Goal: Task Accomplishment & Management: Manage account settings

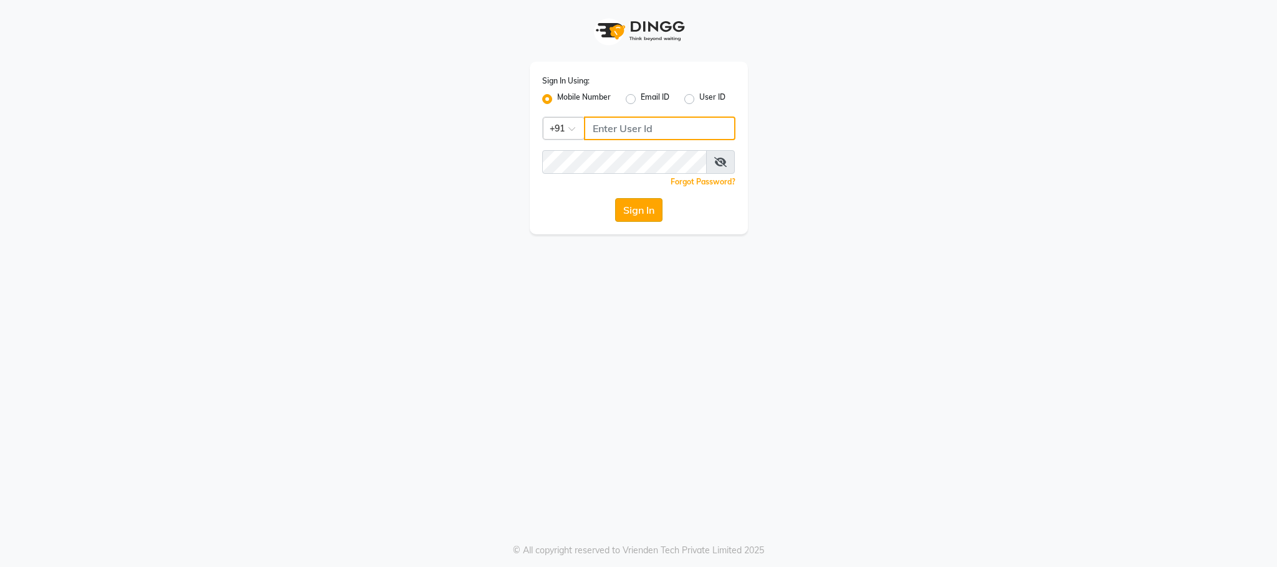
type input "9911018730"
click at [640, 212] on button "Sign In" at bounding box center [638, 210] width 47 height 24
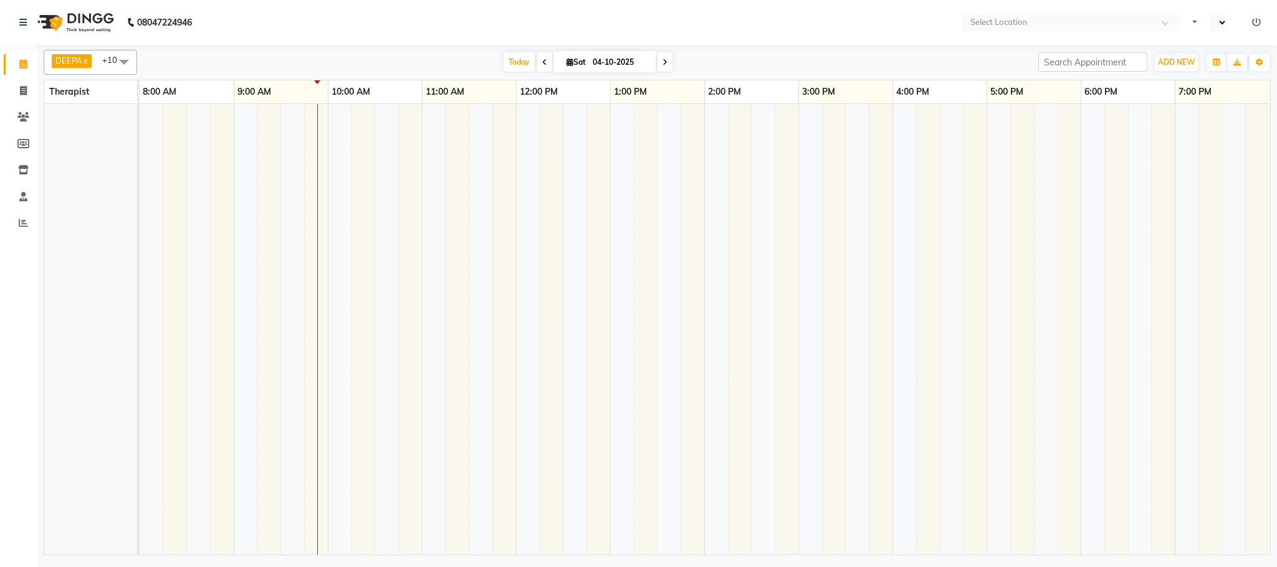
select select "en"
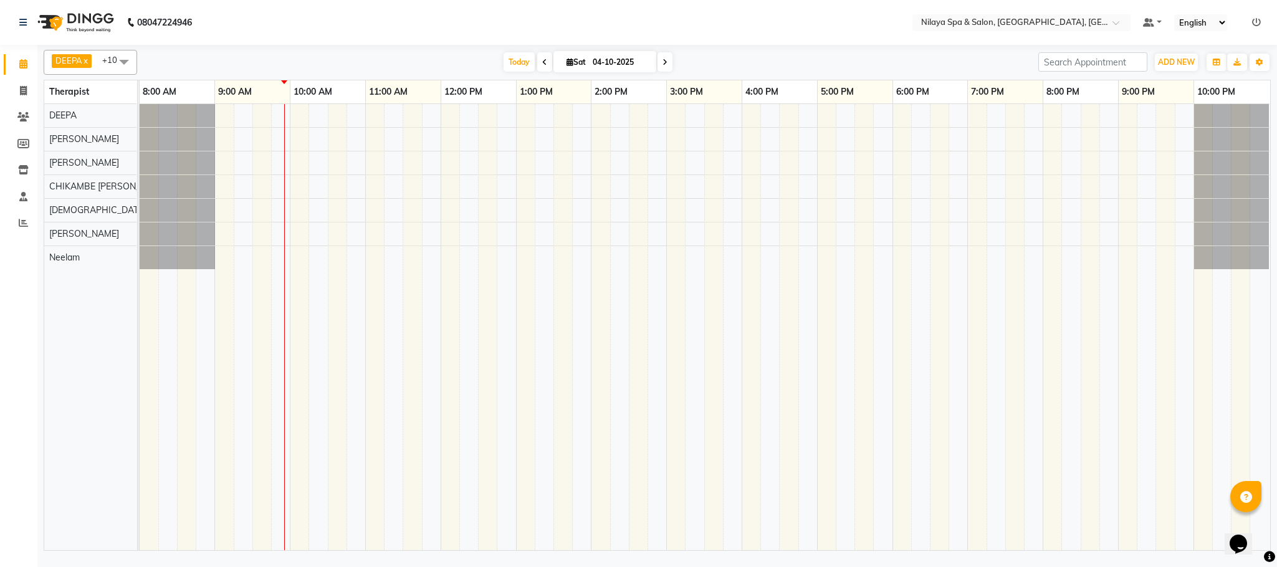
click at [717, 144] on div at bounding box center [705, 327] width 1131 height 446
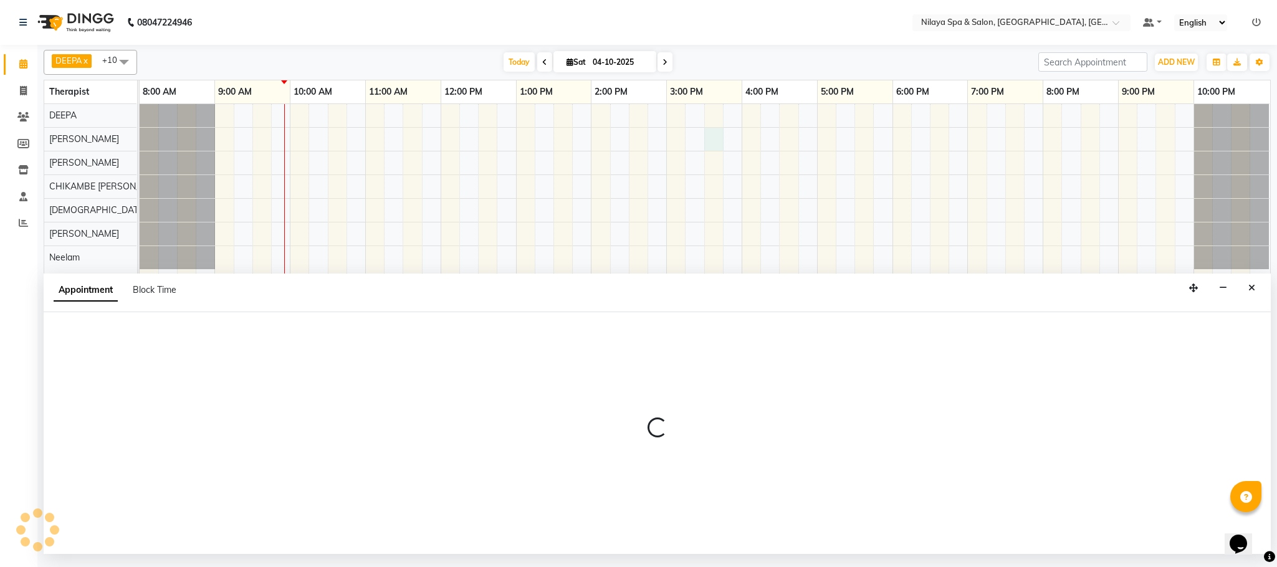
select select "72261"
select select "930"
select select "tentative"
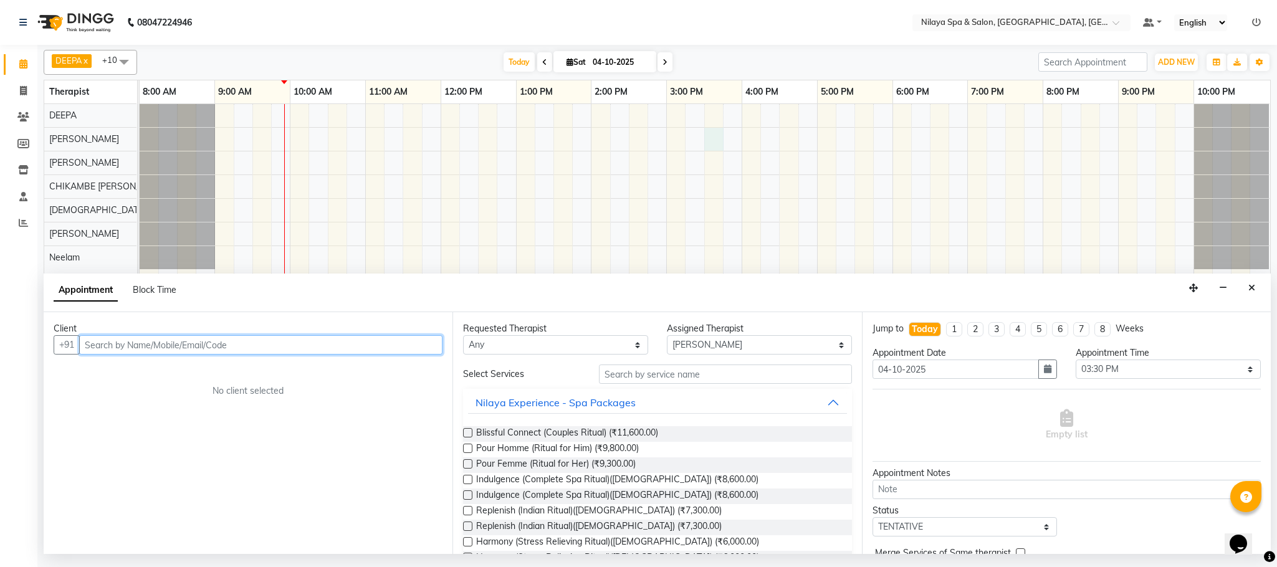
click at [117, 347] on input "text" at bounding box center [260, 344] width 363 height 19
type input "9599706200"
click at [421, 348] on span "Add Client" at bounding box center [417, 344] width 42 height 11
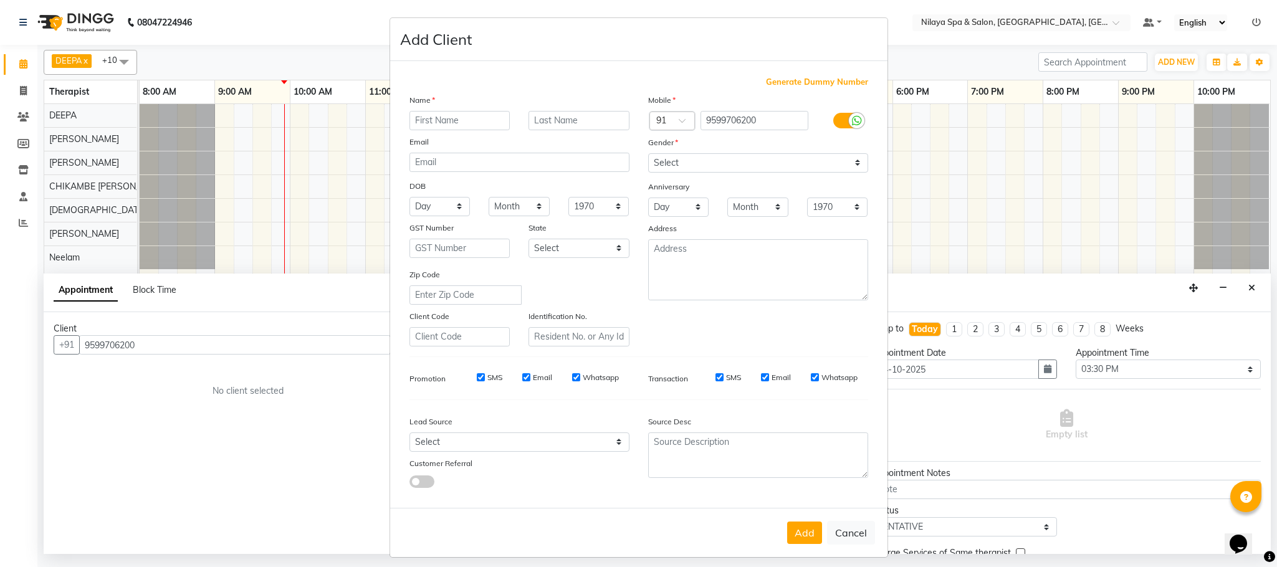
click at [459, 122] on input "text" at bounding box center [460, 120] width 101 height 19
type input "[PERSON_NAME]"
click at [795, 534] on button "Add" at bounding box center [804, 533] width 35 height 22
click at [849, 165] on select "Select [DEMOGRAPHIC_DATA] [DEMOGRAPHIC_DATA] Other Prefer Not To Say" at bounding box center [758, 162] width 220 height 19
select select "[DEMOGRAPHIC_DATA]"
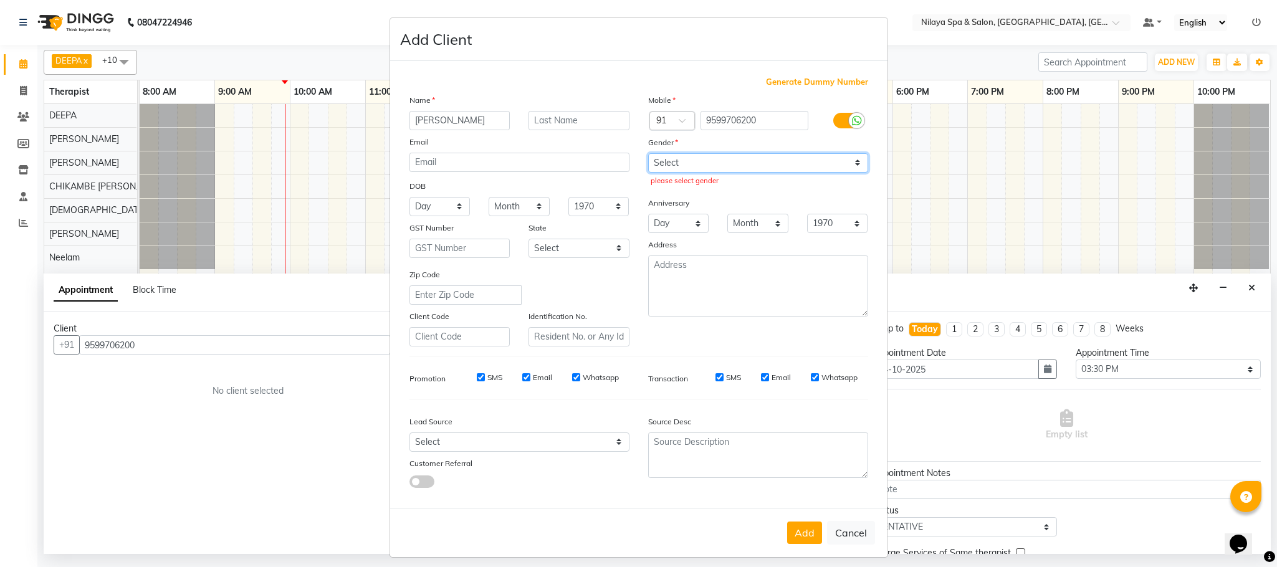
click at [648, 153] on select "Select [DEMOGRAPHIC_DATA] [DEMOGRAPHIC_DATA] Other Prefer Not To Say" at bounding box center [758, 162] width 220 height 19
click at [805, 527] on button "Add" at bounding box center [804, 533] width 35 height 22
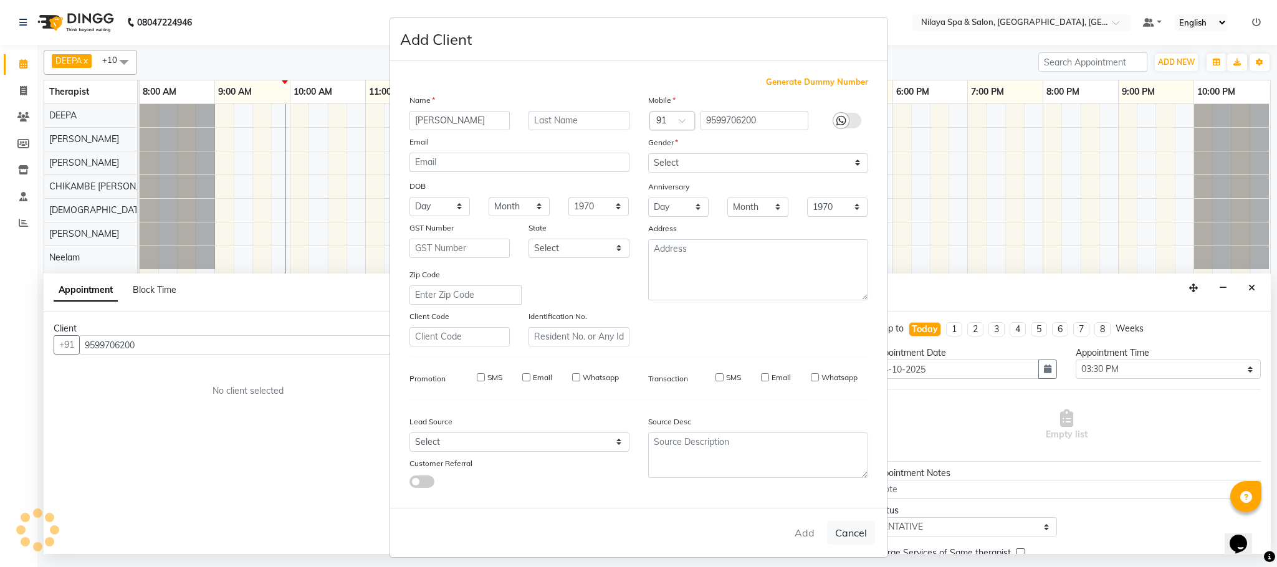
type input "95******00"
select select
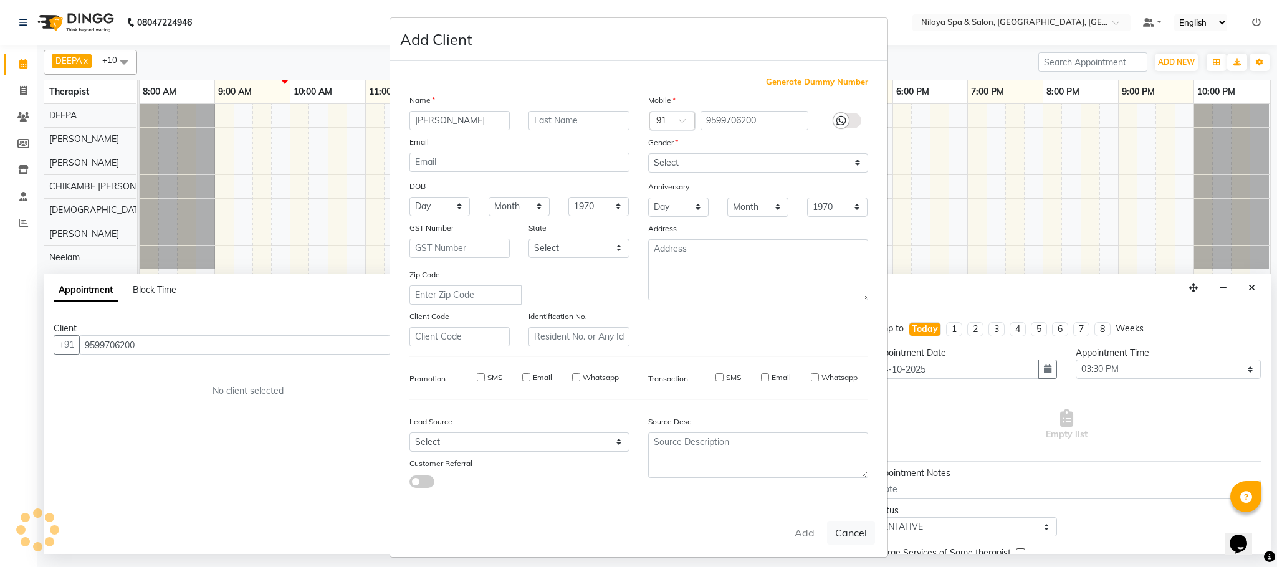
select select
checkbox input "false"
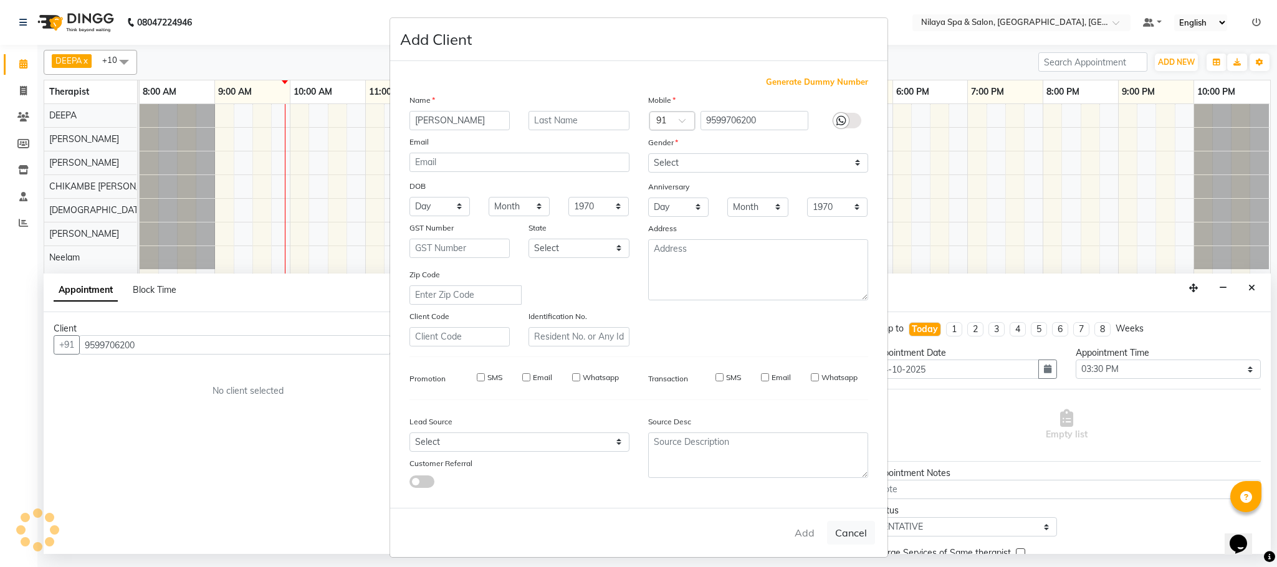
checkbox input "false"
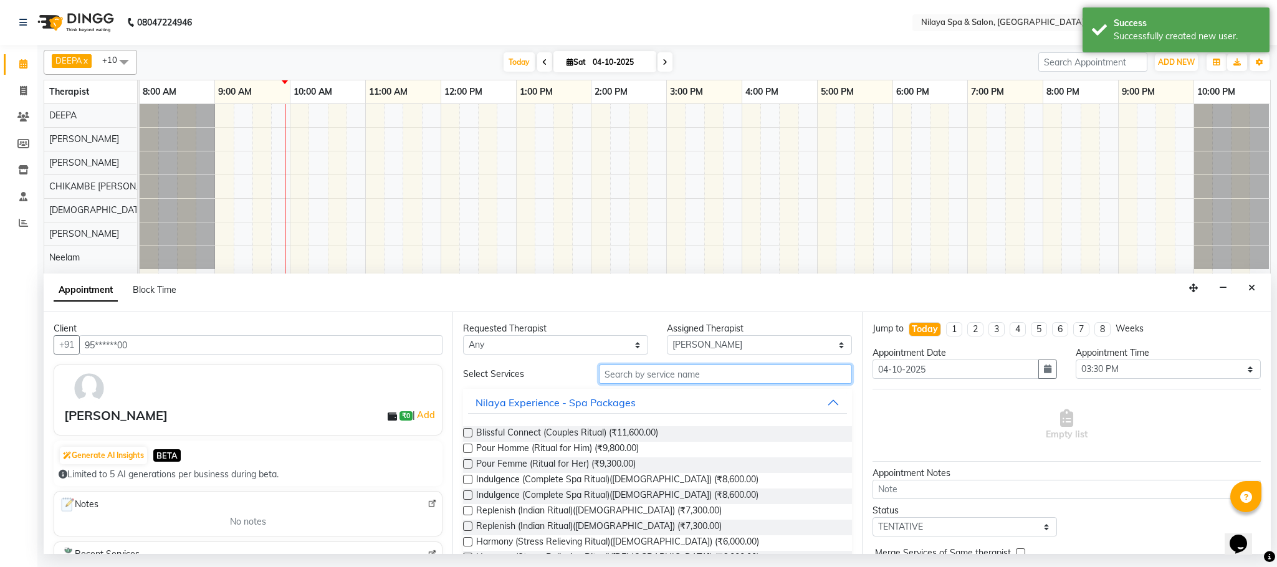
click at [660, 375] on input "text" at bounding box center [725, 374] width 253 height 19
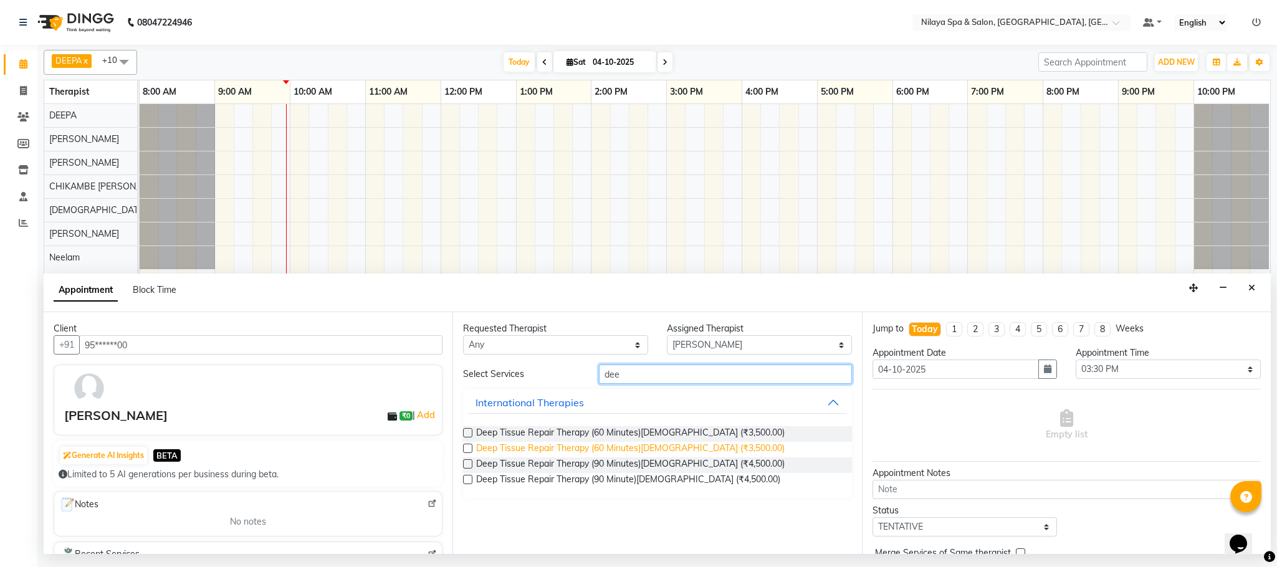
type input "dee"
click at [665, 449] on span "Deep Tissue Repair Therapy (60 Minutes)[DEMOGRAPHIC_DATA] (₹3,500.00)" at bounding box center [630, 450] width 309 height 16
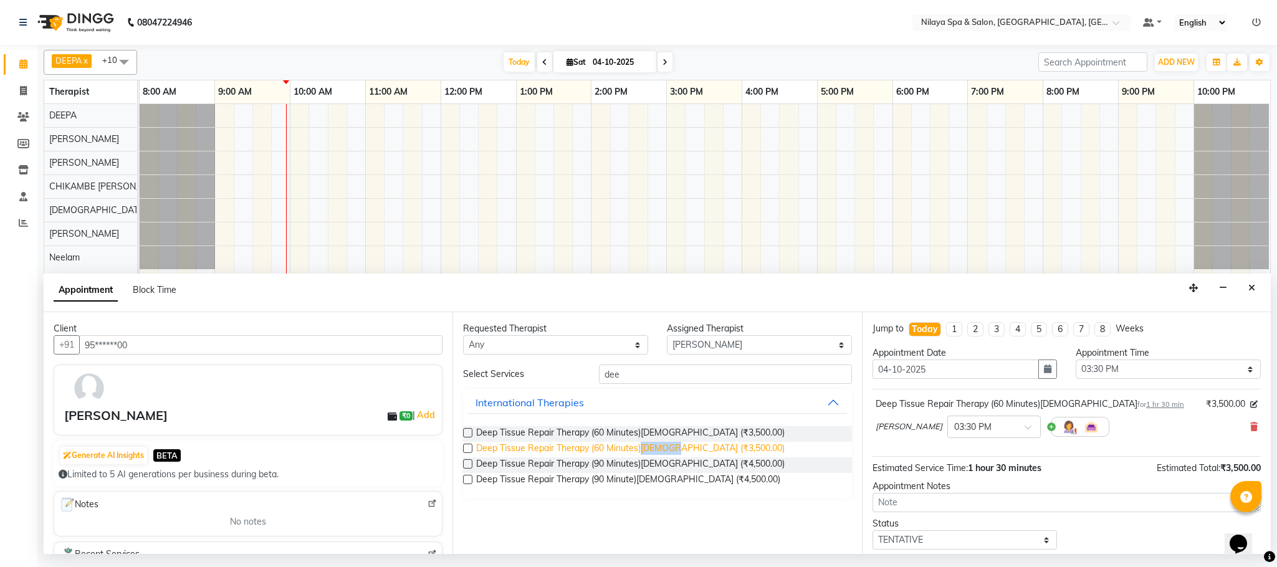
click at [666, 449] on span "Deep Tissue Repair Therapy (60 Minutes)[DEMOGRAPHIC_DATA] (₹3,500.00)" at bounding box center [630, 450] width 309 height 16
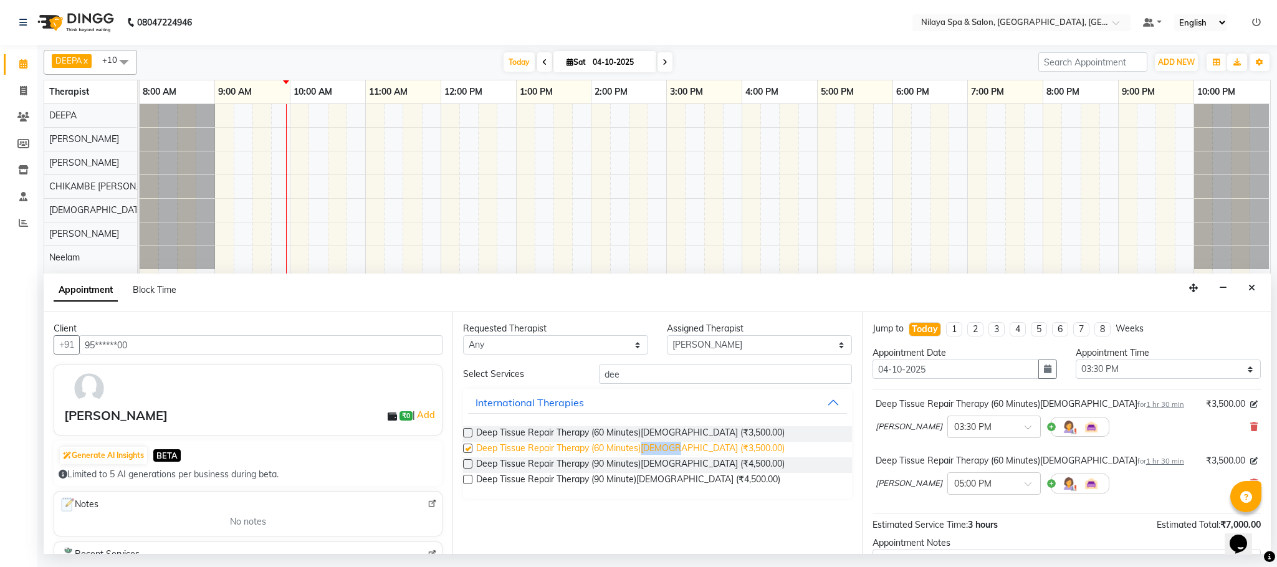
checkbox input "false"
click at [1251, 434] on span at bounding box center [1254, 427] width 7 height 13
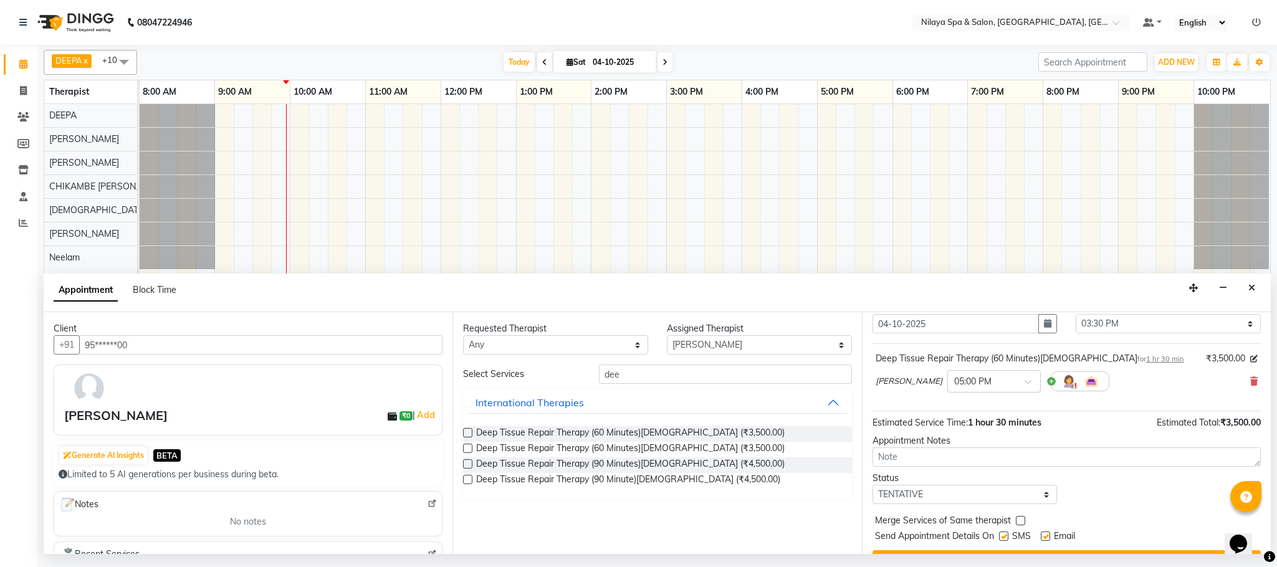
scroll to position [77, 0]
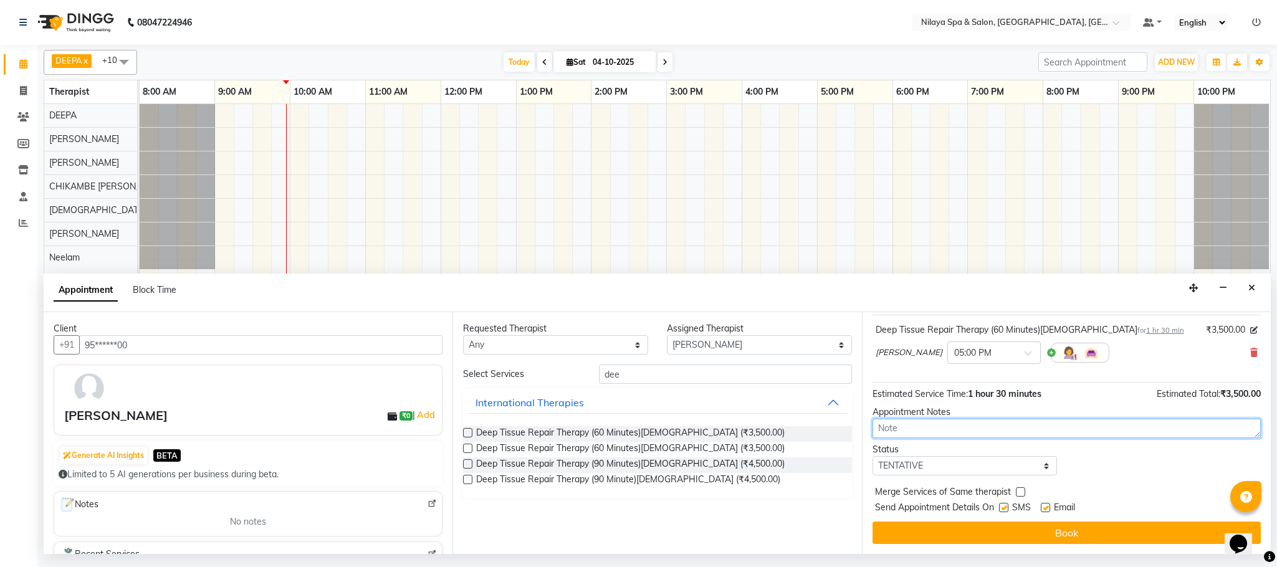
click at [908, 429] on textarea at bounding box center [1067, 428] width 388 height 19
type textarea "Booked by [DEMOGRAPHIC_DATA]"
click at [1040, 468] on select "Select TENTATIVE CONFIRM CHECK-IN UPCOMING" at bounding box center [965, 465] width 185 height 19
select select "confirm booking"
click at [873, 458] on select "Select TENTATIVE CONFIRM CHECK-IN UPCOMING" at bounding box center [965, 465] width 185 height 19
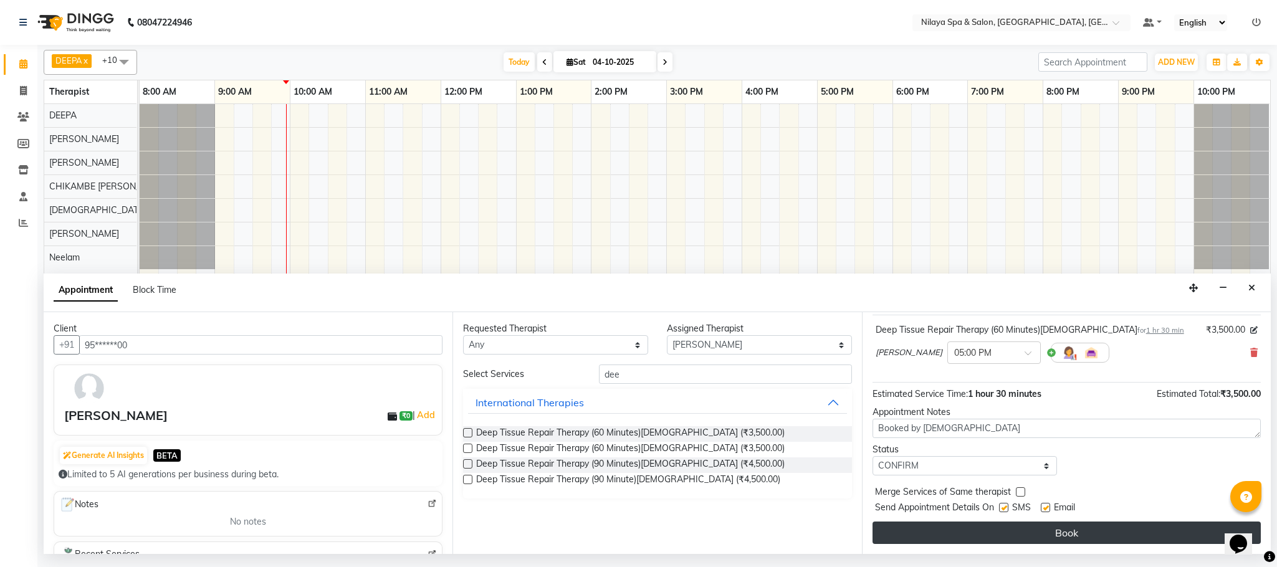
click at [997, 533] on button "Book" at bounding box center [1067, 533] width 388 height 22
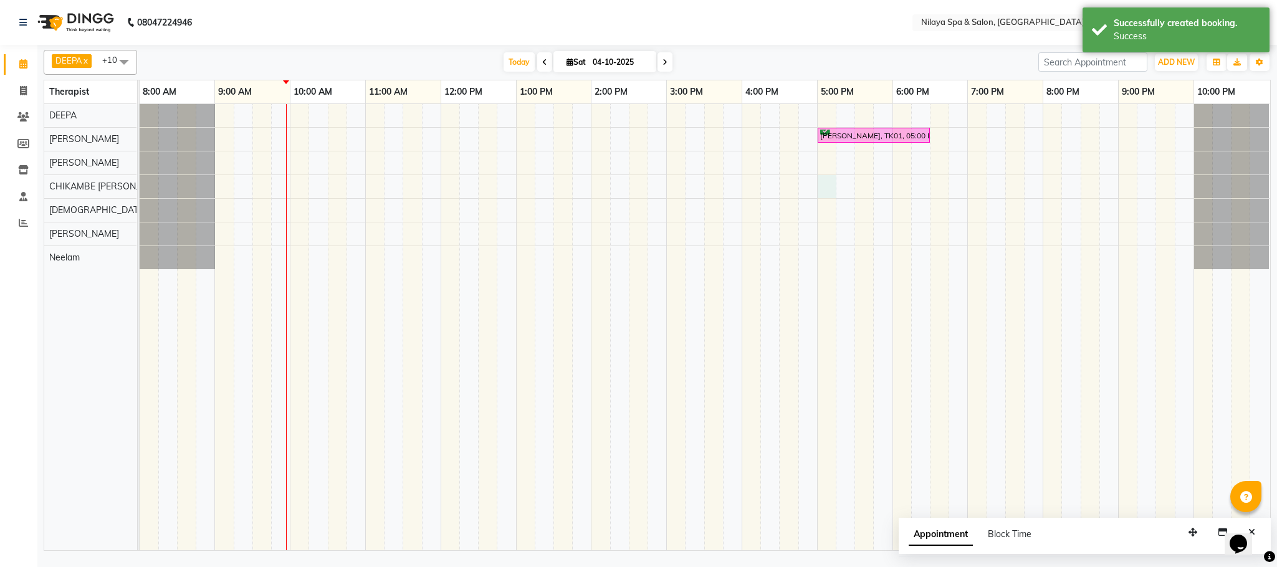
click at [828, 187] on div "[PERSON_NAME], TK01, 05:00 PM-06:30 PM, Deep Tissue Repair Therapy (60 Minutes)…" at bounding box center [705, 327] width 1131 height 446
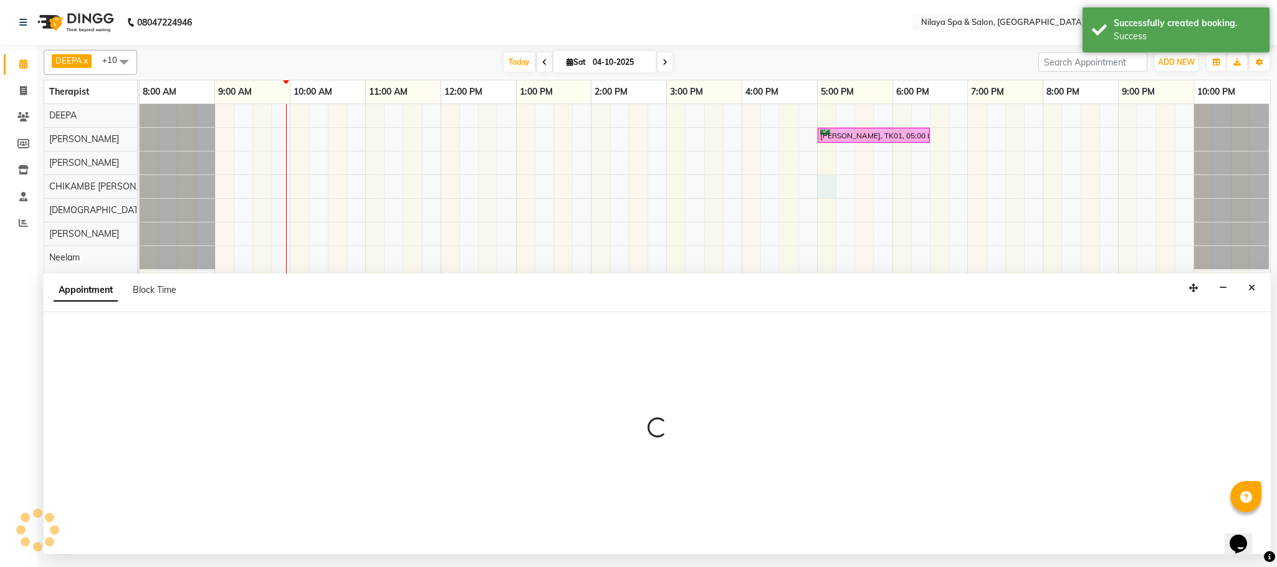
select select "82530"
select select "tentative"
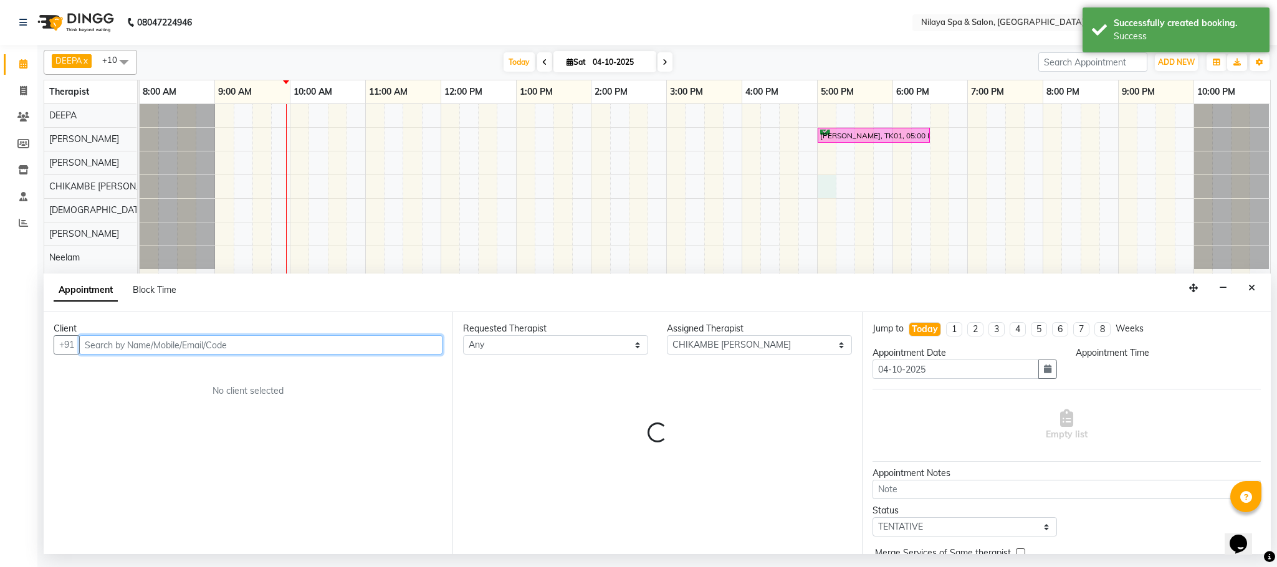
select select "1020"
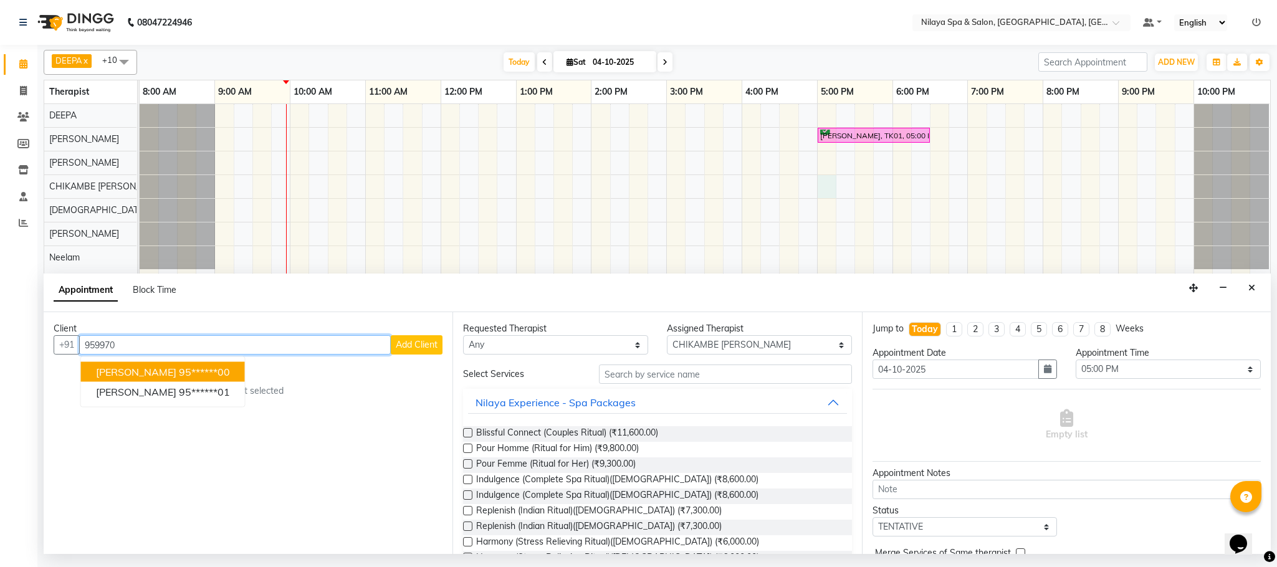
click at [179, 374] on ngb-highlight "95******00" at bounding box center [204, 372] width 51 height 12
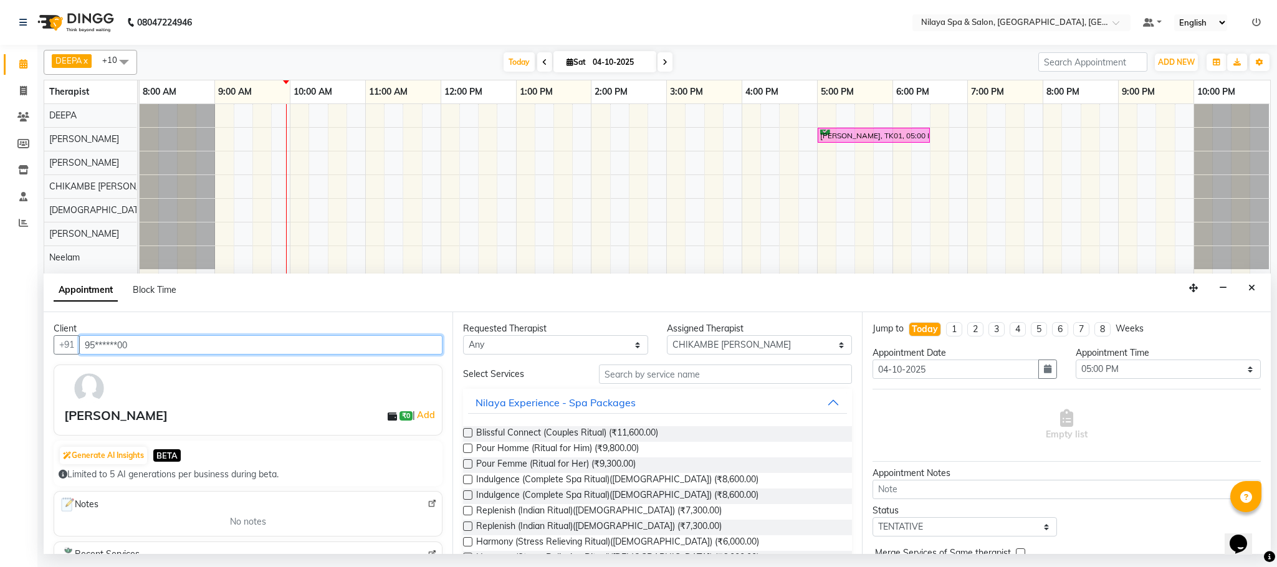
type input "95******00"
click at [645, 377] on input "text" at bounding box center [725, 374] width 253 height 19
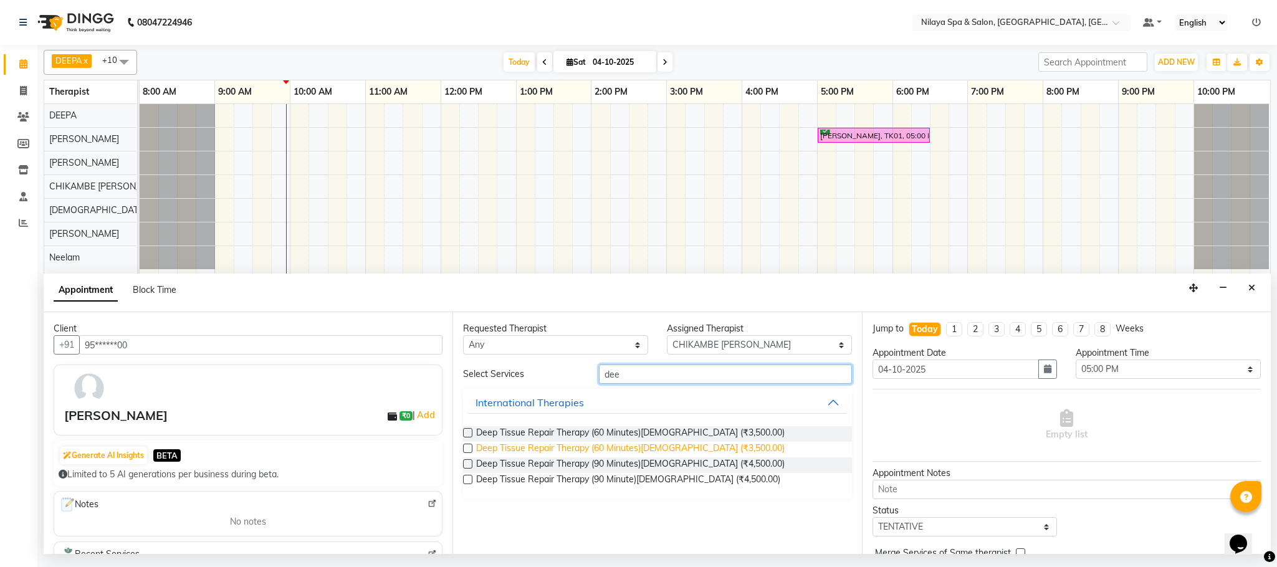
type input "dee"
click at [627, 447] on span "Deep Tissue Repair Therapy (60 Minutes)[DEMOGRAPHIC_DATA] (₹3,500.00)" at bounding box center [630, 450] width 309 height 16
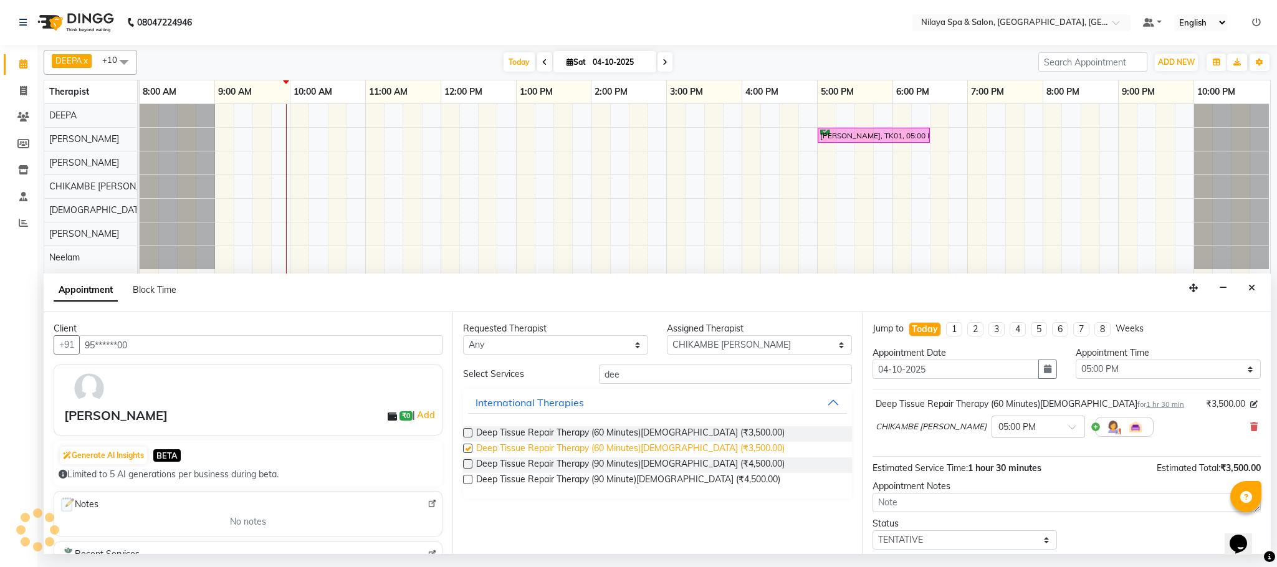
checkbox input "false"
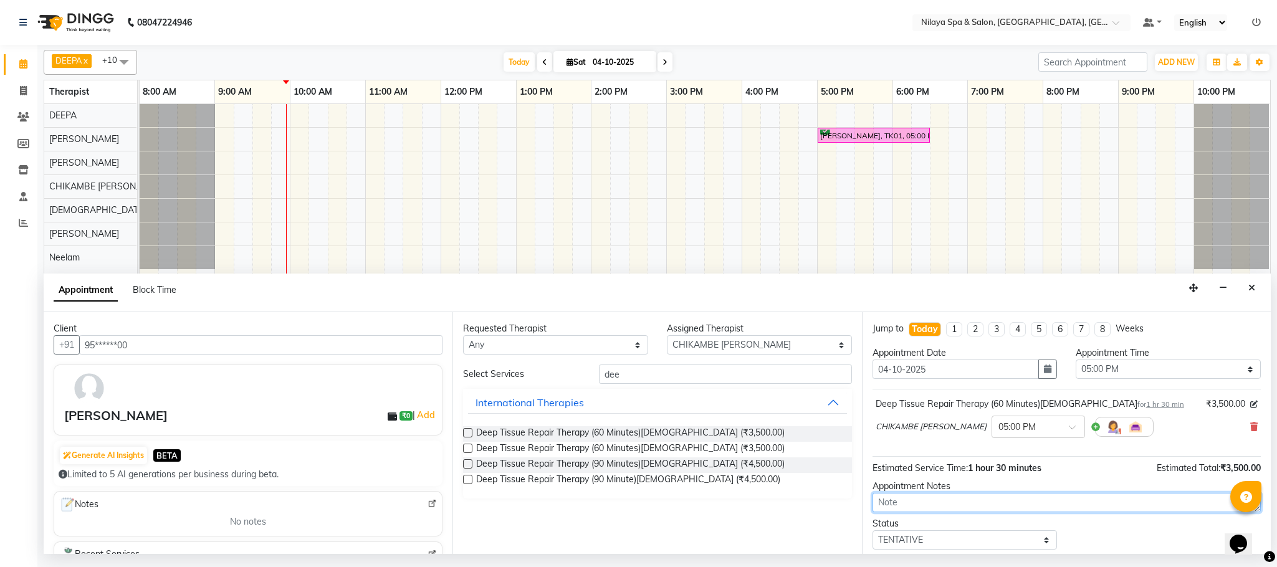
click at [941, 509] on textarea at bounding box center [1067, 502] width 388 height 19
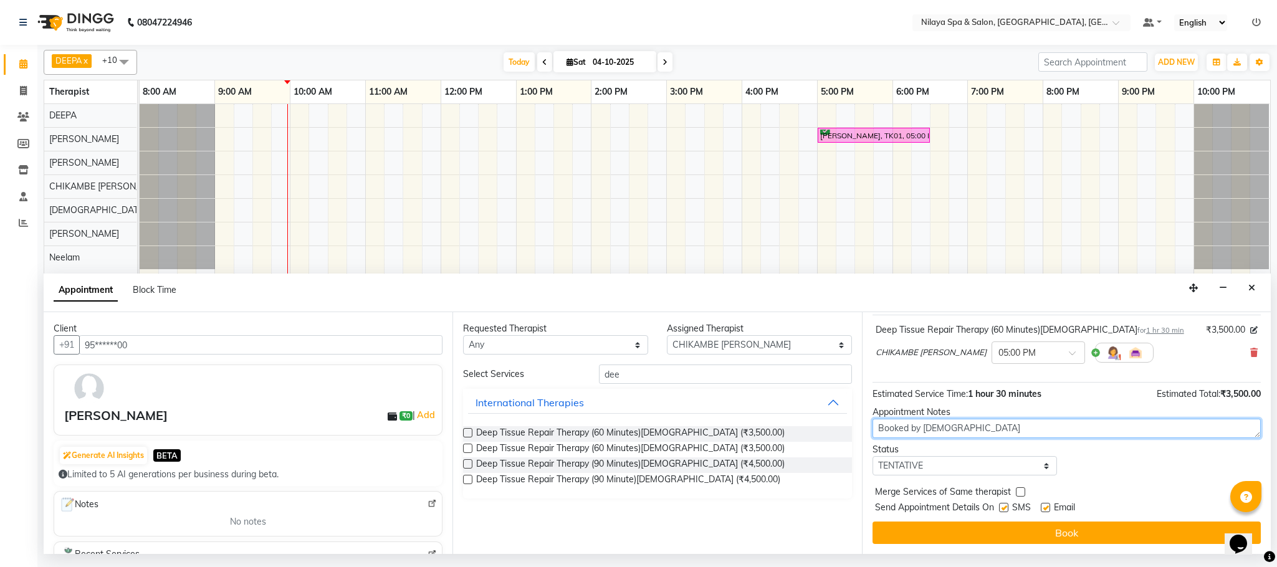
type textarea "Booked by [DEMOGRAPHIC_DATA]"
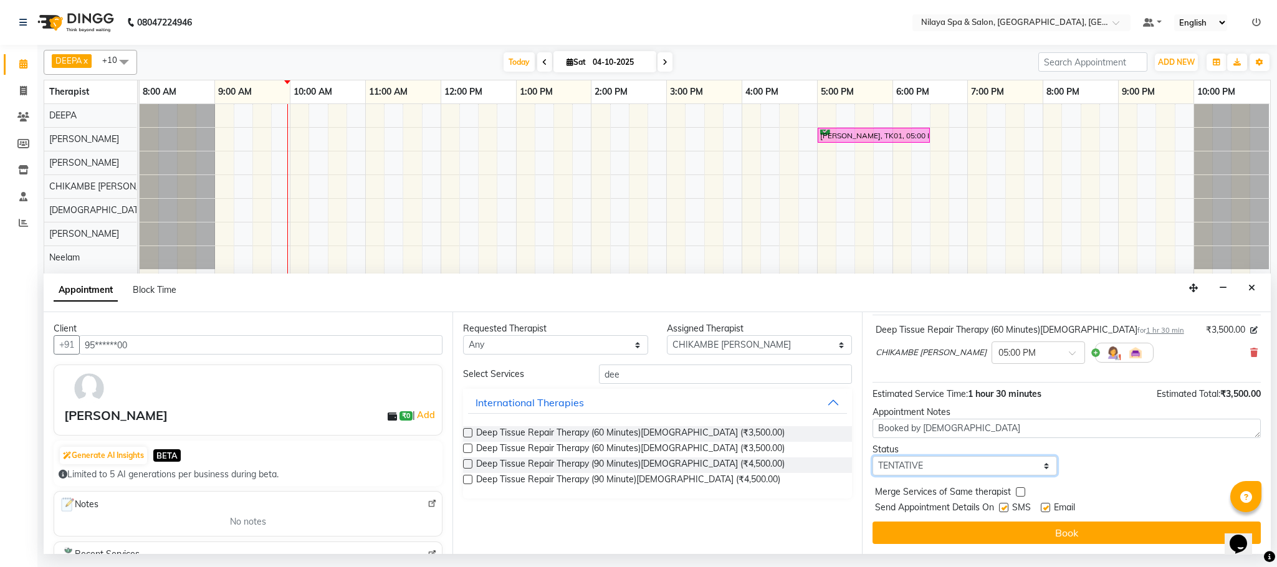
click at [1036, 468] on select "Select TENTATIVE CONFIRM CHECK-IN UPCOMING" at bounding box center [965, 465] width 185 height 19
select select "confirm booking"
click at [873, 458] on select "Select TENTATIVE CONFIRM CHECK-IN UPCOMING" at bounding box center [965, 465] width 185 height 19
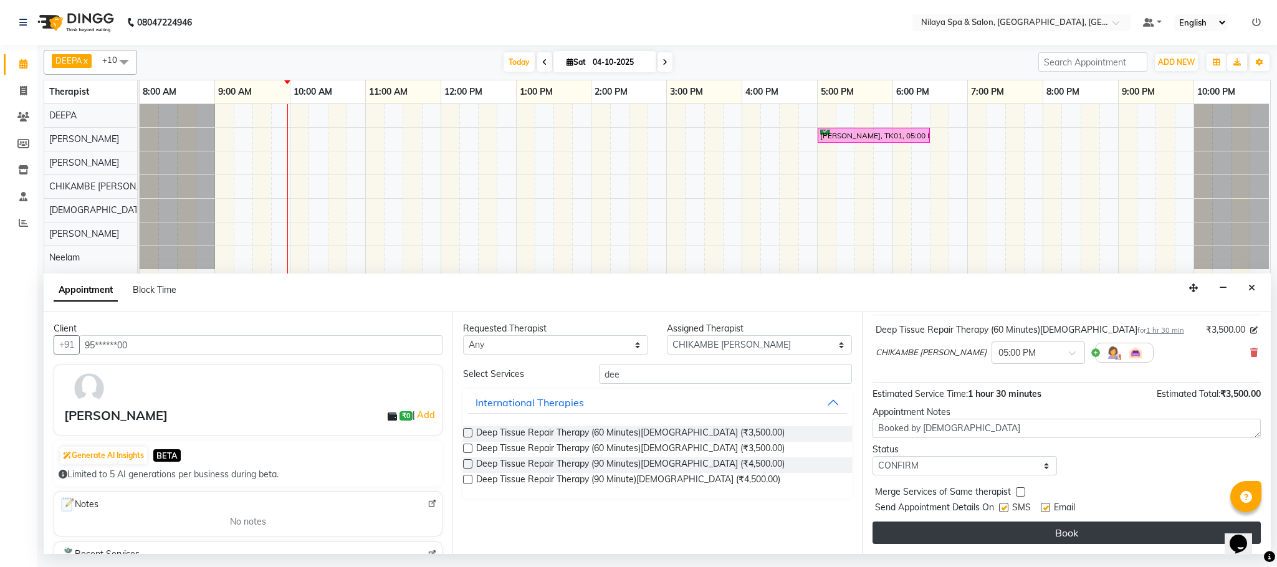
click at [1021, 533] on button "Book" at bounding box center [1067, 533] width 388 height 22
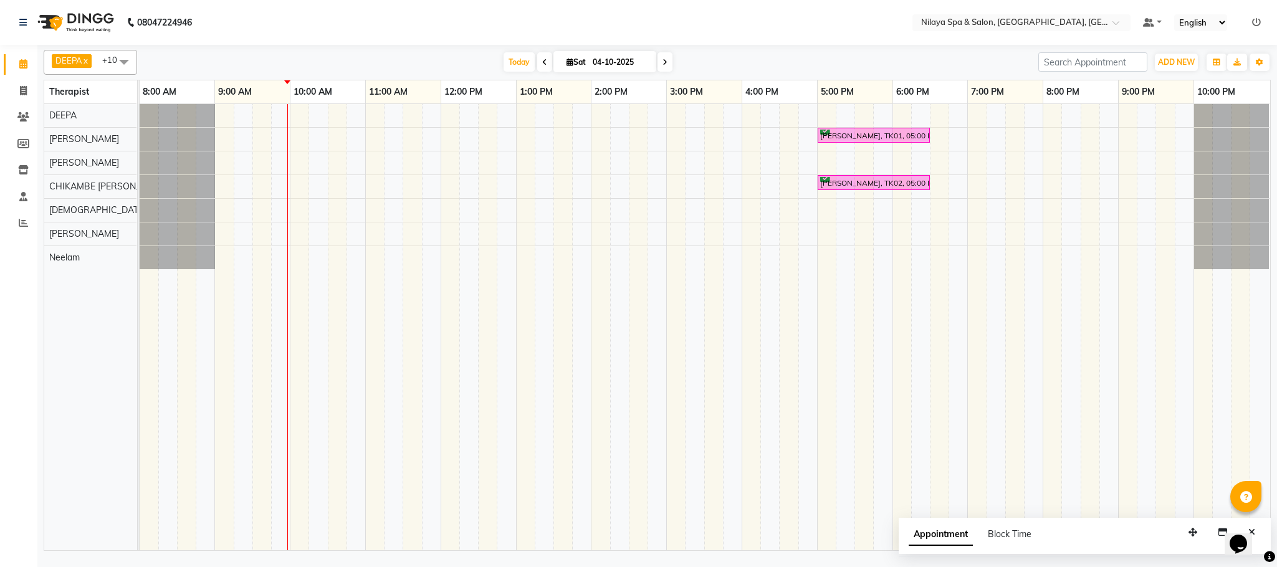
click at [828, 212] on div "[PERSON_NAME], TK01, 05:00 PM-06:30 PM, Deep Tissue Repair Therapy (60 Minutes)…" at bounding box center [705, 327] width 1131 height 446
select select "85437"
select select "tentative"
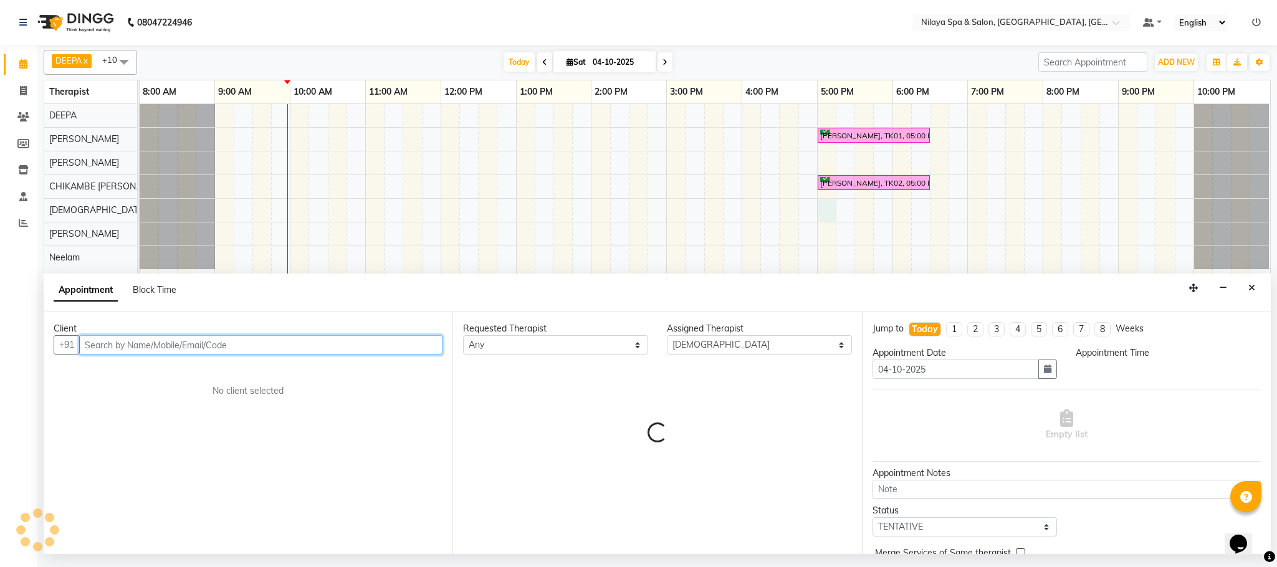
select select "1020"
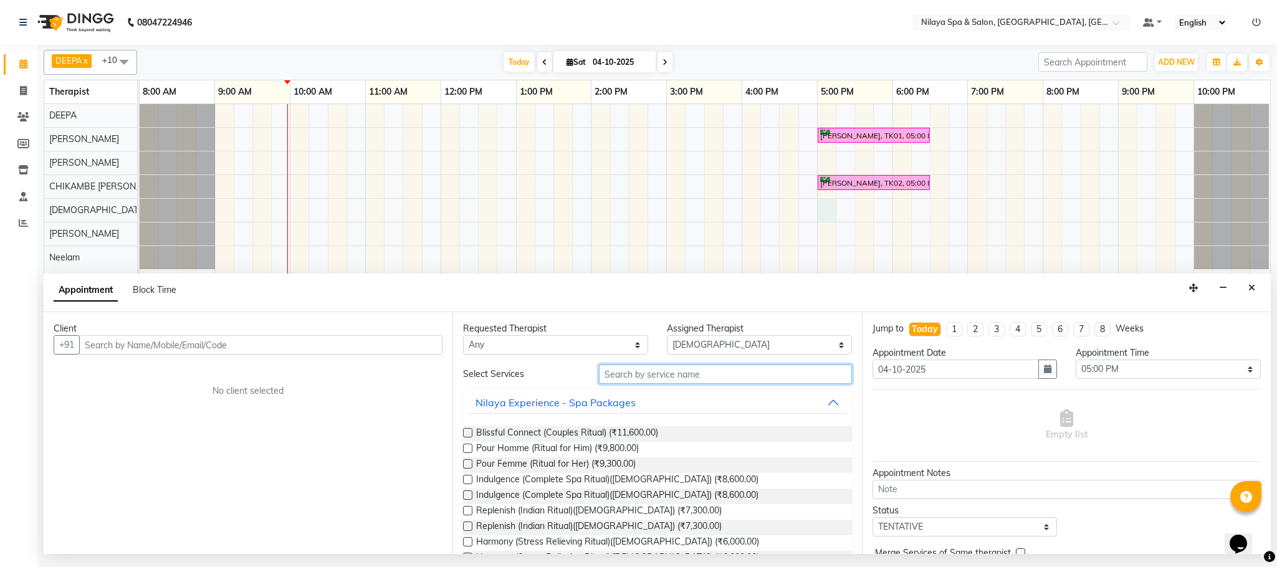
click at [683, 374] on input "text" at bounding box center [725, 374] width 253 height 19
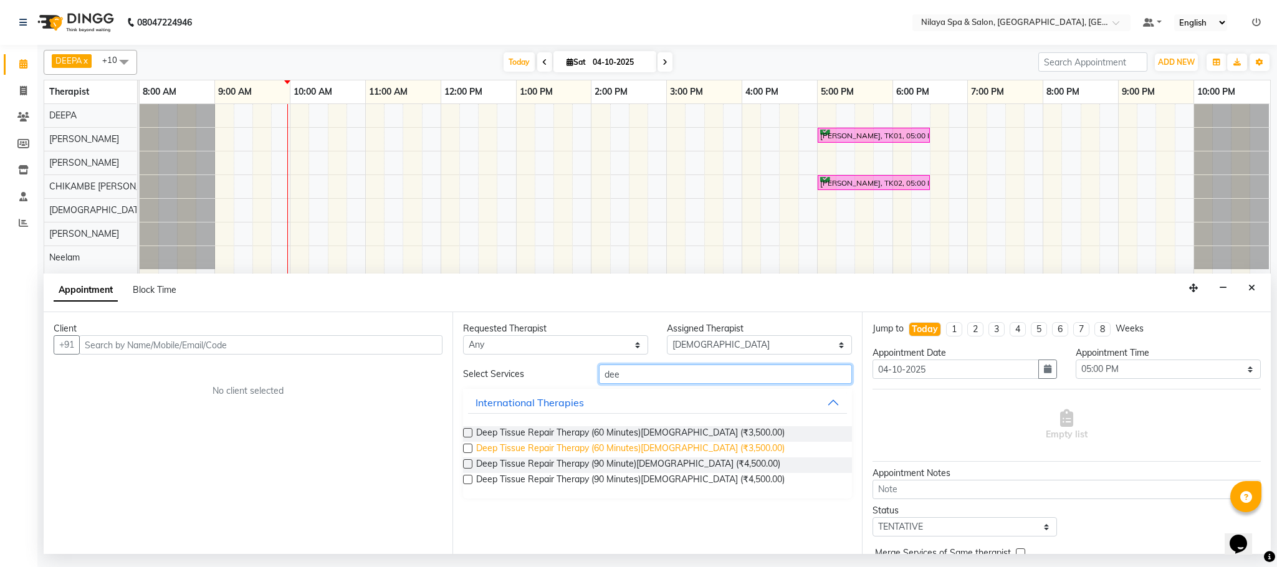
type input "dee"
click at [671, 449] on span "Deep Tissue Repair Therapy (60 Minutes)[DEMOGRAPHIC_DATA] (₹3,500.00)" at bounding box center [630, 450] width 309 height 16
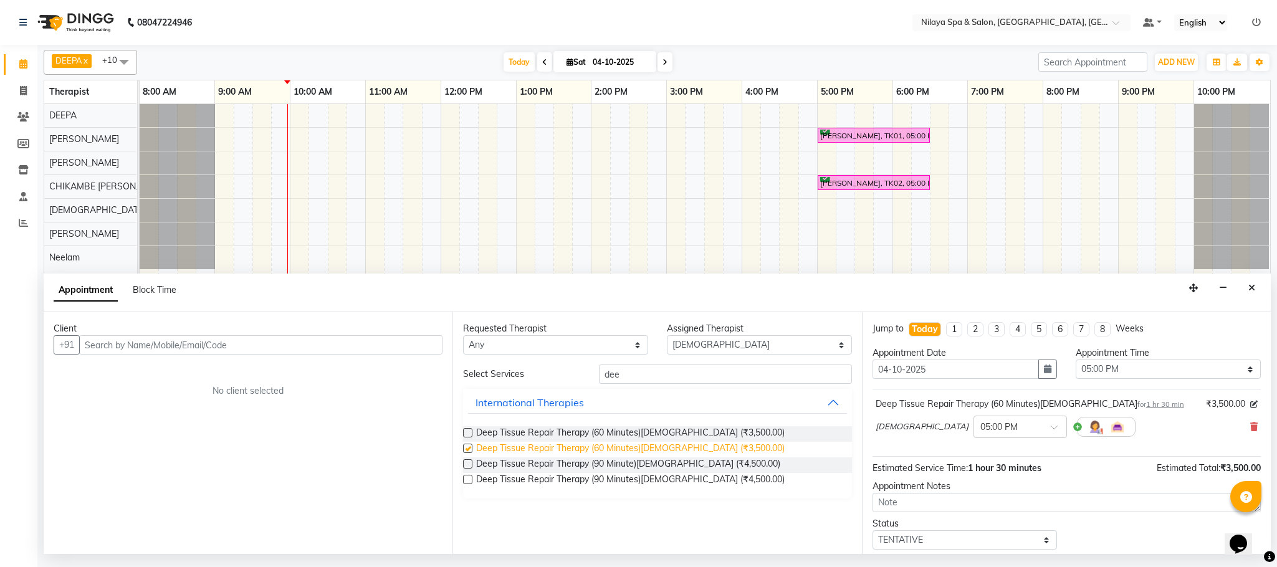
checkbox input "false"
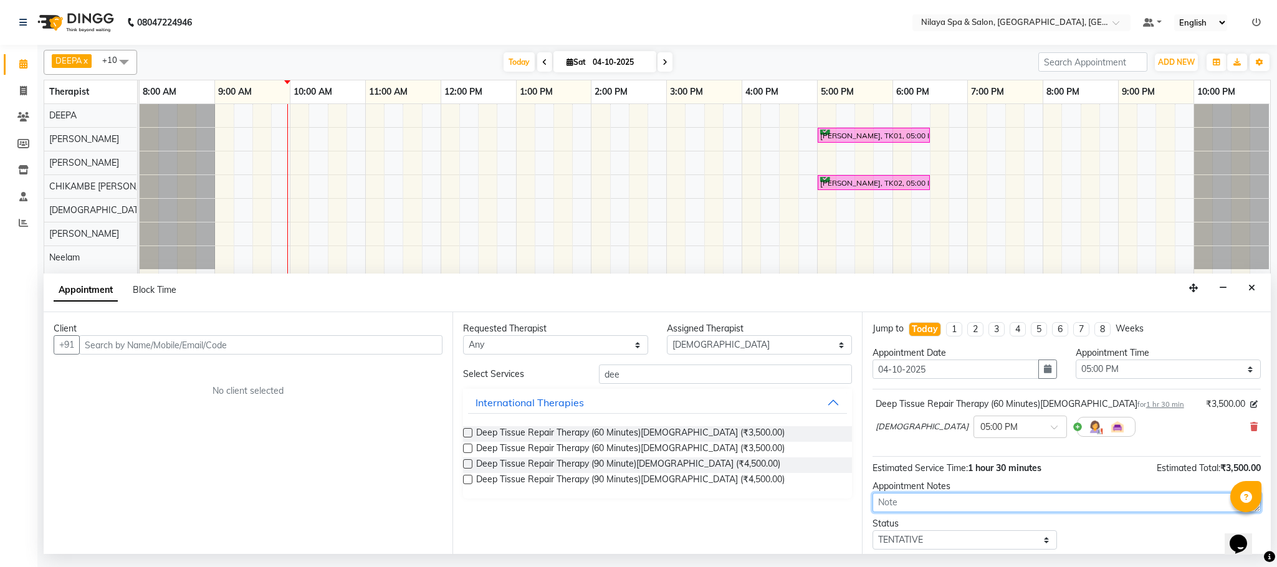
click at [910, 505] on textarea at bounding box center [1067, 502] width 388 height 19
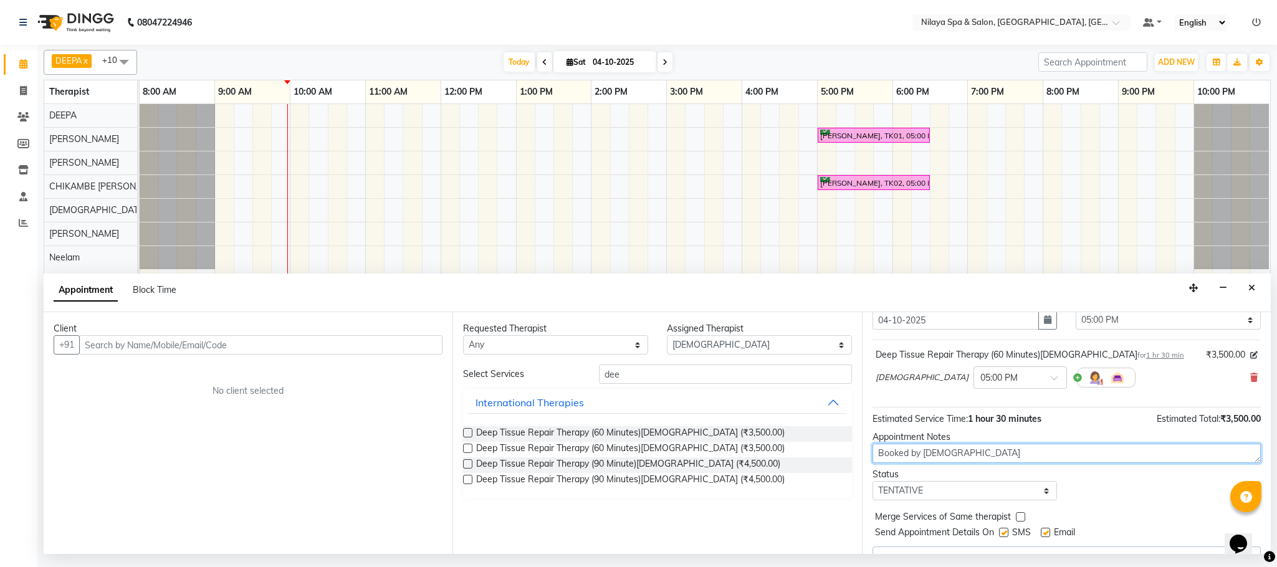
scroll to position [79, 0]
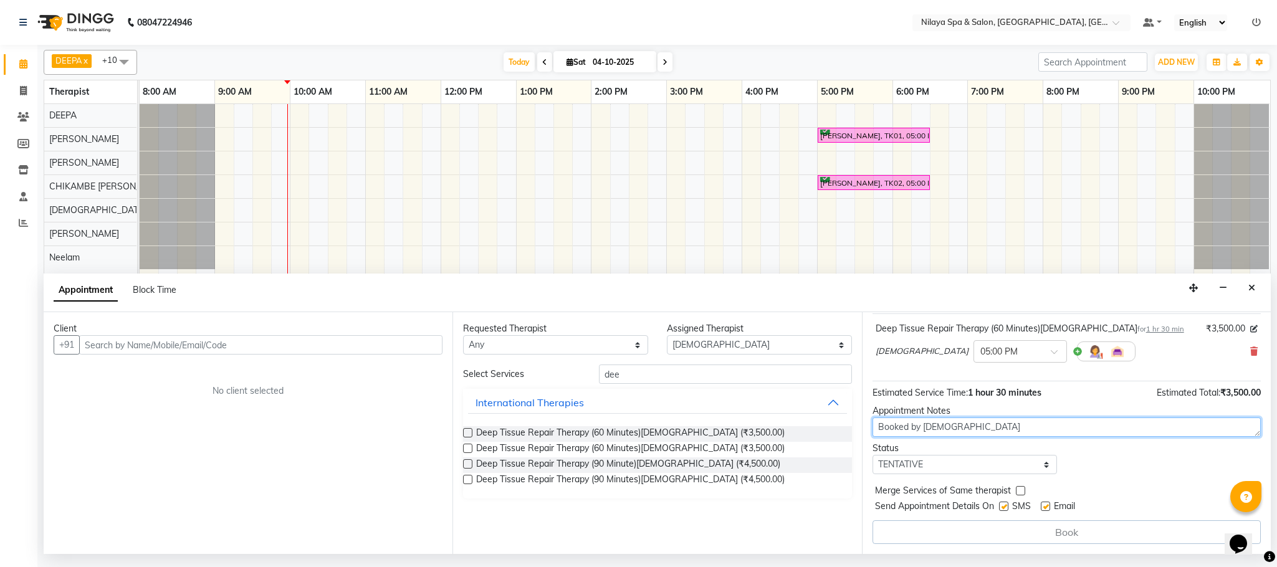
type textarea "Booked by [DEMOGRAPHIC_DATA]"
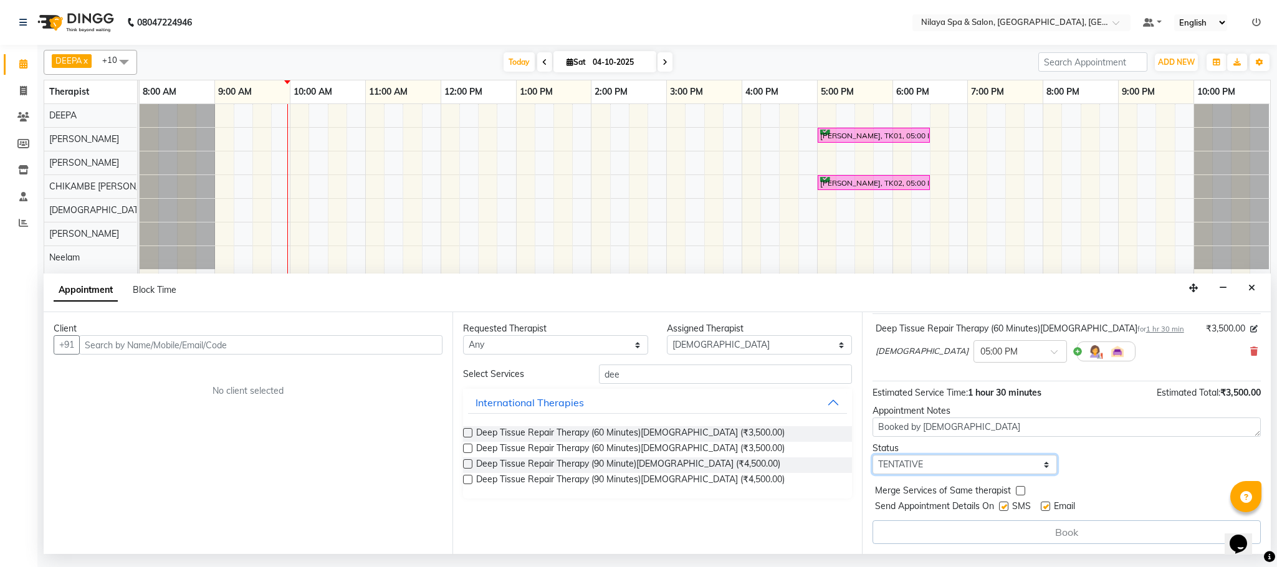
click at [1038, 466] on select "Select TENTATIVE CONFIRM CHECK-IN UPCOMING" at bounding box center [965, 464] width 185 height 19
select select "confirm booking"
click at [873, 456] on select "Select TENTATIVE CONFIRM CHECK-IN UPCOMING" at bounding box center [965, 464] width 185 height 19
click at [1055, 533] on div "Book" at bounding box center [1067, 533] width 388 height 24
click at [1057, 533] on div "Book" at bounding box center [1067, 533] width 388 height 24
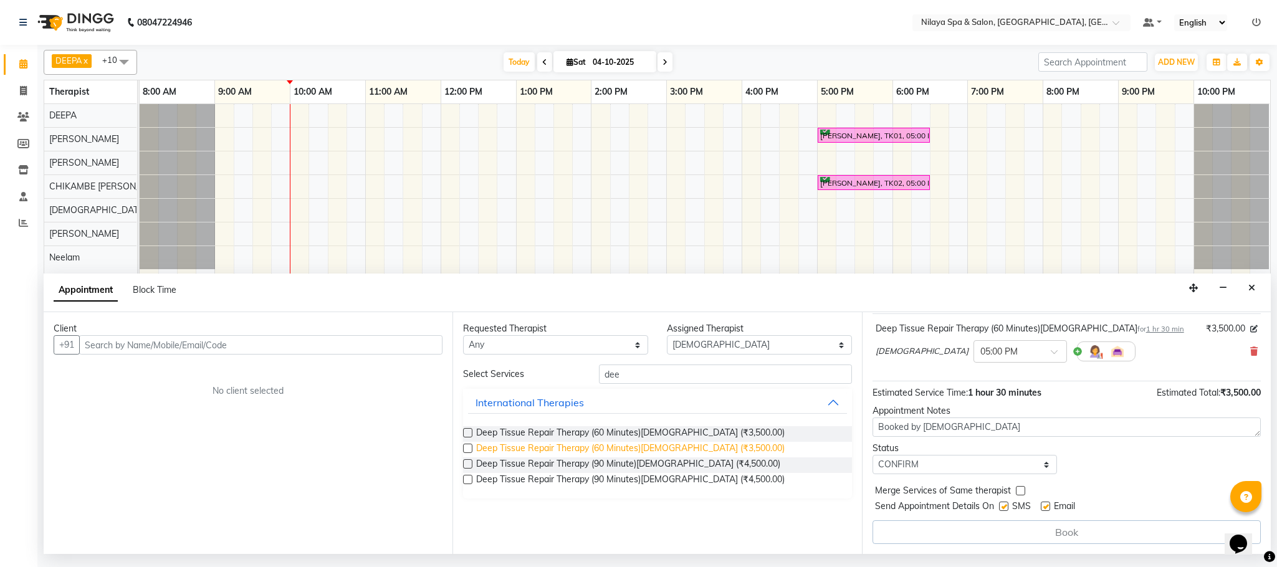
click at [670, 448] on span "Deep Tissue Repair Therapy (60 Minutes)[DEMOGRAPHIC_DATA] (₹3,500.00)" at bounding box center [630, 450] width 309 height 16
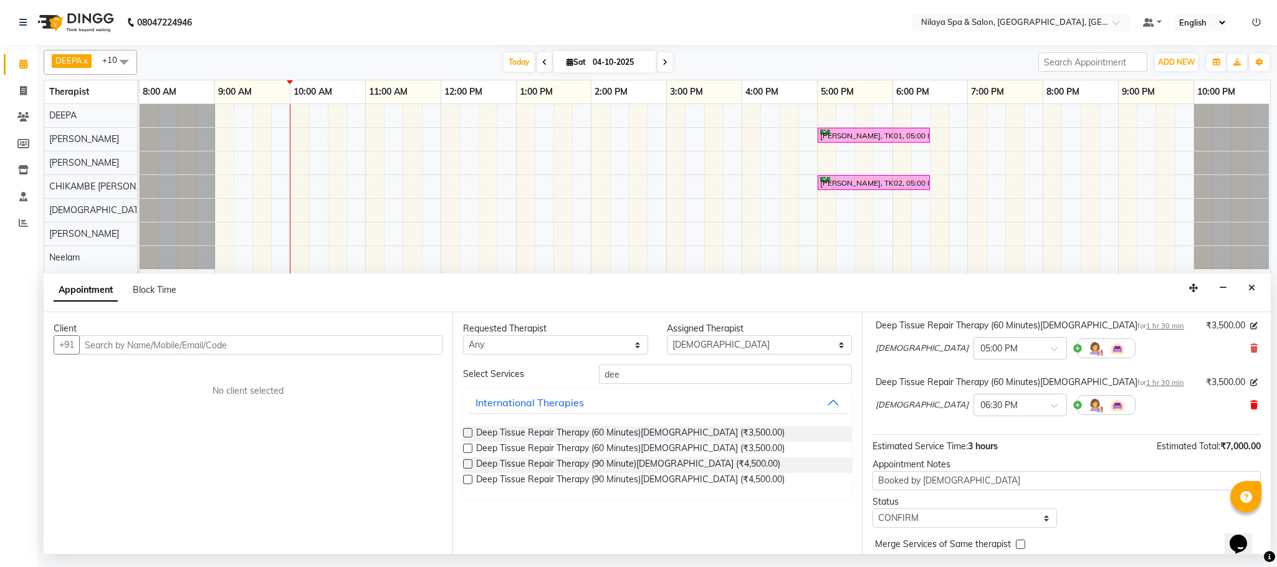
click at [1251, 406] on icon at bounding box center [1254, 405] width 7 height 9
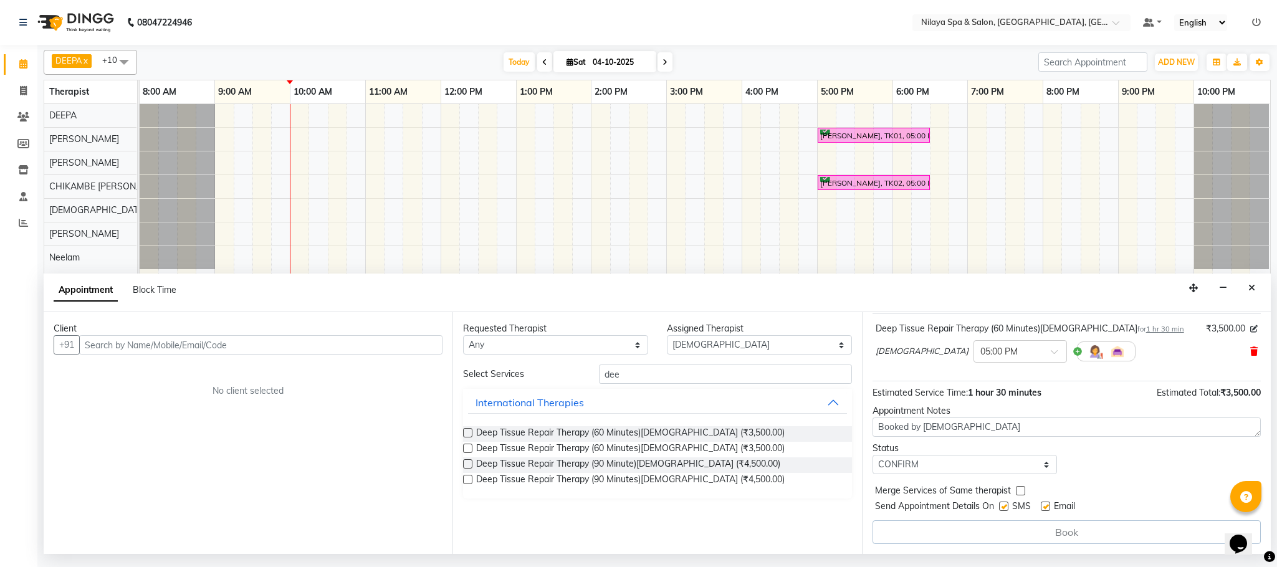
click at [1251, 352] on icon at bounding box center [1254, 351] width 7 height 9
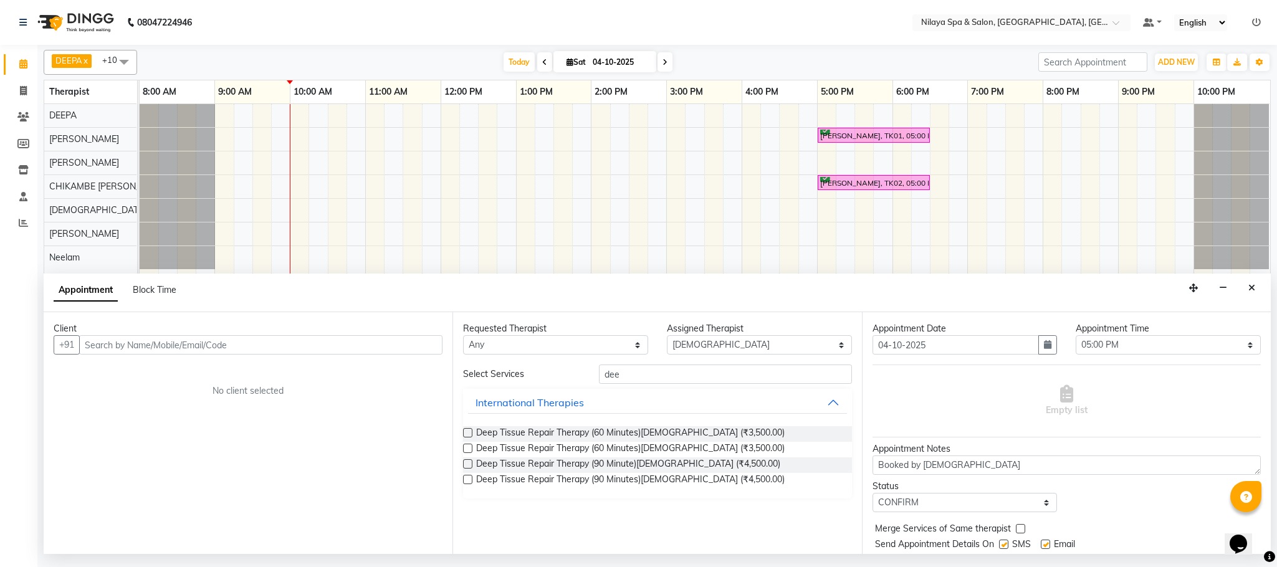
scroll to position [65, 0]
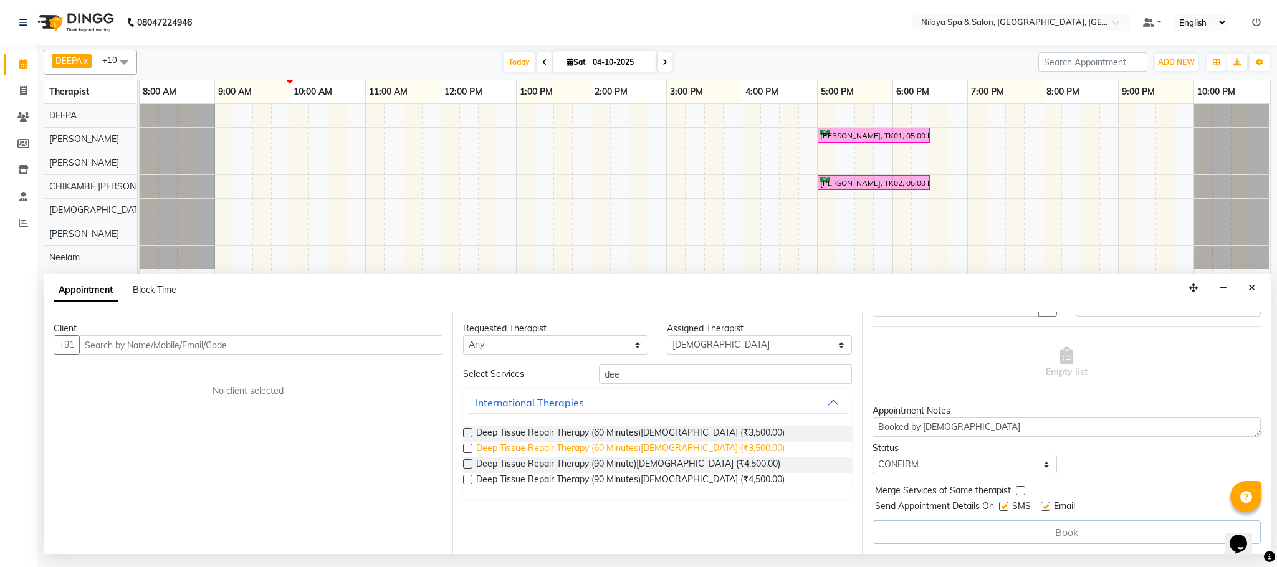
click at [617, 447] on span "Deep Tissue Repair Therapy (60 Minutes)[DEMOGRAPHIC_DATA] (₹3,500.00)" at bounding box center [630, 450] width 309 height 16
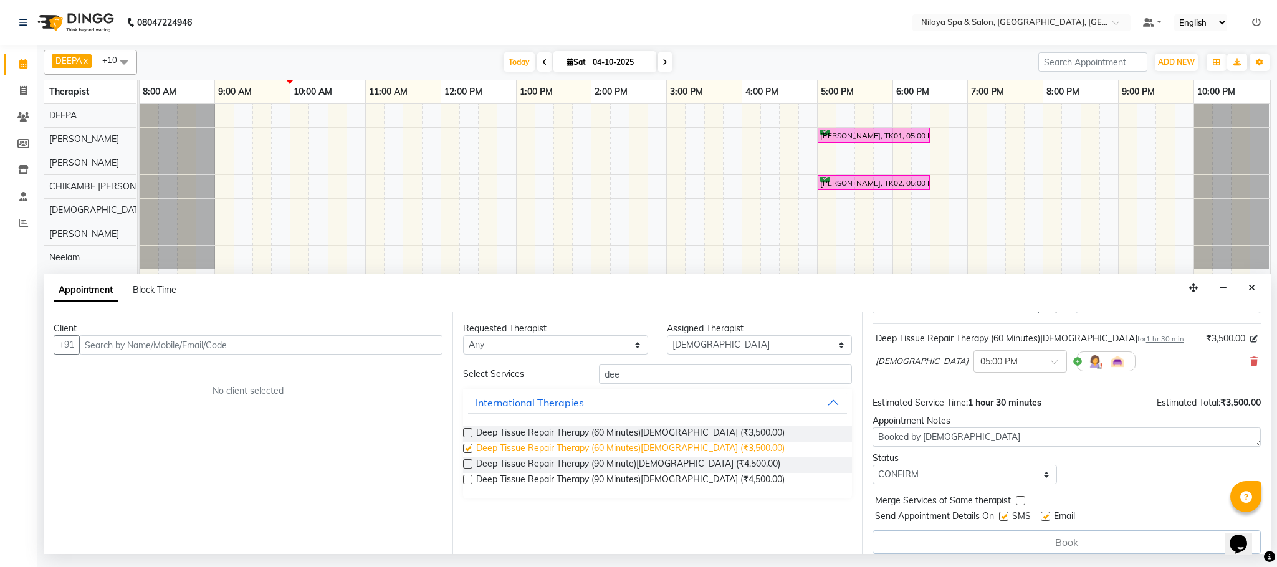
checkbox input "false"
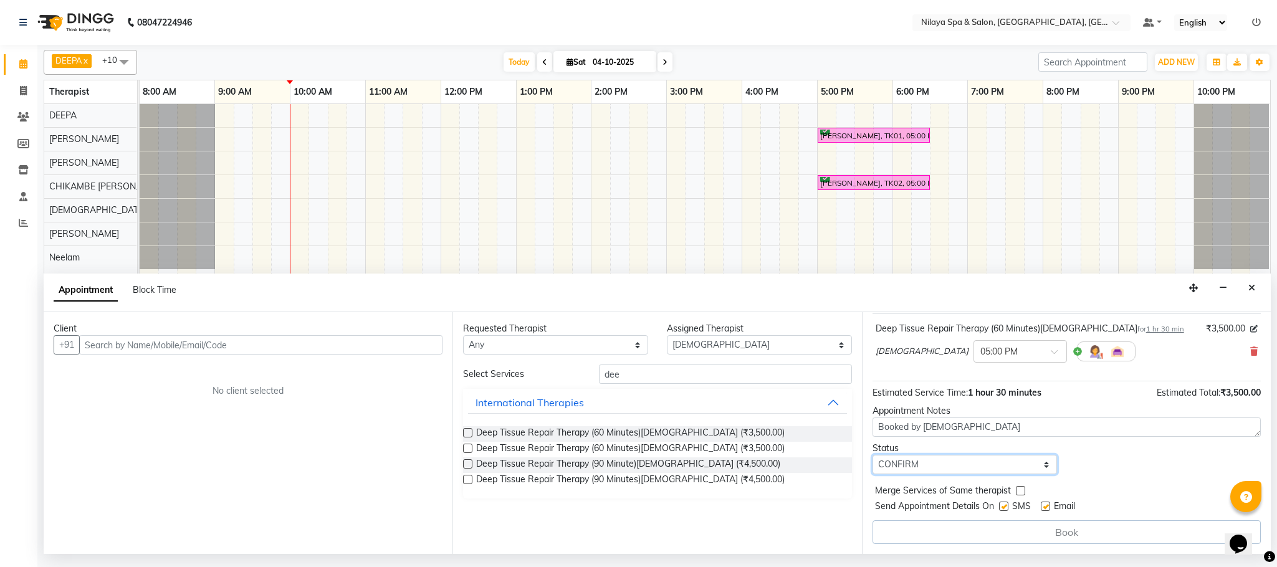
click at [1034, 464] on select "Select TENTATIVE CONFIRM CHECK-IN UPCOMING" at bounding box center [965, 464] width 185 height 19
click at [873, 456] on select "Select TENTATIVE CONFIRM CHECK-IN UPCOMING" at bounding box center [965, 464] width 185 height 19
click at [1068, 539] on div "Book" at bounding box center [1067, 533] width 388 height 24
click at [1070, 529] on div "Book" at bounding box center [1067, 533] width 388 height 24
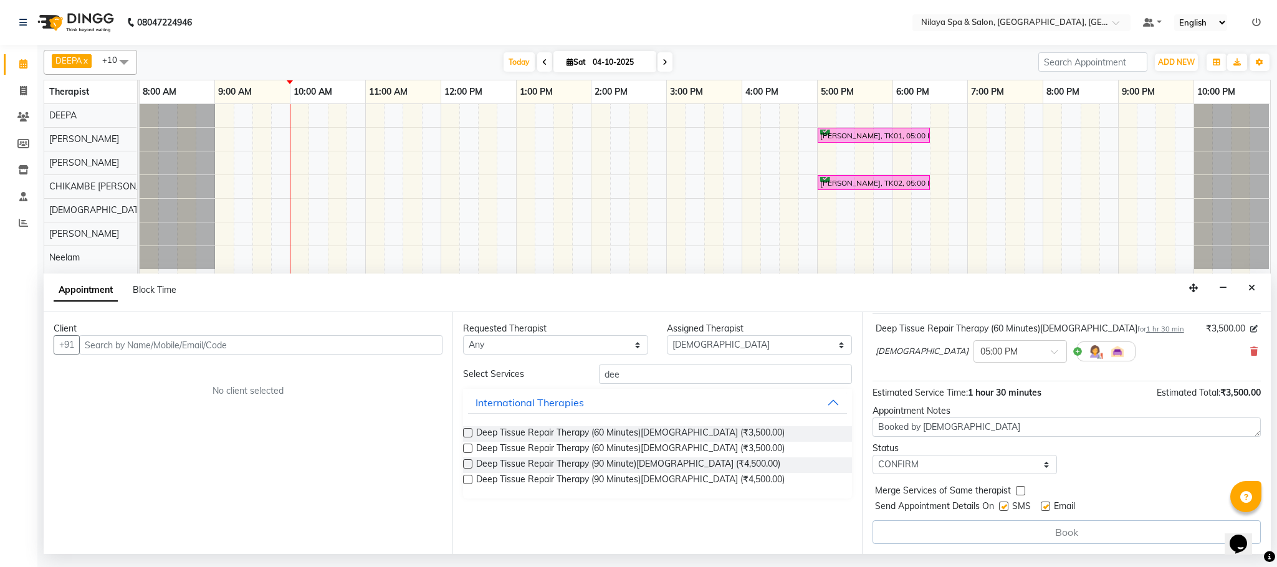
click at [1070, 529] on div "Book" at bounding box center [1067, 533] width 388 height 24
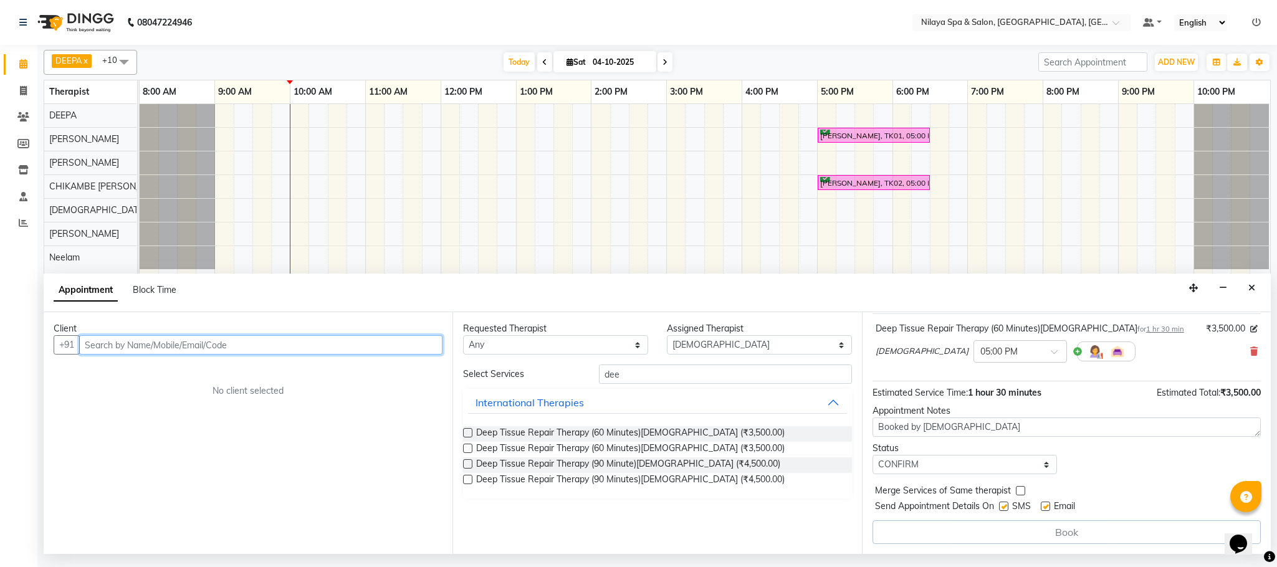
click at [244, 348] on input "text" at bounding box center [260, 344] width 363 height 19
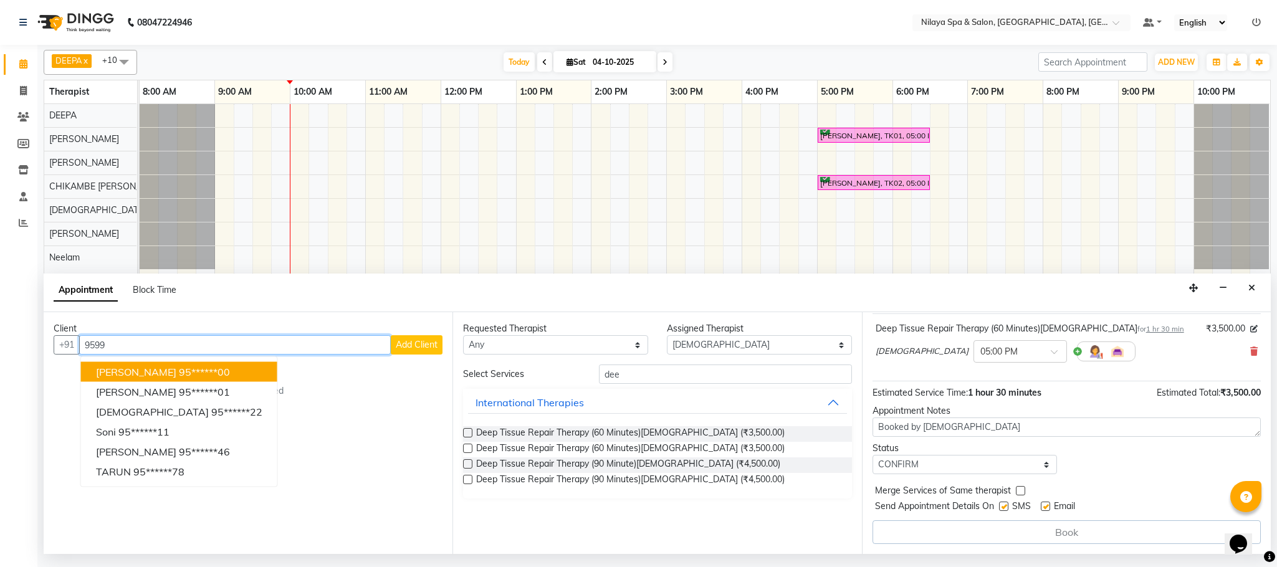
click at [214, 365] on button "[PERSON_NAME] 95******00" at bounding box center [179, 372] width 196 height 20
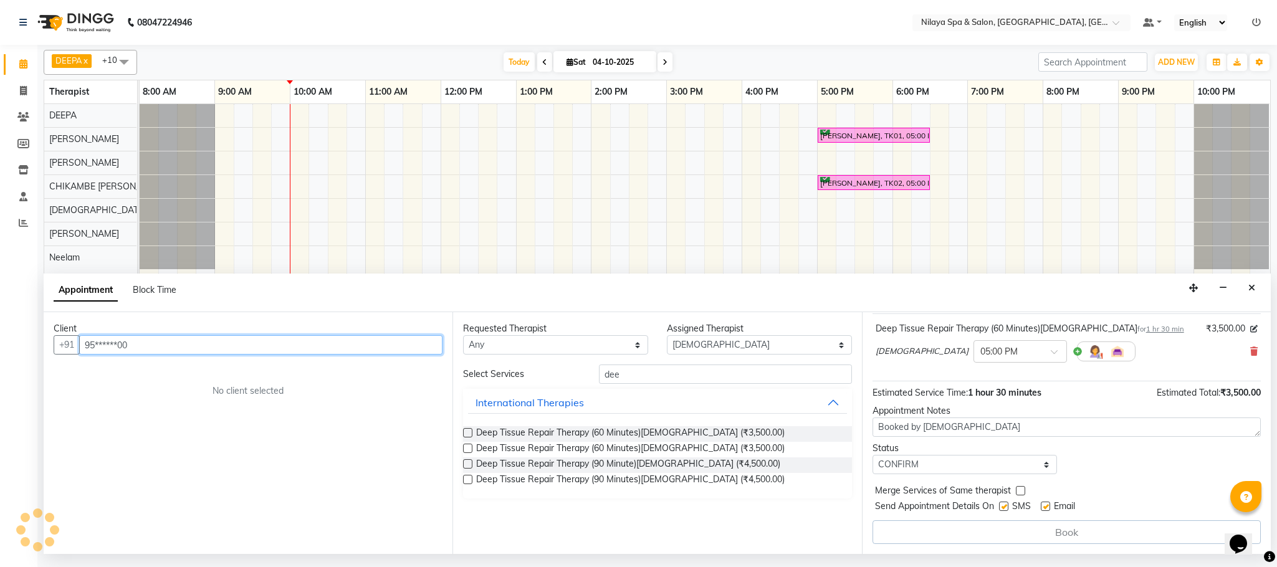
scroll to position [77, 0]
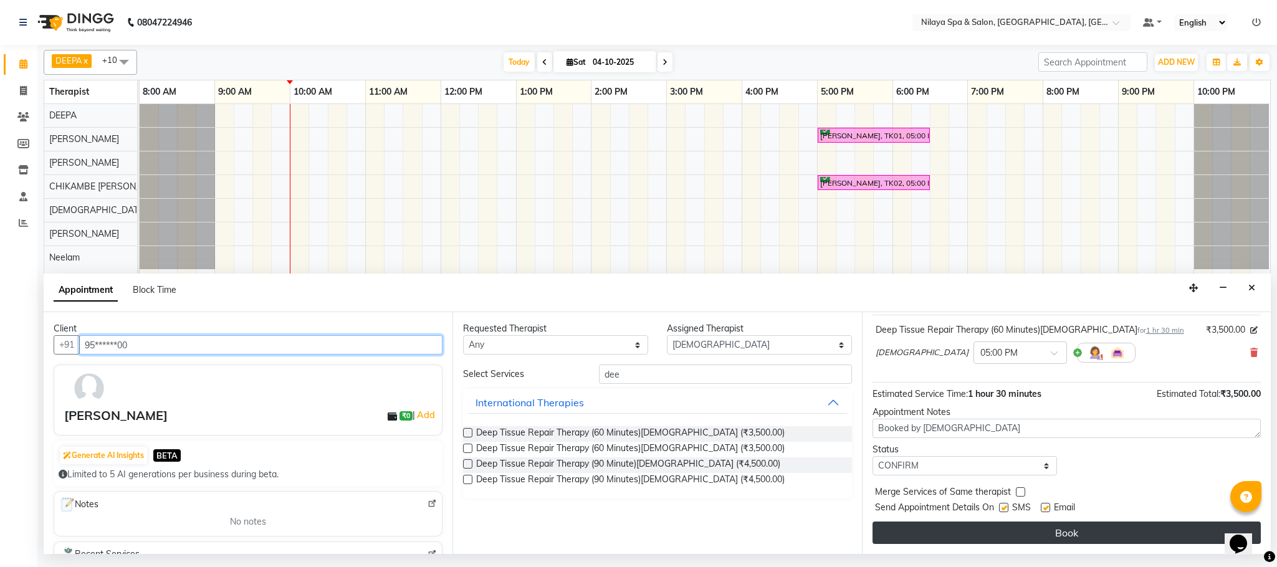
type input "95******00"
click at [972, 537] on button "Book" at bounding box center [1067, 533] width 388 height 22
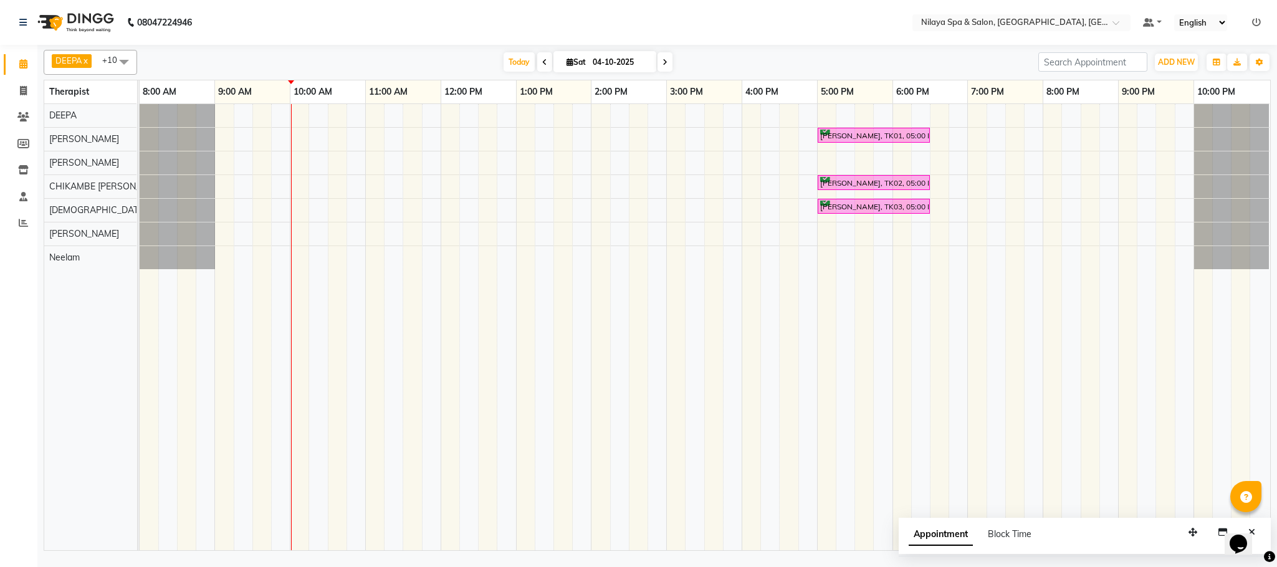
click at [684, 431] on td at bounding box center [676, 327] width 19 height 446
click at [814, 466] on td at bounding box center [808, 327] width 19 height 446
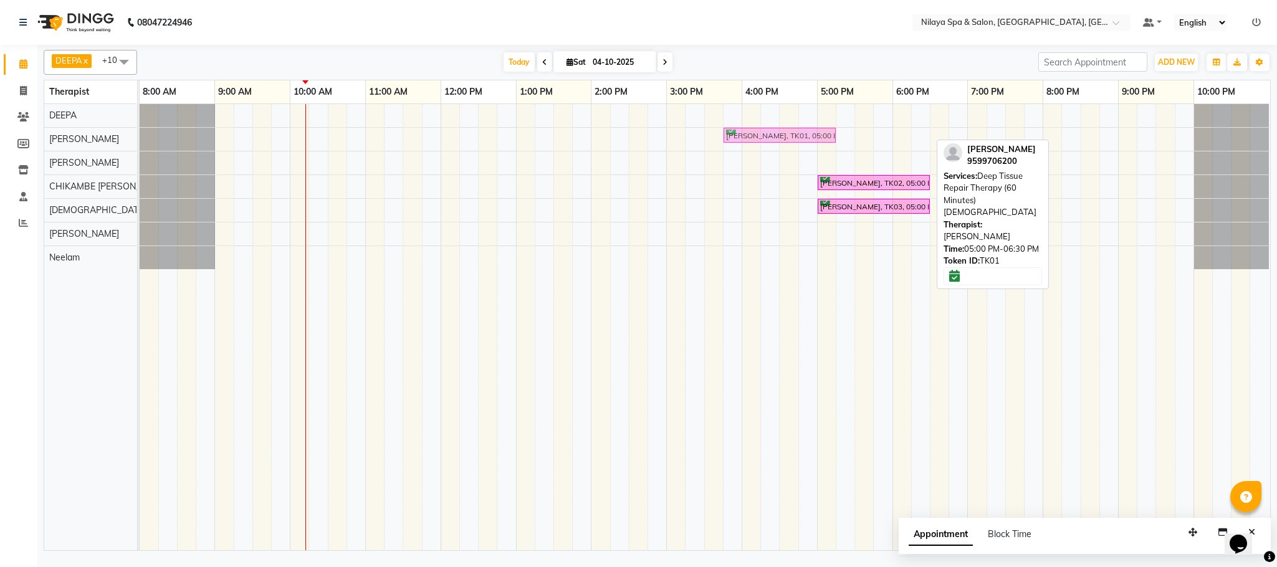
drag, startPoint x: 848, startPoint y: 139, endPoint x: 750, endPoint y: 148, distance: 98.3
click at [750, 148] on div "[PERSON_NAME], TK01, 05:00 PM-06:30 PM, Deep Tissue Repair Therapy (60 Minutes)…" at bounding box center [705, 327] width 1131 height 446
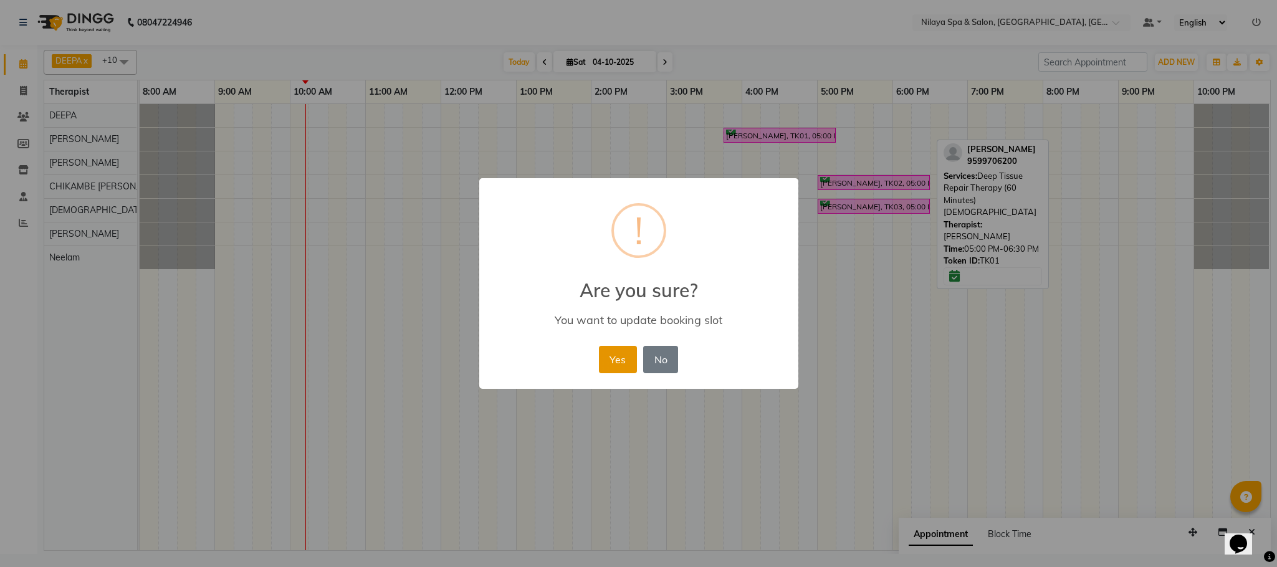
click at [618, 365] on button "Yes" at bounding box center [618, 359] width 38 height 27
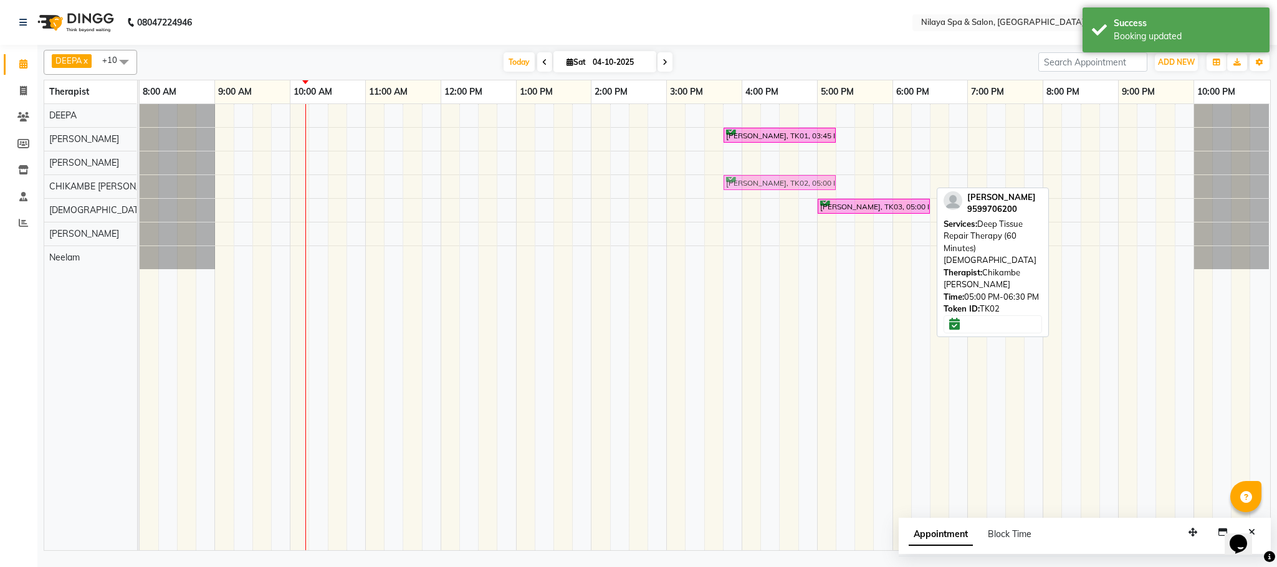
drag, startPoint x: 862, startPoint y: 185, endPoint x: 767, endPoint y: 193, distance: 95.0
click at [140, 193] on div "[PERSON_NAME], TK02, 05:00 PM-06:30 PM, Deep Tissue Repair Therapy (60 Minutes)…" at bounding box center [140, 186] width 0 height 23
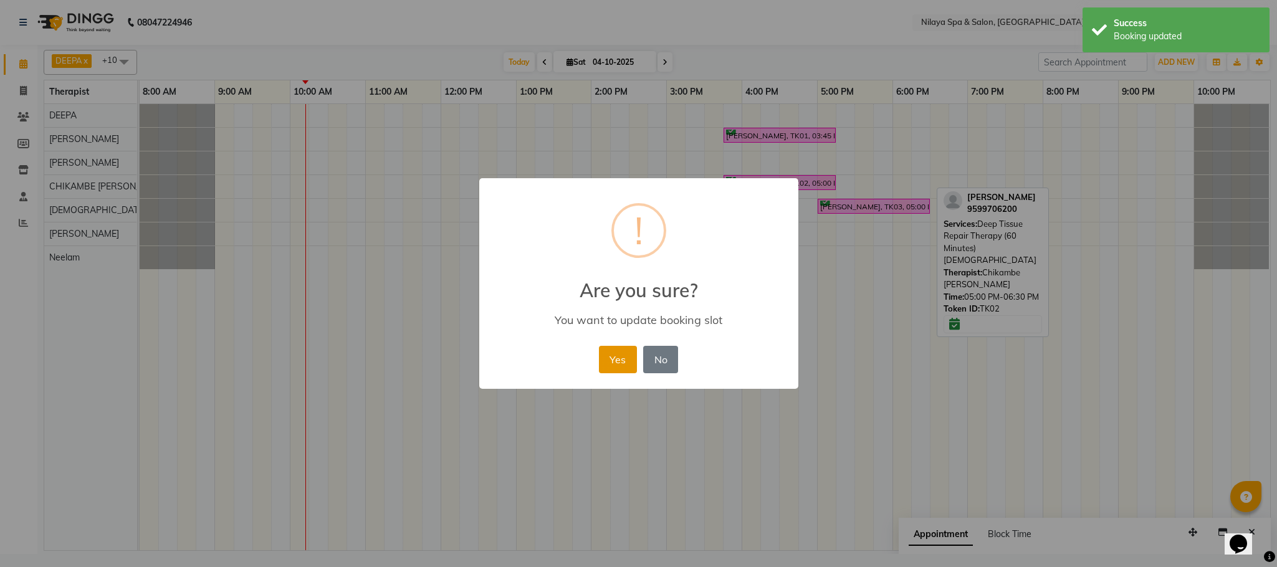
click at [617, 360] on button "Yes" at bounding box center [618, 359] width 38 height 27
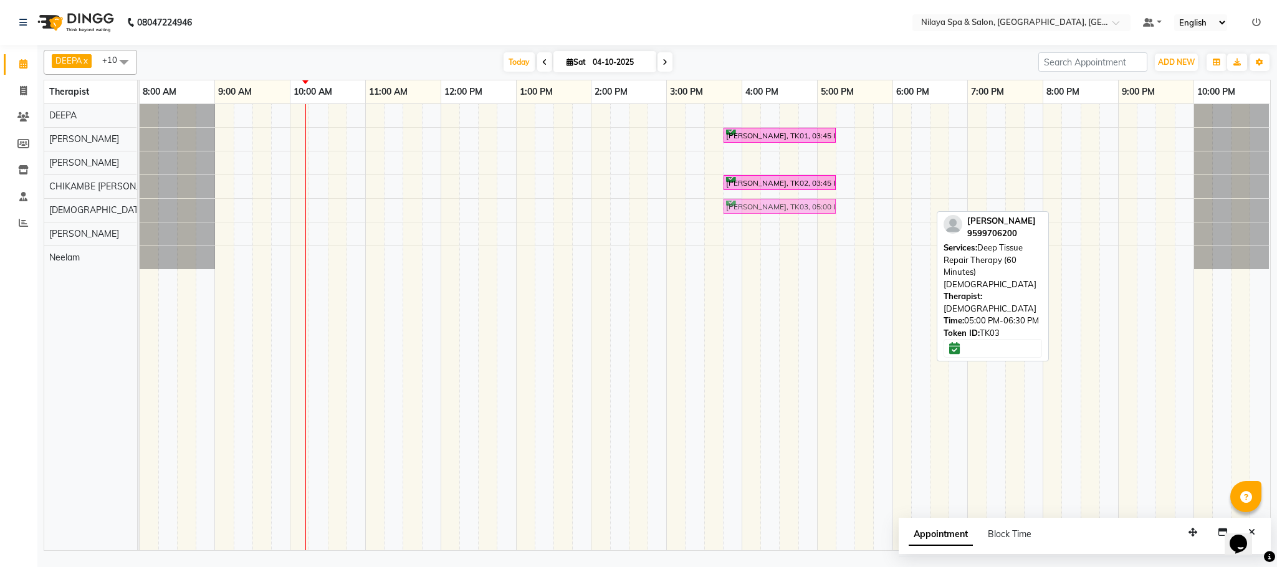
drag, startPoint x: 853, startPoint y: 203, endPoint x: 762, endPoint y: 216, distance: 92.0
click at [140, 216] on div "[PERSON_NAME], TK03, 05:00 PM-06:30 PM, Deep Tissue Repair Therapy (60 Minutes)…" at bounding box center [140, 210] width 0 height 23
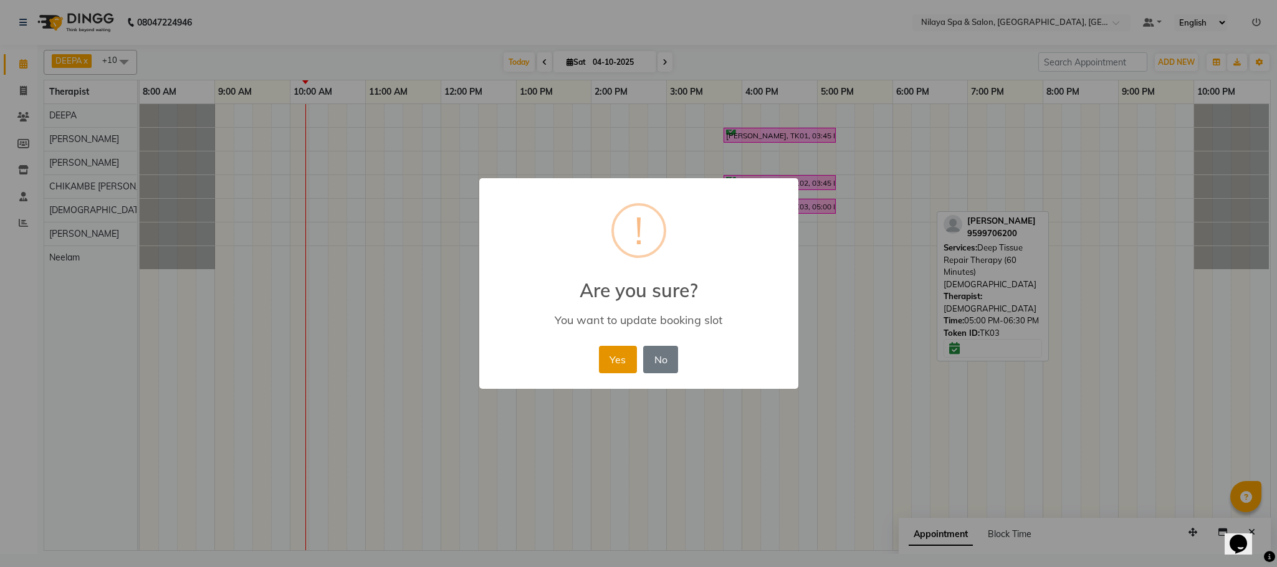
click at [614, 365] on button "Yes" at bounding box center [618, 359] width 38 height 27
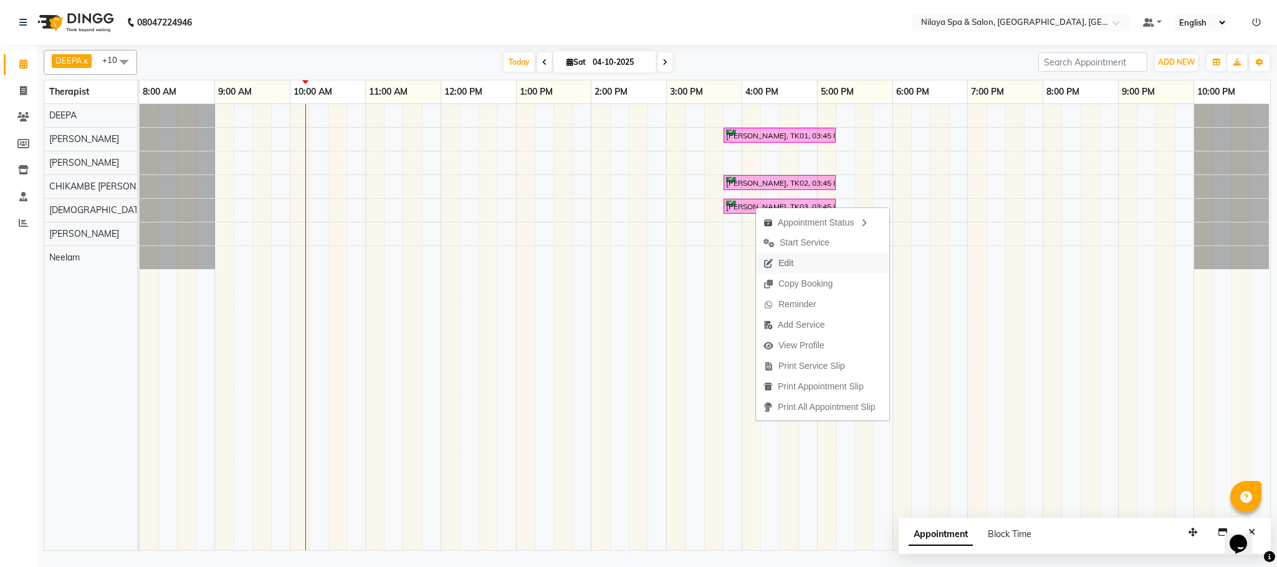
click at [779, 266] on span "Edit" at bounding box center [786, 263] width 15 height 13
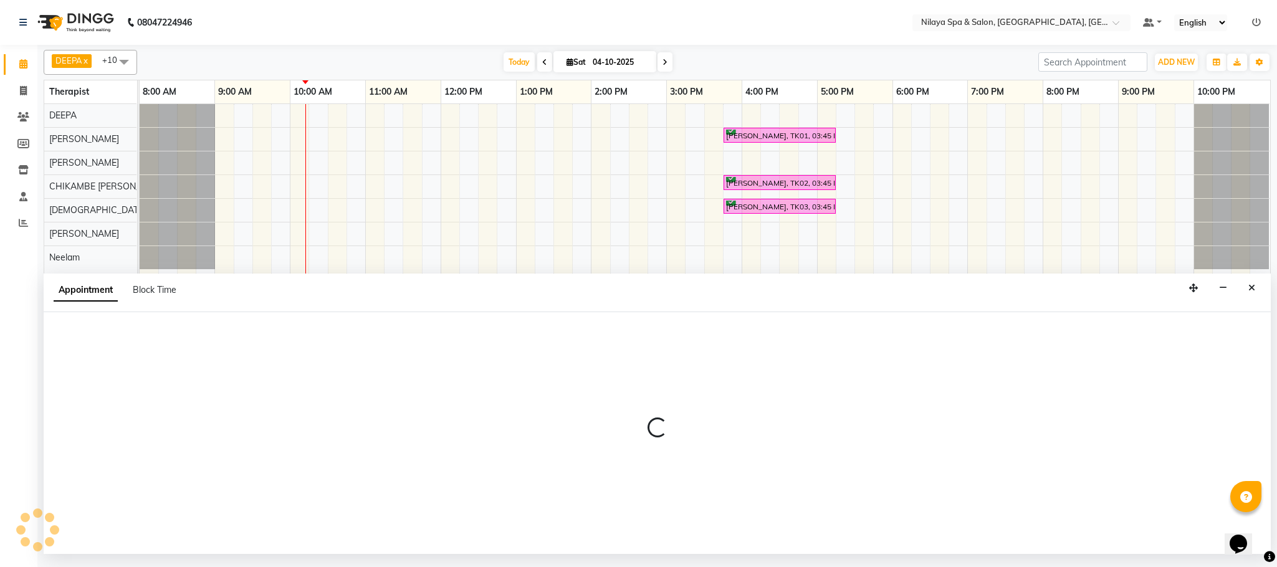
select select "tentative"
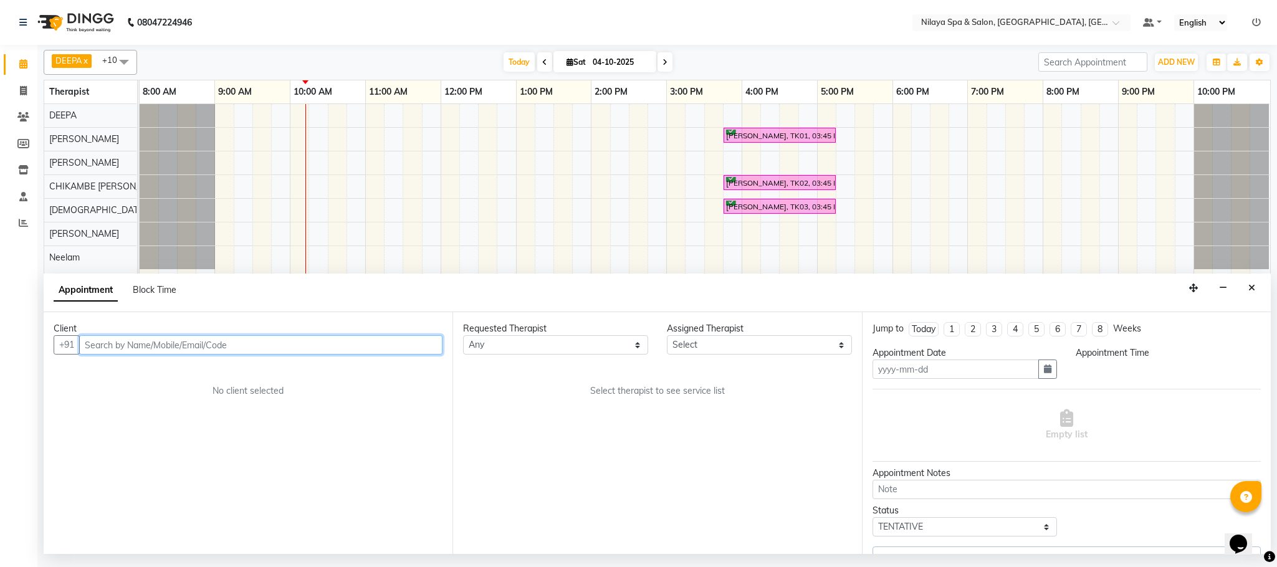
type input "04-10-2025"
type textarea "Booked by [DEMOGRAPHIC_DATA]"
select select "85437"
select select "confirm booking"
select select "945"
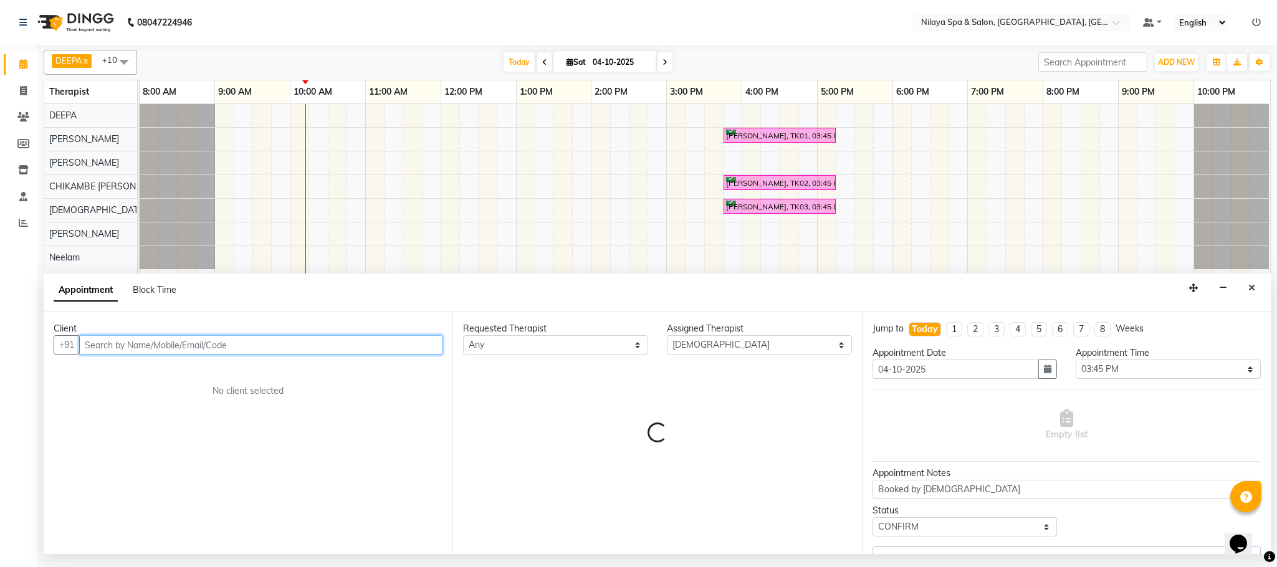
select select "4019"
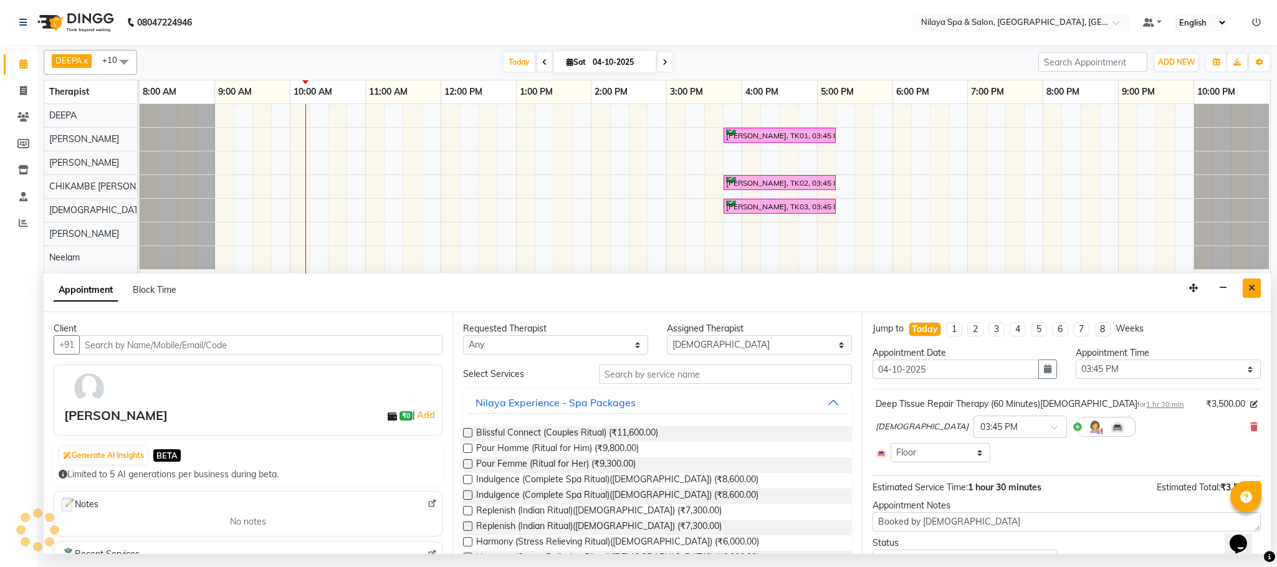
click at [1257, 286] on button "Close" at bounding box center [1252, 288] width 18 height 19
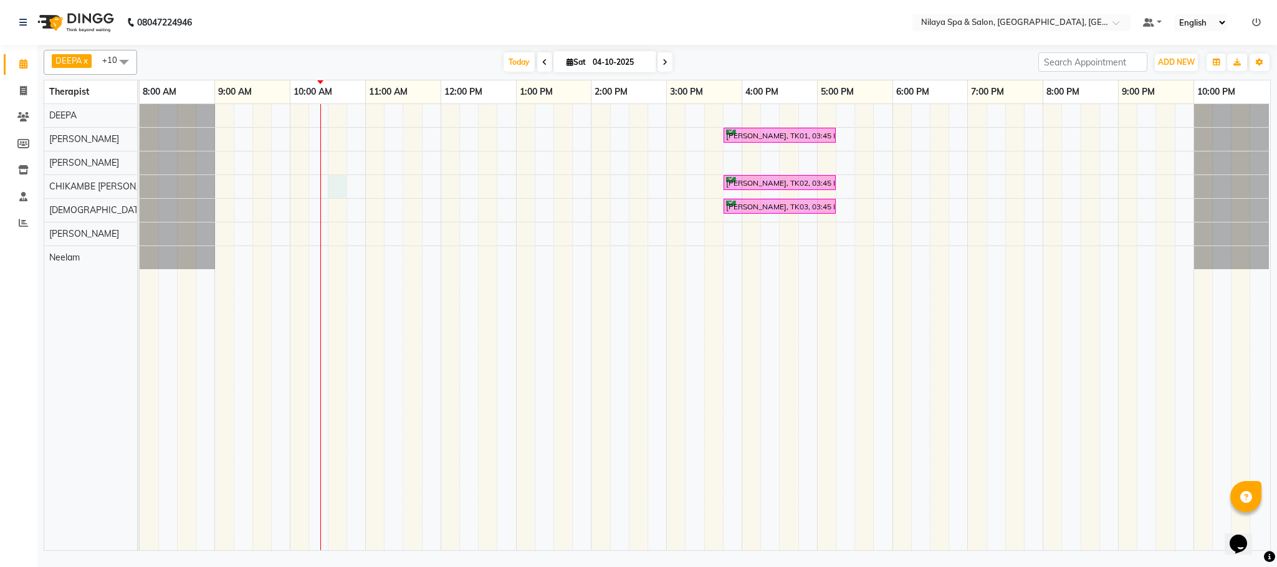
click at [337, 189] on div "[PERSON_NAME], TK01, 03:45 PM-05:15 PM, Deep Tissue Repair Therapy (60 Minutes)…" at bounding box center [705, 327] width 1131 height 446
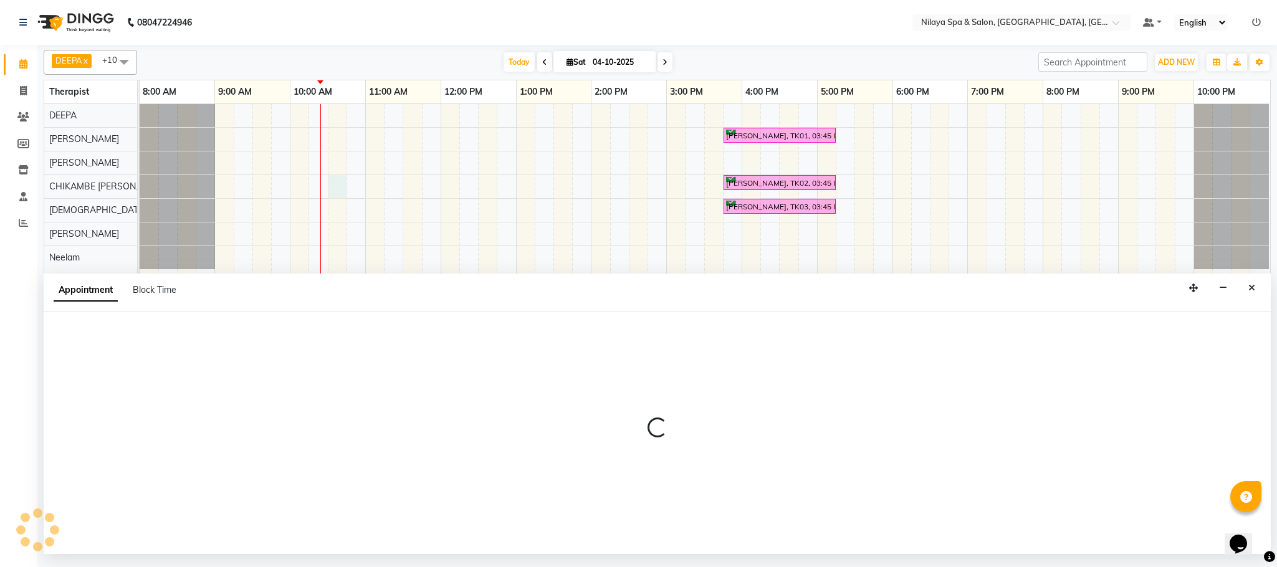
select select "82530"
select select "630"
select select "tentative"
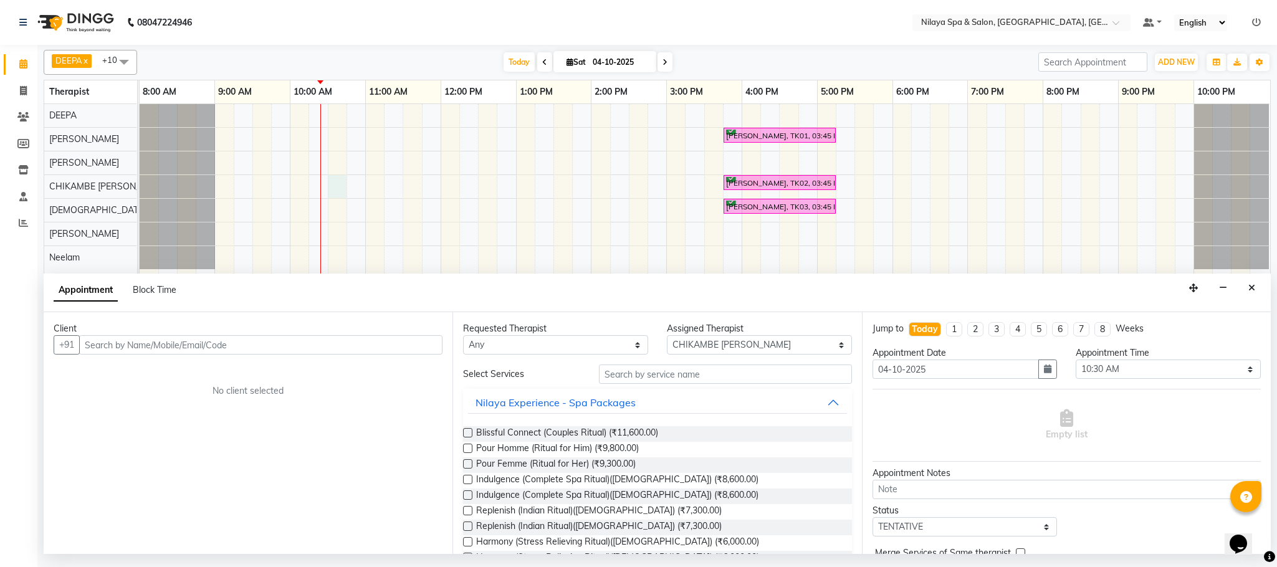
click at [313, 347] on input "text" at bounding box center [260, 344] width 363 height 19
type input "8586099114"
click at [406, 352] on button "Add Client" at bounding box center [417, 344] width 52 height 19
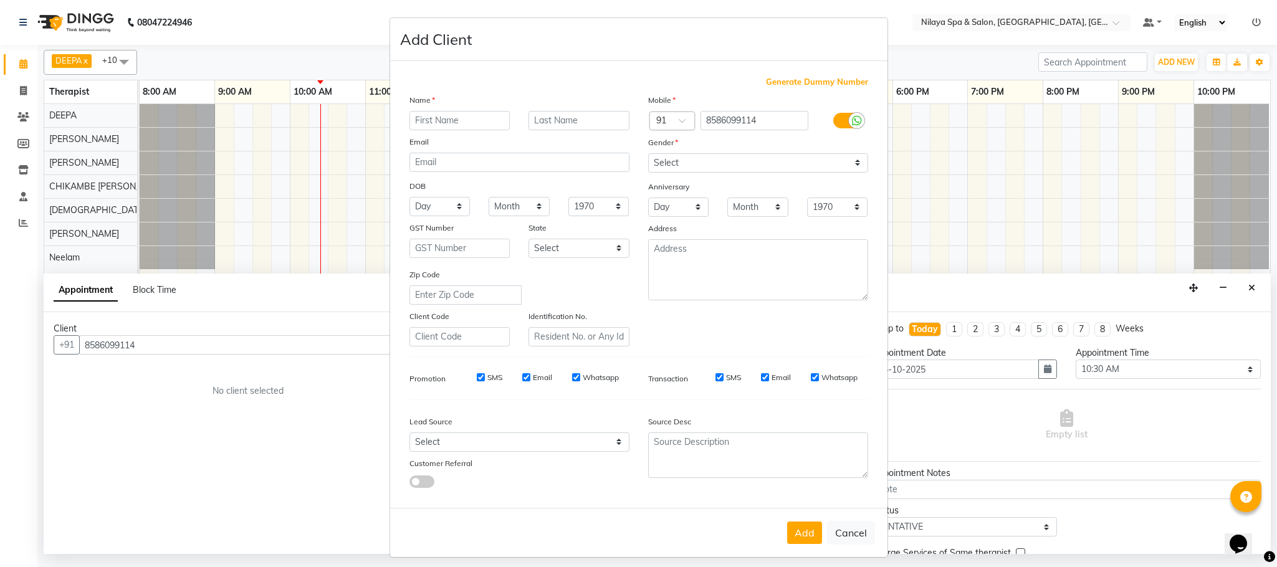
click at [455, 122] on input "text" at bounding box center [460, 120] width 101 height 19
type input "ajitab"
click at [844, 167] on select "Select [DEMOGRAPHIC_DATA] [DEMOGRAPHIC_DATA] Other Prefer Not To Say" at bounding box center [758, 162] width 220 height 19
select select "[DEMOGRAPHIC_DATA]"
click at [648, 153] on select "Select [DEMOGRAPHIC_DATA] [DEMOGRAPHIC_DATA] Other Prefer Not To Say" at bounding box center [758, 162] width 220 height 19
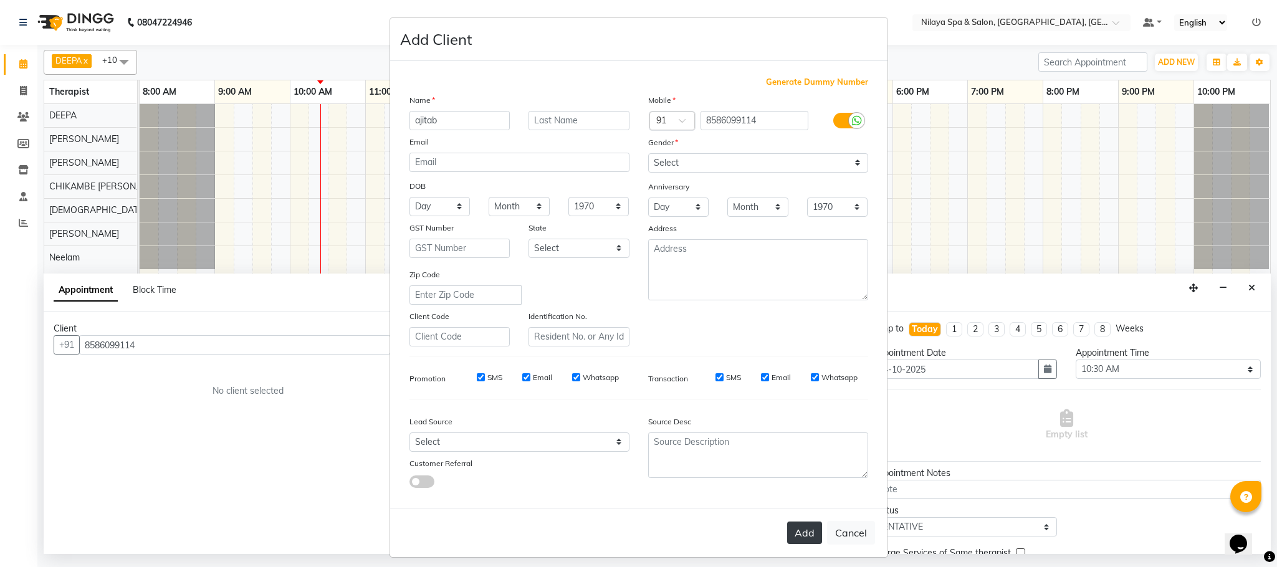
click at [787, 539] on button "Add" at bounding box center [804, 533] width 35 height 22
type input "85******14"
select select
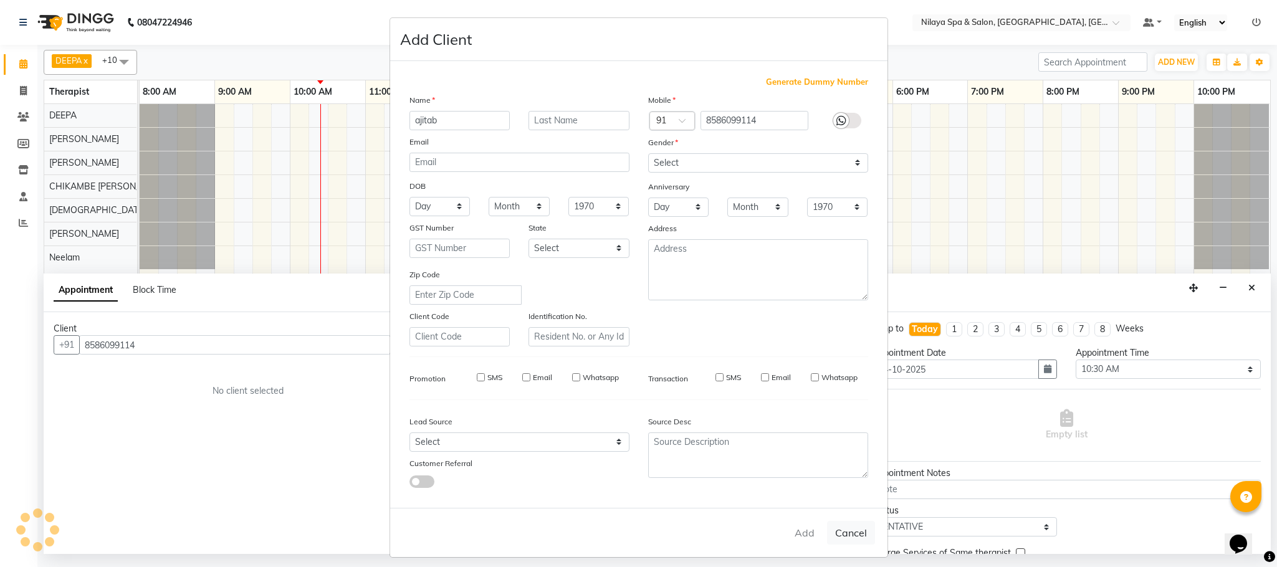
select select
checkbox input "false"
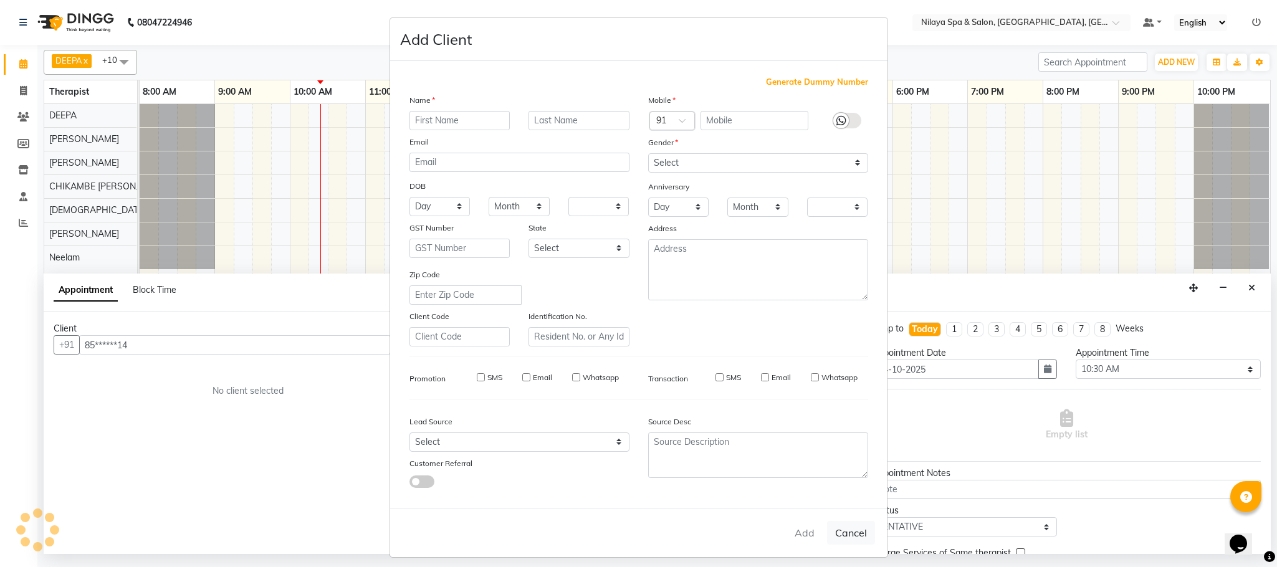
checkbox input "false"
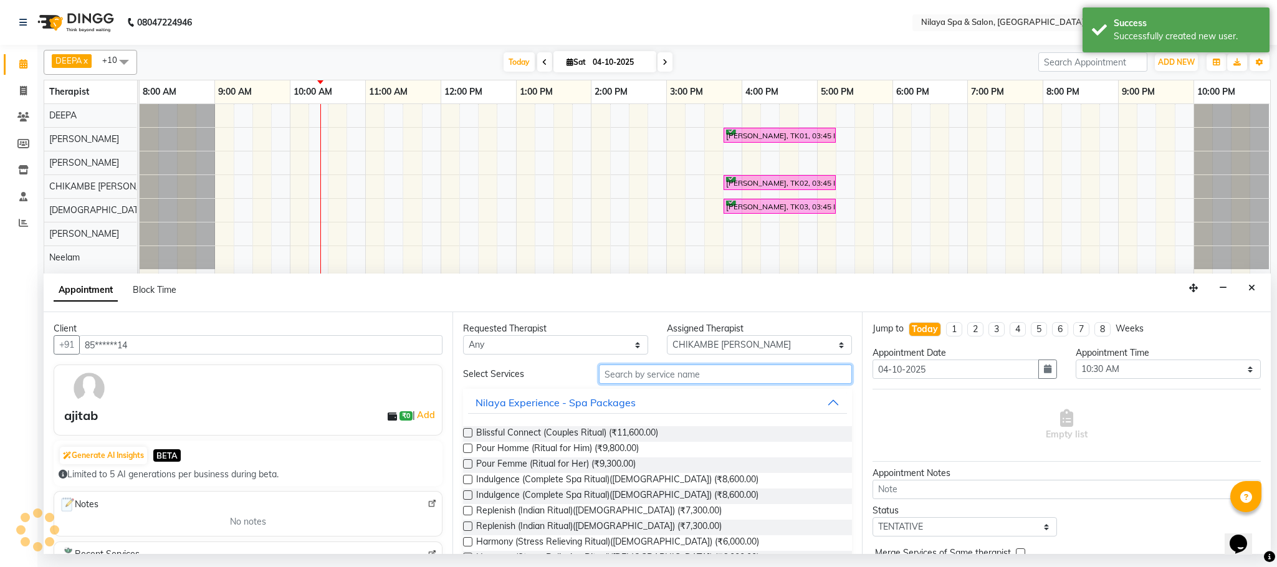
click at [735, 378] on input "text" at bounding box center [725, 374] width 253 height 19
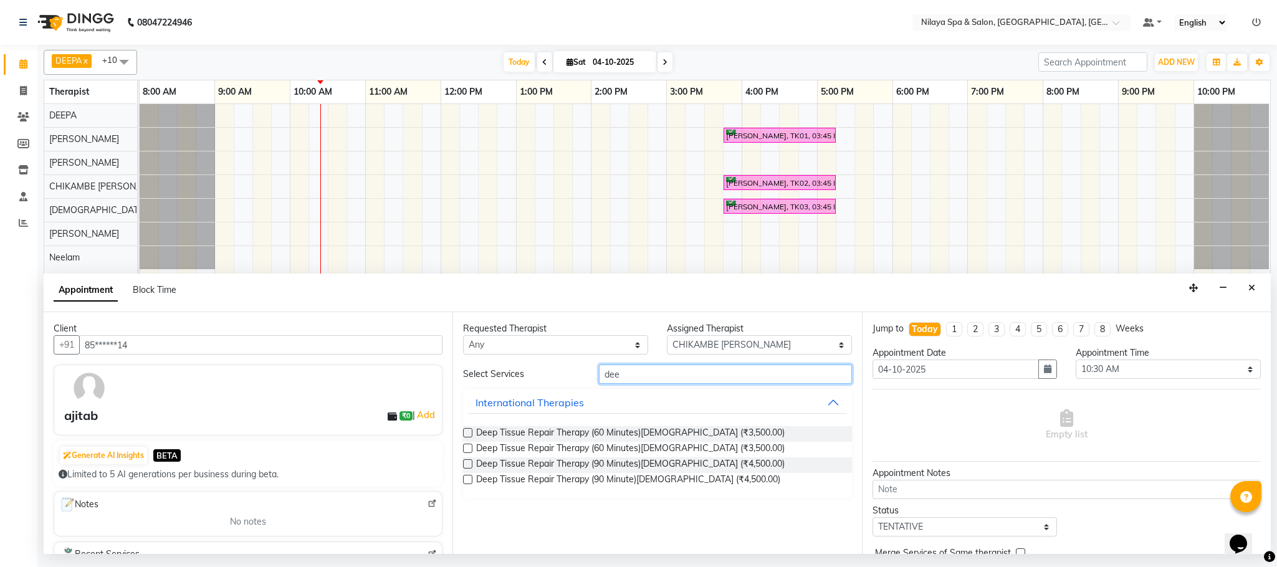
type input "dee"
click at [466, 464] on label at bounding box center [467, 463] width 9 height 9
click at [466, 464] on input "checkbox" at bounding box center [467, 465] width 8 height 8
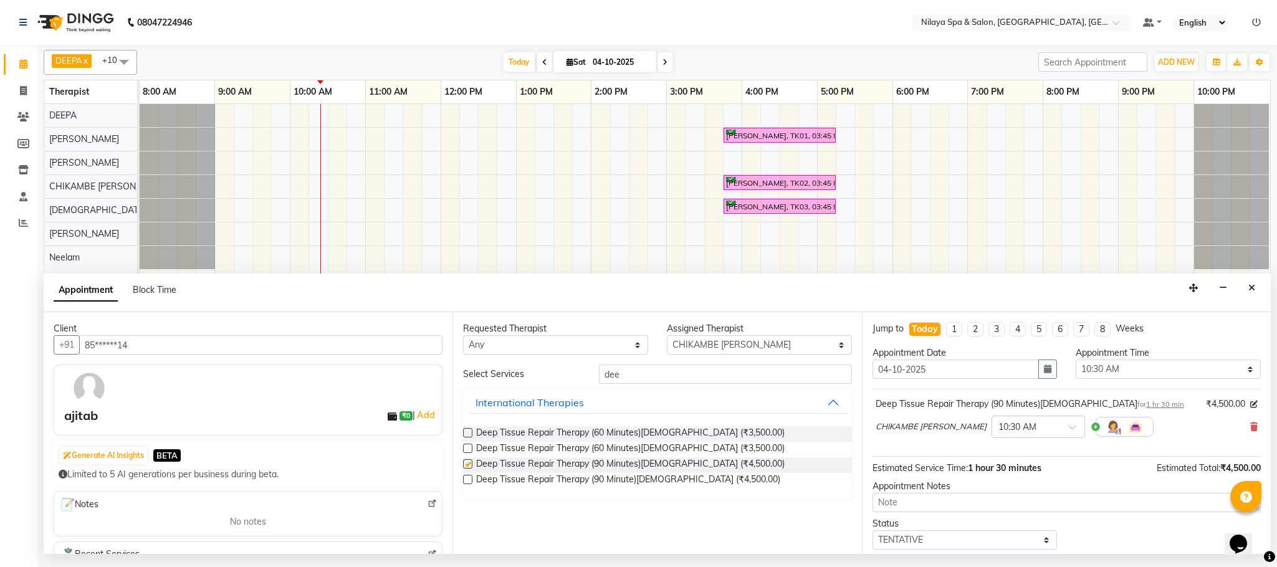
checkbox input "false"
click at [1242, 438] on div "CHIKAMBE [PERSON_NAME] × 10:30 AM" at bounding box center [1067, 427] width 382 height 32
click at [1251, 431] on icon at bounding box center [1254, 427] width 7 height 9
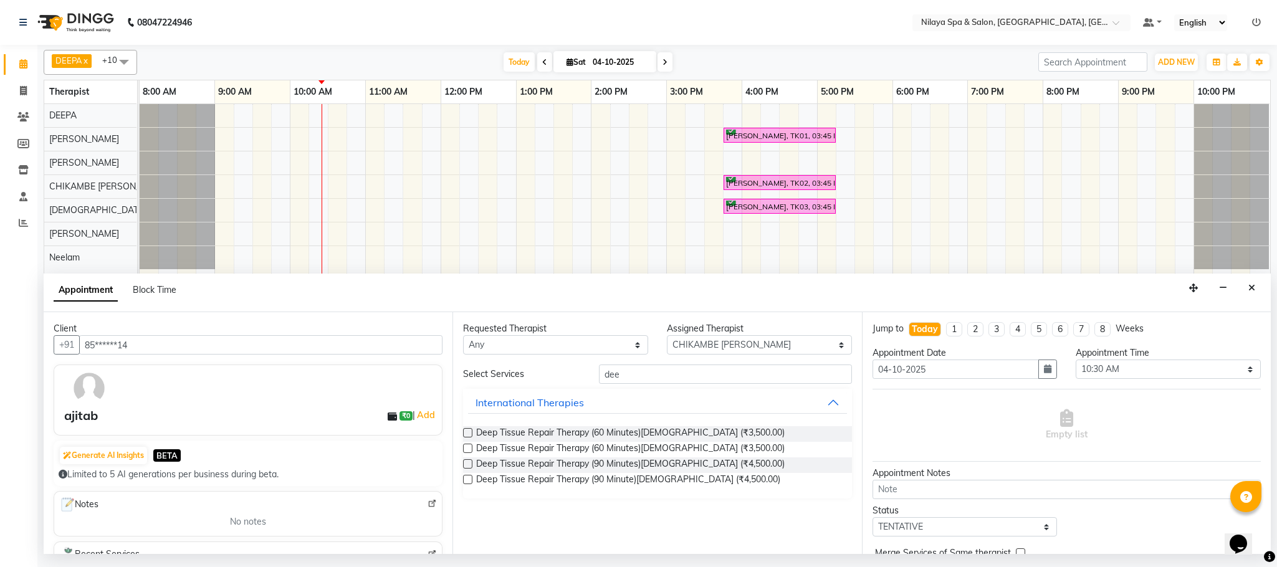
click at [466, 438] on label at bounding box center [467, 432] width 9 height 9
click at [466, 438] on input "checkbox" at bounding box center [467, 434] width 8 height 8
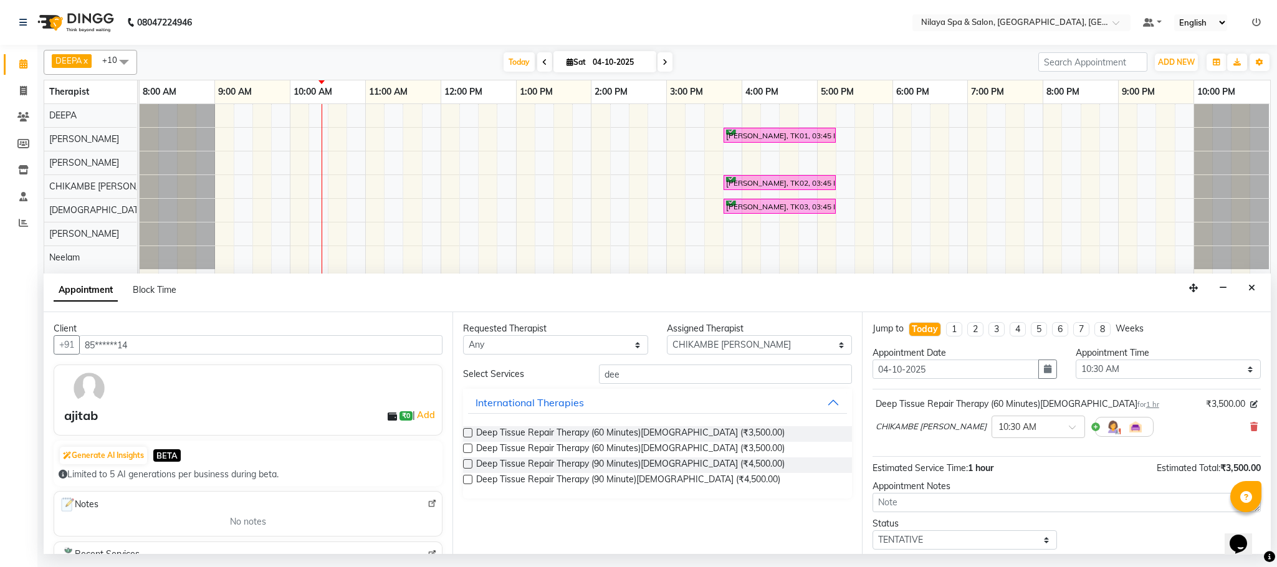
click at [466, 438] on label at bounding box center [467, 432] width 9 height 9
click at [466, 438] on input "checkbox" at bounding box center [467, 434] width 8 height 8
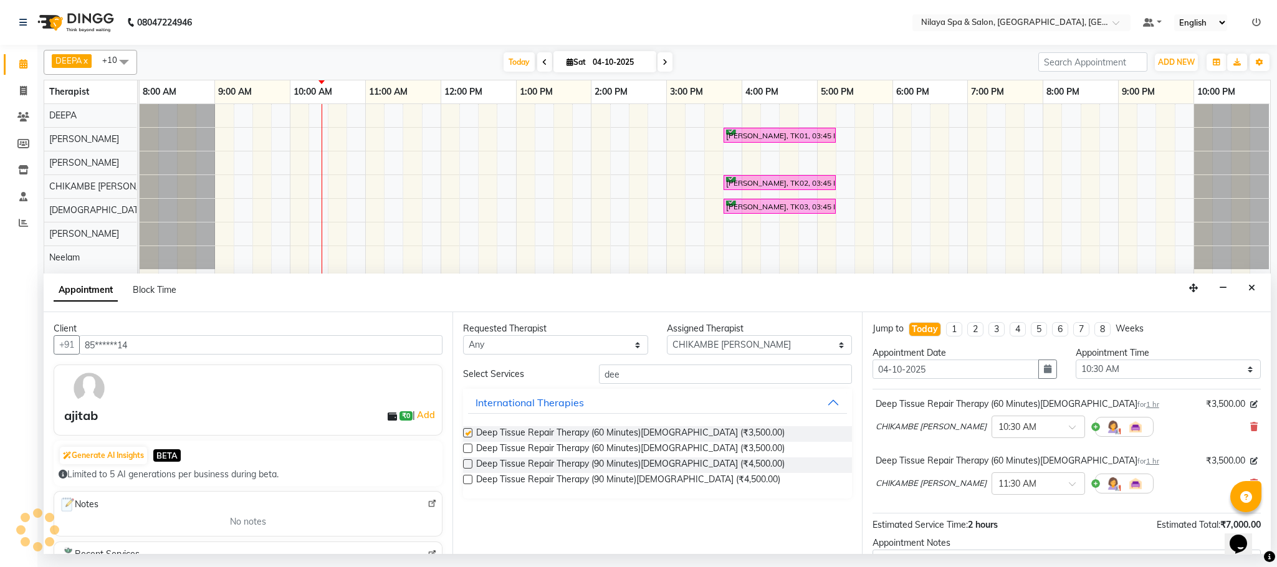
checkbox input "false"
click at [999, 489] on input "text" at bounding box center [1026, 482] width 55 height 13
click at [999, 511] on div "10:30 AM" at bounding box center [1038, 507] width 92 height 23
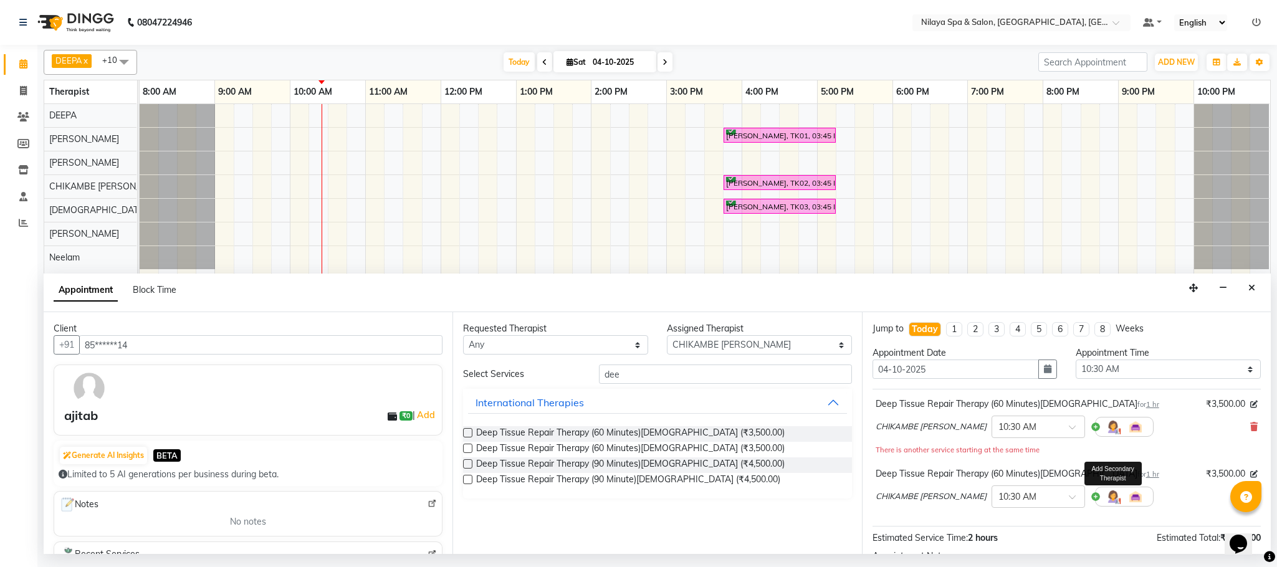
click at [1106, 498] on img at bounding box center [1113, 496] width 15 height 15
click at [1095, 504] on div at bounding box center [1124, 497] width 59 height 20
click at [921, 526] on span "Select" at bounding box center [911, 523] width 25 height 11
click at [1011, 531] on span at bounding box center [1015, 525] width 25 height 24
click at [1003, 524] on span at bounding box center [1015, 525] width 25 height 24
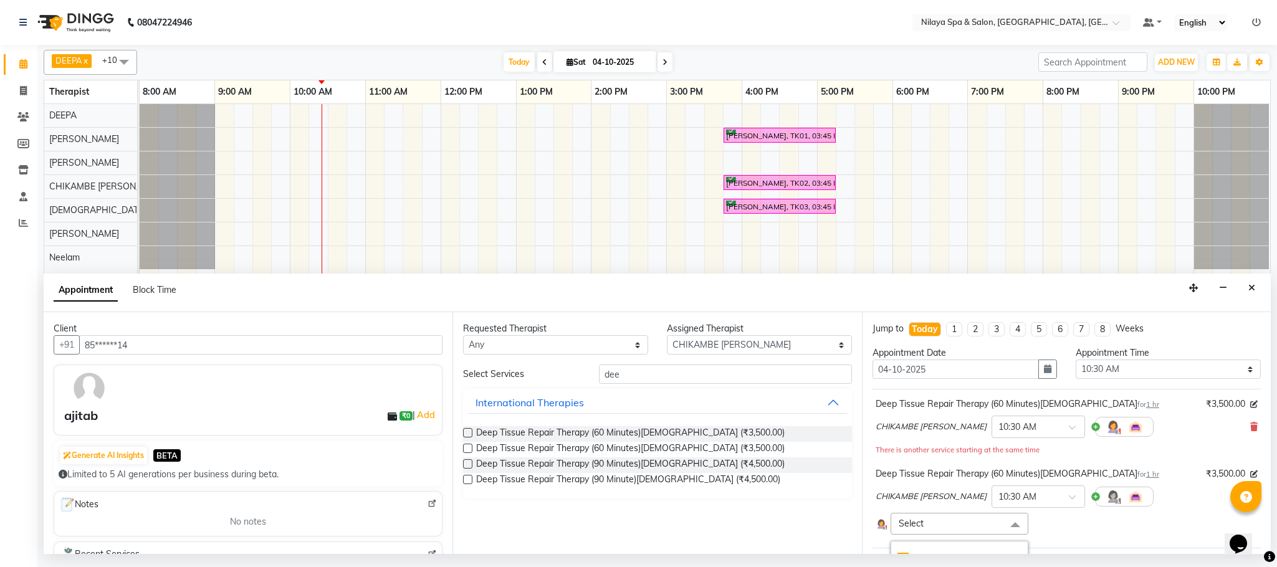
click at [881, 512] on div "CHIKAMBE [PERSON_NAME] × 10:30 AM" at bounding box center [1015, 497] width 278 height 32
click at [887, 520] on div "Select Select All ACHUI [PERSON_NAME] DEEPA [PERSON_NAME] [PERSON_NAME] [PERSON…" at bounding box center [952, 524] width 153 height 22
click at [923, 425] on span "CHIKAMBE [PERSON_NAME]" at bounding box center [931, 427] width 111 height 12
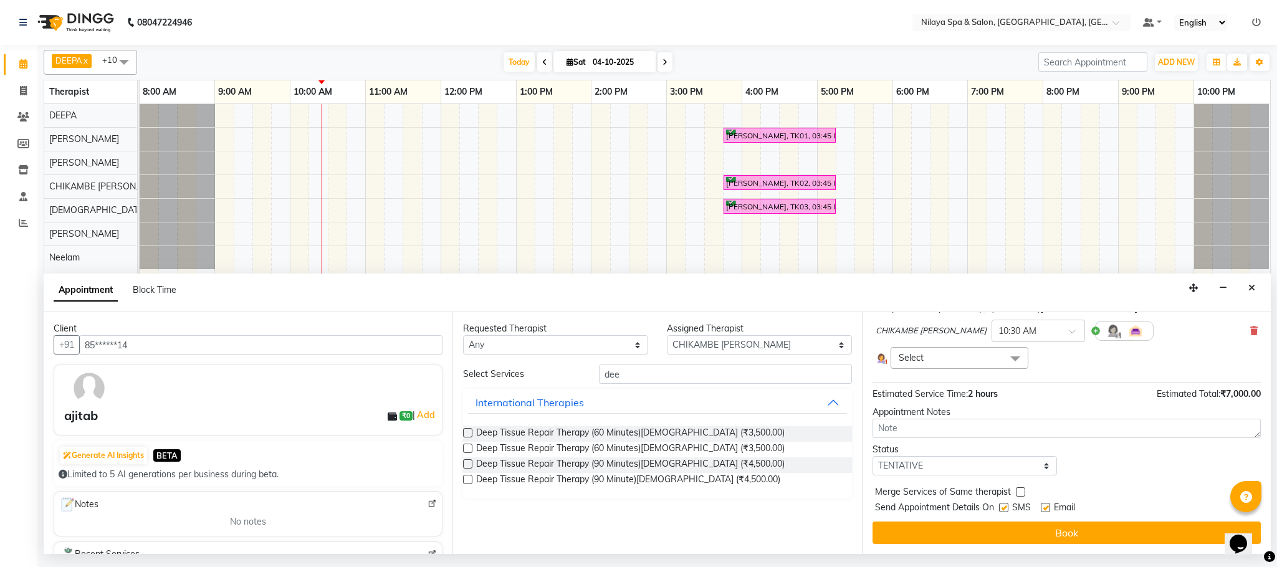
click at [1004, 363] on span at bounding box center [1015, 359] width 25 height 24
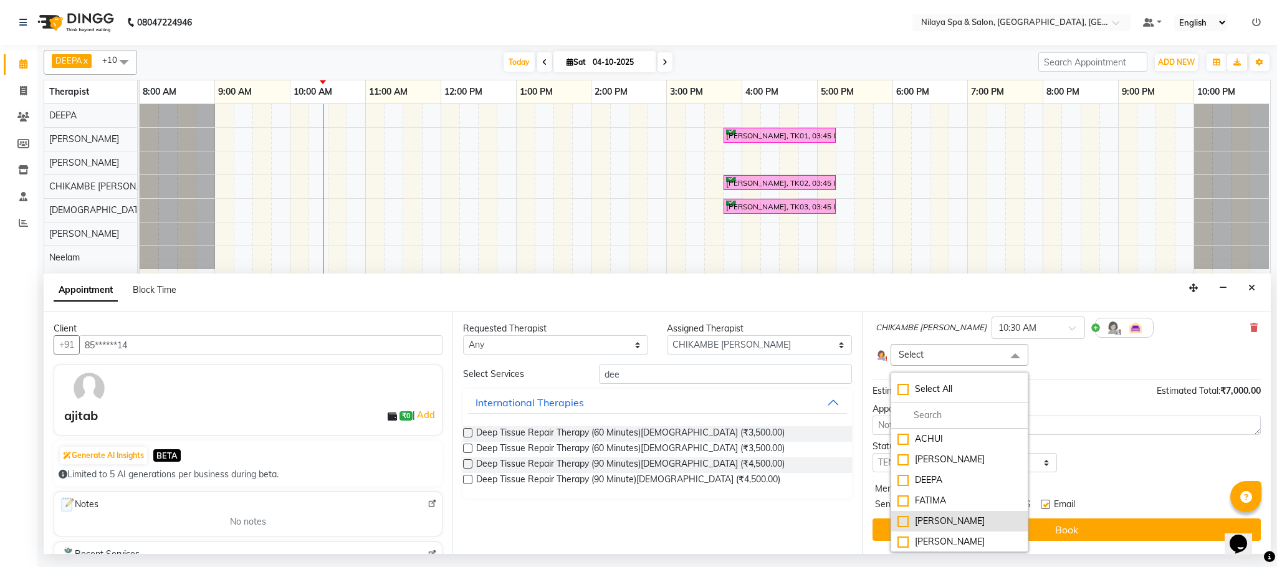
scroll to position [82, 0]
click at [939, 542] on div "[DEMOGRAPHIC_DATA]" at bounding box center [960, 541] width 124 height 13
checkbox input "true"
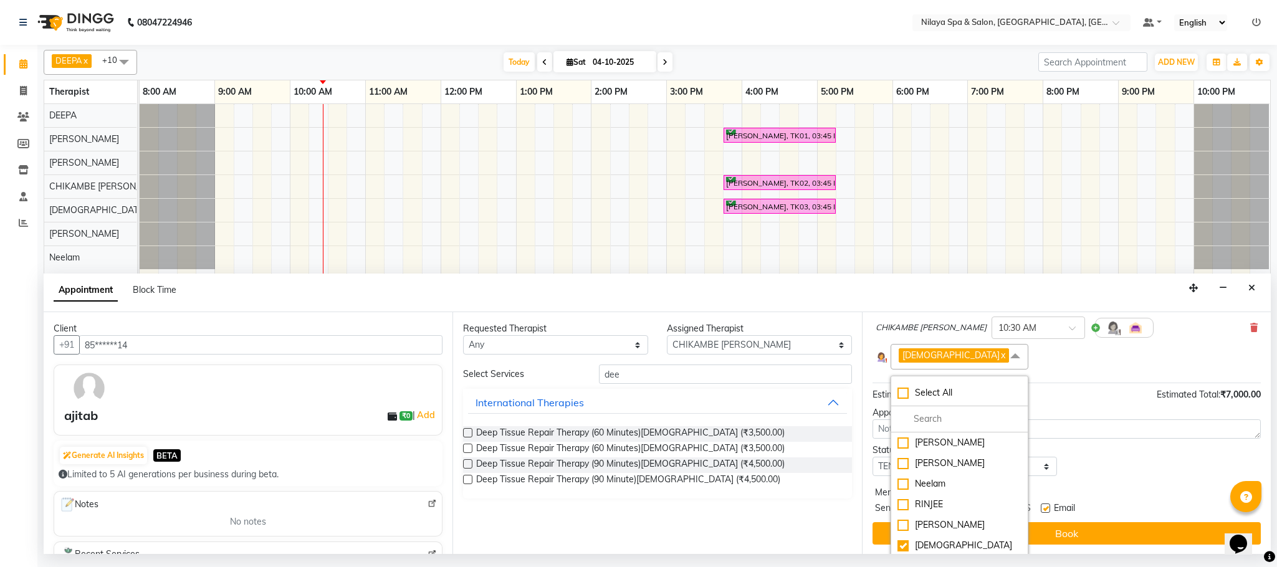
click at [1102, 497] on div "Merge Services of Same therapist" at bounding box center [1067, 494] width 388 height 16
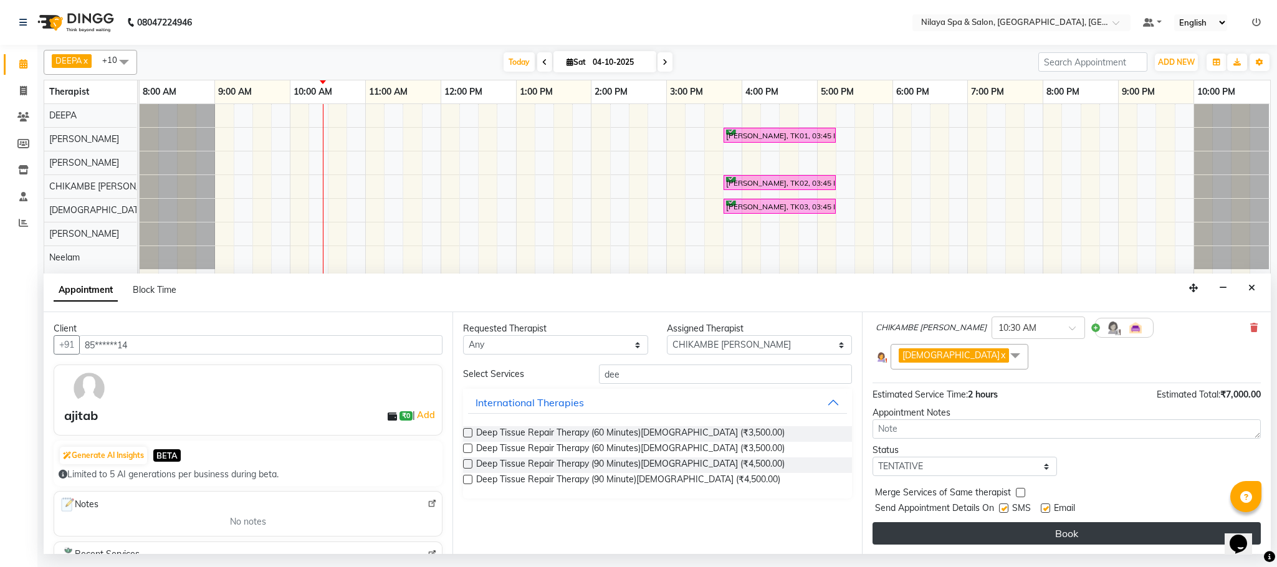
click at [1098, 534] on button "Book" at bounding box center [1067, 533] width 388 height 22
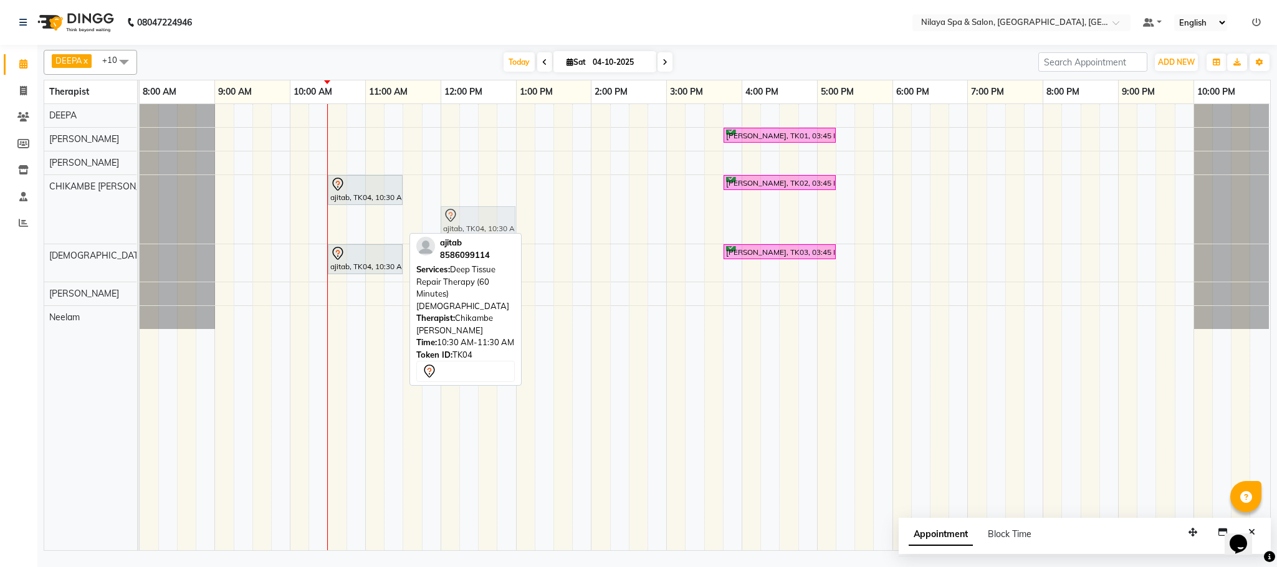
drag, startPoint x: 367, startPoint y: 229, endPoint x: 475, endPoint y: 226, distance: 107.9
click at [140, 226] on div "ajitab, TK04, 10:30 AM-11:30 AM, Deep Tissue Repair Therapy (60 Minutes)[DEMOGR…" at bounding box center [140, 209] width 0 height 69
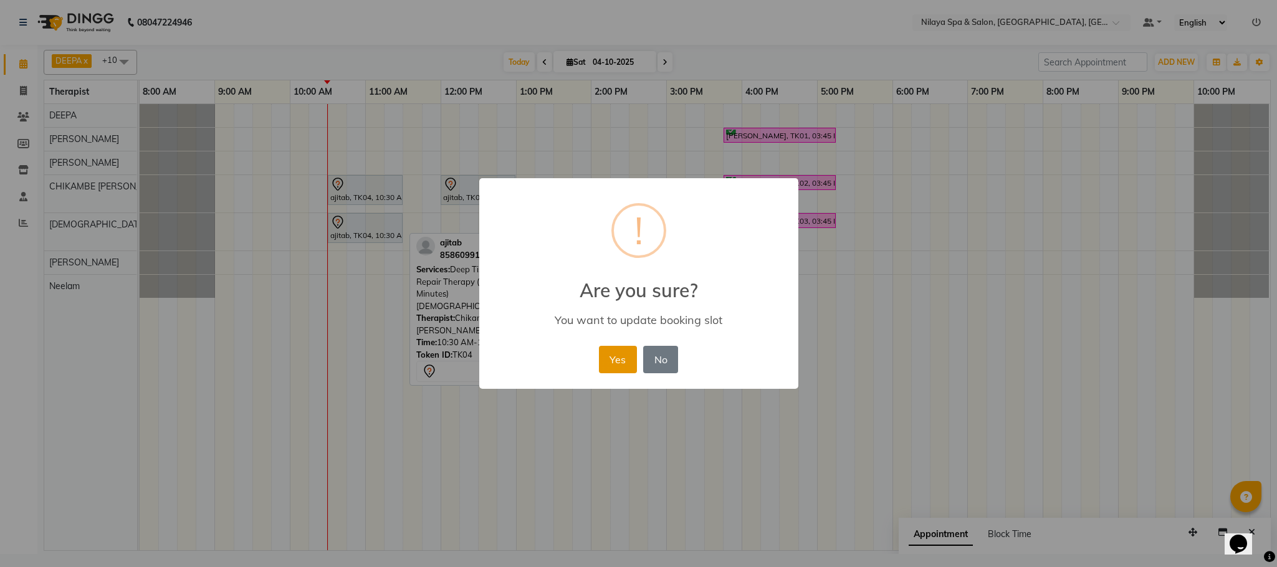
click at [625, 365] on button "Yes" at bounding box center [618, 359] width 38 height 27
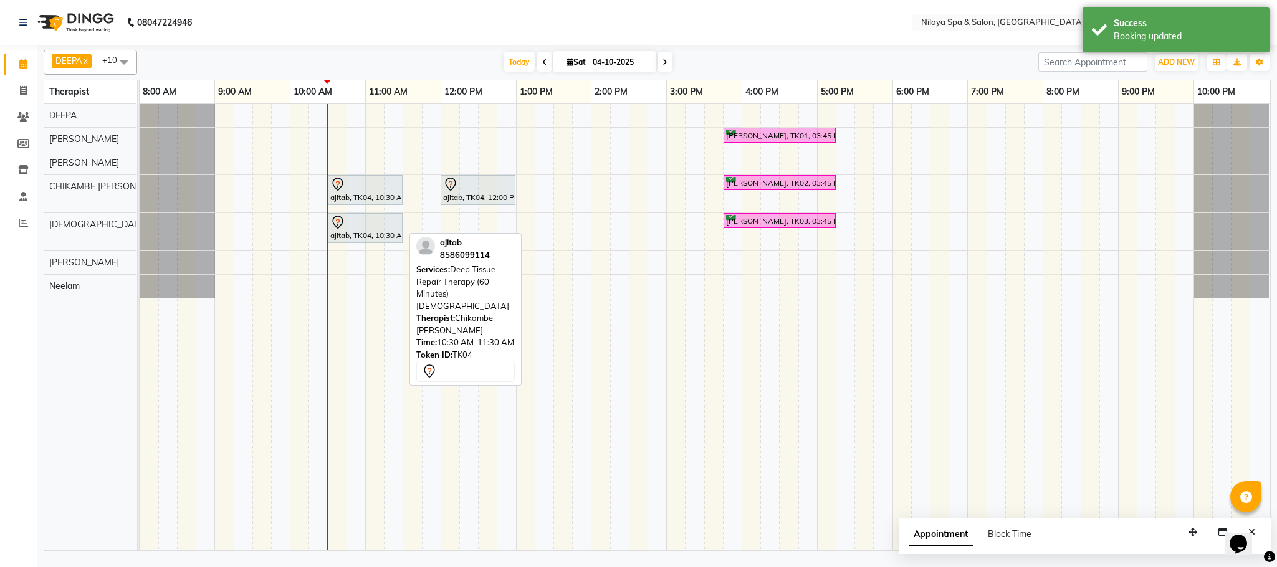
drag, startPoint x: 519, startPoint y: 453, endPoint x: 524, endPoint y: 458, distance: 7.5
click at [522, 458] on td at bounding box center [525, 327] width 19 height 446
click at [674, 429] on td at bounding box center [676, 327] width 19 height 446
drag, startPoint x: 823, startPoint y: 436, endPoint x: 711, endPoint y: 461, distance: 114.9
click at [711, 461] on td at bounding box center [713, 327] width 19 height 446
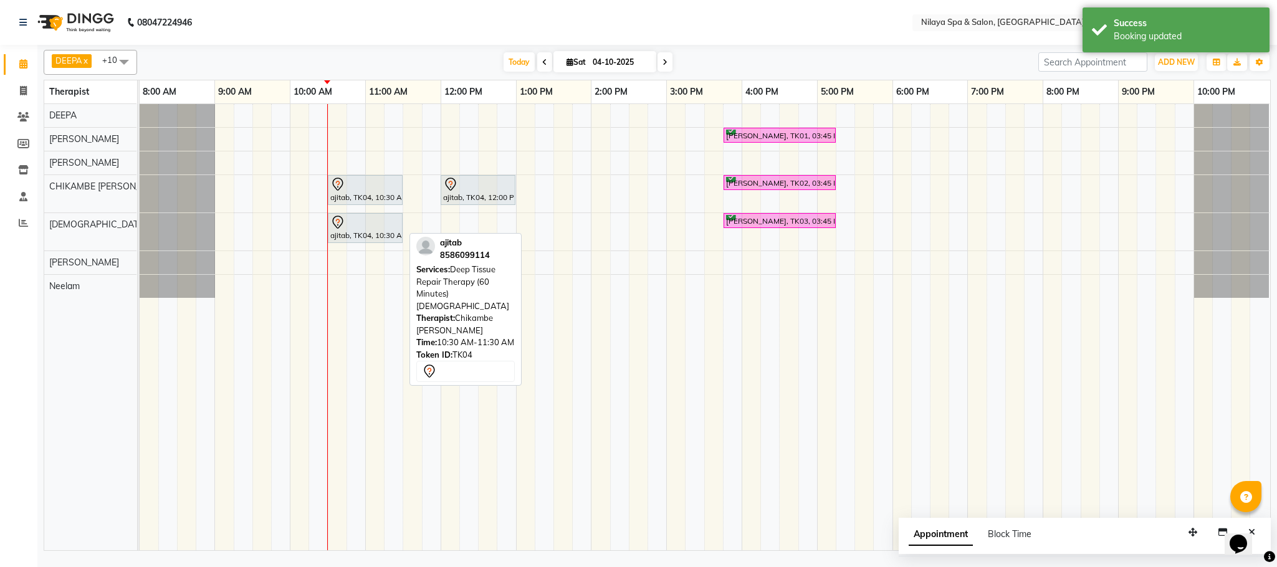
click at [443, 313] on span "Therapist:" at bounding box center [435, 318] width 39 height 10
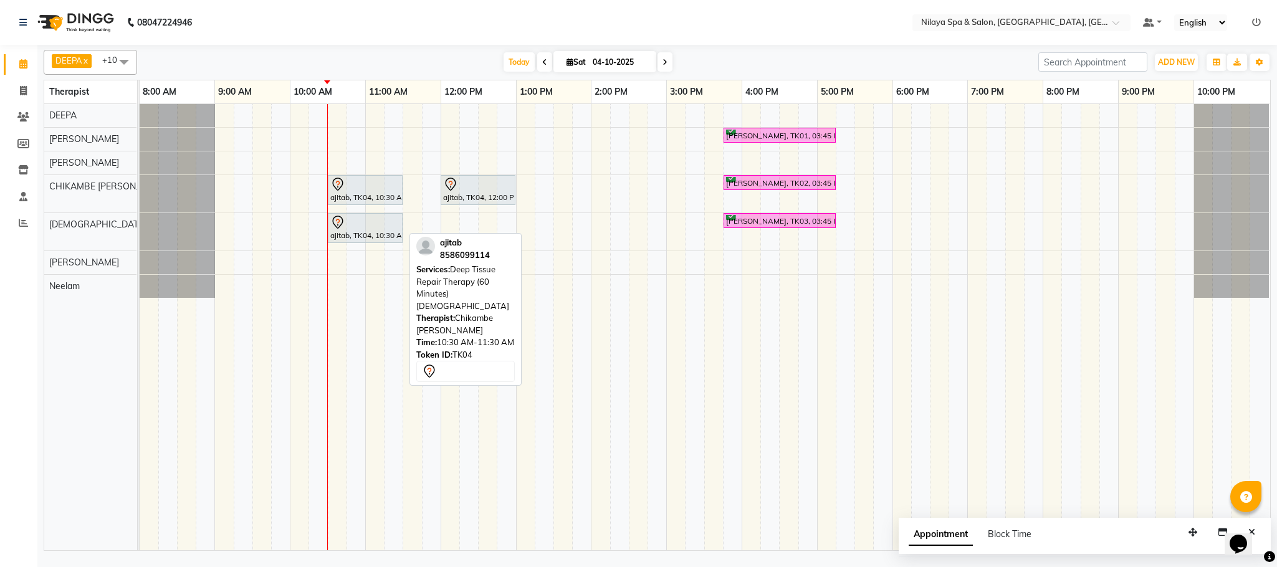
drag, startPoint x: 545, startPoint y: 353, endPoint x: 759, endPoint y: 439, distance: 231.1
click at [759, 439] on td at bounding box center [751, 327] width 19 height 446
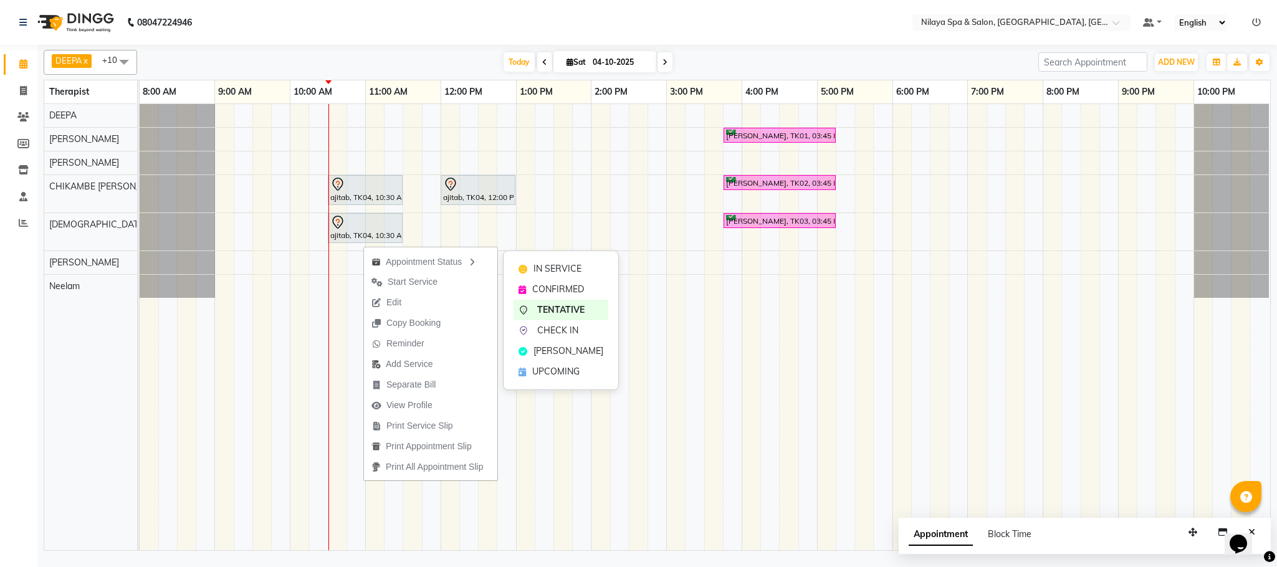
drag, startPoint x: 438, startPoint y: 264, endPoint x: 863, endPoint y: 387, distance: 442.7
click at [863, 387] on td at bounding box center [864, 327] width 19 height 446
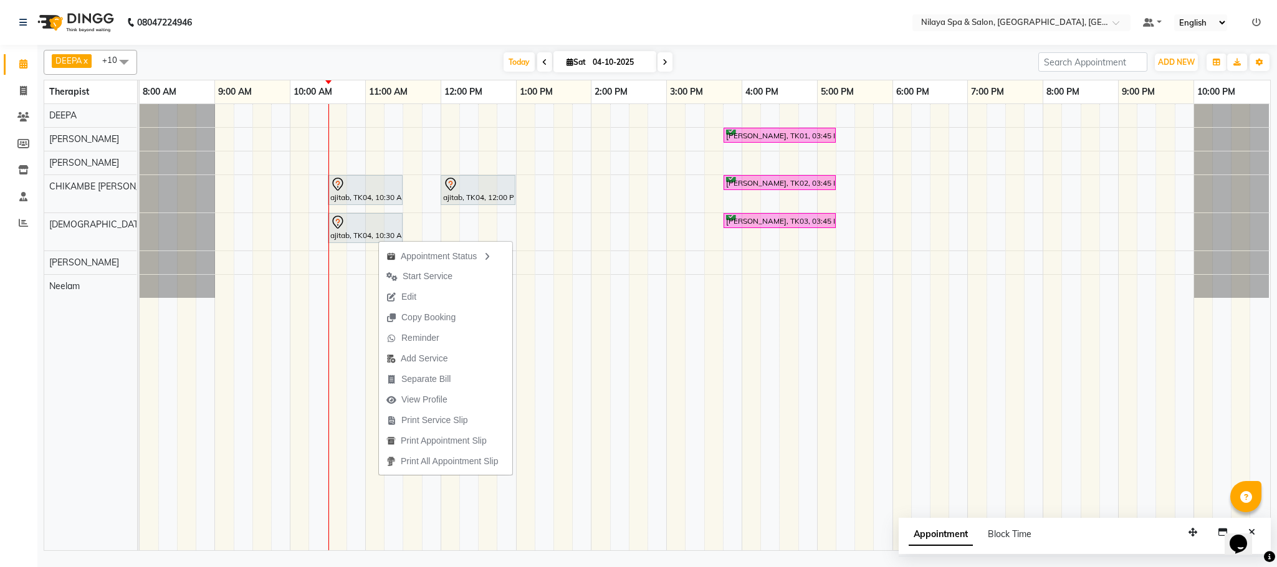
drag, startPoint x: 472, startPoint y: 264, endPoint x: 887, endPoint y: 387, distance: 433.0
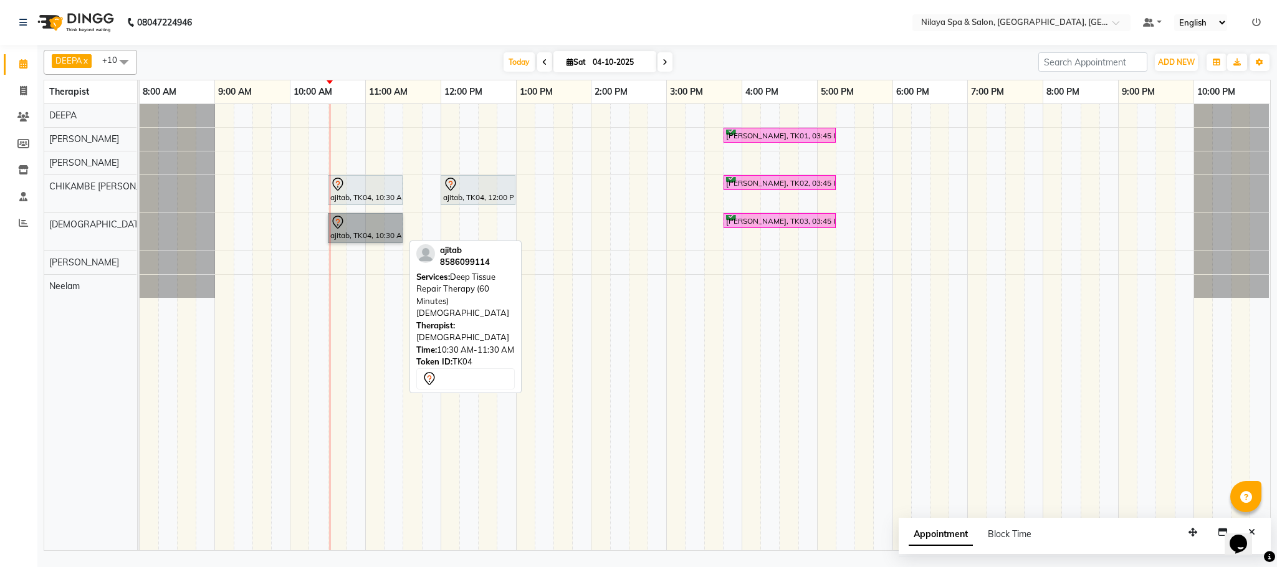
drag, startPoint x: 887, startPoint y: 387, endPoint x: 341, endPoint y: 227, distance: 569.1
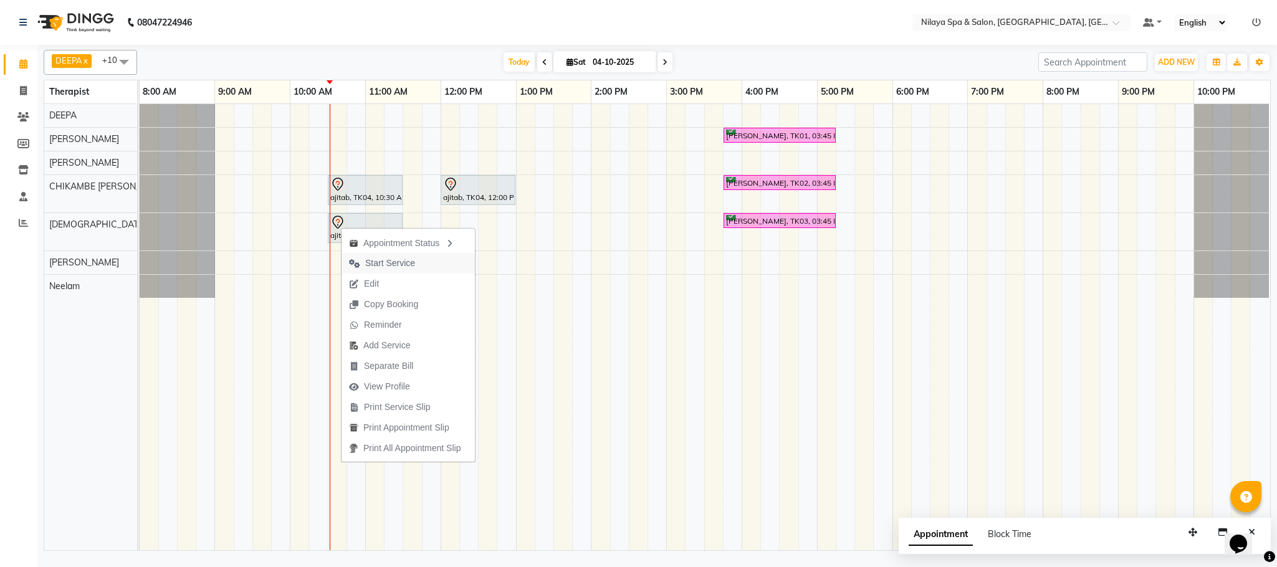
click at [414, 262] on span "Start Service" at bounding box center [390, 263] width 50 height 13
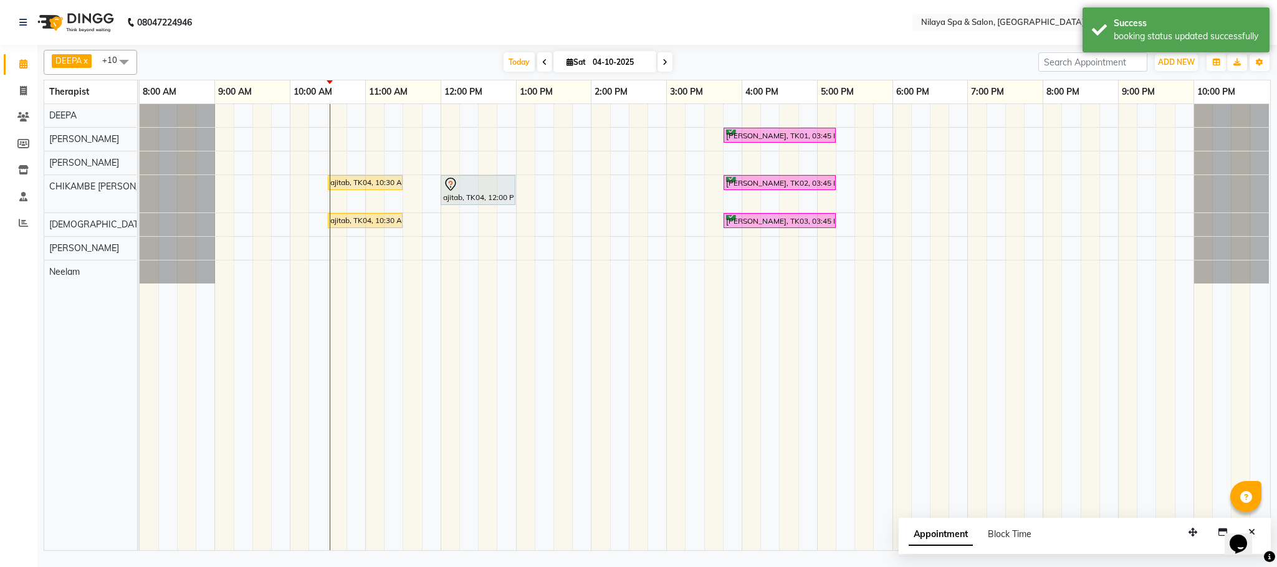
click at [496, 370] on td at bounding box center [488, 327] width 19 height 446
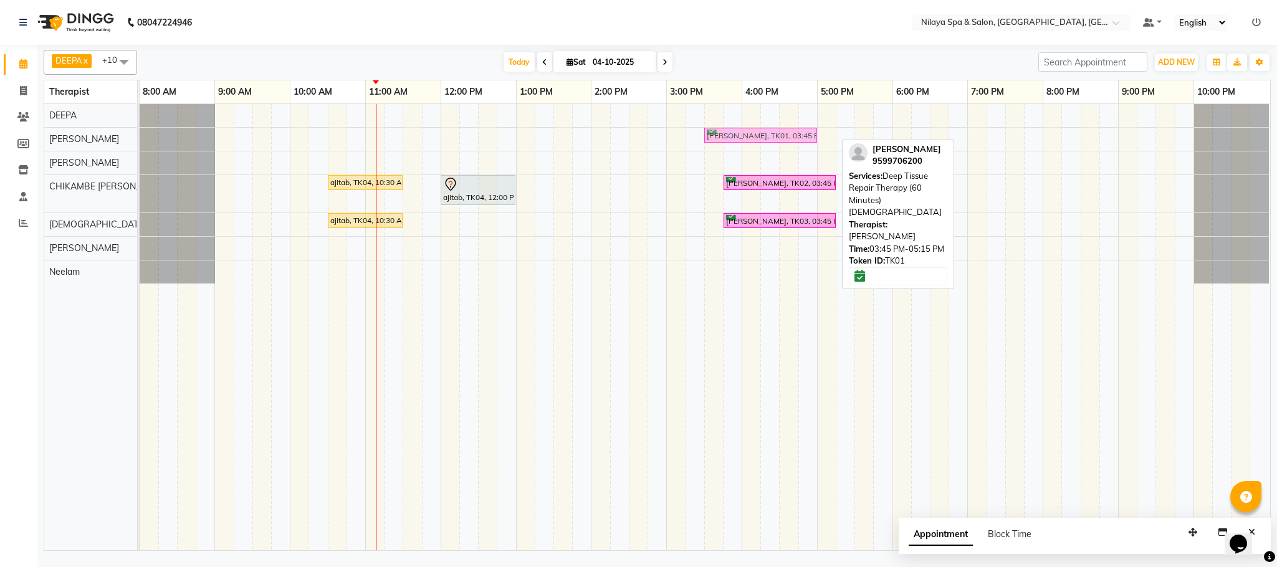
drag, startPoint x: 805, startPoint y: 138, endPoint x: 780, endPoint y: 138, distance: 24.9
click at [140, 138] on div "[PERSON_NAME], TK01, 03:45 PM-05:15 PM, Deep Tissue Repair Therapy (60 Minutes)…" at bounding box center [140, 139] width 0 height 23
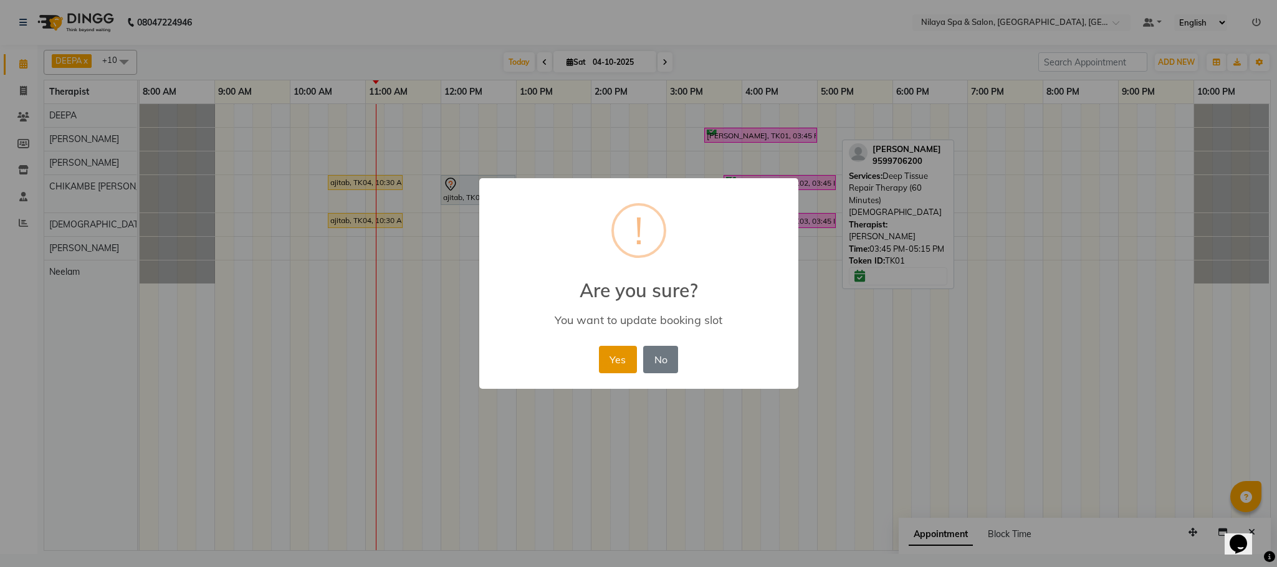
click at [612, 363] on button "Yes" at bounding box center [618, 359] width 38 height 27
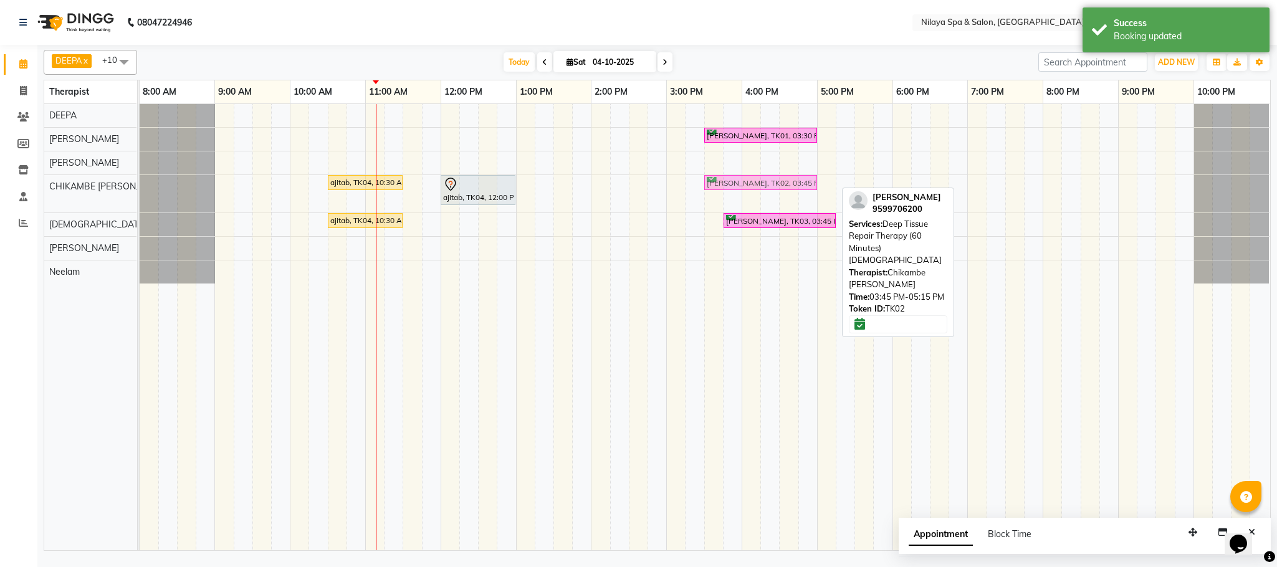
drag, startPoint x: 767, startPoint y: 187, endPoint x: 744, endPoint y: 182, distance: 23.0
click at [140, 182] on div "ajitab, TK04, 10:30 AM-11:30 AM, Deep Tissue Repair Therapy (60 Minutes)[DEMOGR…" at bounding box center [140, 193] width 0 height 37
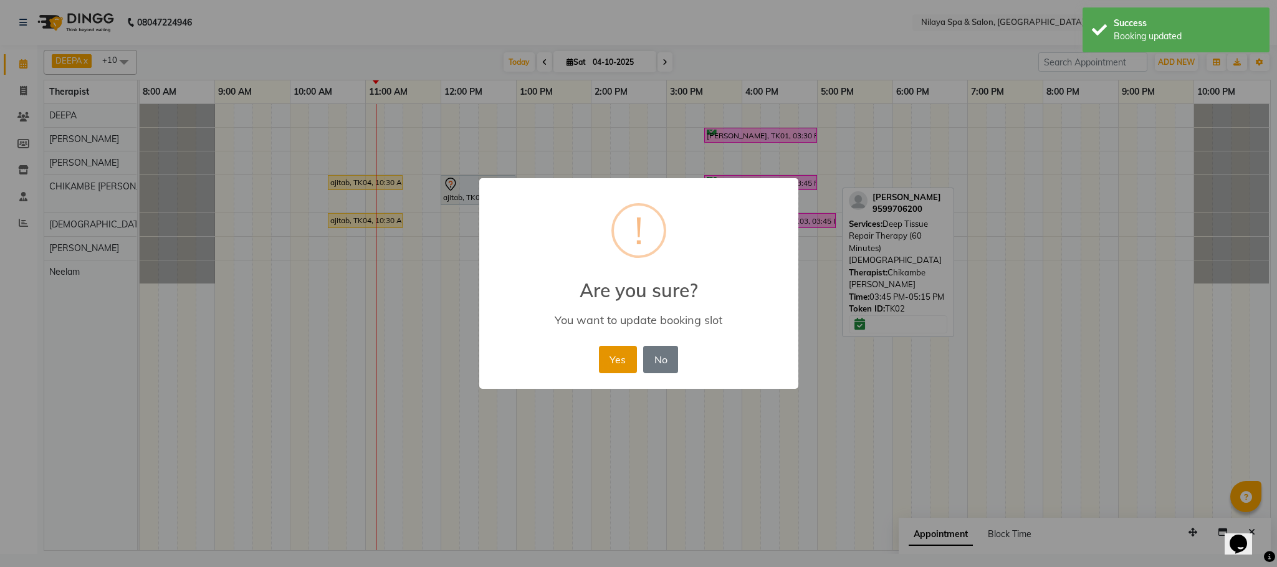
click at [613, 360] on button "Yes" at bounding box center [618, 359] width 38 height 27
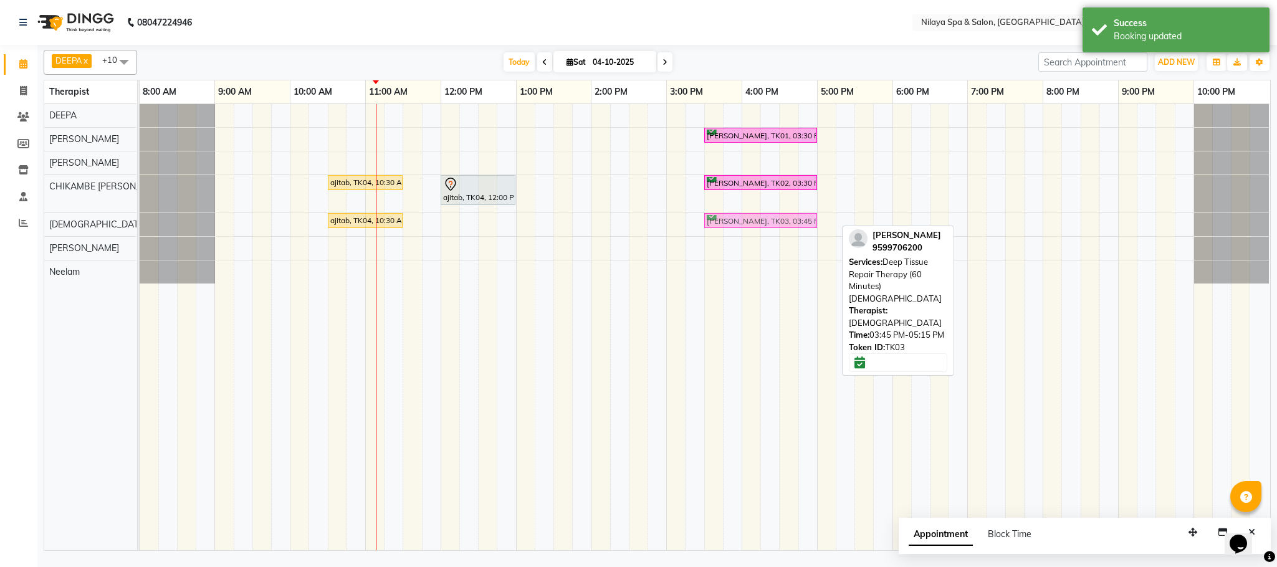
drag, startPoint x: 769, startPoint y: 229, endPoint x: 742, endPoint y: 226, distance: 26.9
click at [140, 226] on div "ajitab, TK04, 10:30 AM-11:30 AM, Deep Tissue Repair Therapy (60 Minutes)[DEMOGR…" at bounding box center [140, 224] width 0 height 23
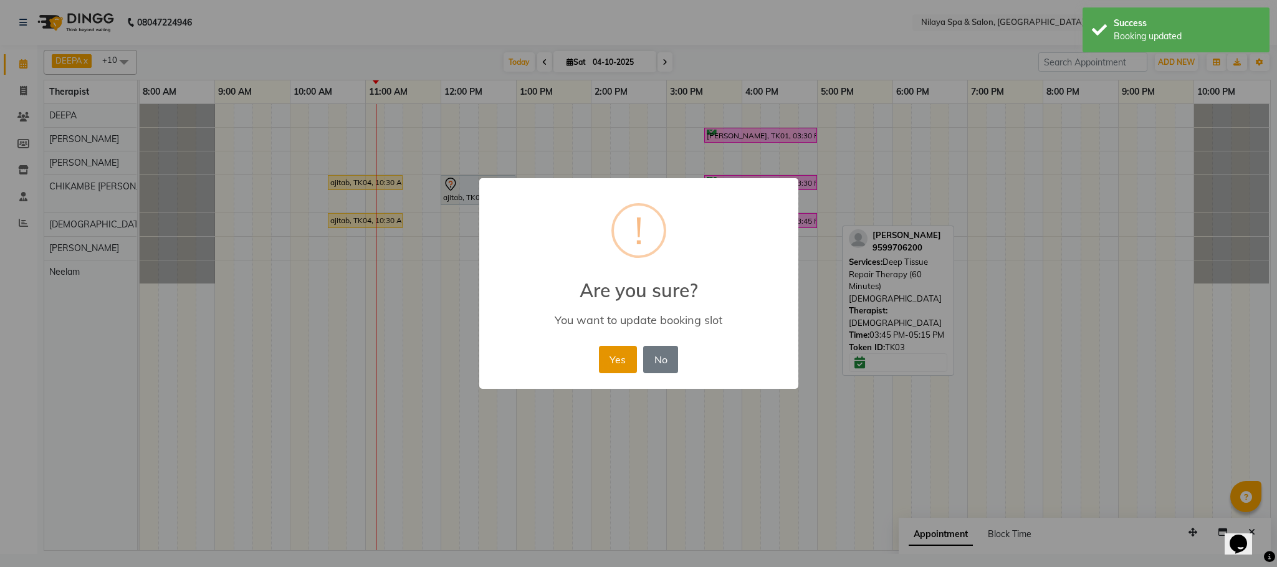
click at [630, 362] on button "Yes" at bounding box center [618, 359] width 38 height 27
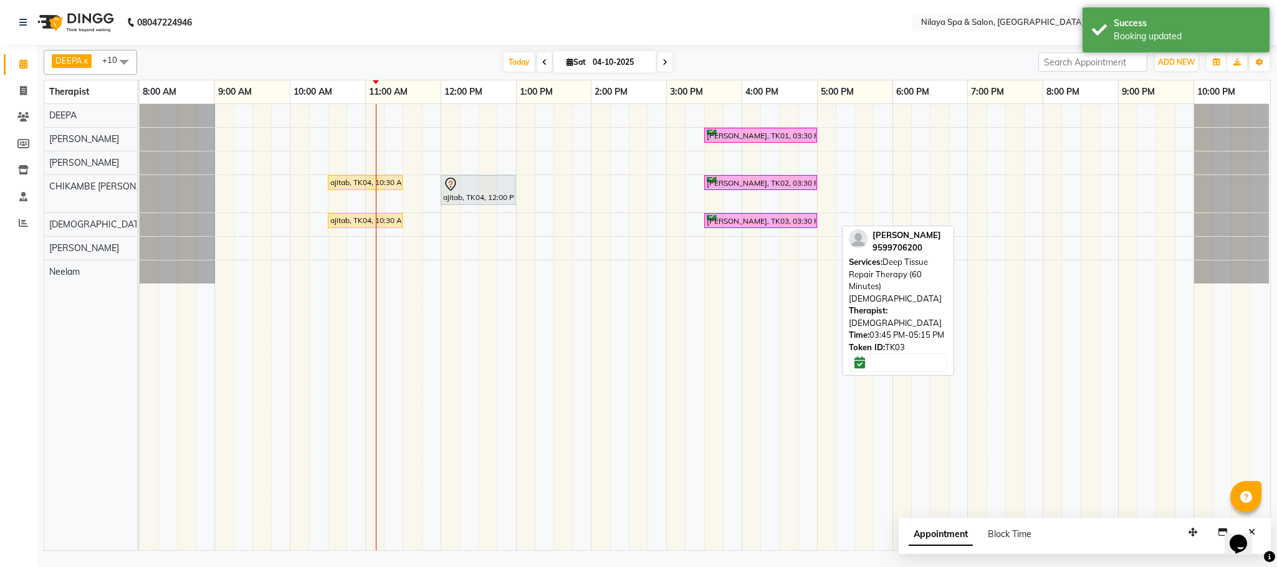
click at [1089, 390] on td at bounding box center [1090, 327] width 19 height 446
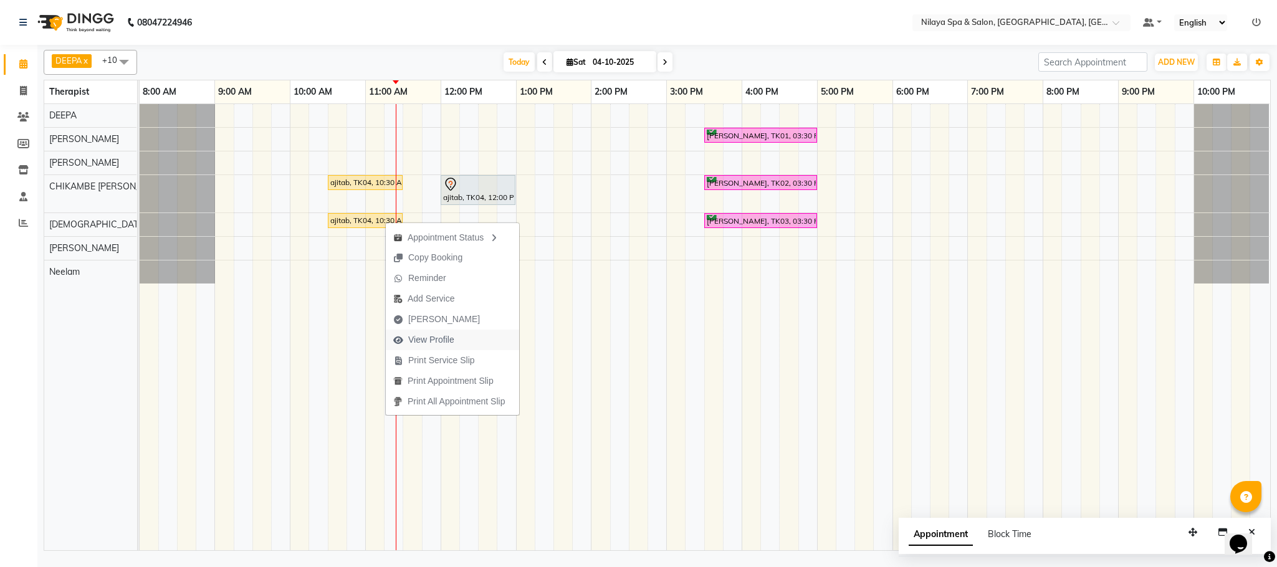
click at [451, 342] on span "View Profile" at bounding box center [431, 340] width 46 height 13
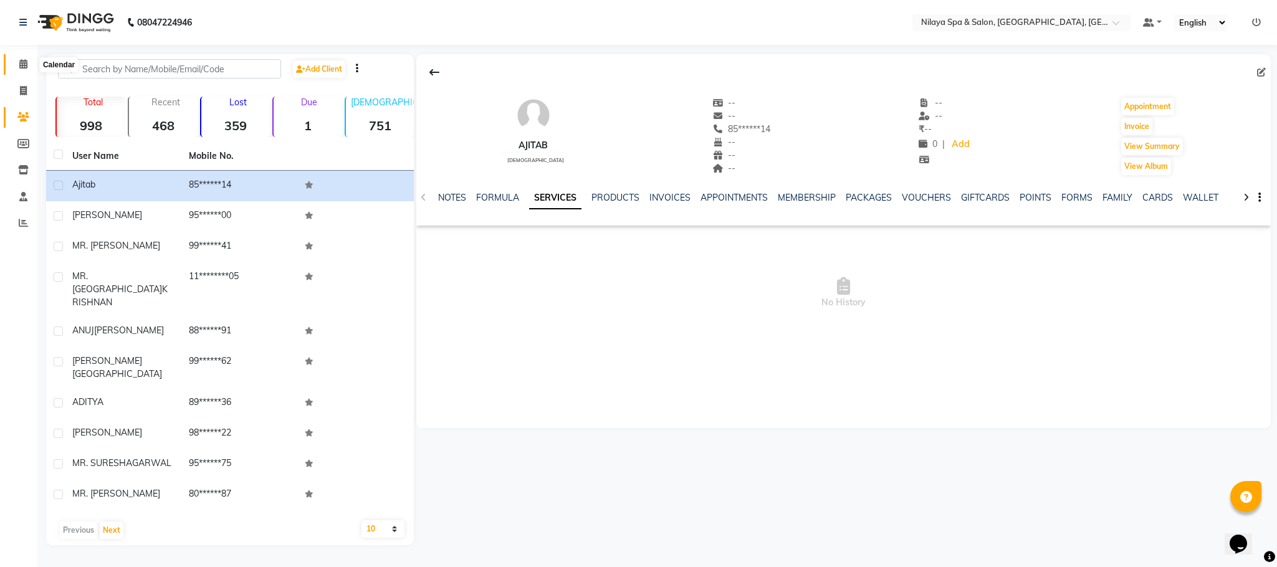
click at [22, 65] on icon at bounding box center [23, 63] width 8 height 9
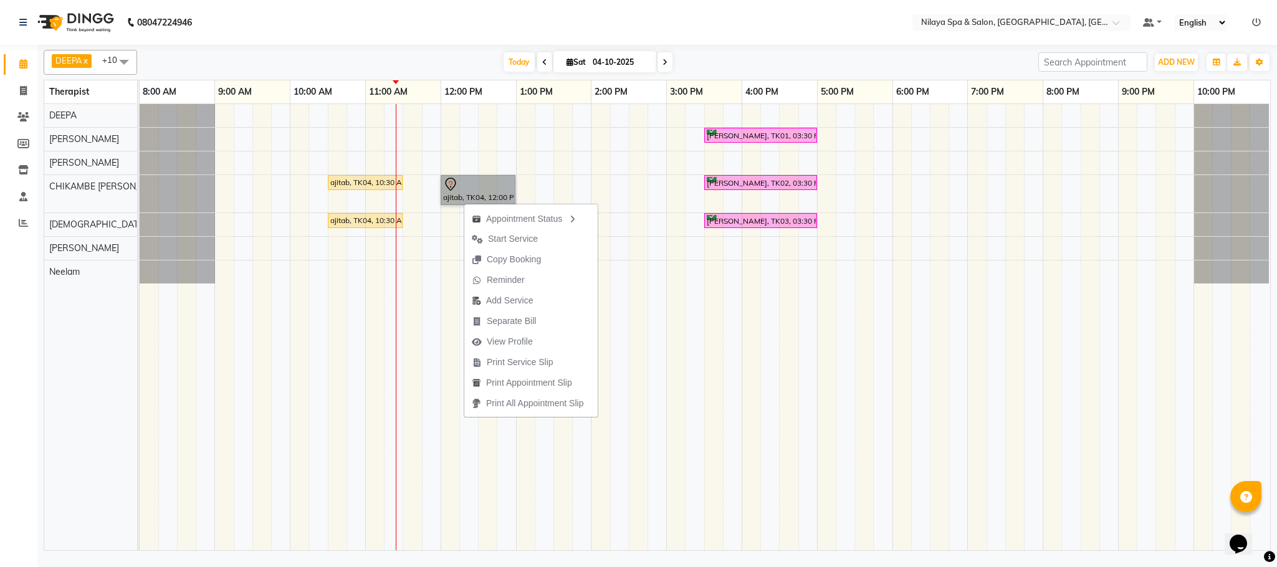
click at [688, 357] on td at bounding box center [695, 327] width 19 height 446
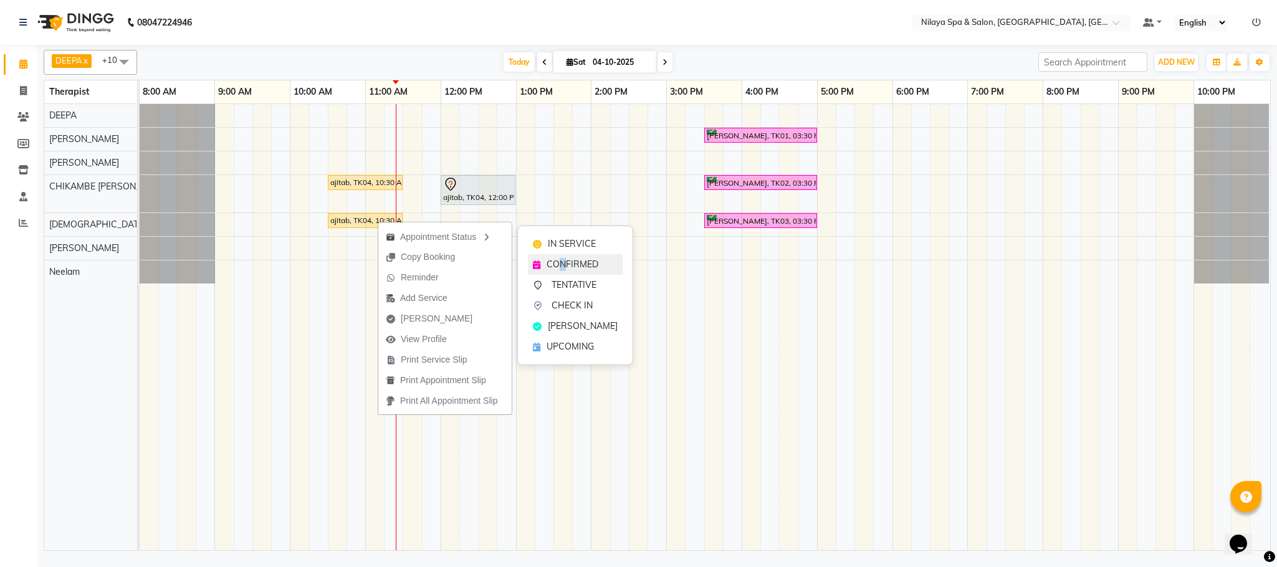
click at [564, 269] on span "CONFIRMED" at bounding box center [573, 264] width 52 height 13
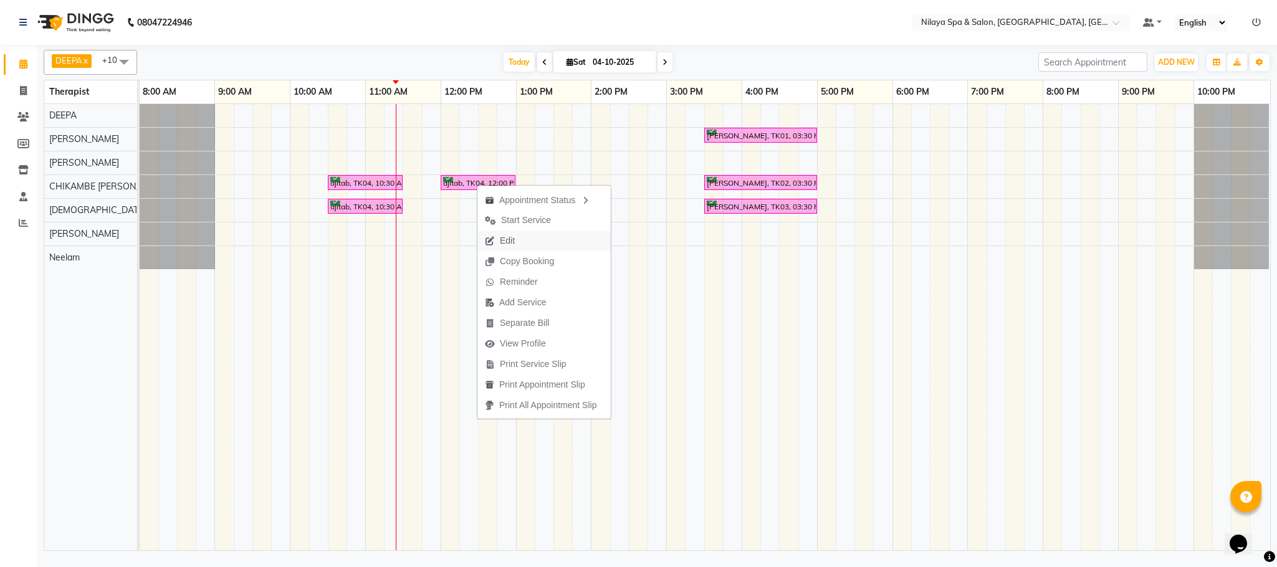
click at [526, 241] on button "Edit" at bounding box center [544, 241] width 133 height 21
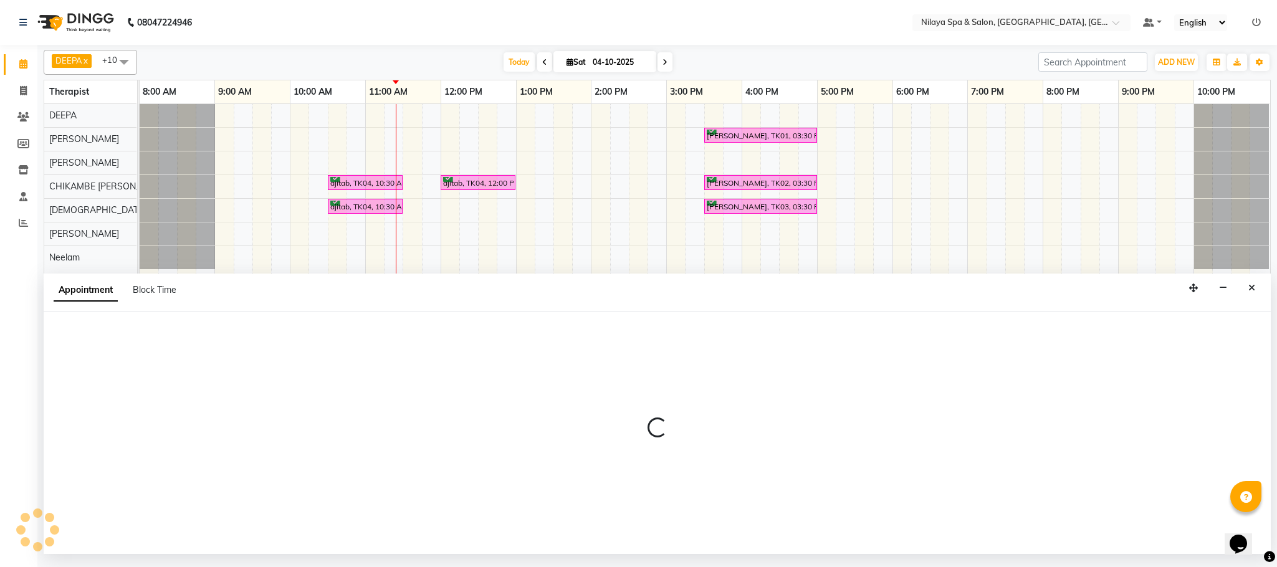
select select "tentative"
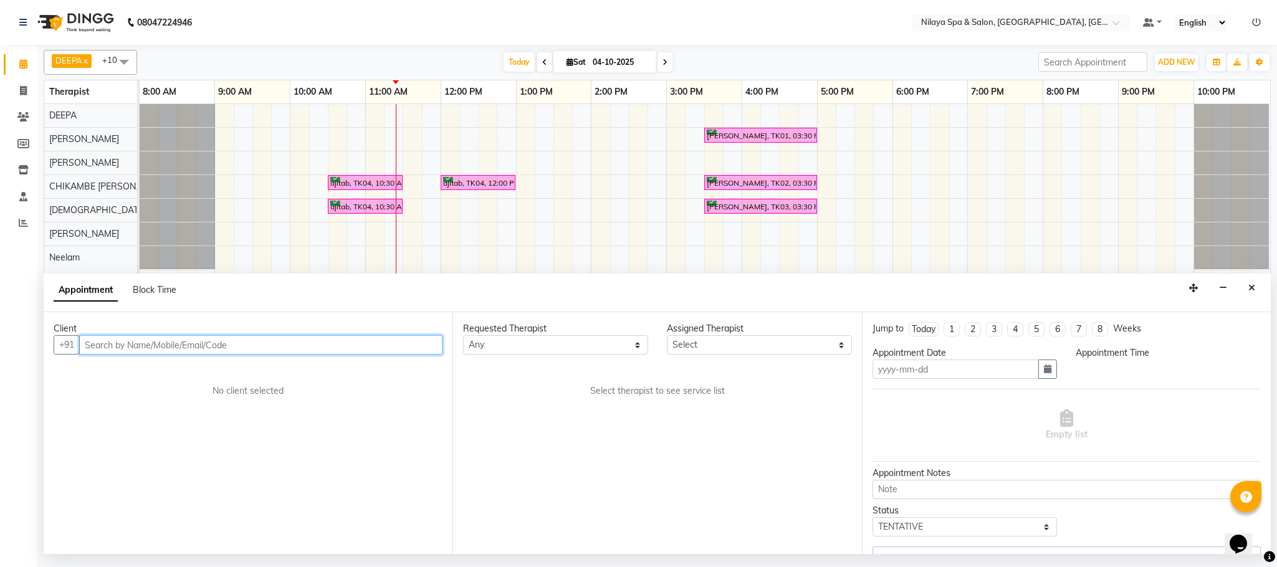
type input "04-10-2025"
select select "confirm booking"
select select "82530"
select select "630"
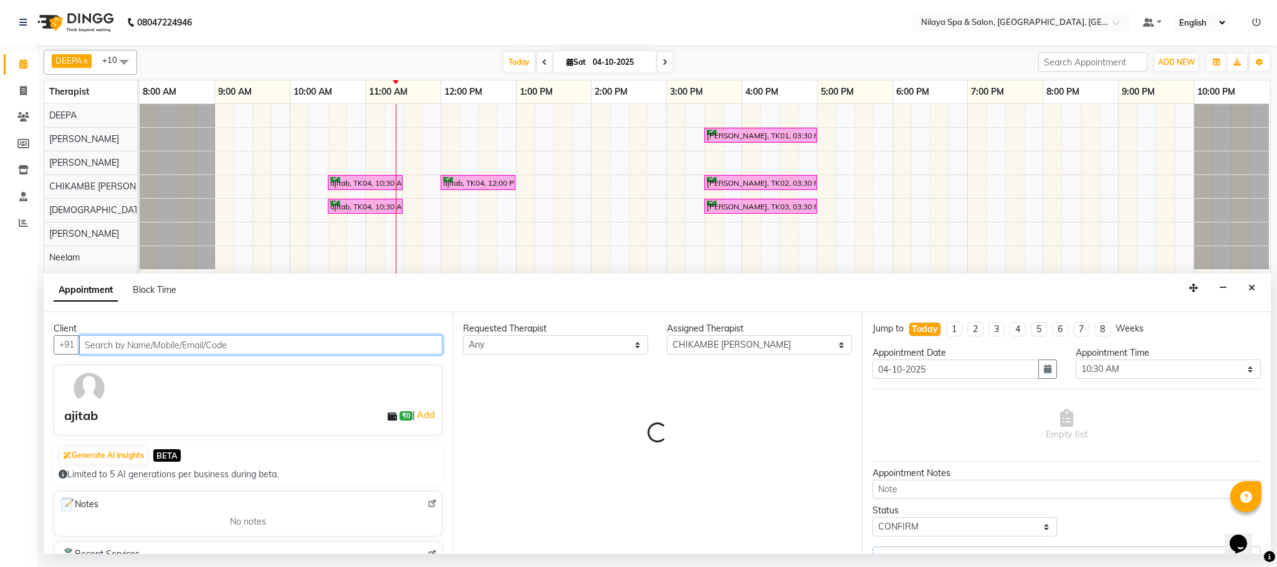
select select "4019"
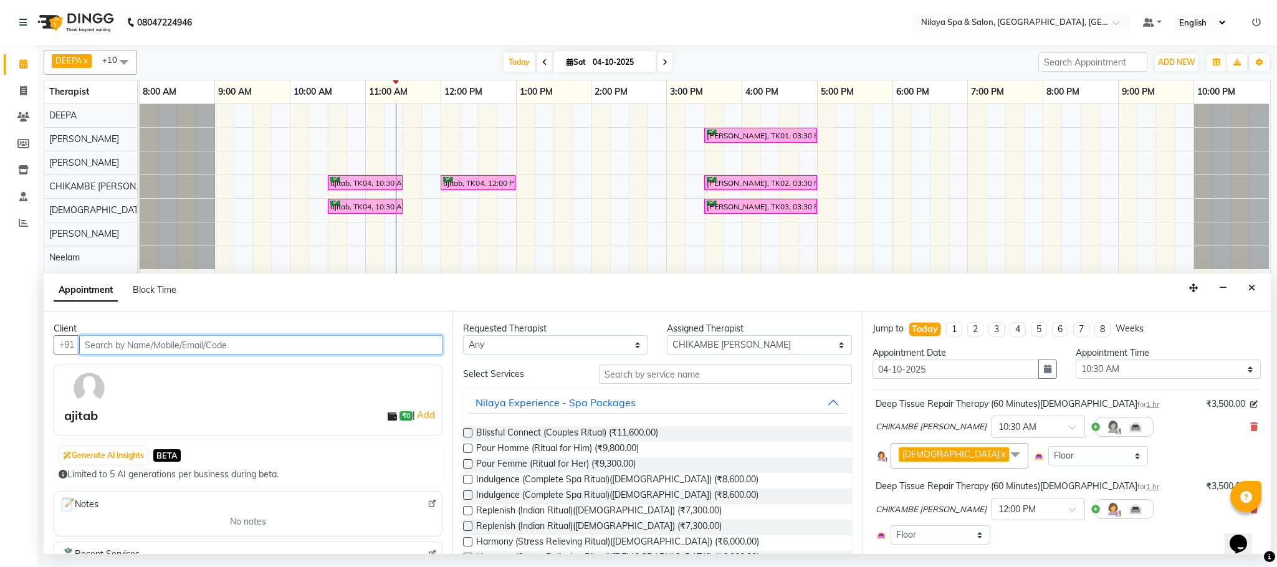
scroll to position [94, 0]
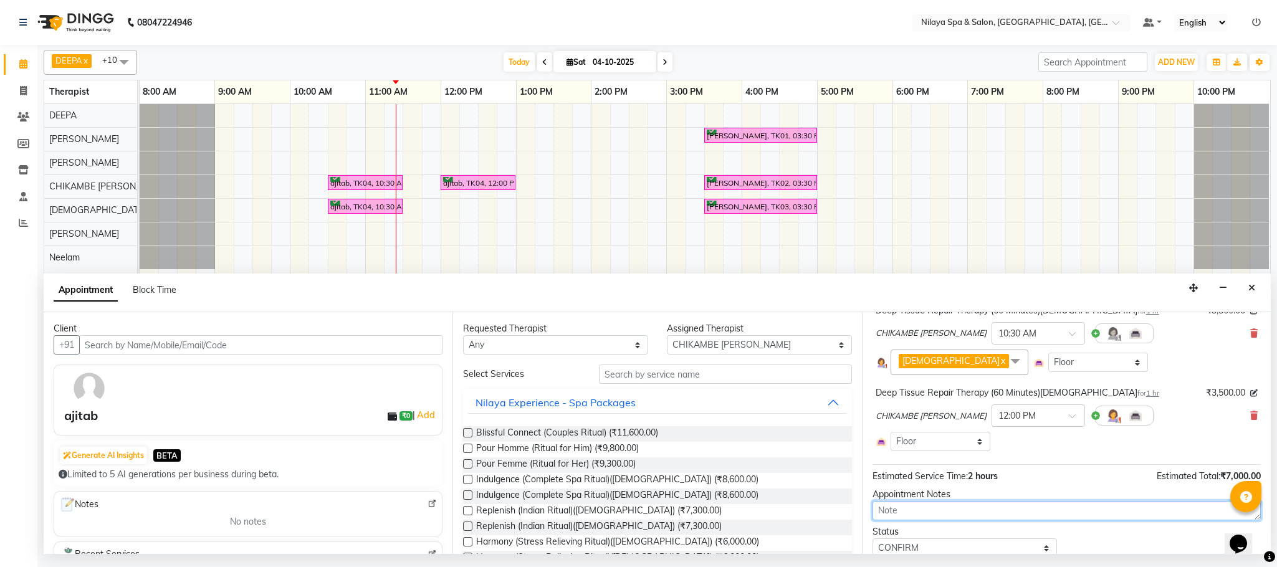
click at [993, 515] on textarea at bounding box center [1067, 510] width 388 height 19
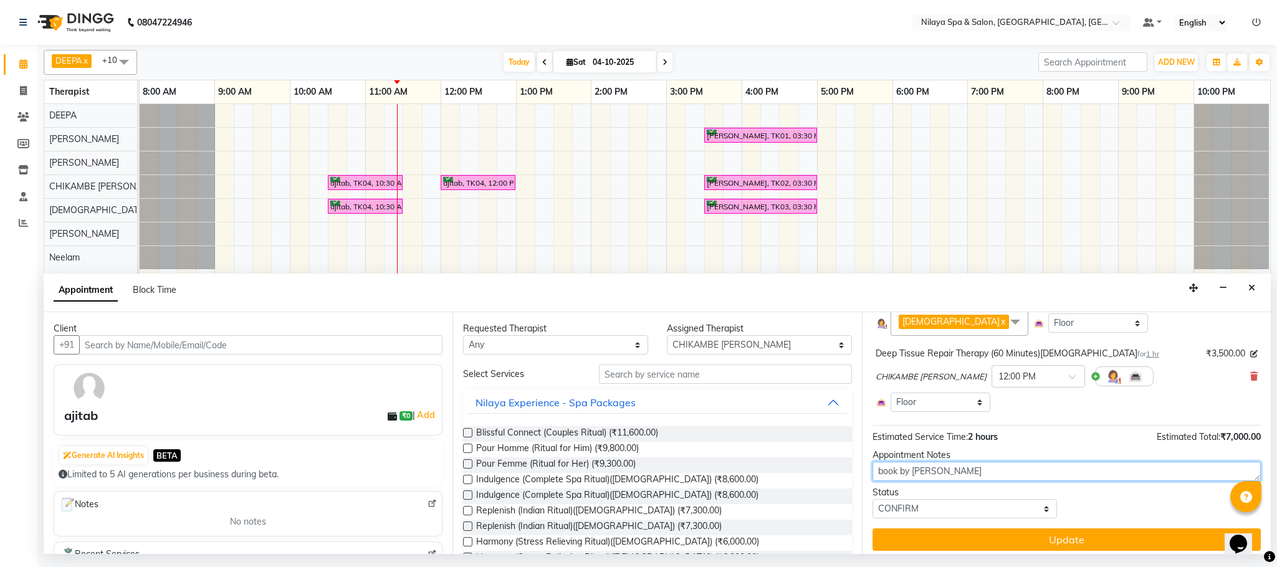
scroll to position [144, 0]
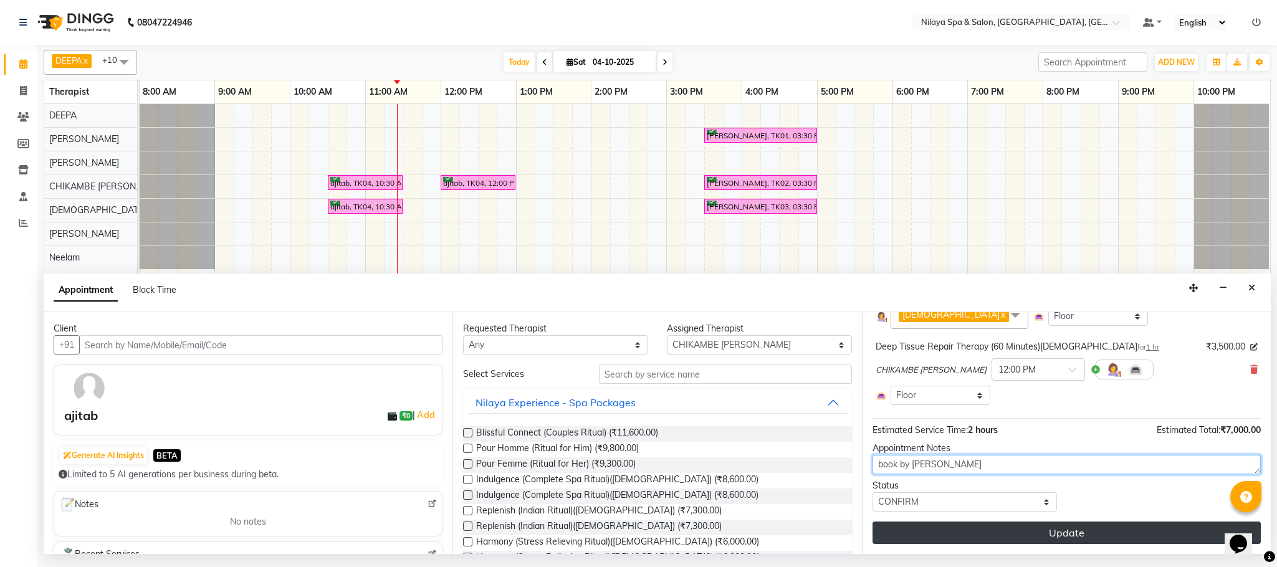
type textarea "book by [PERSON_NAME]"
click at [1032, 539] on button "Update" at bounding box center [1067, 533] width 388 height 22
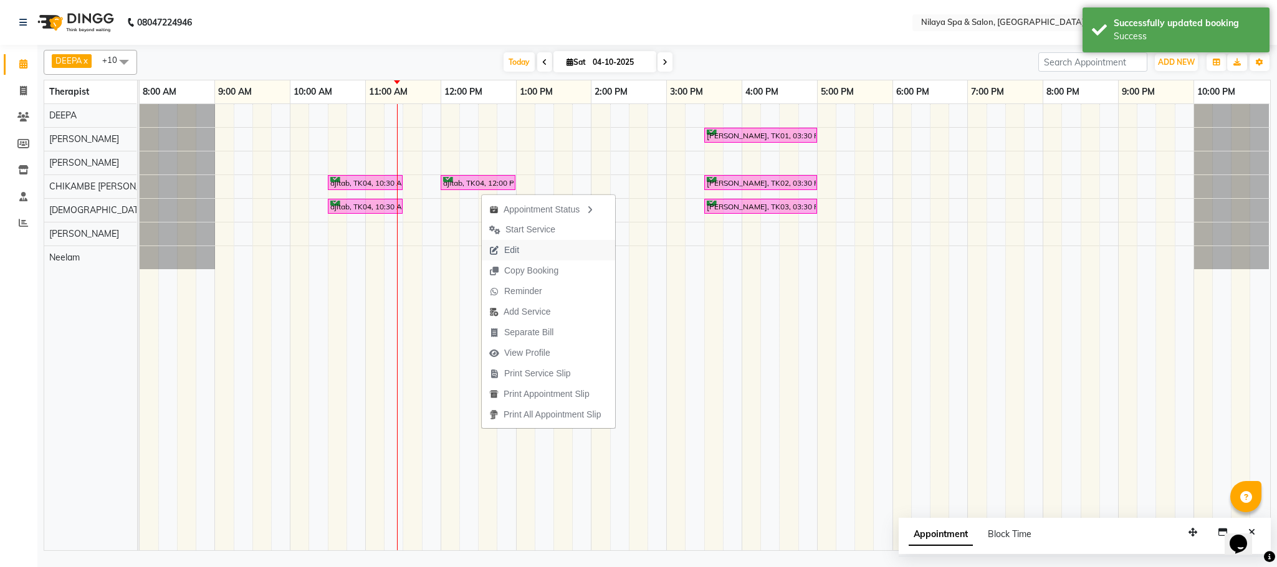
click at [511, 247] on span "Edit" at bounding box center [511, 250] width 15 height 13
select select "tentative"
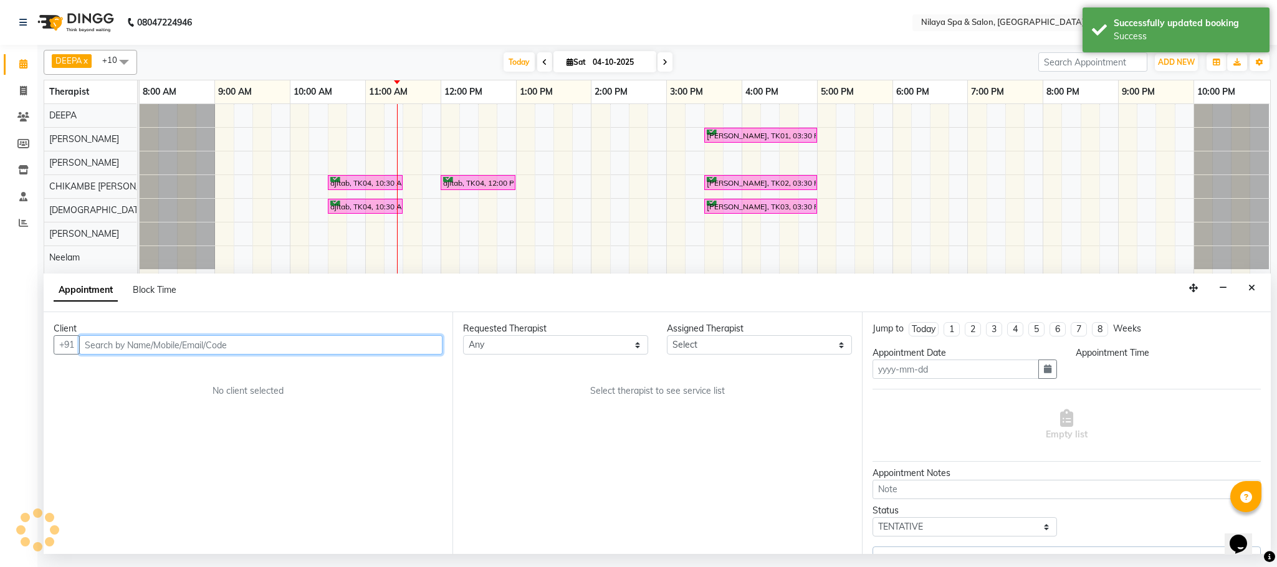
type input "04-10-2025"
type textarea "book by [PERSON_NAME]"
select select "confirm booking"
select select "630"
select select "82530"
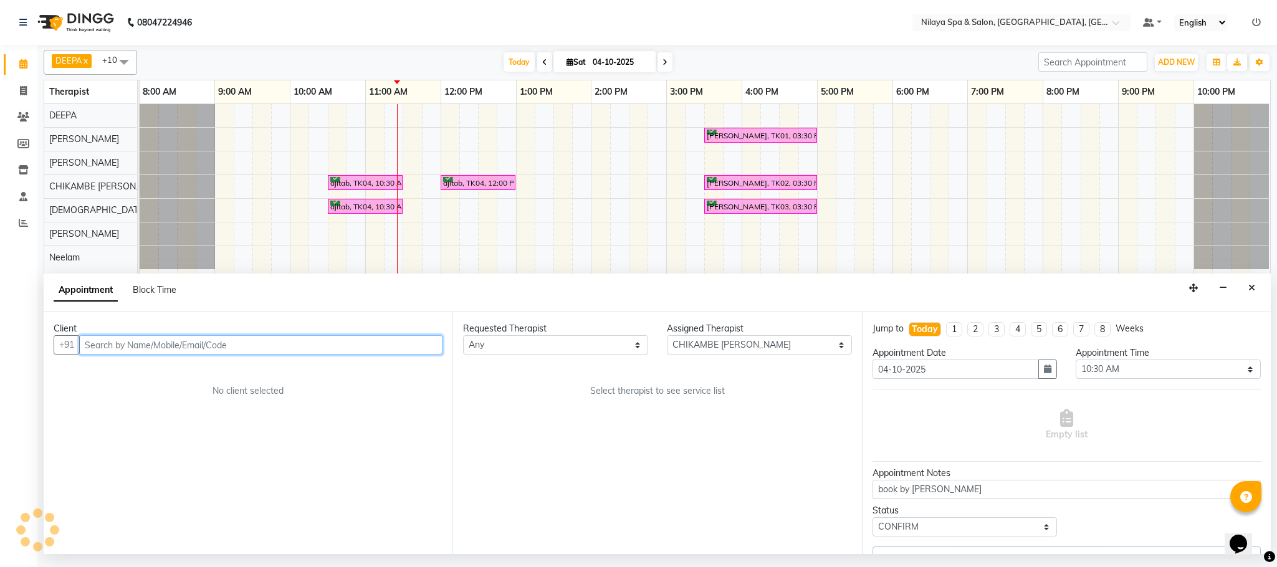
select select "4019"
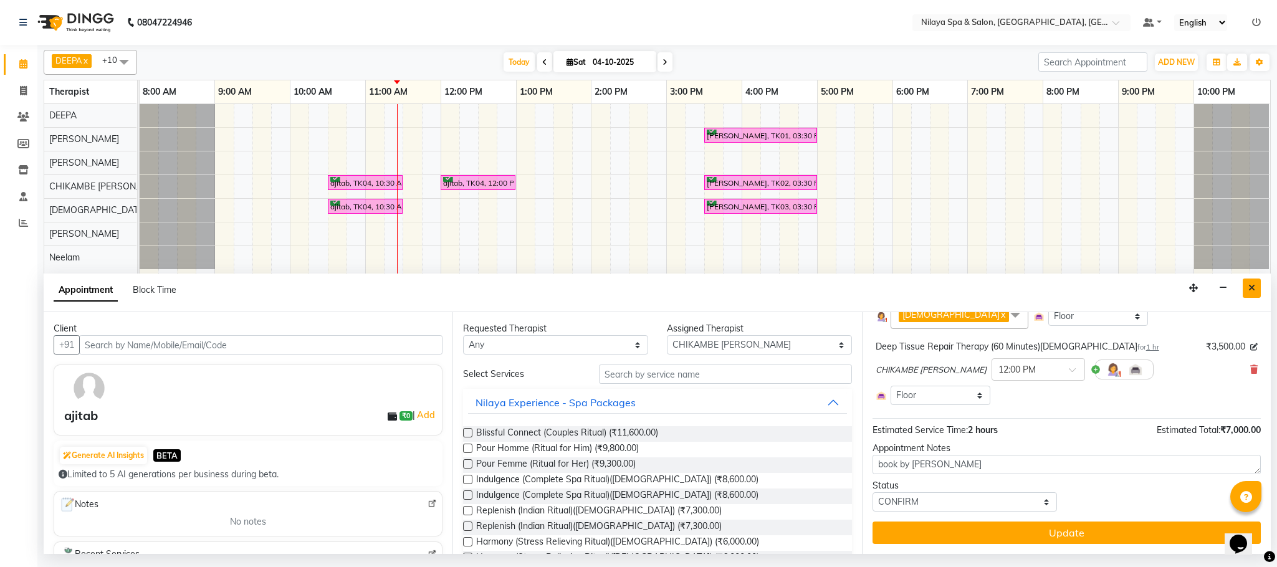
drag, startPoint x: 1259, startPoint y: 287, endPoint x: 1199, endPoint y: 294, distance: 60.3
click at [1255, 288] on button "Close" at bounding box center [1252, 288] width 18 height 19
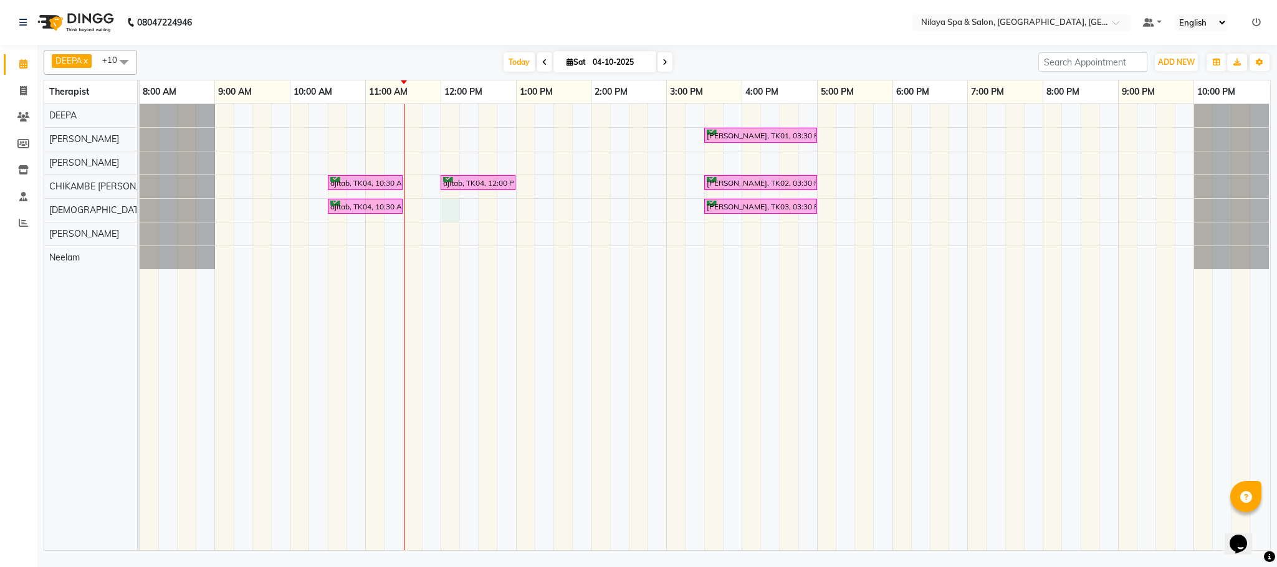
click at [455, 209] on div "[PERSON_NAME], TK01, 03:30 PM-05:00 PM, Deep Tissue Repair Therapy (60 Minutes)…" at bounding box center [705, 327] width 1131 height 446
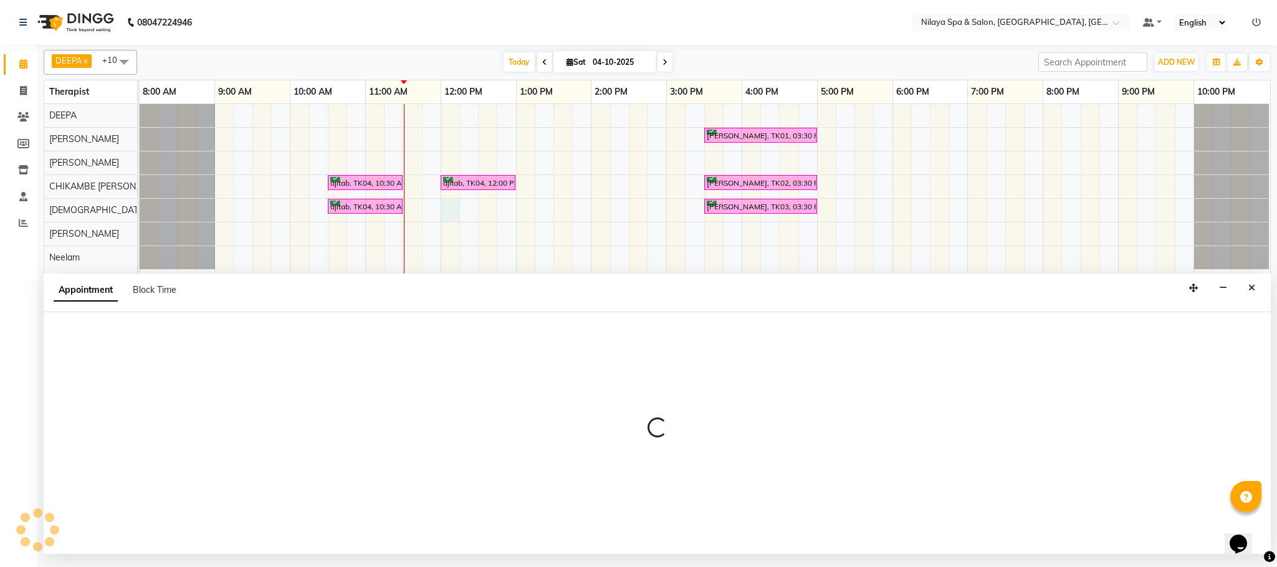
select select "85437"
select select "720"
select select "tentative"
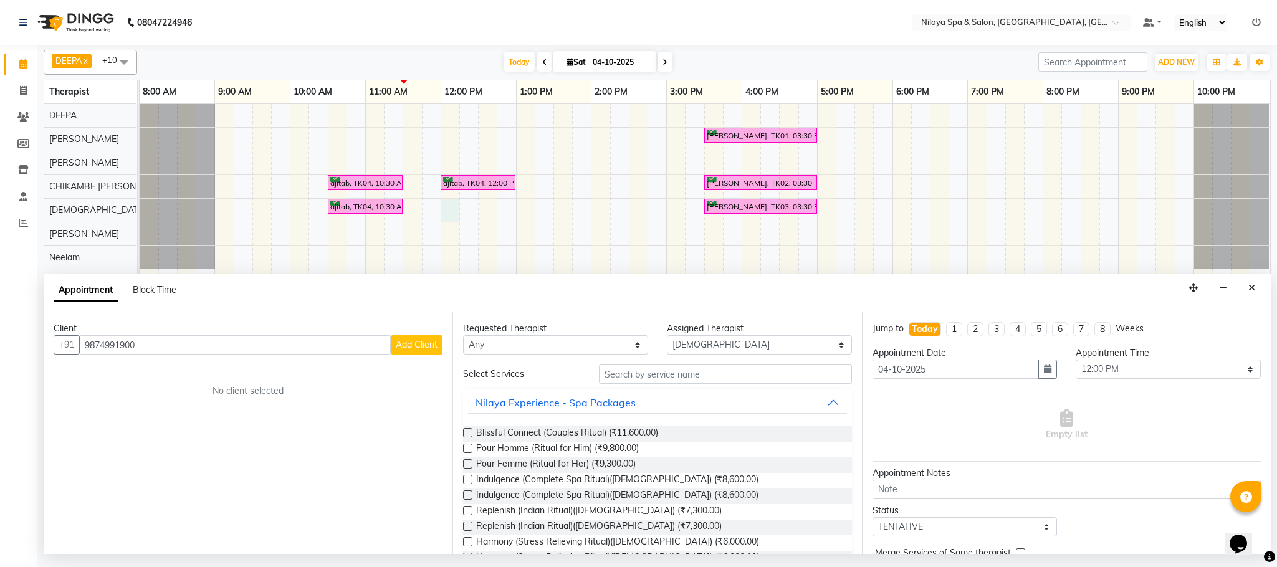
type input "9874991900"
click at [430, 350] on span "Add Client" at bounding box center [417, 344] width 42 height 11
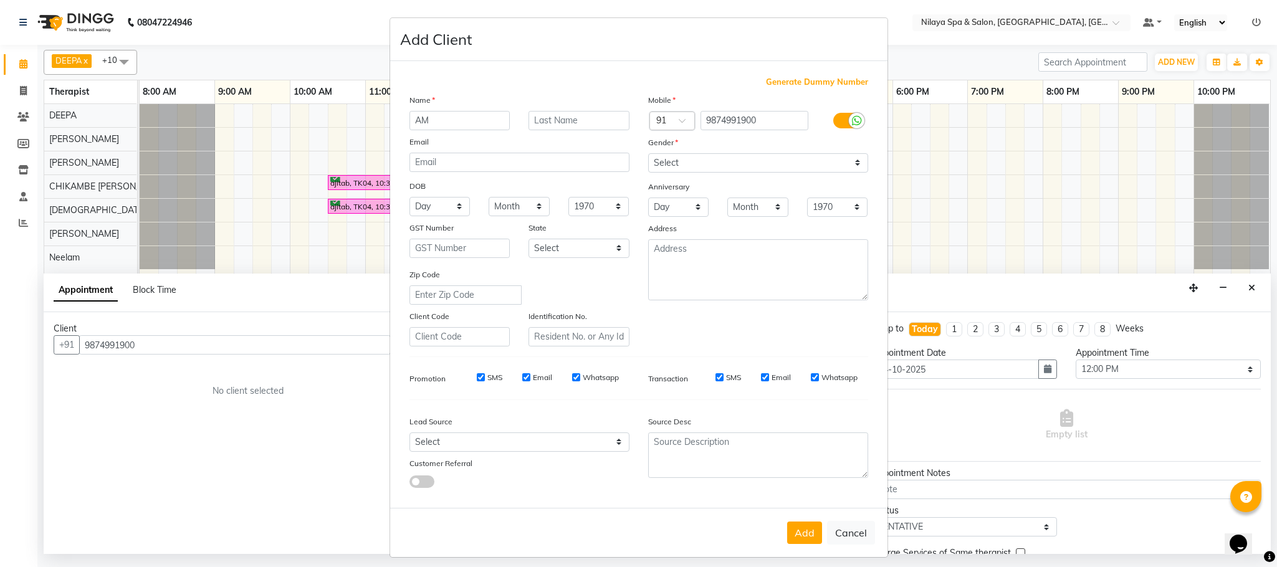
type input "A"
type input "MR, [PERSON_NAME]"
click at [846, 159] on select "Select [DEMOGRAPHIC_DATA] [DEMOGRAPHIC_DATA] Other Prefer Not To Say" at bounding box center [758, 162] width 220 height 19
select select "[DEMOGRAPHIC_DATA]"
click at [648, 153] on select "Select [DEMOGRAPHIC_DATA] [DEMOGRAPHIC_DATA] Other Prefer Not To Say" at bounding box center [758, 162] width 220 height 19
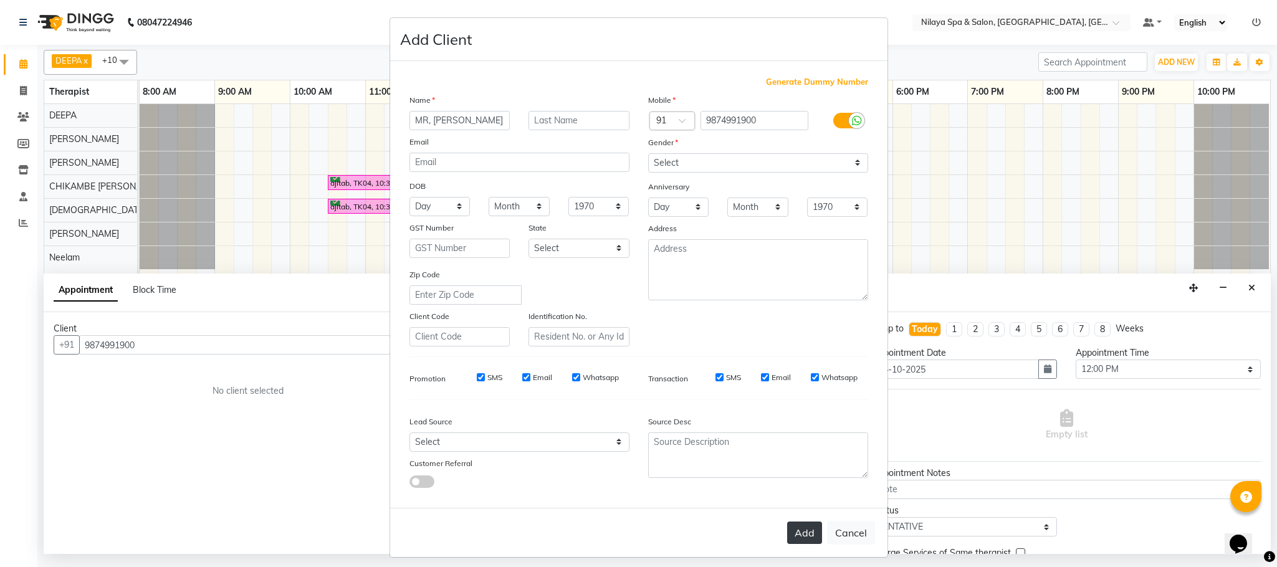
click at [795, 524] on button "Add" at bounding box center [804, 533] width 35 height 22
type input "98******00"
select select
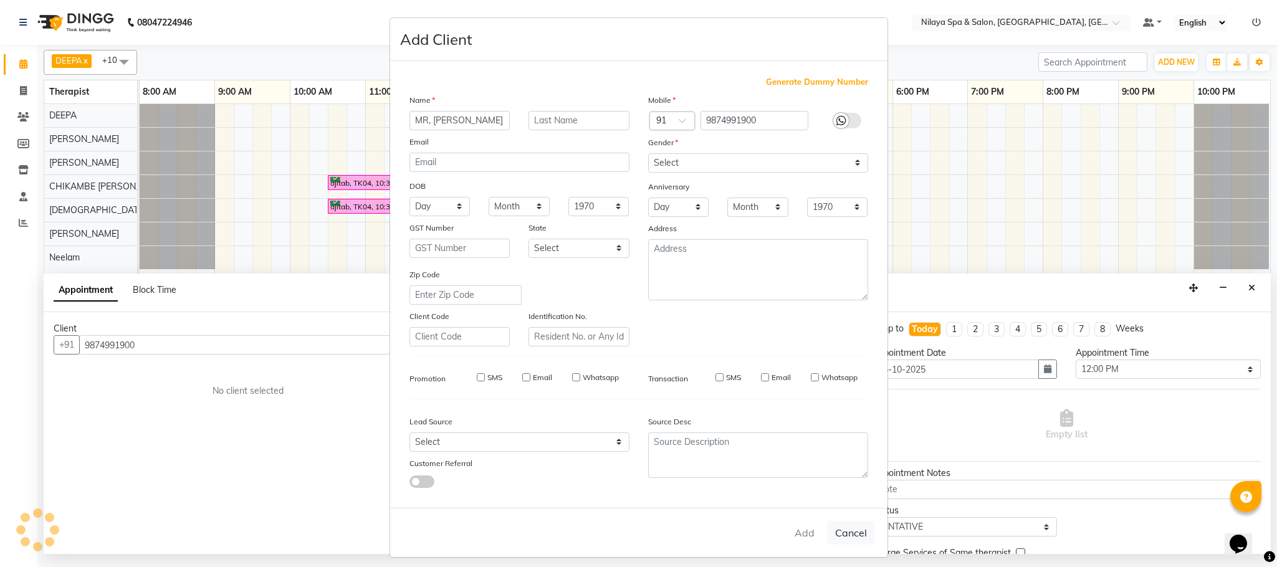
select select
checkbox input "false"
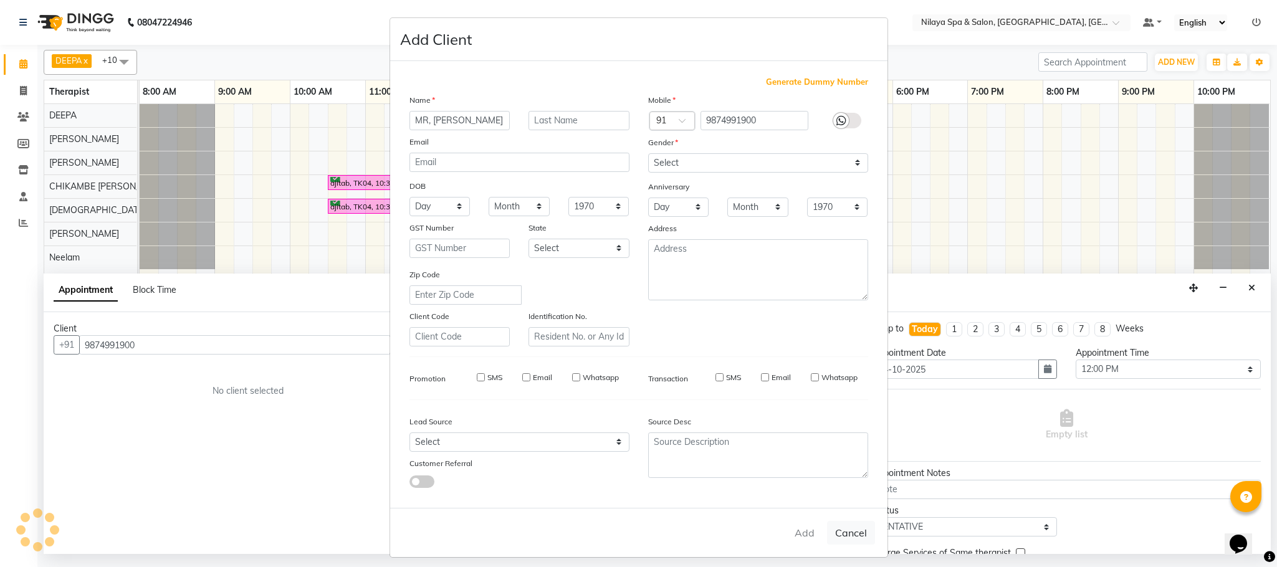
checkbox input "false"
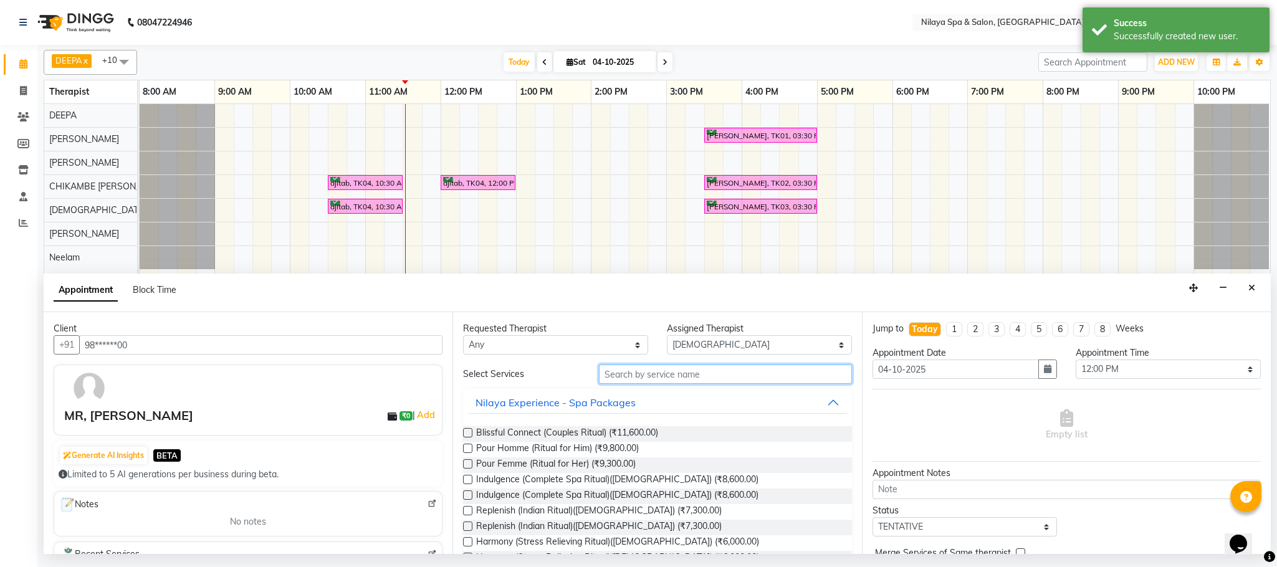
click at [662, 378] on input "text" at bounding box center [725, 374] width 253 height 19
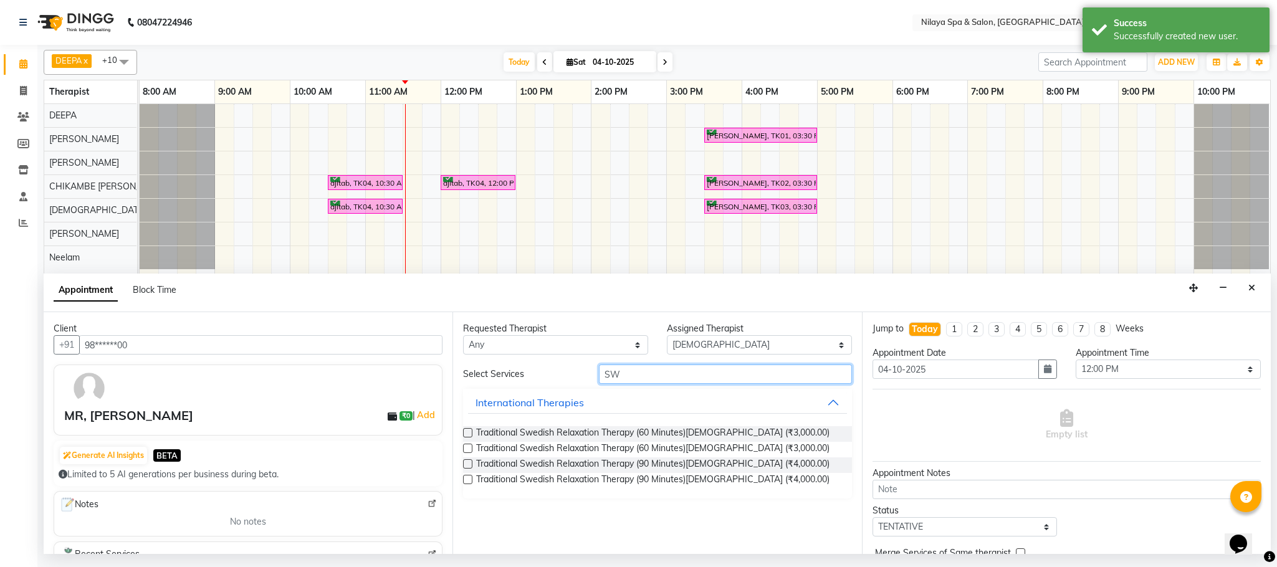
type input "SW"
click at [466, 451] on label at bounding box center [467, 448] width 9 height 9
click at [466, 451] on input "checkbox" at bounding box center [467, 450] width 8 height 8
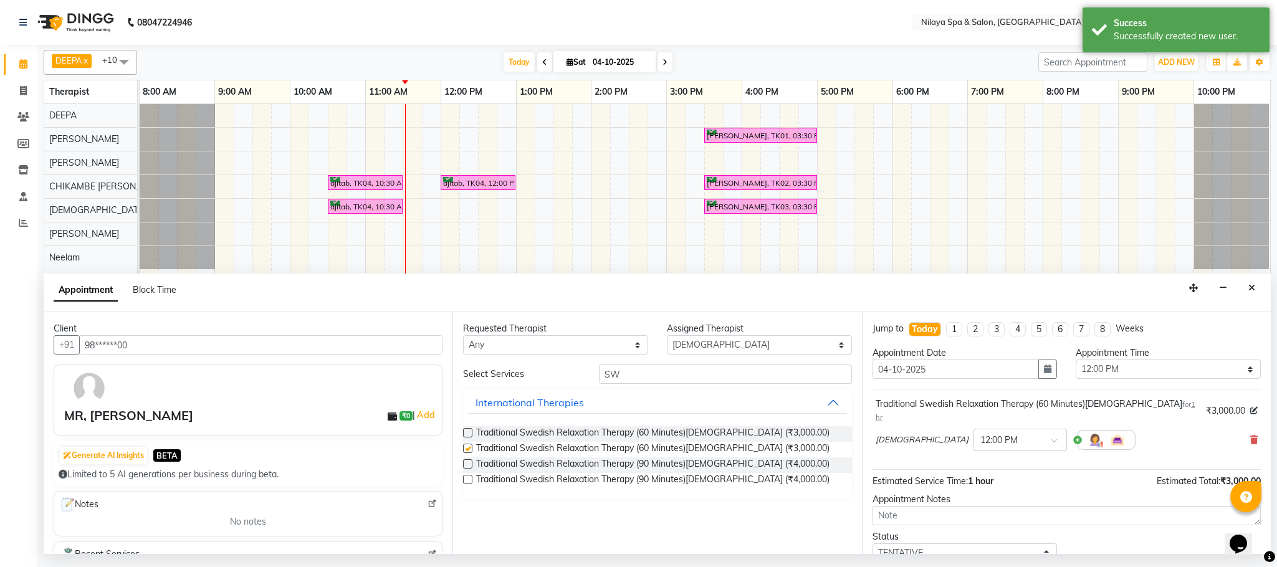
checkbox input "false"
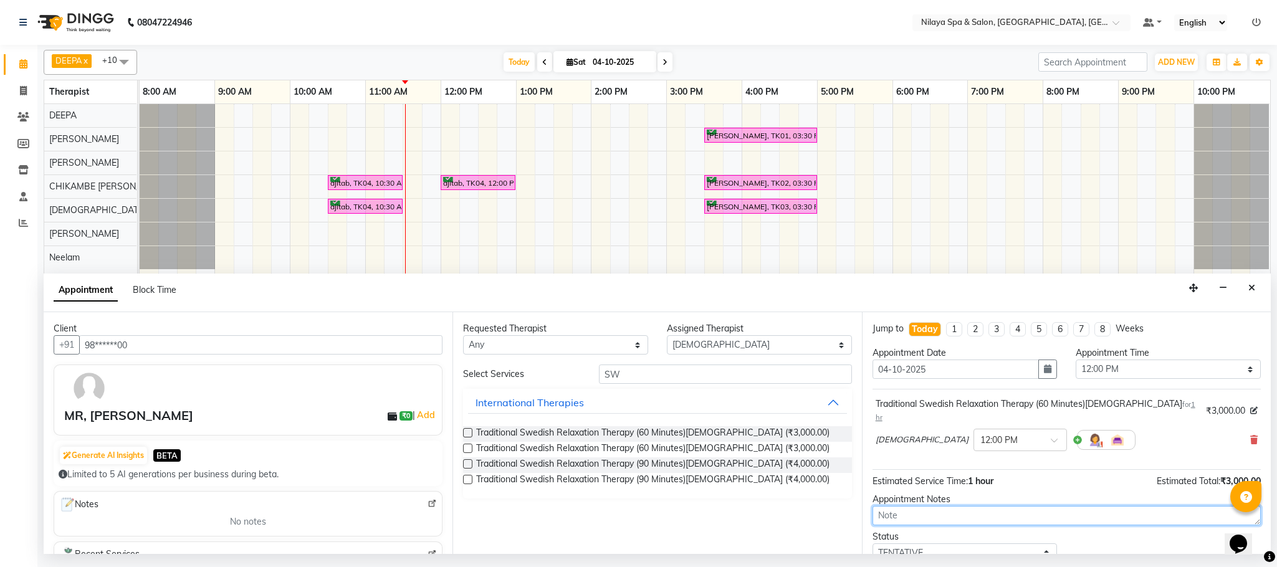
click at [1001, 509] on textarea at bounding box center [1067, 515] width 388 height 19
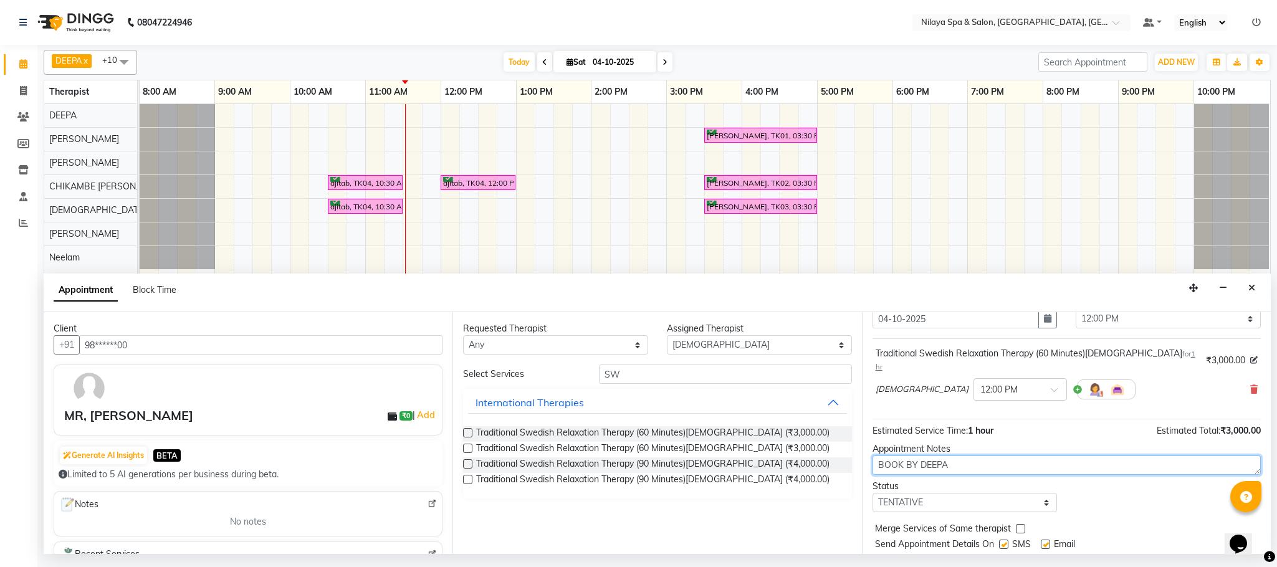
scroll to position [77, 0]
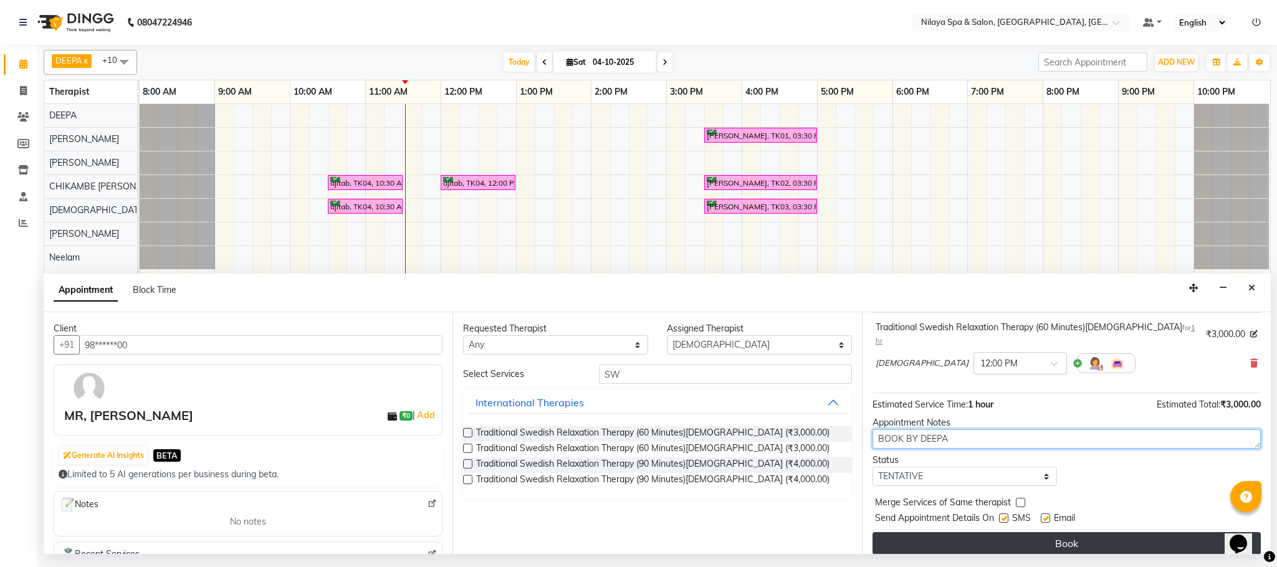
type textarea "BOOK BY DEEPA"
click at [1023, 540] on button "Book" at bounding box center [1067, 543] width 388 height 22
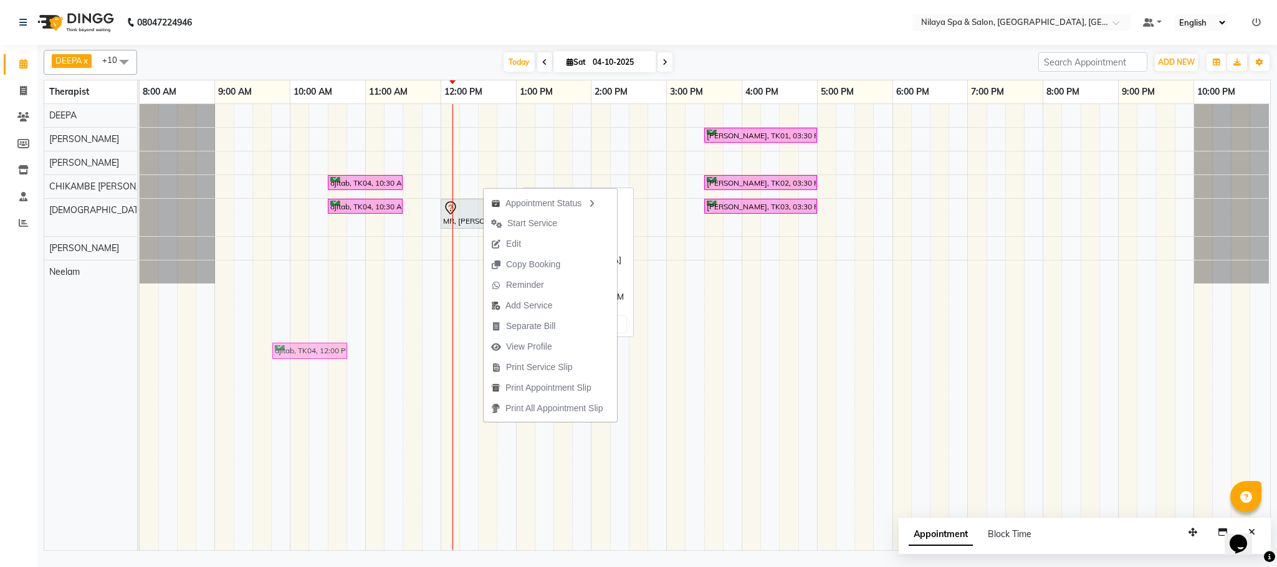
drag, startPoint x: 468, startPoint y: 181, endPoint x: 300, endPoint y: 347, distance: 235.8
click at [300, 347] on full-calendar "Therapist 8:00 AM 9:00 AM 10:00 AM 11:00 AM 12:00 PM 1:00 PM 2:00 PM 3:00 PM 4:…" at bounding box center [657, 315] width 1227 height 471
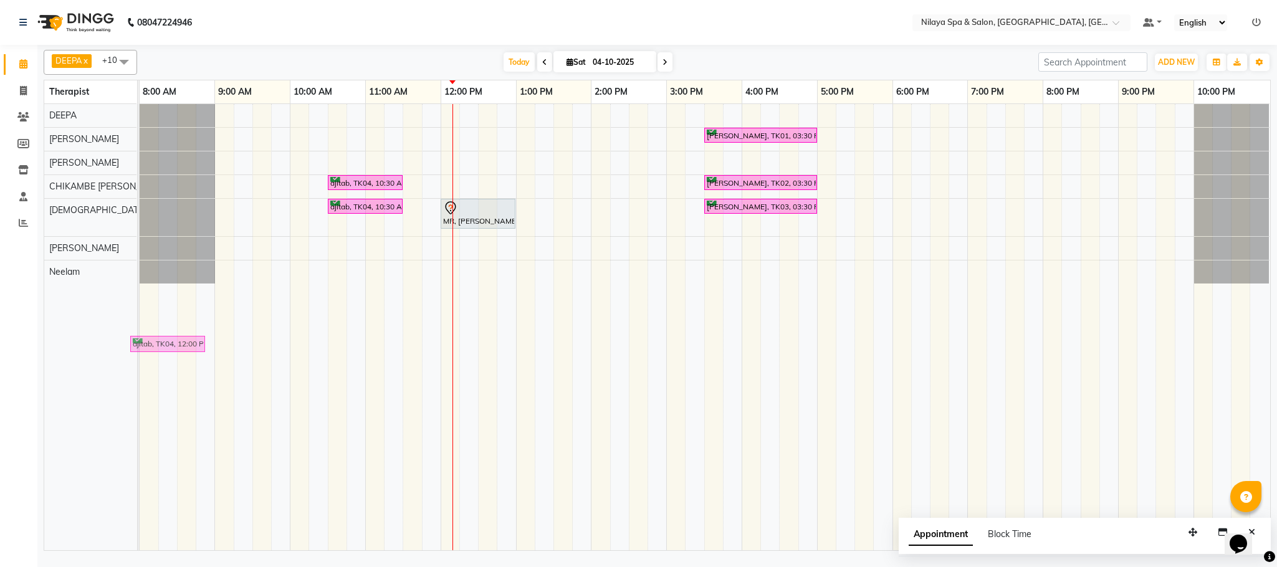
drag, startPoint x: 382, startPoint y: 239, endPoint x: 155, endPoint y: 352, distance: 252.6
click at [155, 352] on full-calendar "Therapist 8:00 AM 9:00 AM 10:00 AM 11:00 AM 12:00 PM 1:00 PM 2:00 PM 3:00 PM 4:…" at bounding box center [657, 315] width 1227 height 471
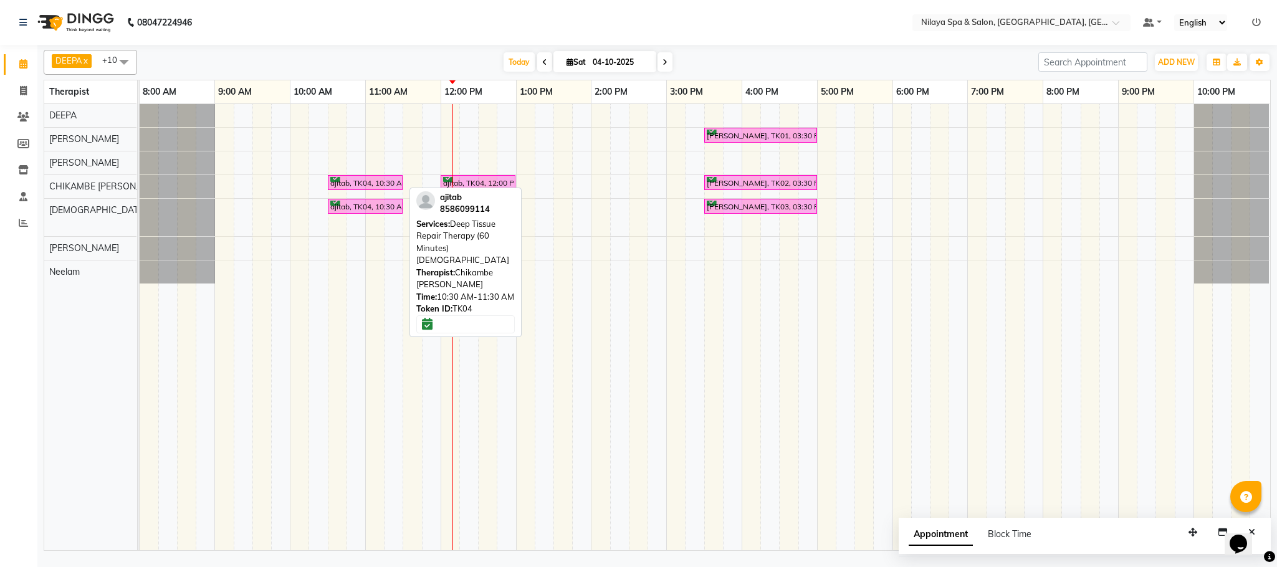
click at [363, 182] on div "ajitab, TK04, 10:30 AM-11:30 AM, Deep Tissue Repair Therapy (60 Minutes)[DEMOGR…" at bounding box center [365, 183] width 72 height 12
select select "6"
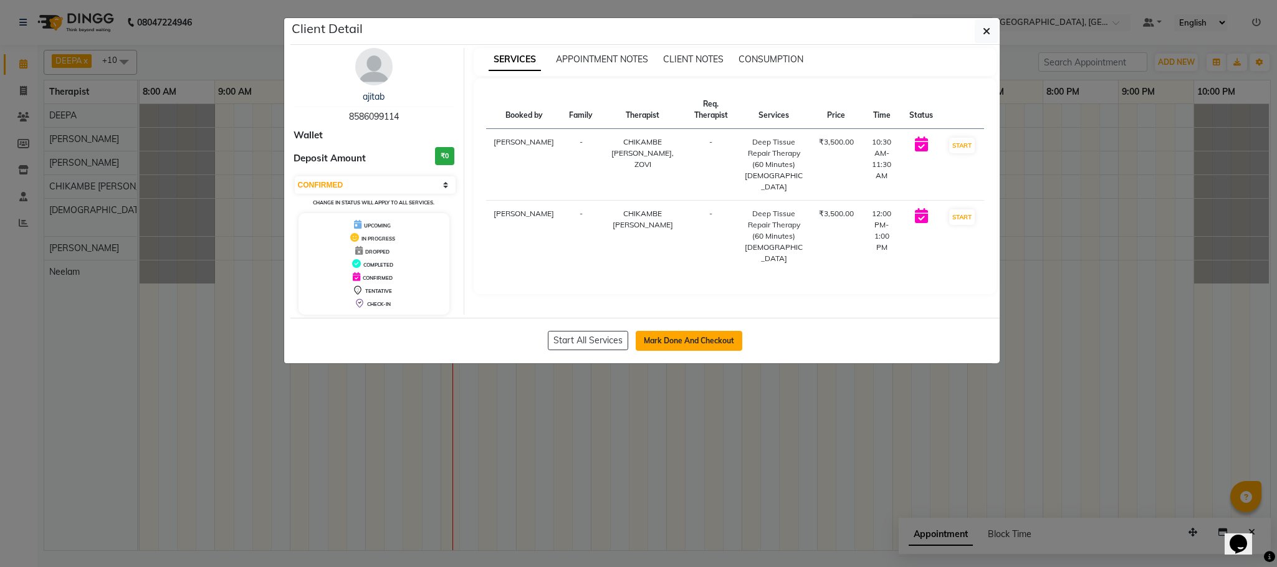
click at [663, 344] on button "Mark Done And Checkout" at bounding box center [689, 341] width 107 height 20
select select "7983"
select select "service"
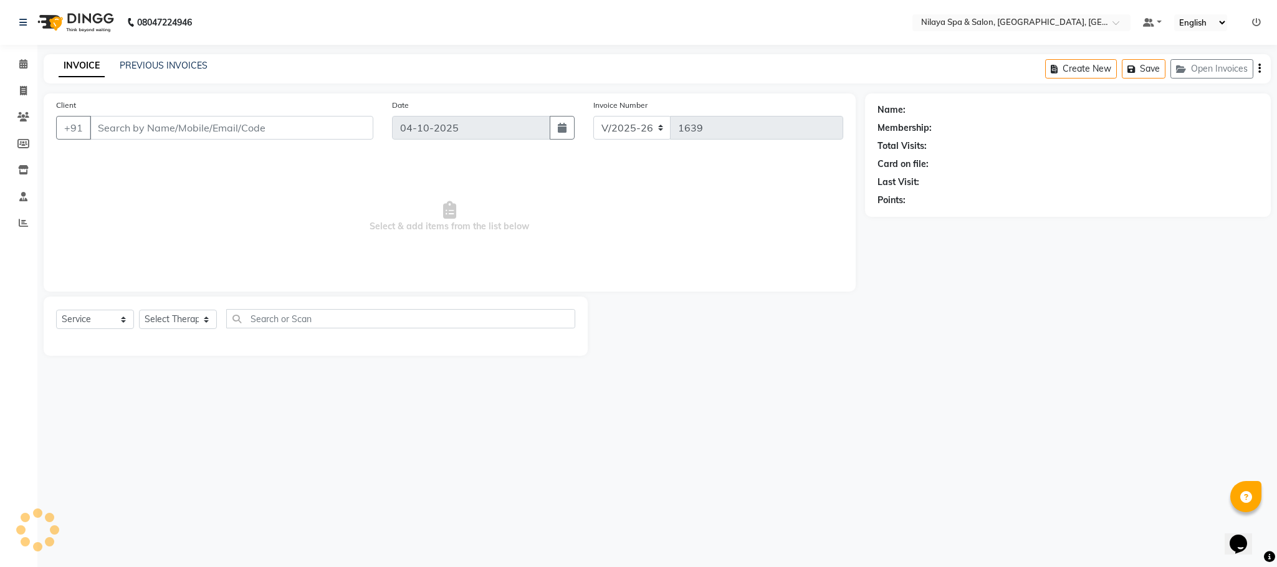
type input "85******14"
select select "82530"
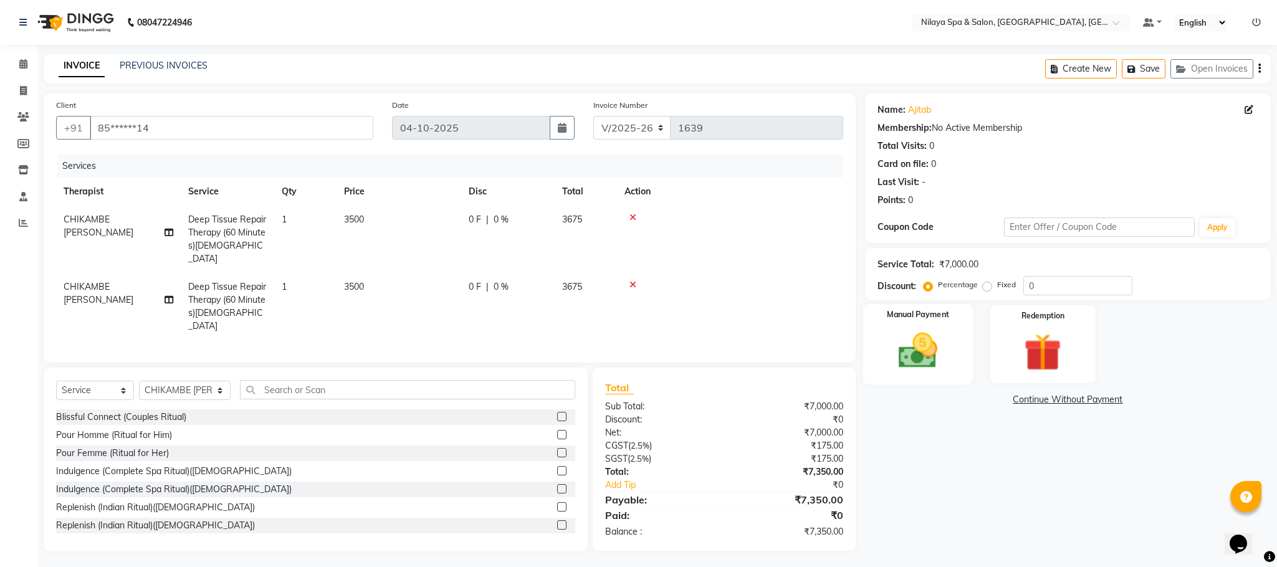
click at [931, 357] on img at bounding box center [918, 351] width 64 height 45
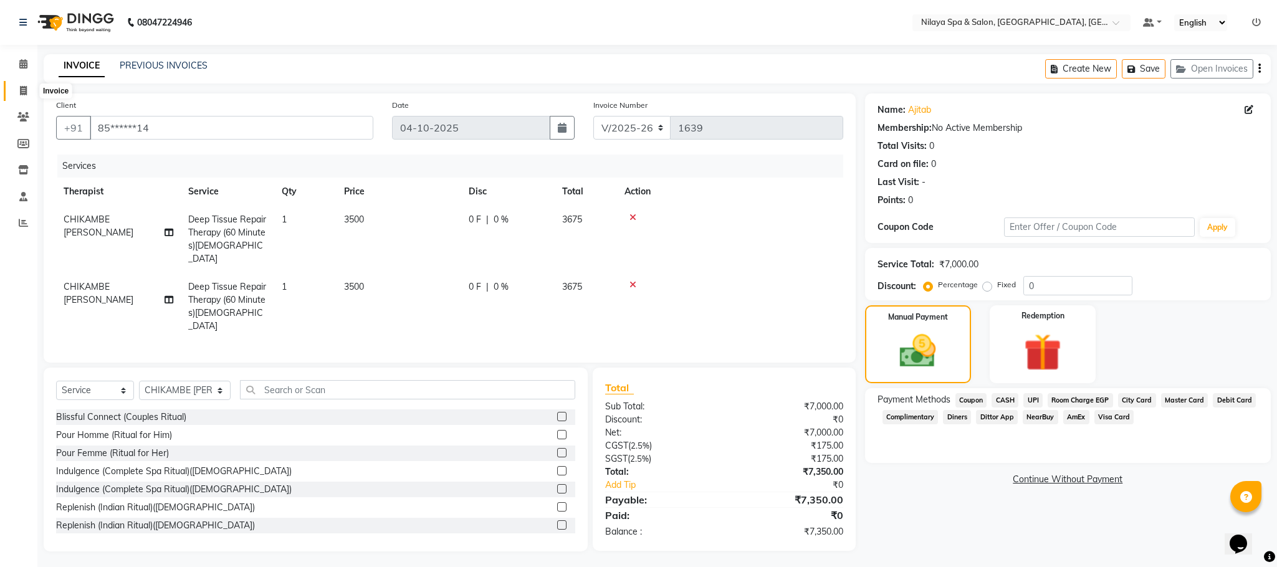
click at [21, 90] on icon at bounding box center [23, 90] width 7 height 9
select select "service"
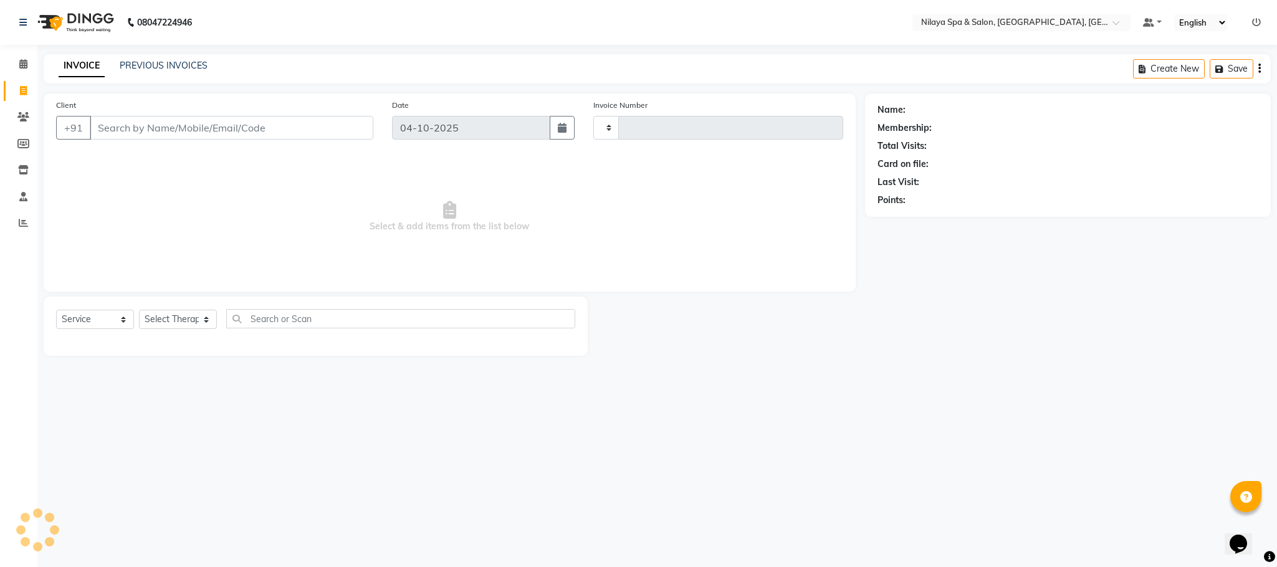
type input "1639"
select select "7983"
click at [4, 47] on div "Calendar Invoice Clients Members Inventory Staff Reports Completed InProgress U…" at bounding box center [84, 292] width 168 height 513
click at [19, 68] on icon at bounding box center [23, 63] width 8 height 9
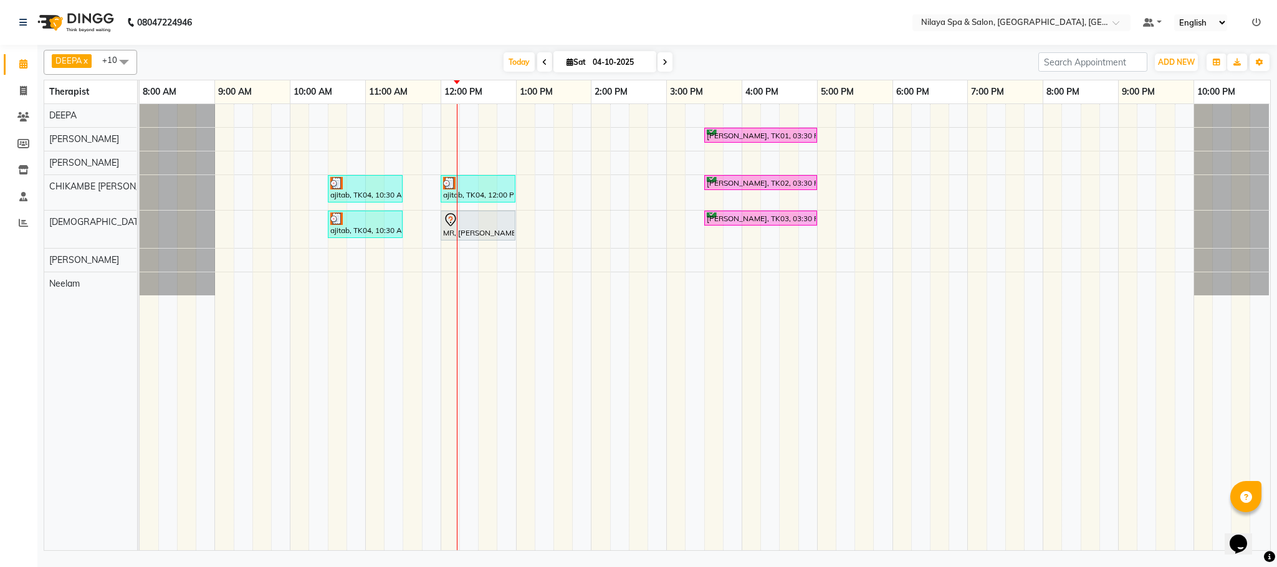
drag, startPoint x: 491, startPoint y: 198, endPoint x: 421, endPoint y: 221, distance: 73.3
click at [408, 244] on div "[PERSON_NAME], TK01, 03:30 PM-05:00 PM, Deep Tissue Repair Therapy (60 Minutes)…" at bounding box center [705, 327] width 1131 height 446
drag, startPoint x: 446, startPoint y: 196, endPoint x: 396, endPoint y: 238, distance: 64.6
click at [369, 279] on div "[PERSON_NAME], TK01, 03:30 PM-05:00 PM, Deep Tissue Repair Therapy (60 Minutes)…" at bounding box center [705, 327] width 1131 height 446
drag, startPoint x: 472, startPoint y: 191, endPoint x: 457, endPoint y: 234, distance: 46.1
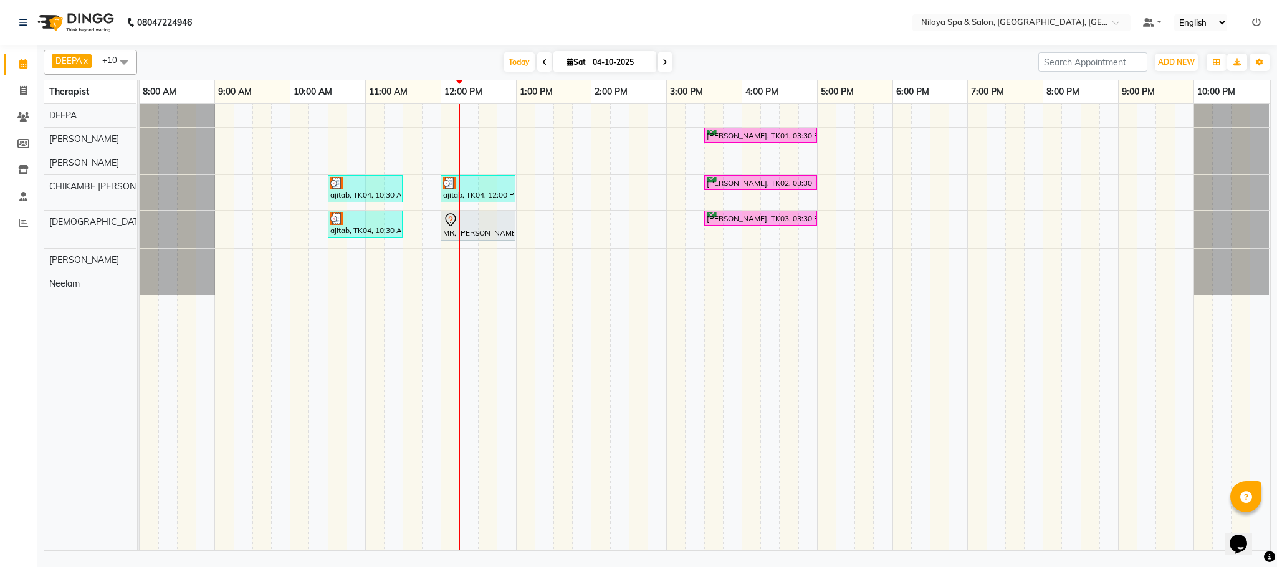
click at [402, 277] on div "[PERSON_NAME], TK01, 03:30 PM-05:00 PM, Deep Tissue Repair Therapy (60 Minutes)…" at bounding box center [705, 327] width 1131 height 446
drag, startPoint x: 485, startPoint y: 198, endPoint x: 565, endPoint y: 271, distance: 108.1
click at [602, 294] on div "[PERSON_NAME], TK01, 03:30 PM-05:00 PM, Deep Tissue Repair Therapy (60 Minutes)…" at bounding box center [705, 327] width 1131 height 446
drag, startPoint x: 483, startPoint y: 194, endPoint x: 559, endPoint y: 279, distance: 113.9
click at [595, 324] on div "[PERSON_NAME], TK01, 03:30 PM-05:00 PM, Deep Tissue Repair Therapy (60 Minutes)…" at bounding box center [705, 327] width 1131 height 446
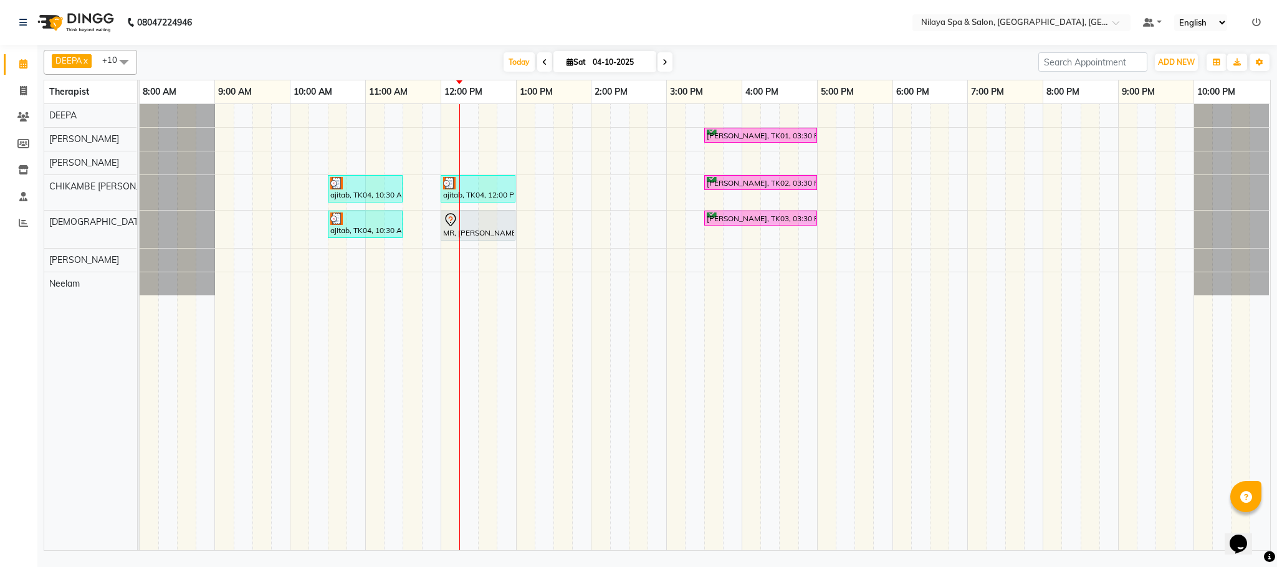
drag, startPoint x: 491, startPoint y: 193, endPoint x: 482, endPoint y: 166, distance: 28.0
click at [482, 166] on div "[PERSON_NAME], TK01, 03:30 PM-05:00 PM, Deep Tissue Repair Therapy (60 Minutes)…" at bounding box center [705, 327] width 1131 height 446
click at [473, 161] on div "[PERSON_NAME], TK01, 03:30 PM-05:00 PM, Deep Tissue Repair Therapy (60 Minutes)…" at bounding box center [705, 327] width 1131 height 446
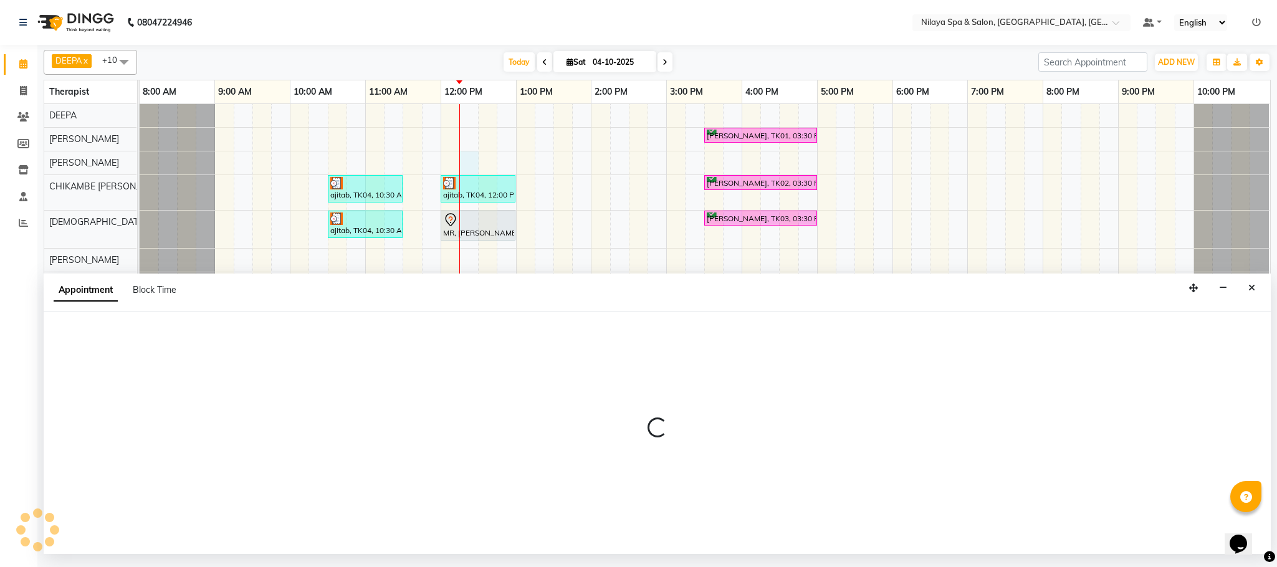
select select "72264"
select select "735"
select select "tentative"
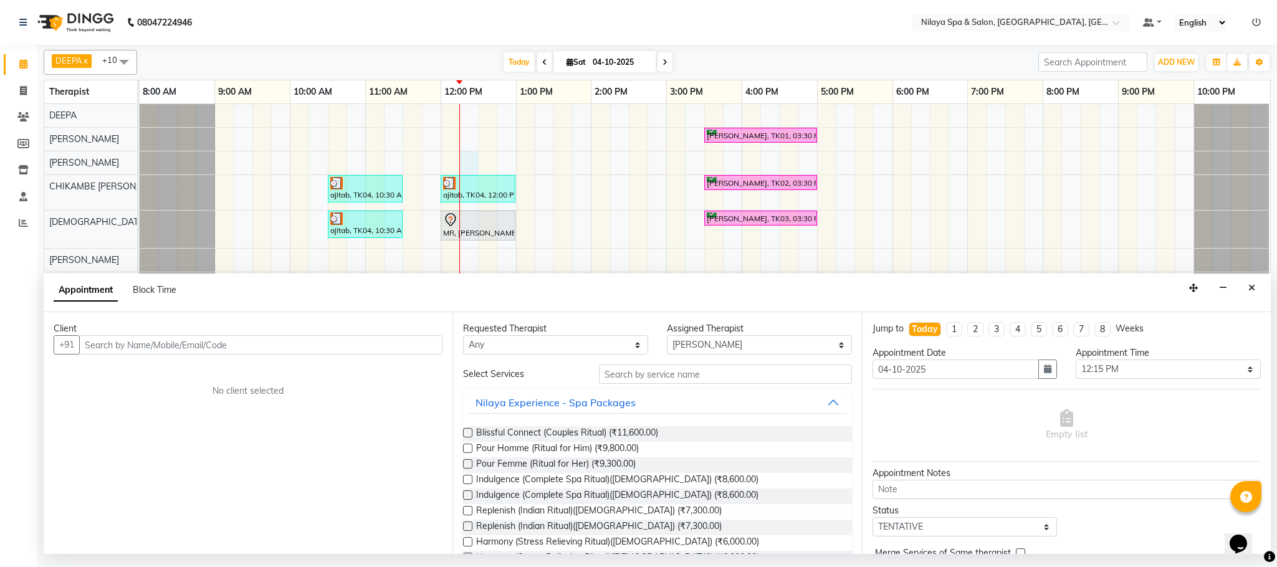
click at [376, 343] on input "text" at bounding box center [260, 344] width 363 height 19
type input "9810902184"
click at [412, 345] on span "Add Client" at bounding box center [417, 344] width 42 height 11
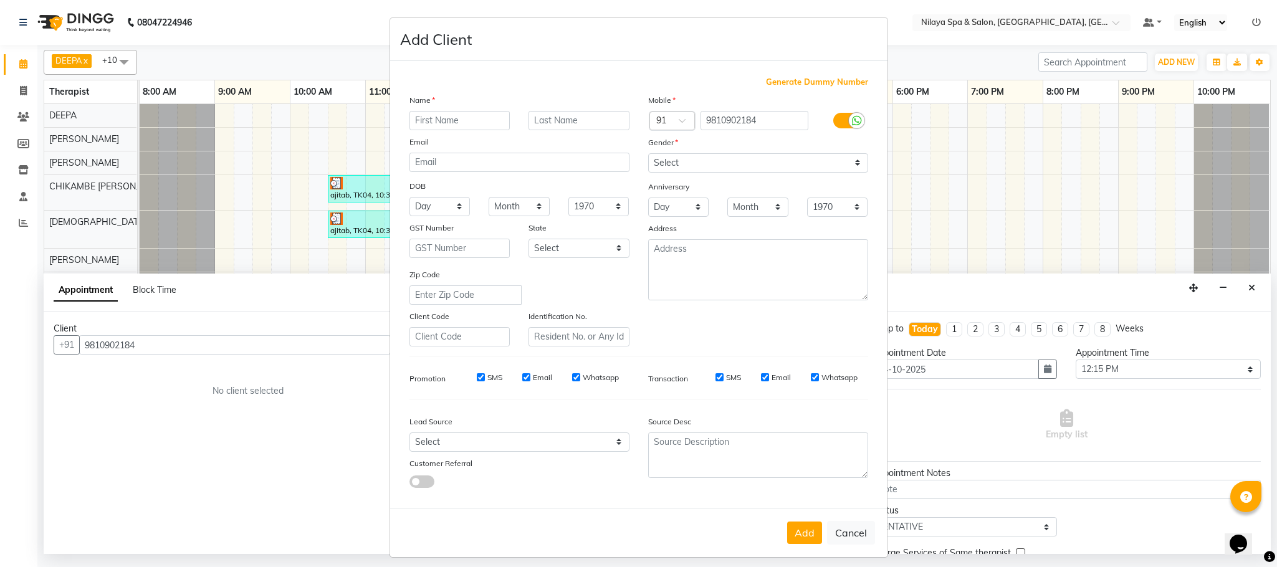
click at [474, 109] on div "Name Email DOB Day 01 02 03 04 05 06 07 08 09 10 11 12 13 14 15 16 17 18 19 20 …" at bounding box center [519, 220] width 239 height 253
type input "MR, [PERSON_NAME]"
click at [845, 161] on select "Select [DEMOGRAPHIC_DATA] [DEMOGRAPHIC_DATA] Other Prefer Not To Say" at bounding box center [758, 162] width 220 height 19
select select "[DEMOGRAPHIC_DATA]"
click at [648, 153] on select "Select [DEMOGRAPHIC_DATA] [DEMOGRAPHIC_DATA] Other Prefer Not To Say" at bounding box center [758, 162] width 220 height 19
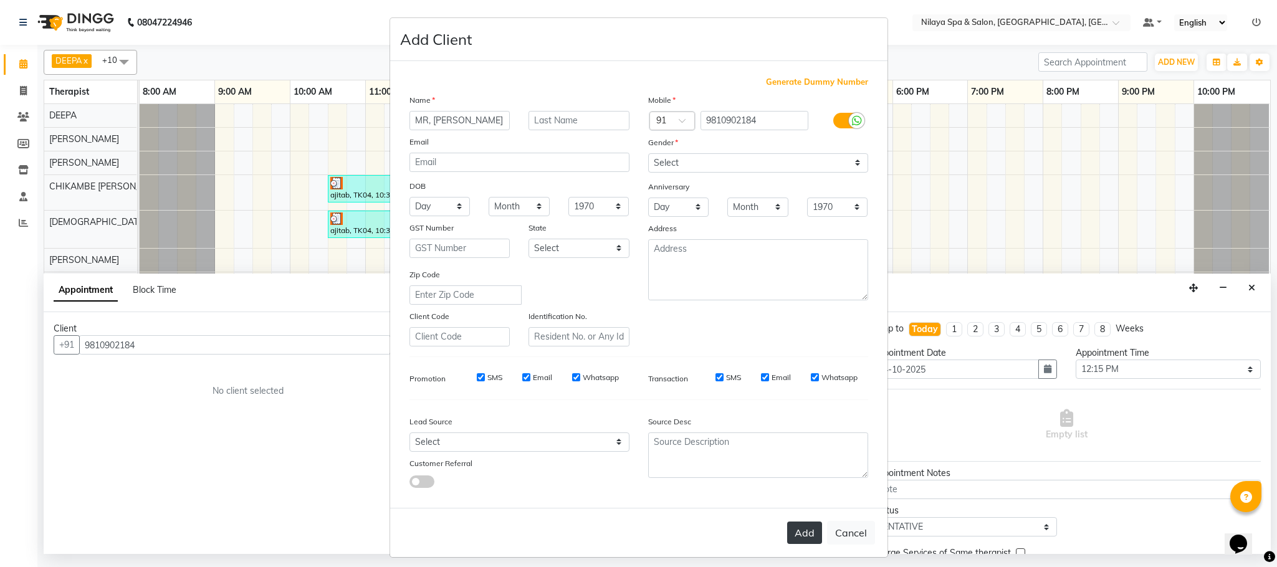
click at [794, 524] on button "Add" at bounding box center [804, 533] width 35 height 22
type input "98******84"
select select
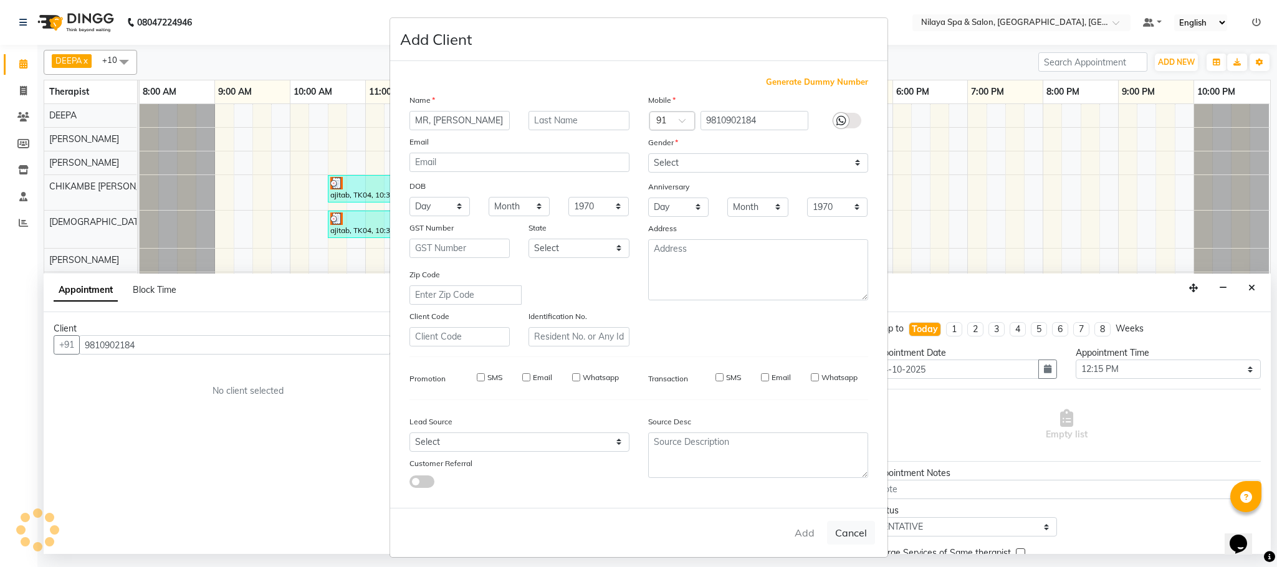
select select
checkbox input "false"
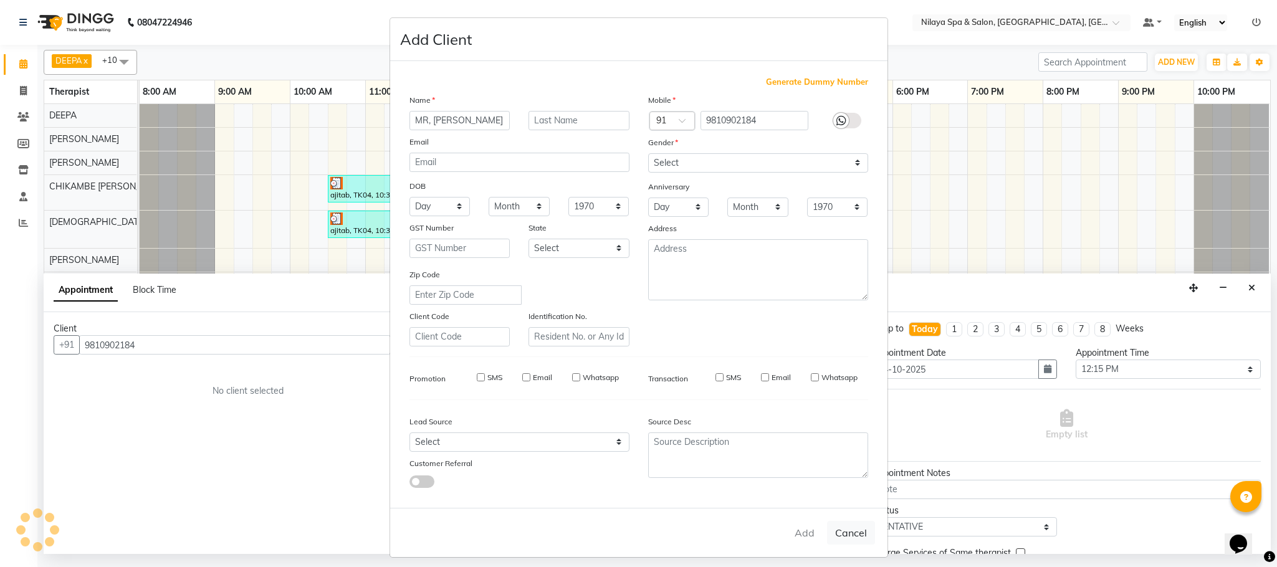
checkbox input "false"
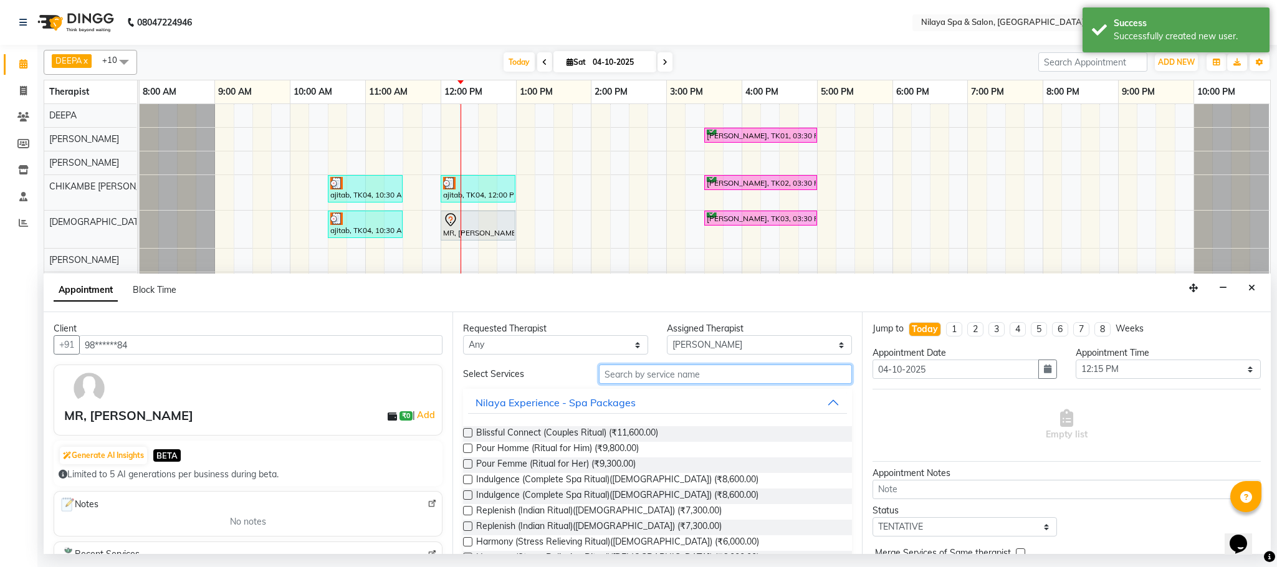
click at [675, 378] on input "text" at bounding box center [725, 374] width 253 height 19
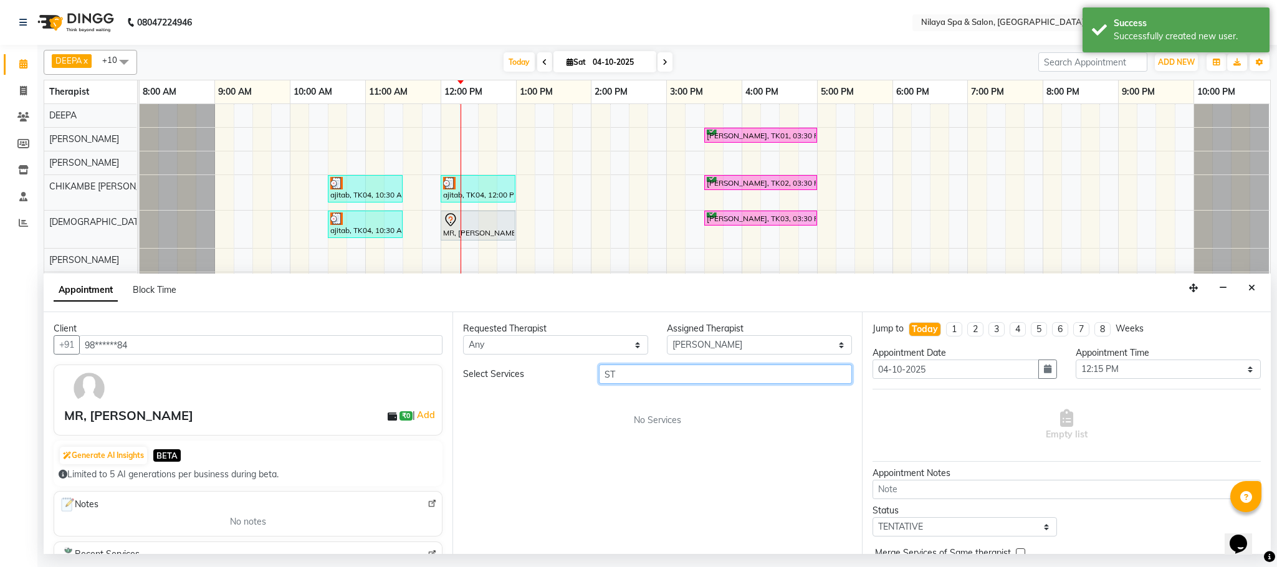
type input "S"
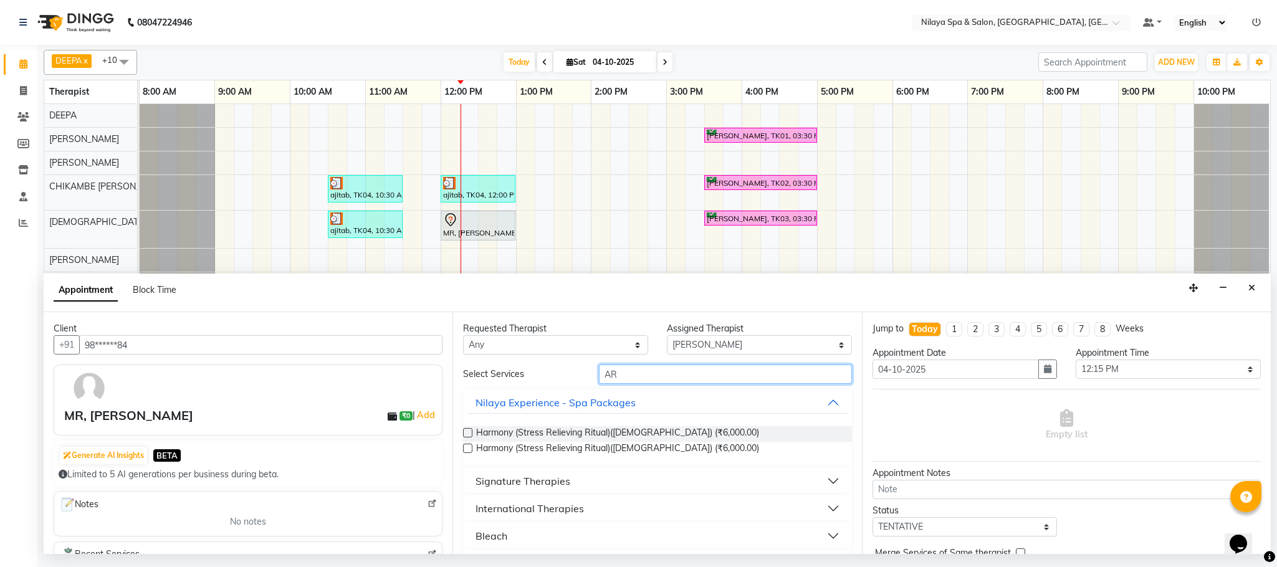
type input "A"
type input "STRE"
click at [833, 482] on button "Signature Therapies" at bounding box center [657, 481] width 378 height 22
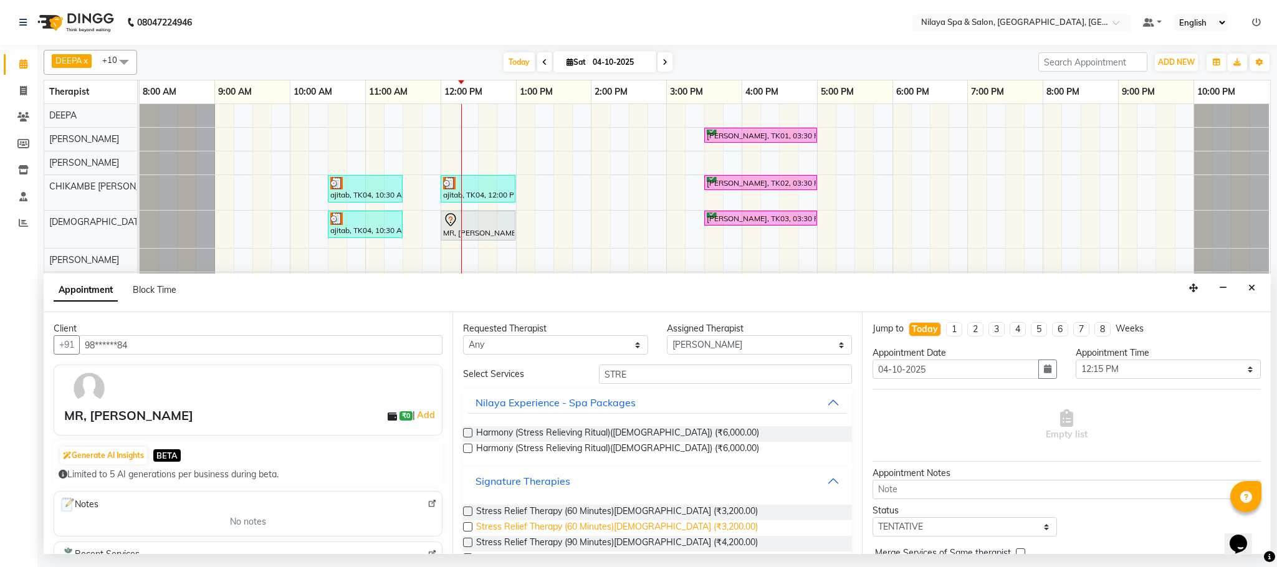
scroll to position [32, 0]
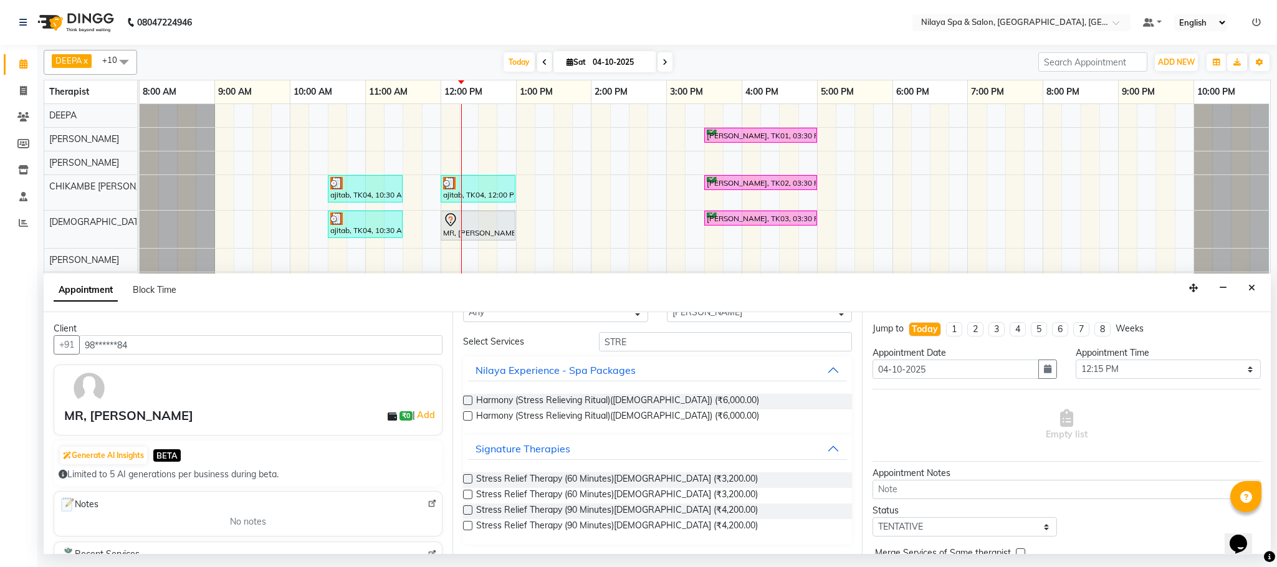
click at [468, 478] on label at bounding box center [467, 478] width 9 height 9
click at [468, 478] on input "checkbox" at bounding box center [467, 480] width 8 height 8
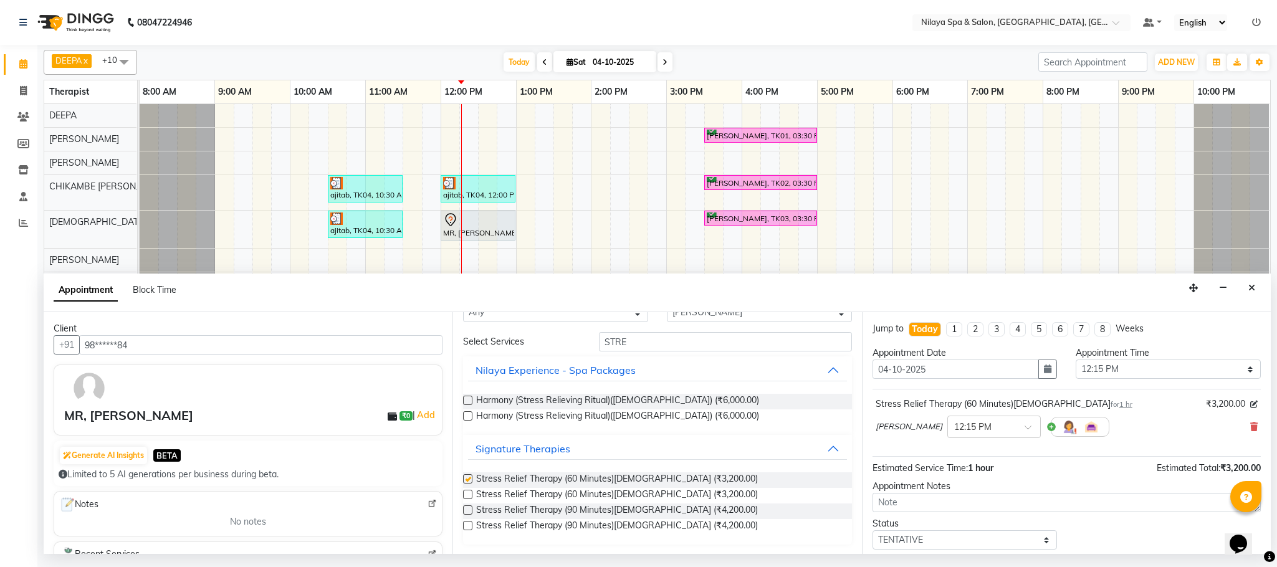
checkbox input "false"
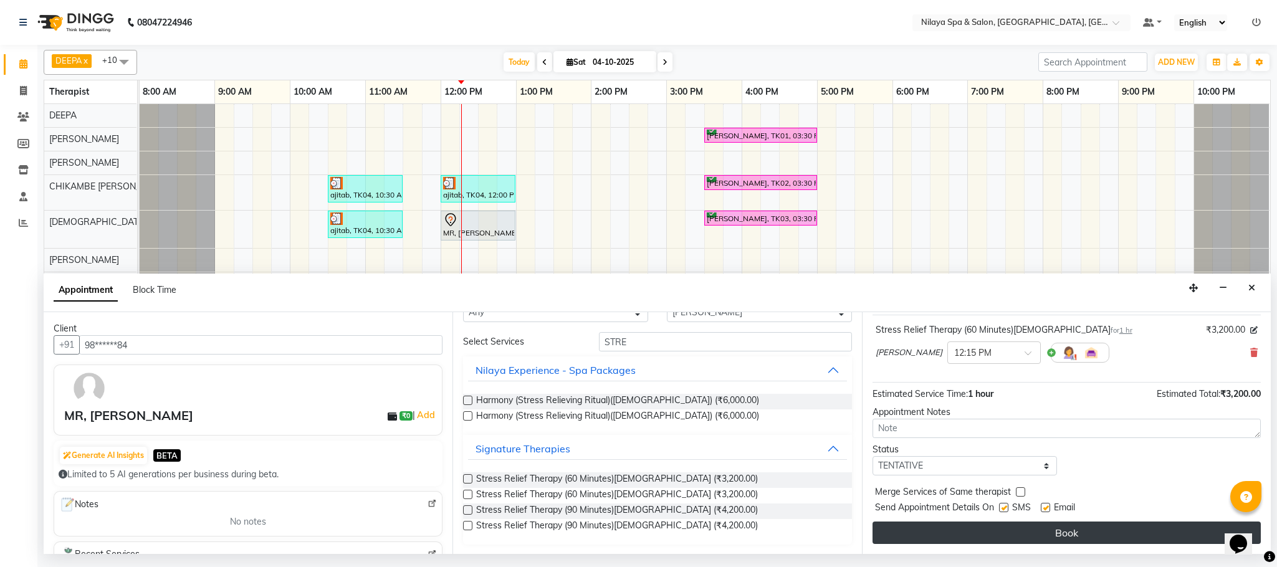
click at [1068, 534] on button "Book" at bounding box center [1067, 533] width 388 height 22
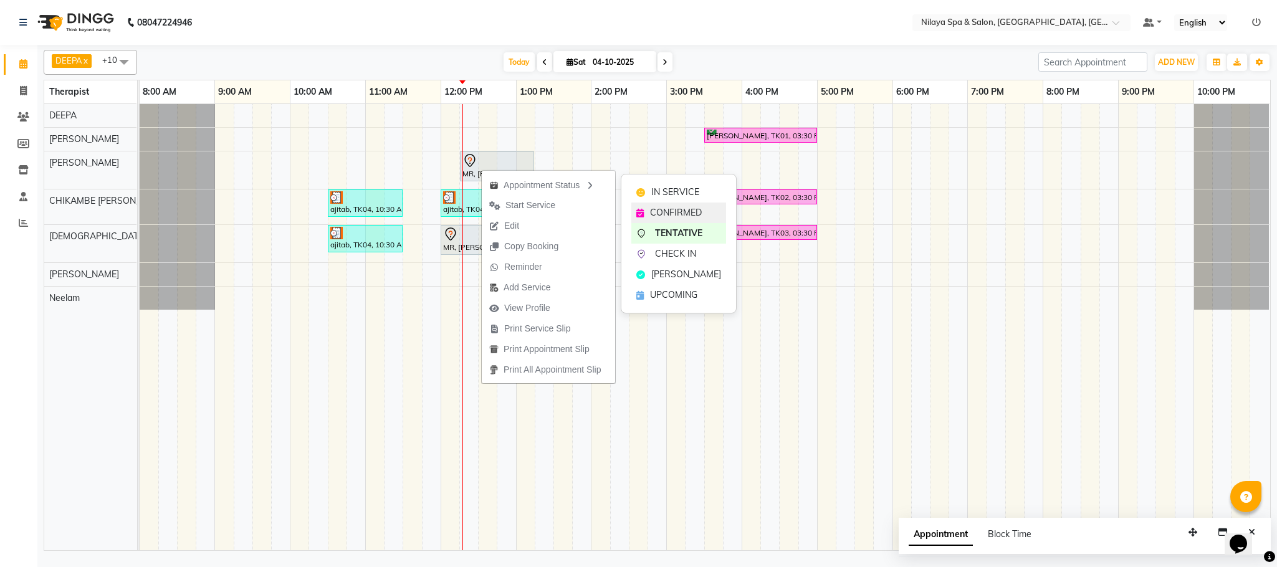
click at [651, 213] on span "CONFIRMED" at bounding box center [676, 212] width 52 height 13
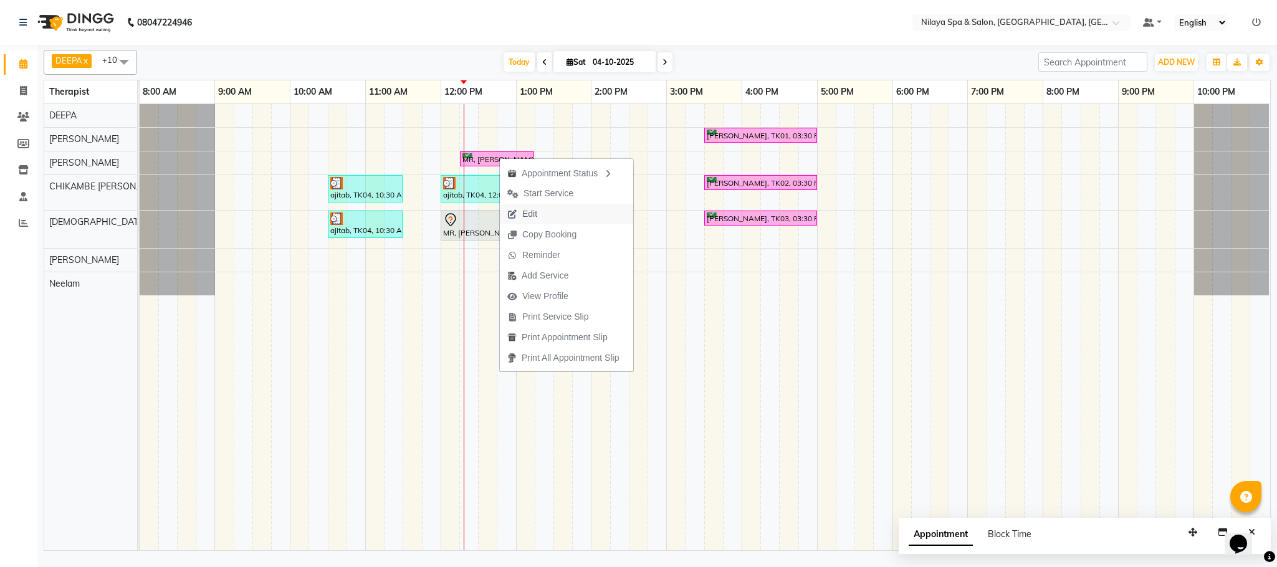
click at [527, 216] on span "Edit" at bounding box center [529, 214] width 15 height 13
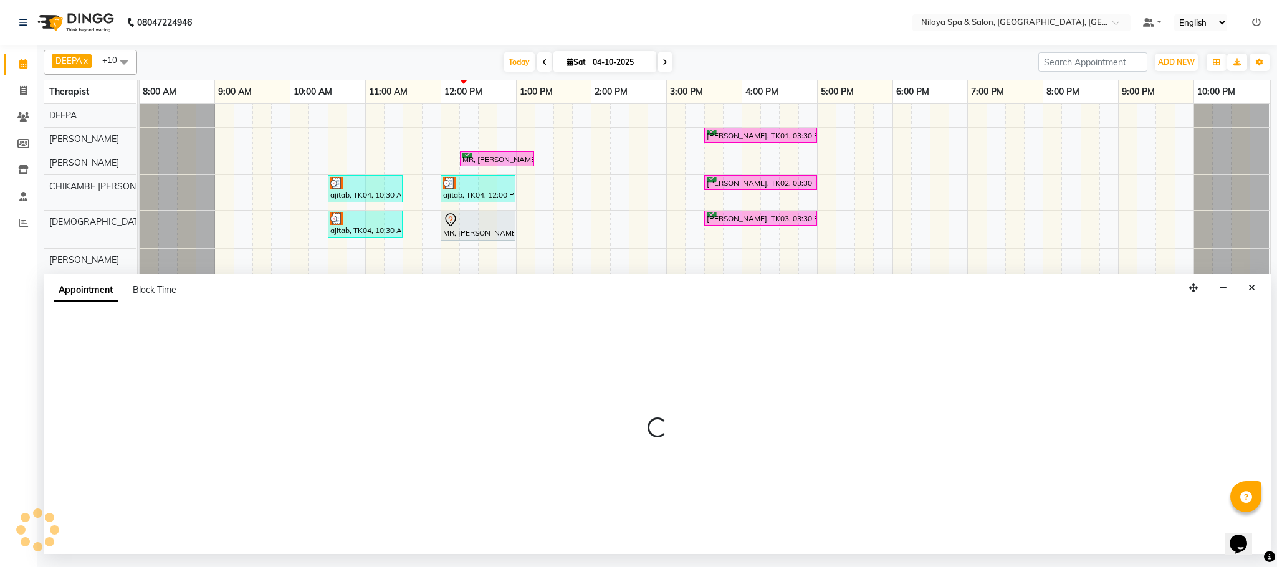
select select "tentative"
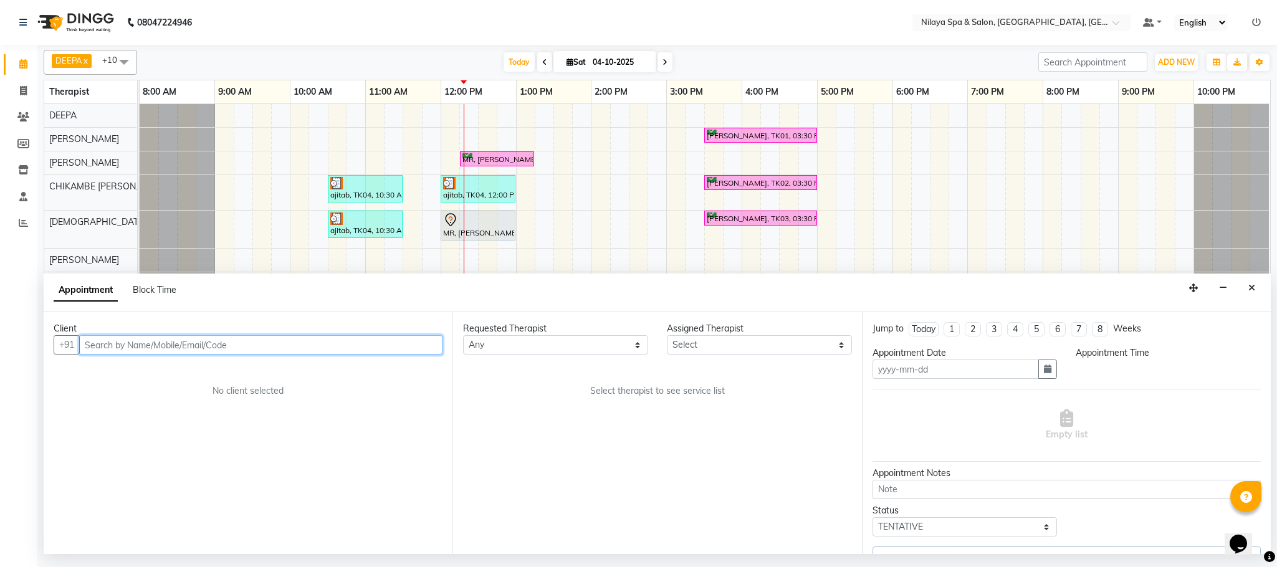
type input "04-10-2025"
select select "72264"
select select "confirm booking"
select select "735"
select select "4019"
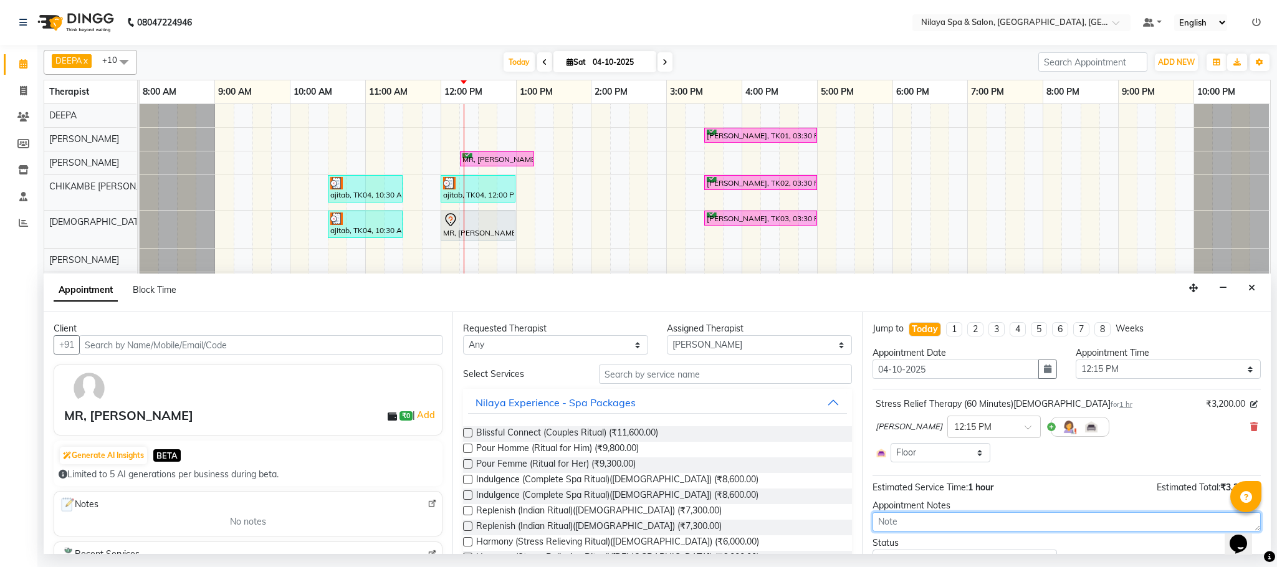
click at [993, 522] on textarea at bounding box center [1067, 521] width 388 height 19
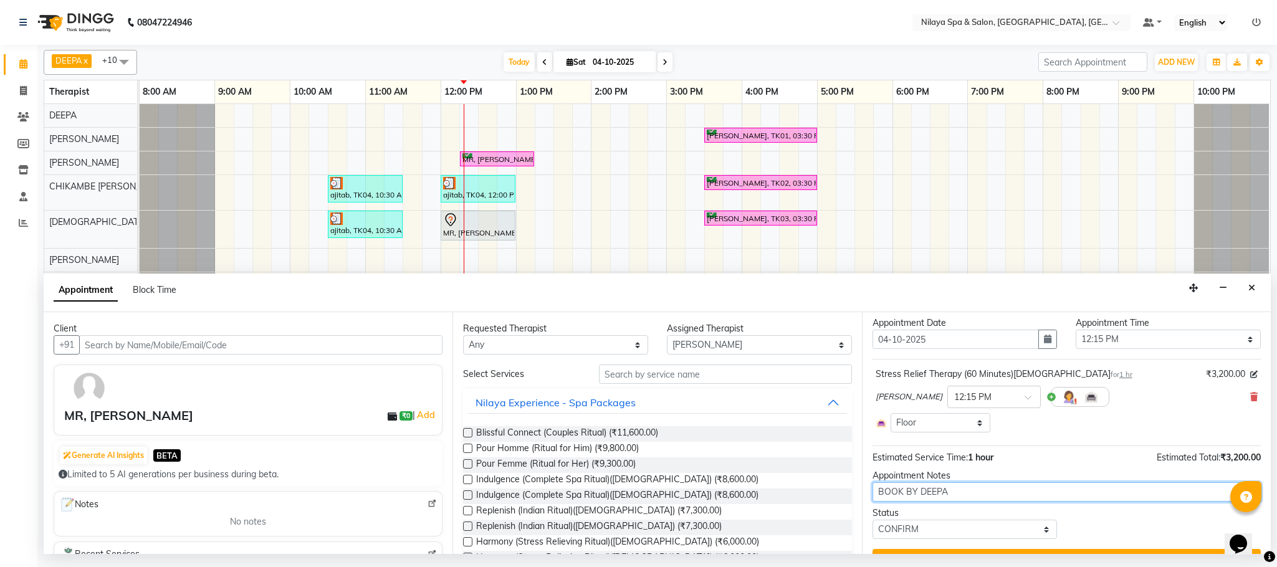
scroll to position [60, 0]
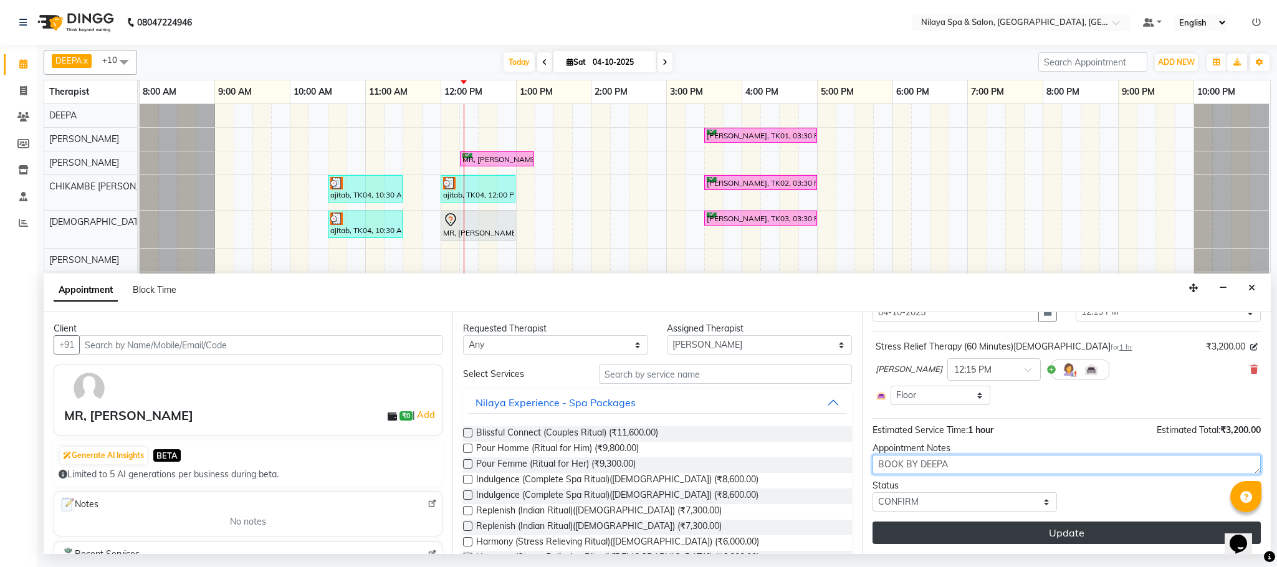
type textarea "BOOK BY DEEPA"
click at [1053, 537] on button "Update" at bounding box center [1067, 533] width 388 height 22
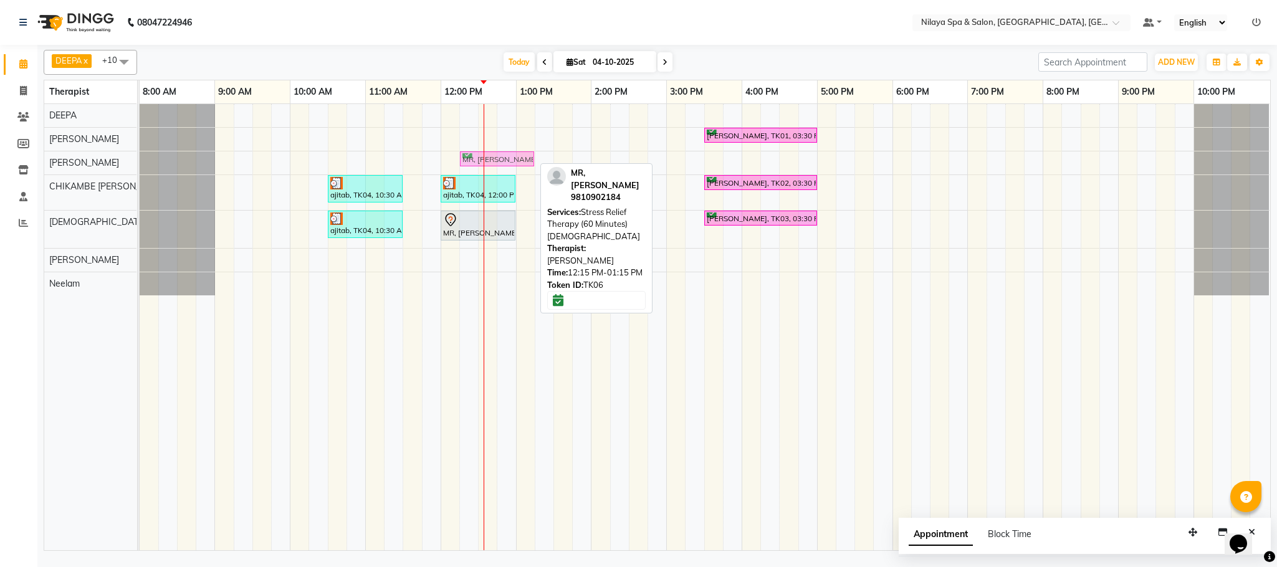
click at [140, 161] on div "MR, [PERSON_NAME], TK06, 12:15 PM-01:15 PM, Stress Relief Therapy (60 Minutes)[…" at bounding box center [140, 162] width 0 height 23
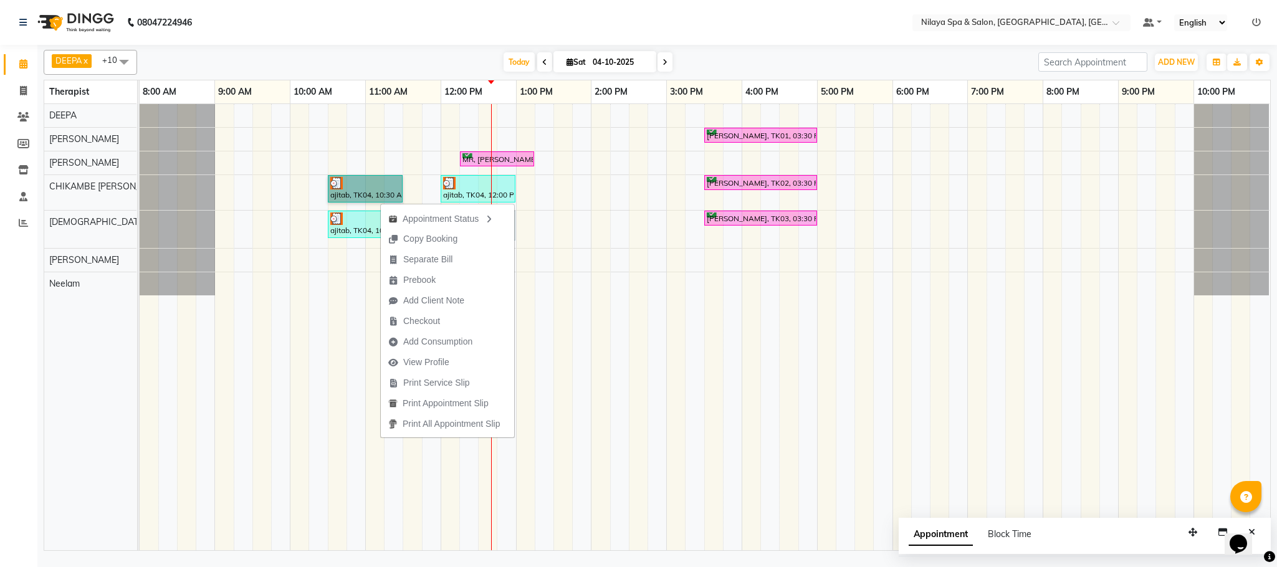
click at [595, 333] on td at bounding box center [601, 327] width 19 height 446
click at [737, 367] on td at bounding box center [732, 327] width 19 height 446
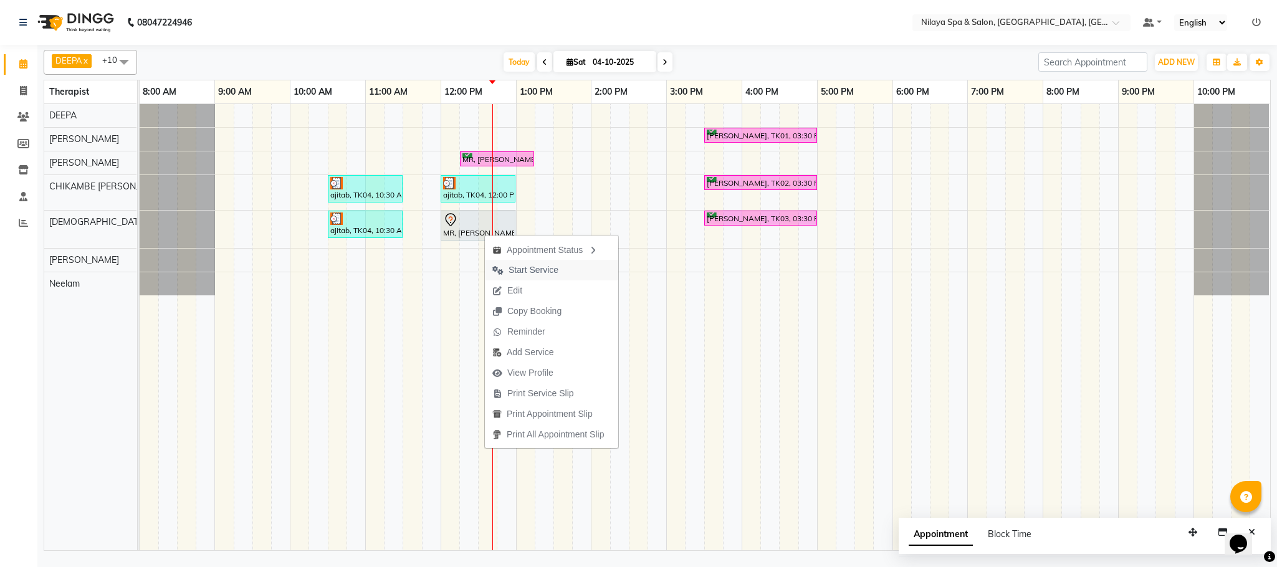
click at [548, 271] on span "Start Service" at bounding box center [534, 270] width 50 height 13
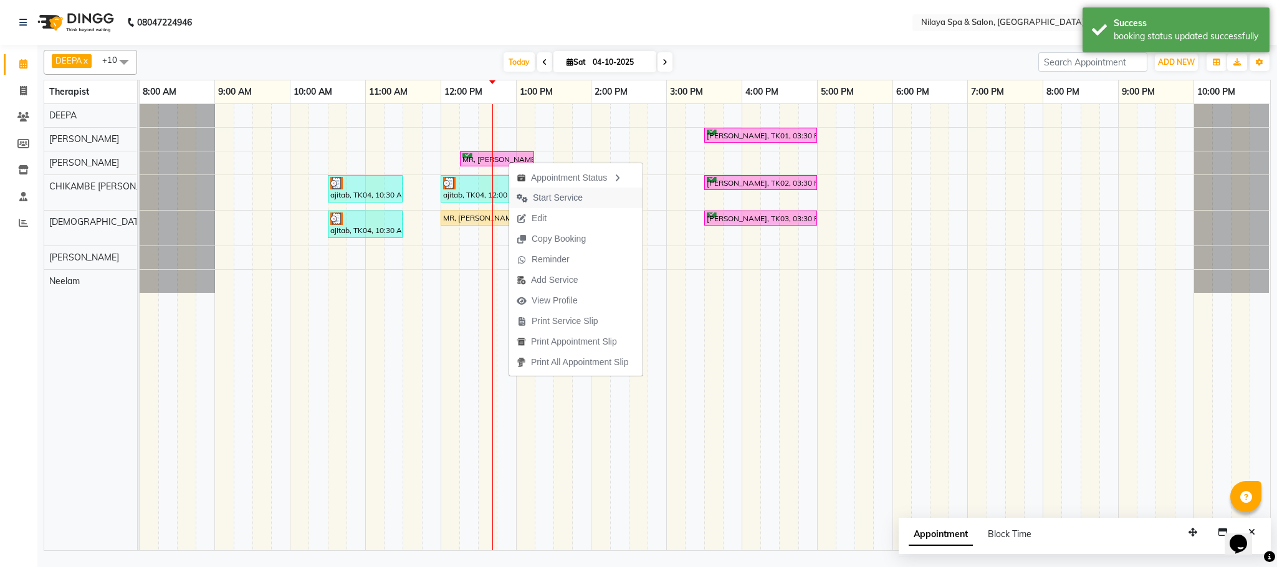
click at [546, 198] on span "Start Service" at bounding box center [558, 197] width 50 height 13
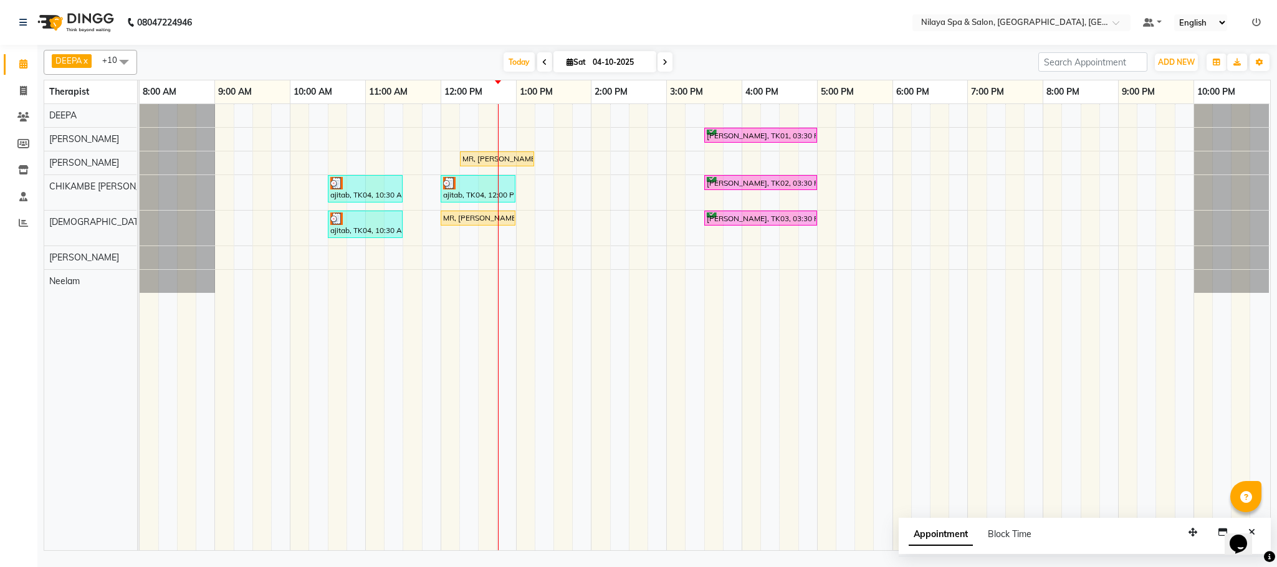
click at [558, 159] on div "[PERSON_NAME], TK01, 03:30 PM-05:00 PM, Deep Tissue Repair Therapy (60 Minutes)…" at bounding box center [705, 327] width 1131 height 446
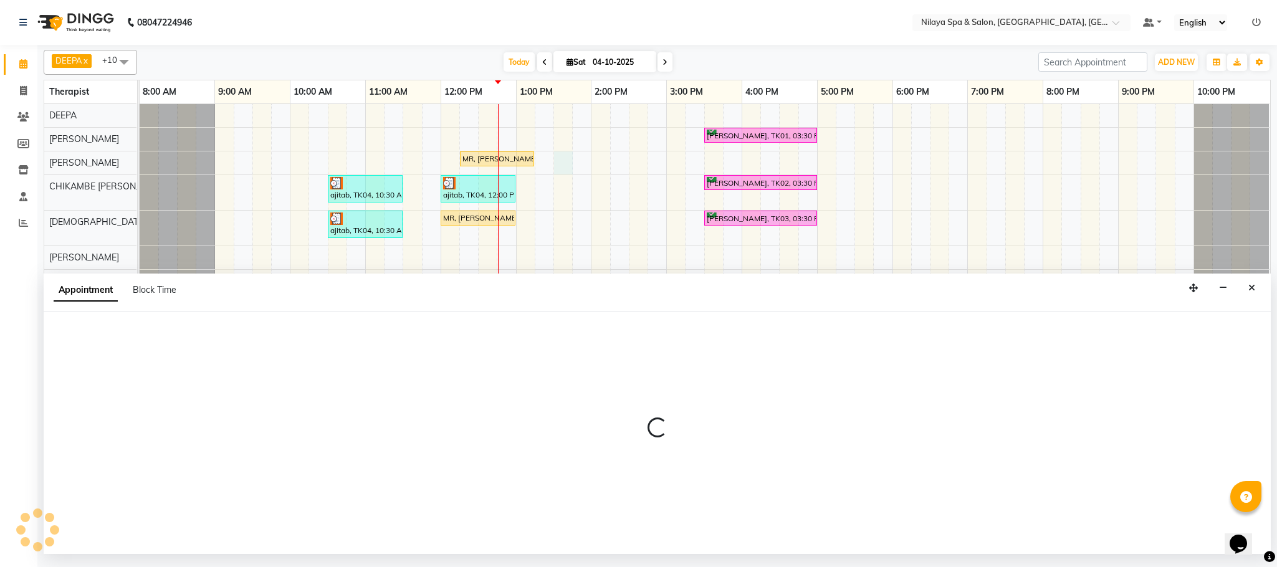
select select "72264"
select select "810"
select select "tentative"
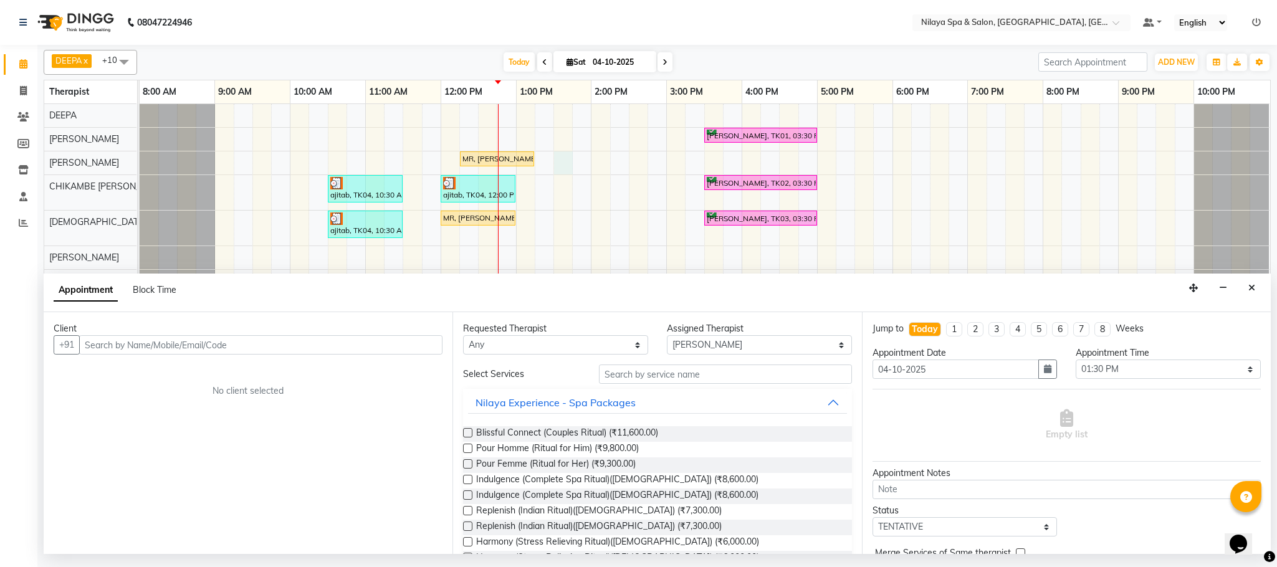
click at [565, 135] on div "[PERSON_NAME], TK01, 03:30 PM-05:00 PM, Deep Tissue Repair Therapy (60 Minutes)…" at bounding box center [705, 327] width 1131 height 446
click at [1249, 290] on icon "Close" at bounding box center [1252, 288] width 7 height 9
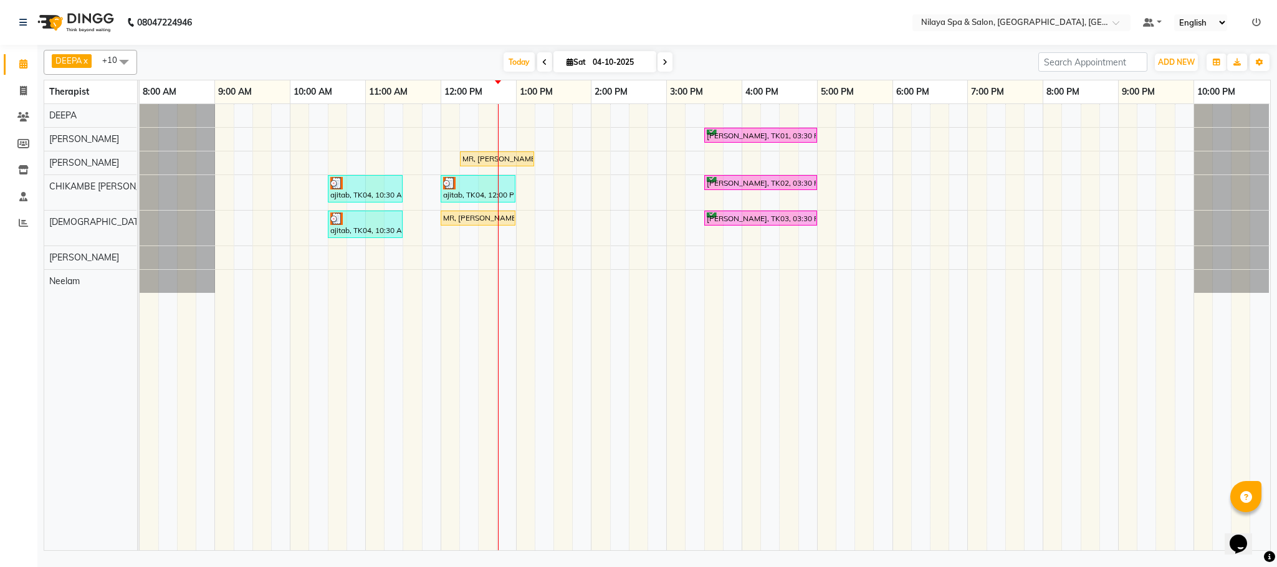
click at [563, 135] on div "[PERSON_NAME], TK01, 03:30 PM-05:00 PM, Deep Tissue Repair Therapy (60 Minutes)…" at bounding box center [705, 327] width 1131 height 446
select select "72261"
select select "810"
select select "tentative"
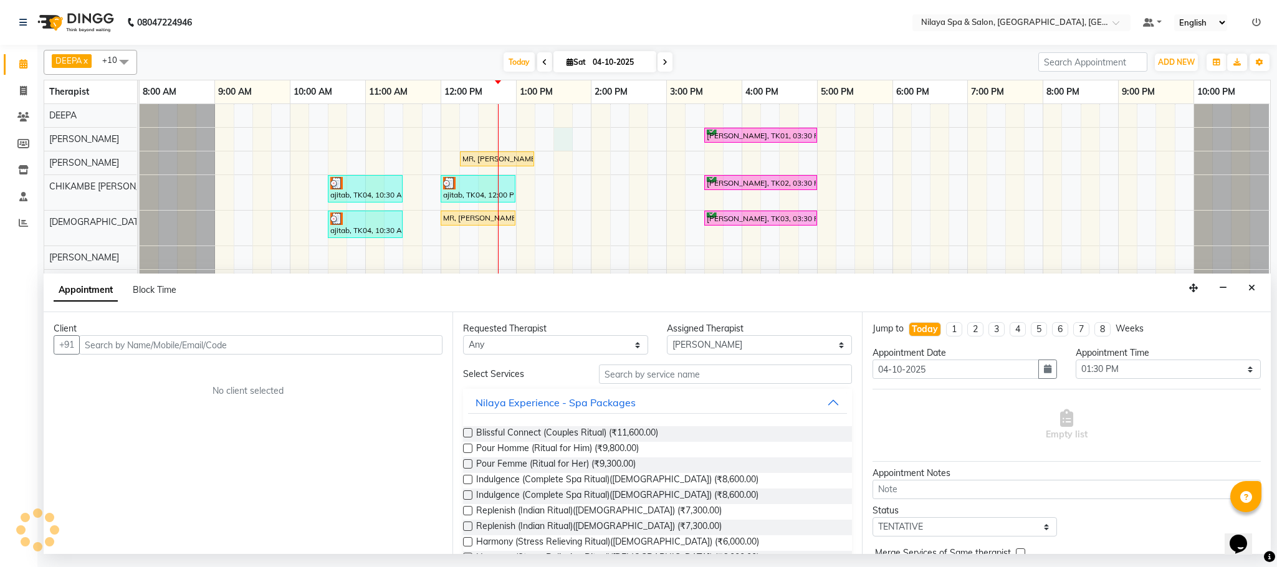
click at [386, 344] on input "text" at bounding box center [260, 344] width 363 height 19
click at [342, 348] on input "text" at bounding box center [260, 344] width 363 height 19
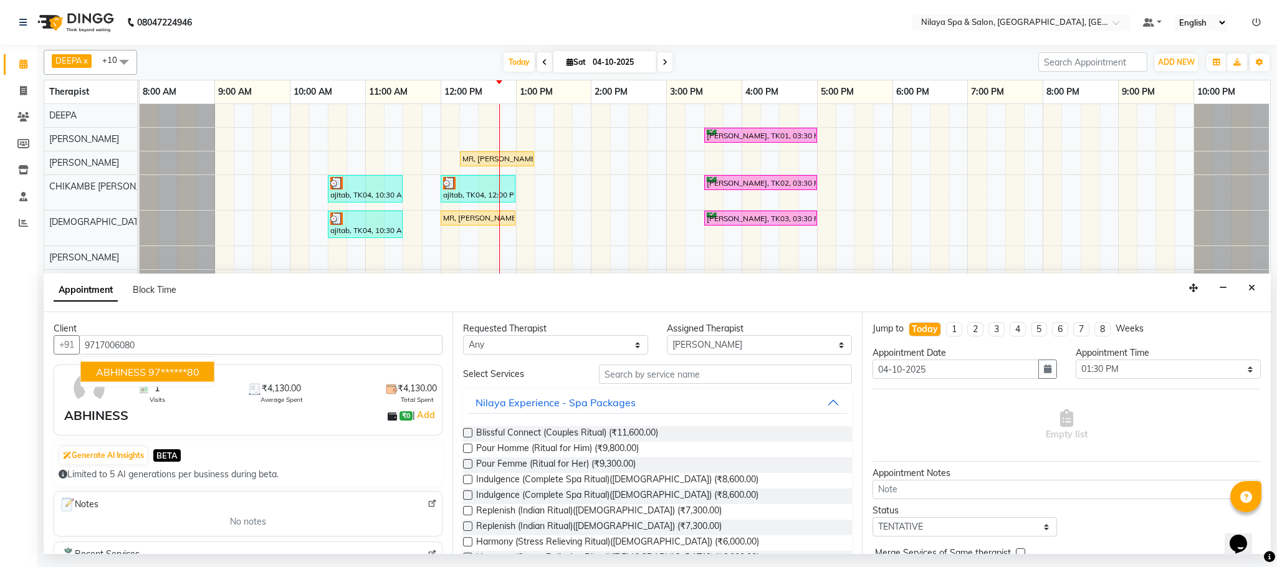
click at [153, 370] on ngb-highlight "97******80" at bounding box center [173, 372] width 51 height 12
type input "97******80"
click at [684, 377] on input "text" at bounding box center [725, 374] width 253 height 19
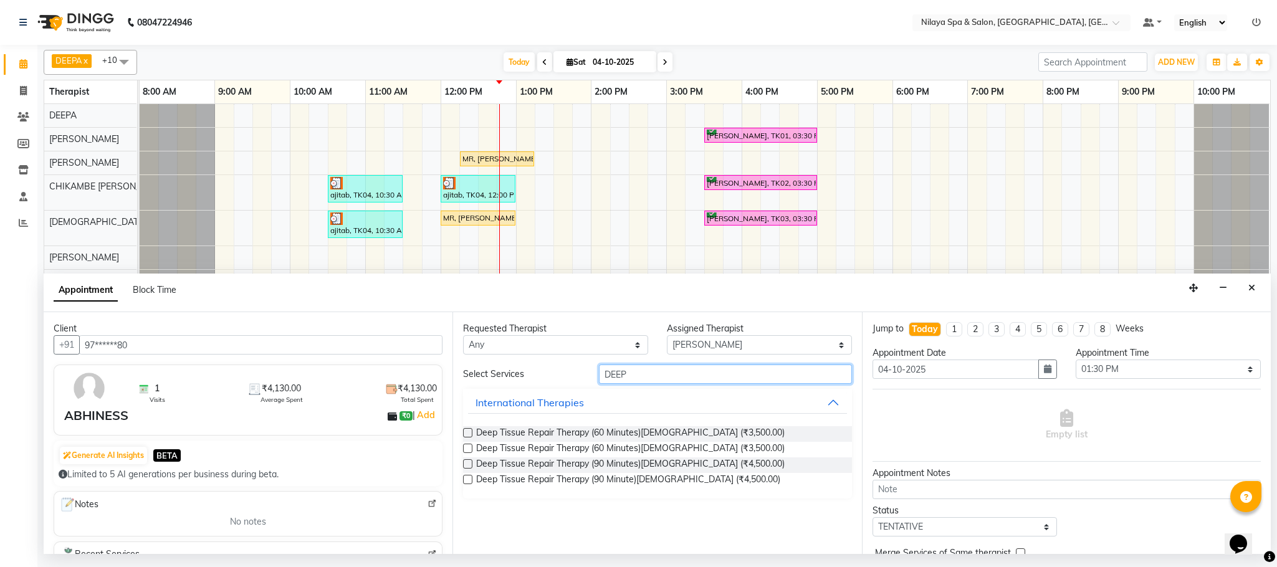
type input "DEEP"
click at [469, 434] on label at bounding box center [467, 432] width 9 height 9
click at [469, 434] on input "checkbox" at bounding box center [467, 434] width 8 height 8
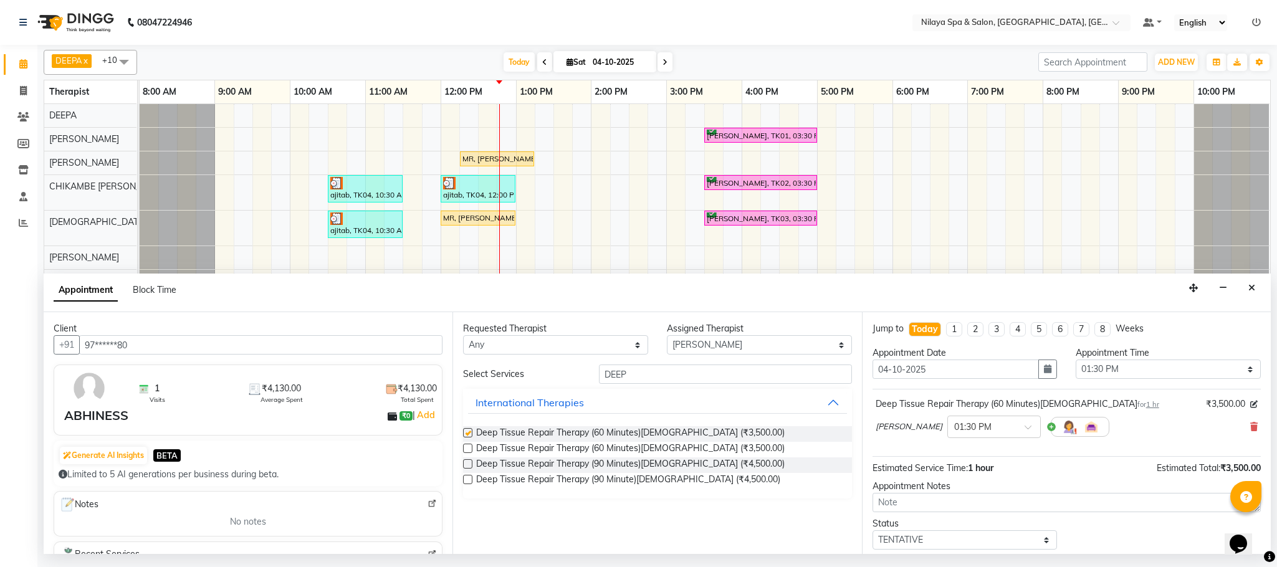
checkbox input "false"
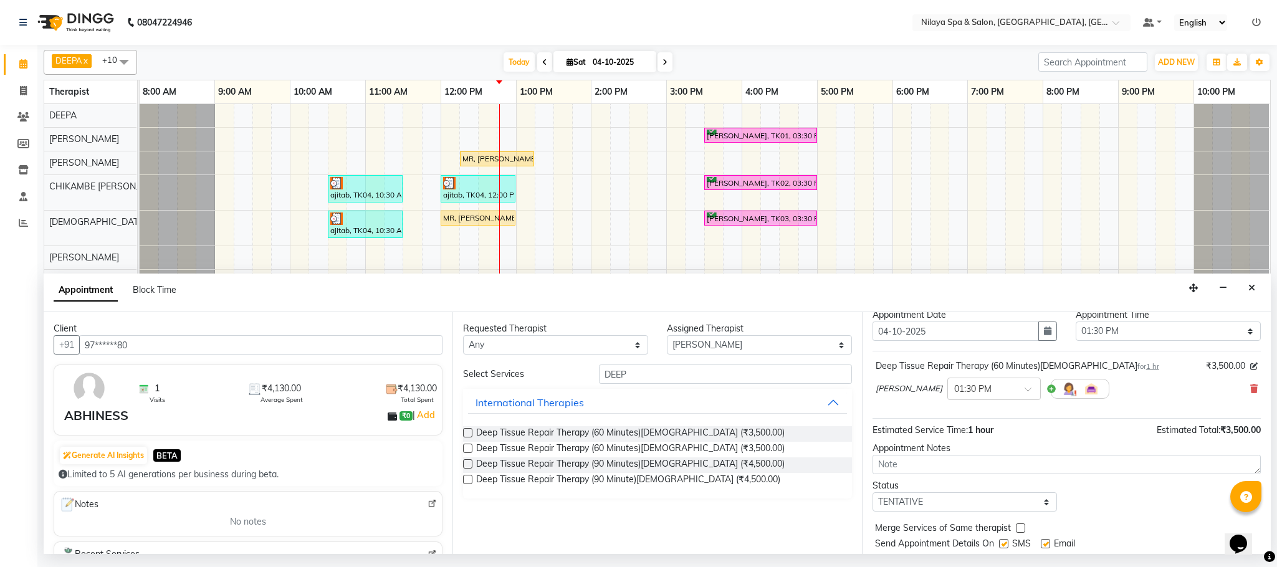
scroll to position [77, 0]
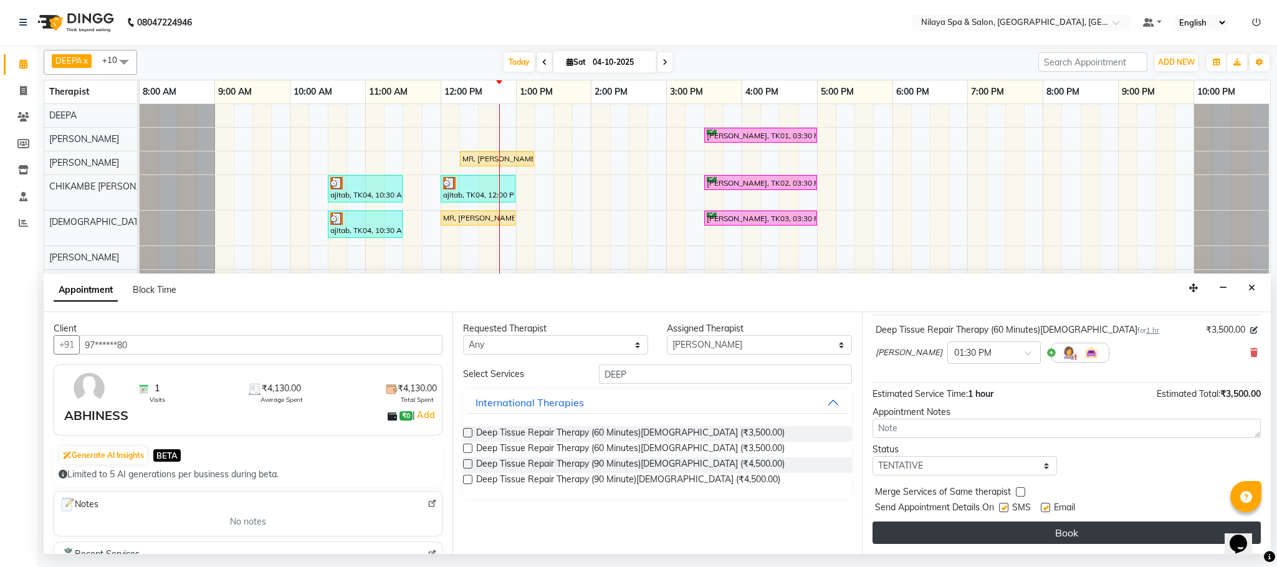
click at [1111, 535] on button "Book" at bounding box center [1067, 533] width 388 height 22
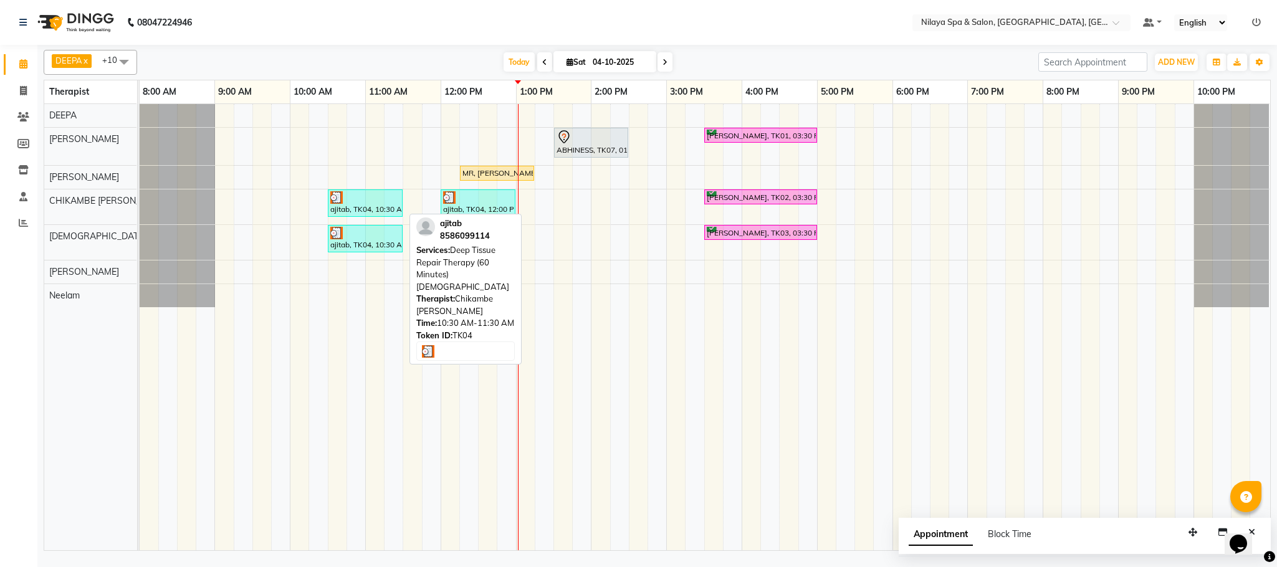
click at [354, 217] on link "ajitab, TK04, 10:30 AM-11:30 AM, Deep Tissue Repair Therapy (60 Minutes)[DEMOGR…" at bounding box center [365, 203] width 75 height 27
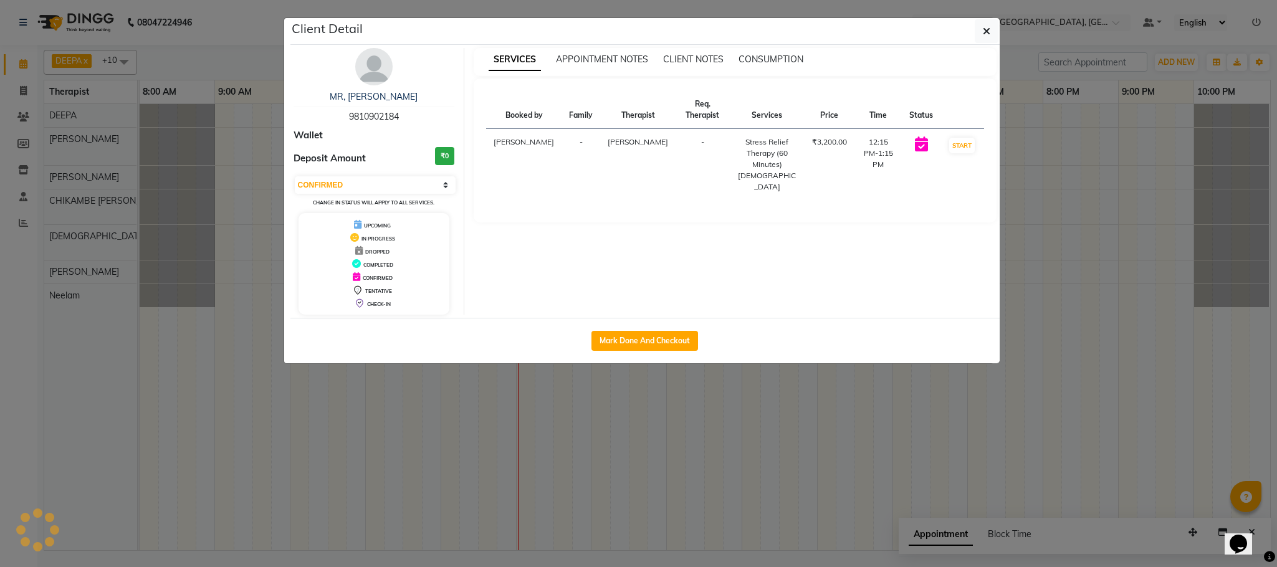
select select "3"
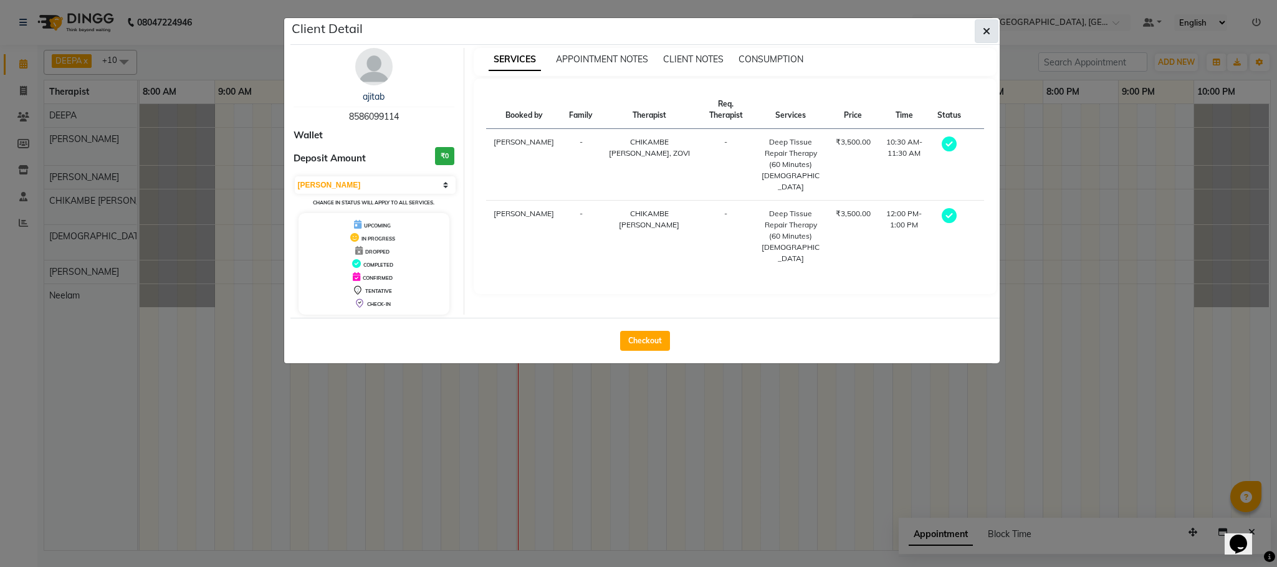
click at [988, 34] on icon "button" at bounding box center [986, 31] width 7 height 10
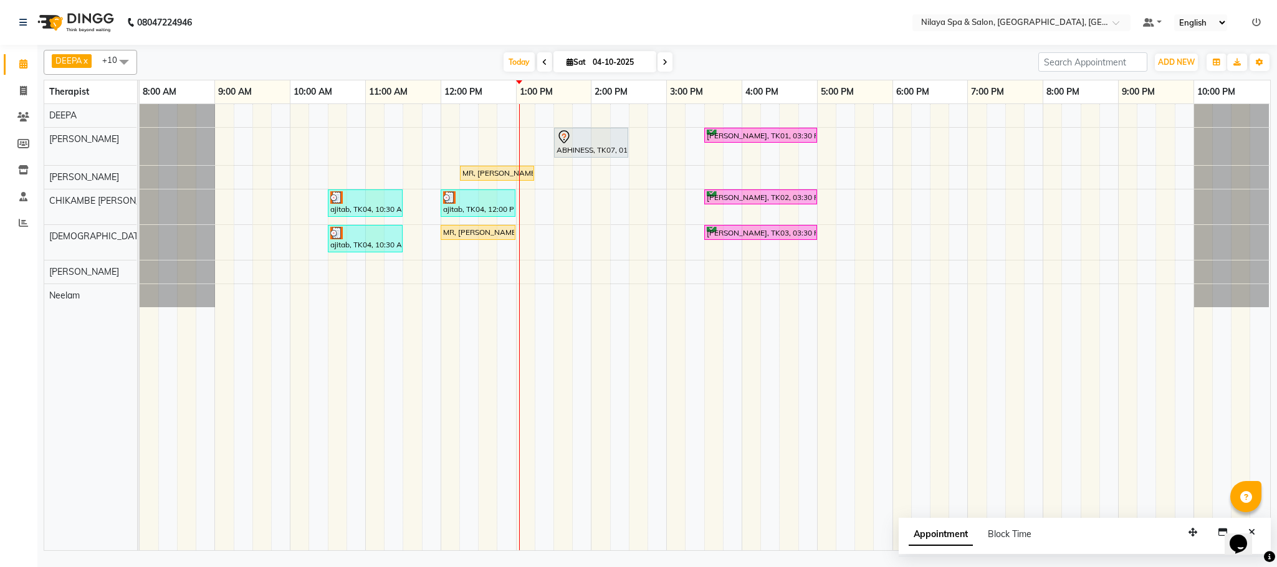
click at [529, 112] on div "ABHINESS, TK07, 01:30 PM-02:30 PM, Deep Tissue Repair Therapy (60 Minutes)[DEMO…" at bounding box center [705, 327] width 1131 height 446
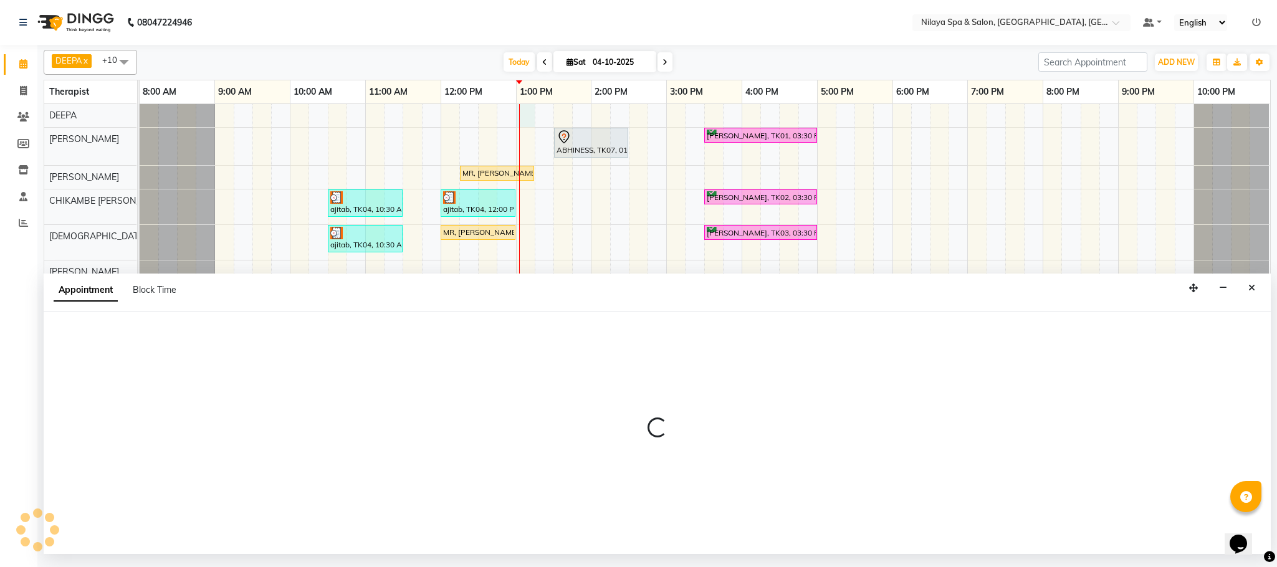
select select "72259"
select select "780"
select select "tentative"
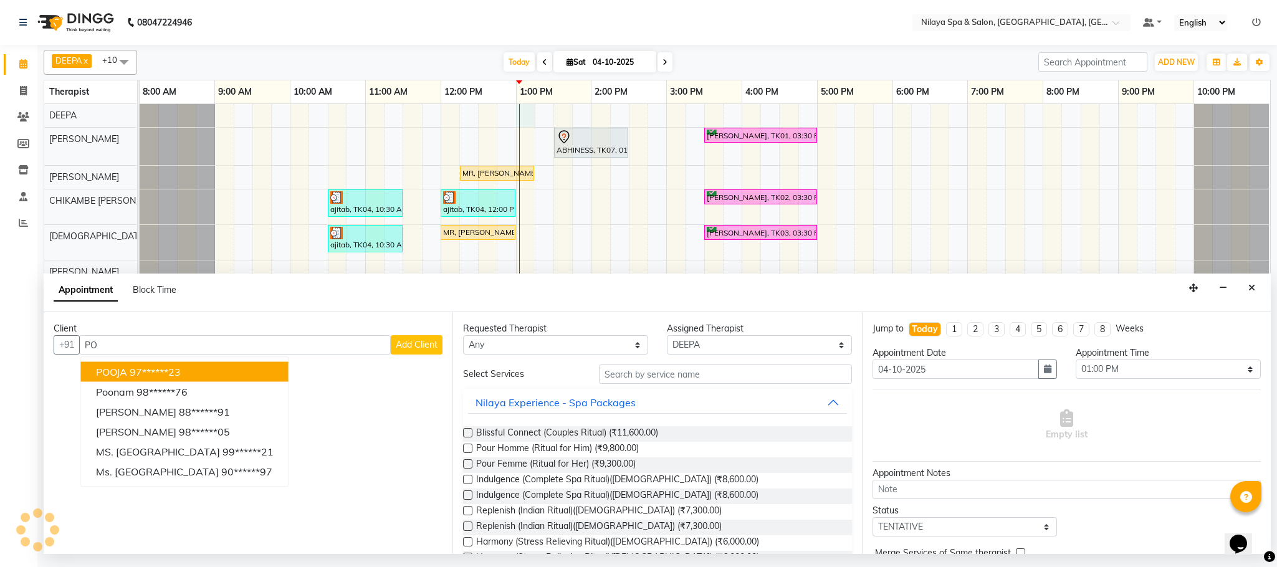
type input "P"
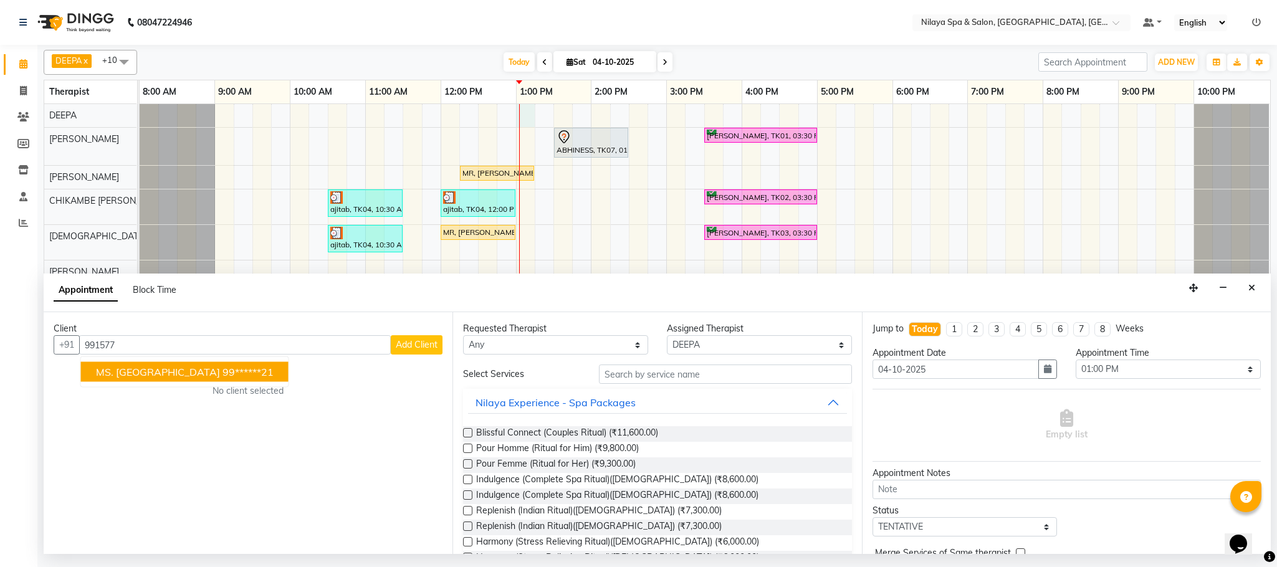
click at [223, 374] on ngb-highlight "99******21" at bounding box center [248, 372] width 51 height 12
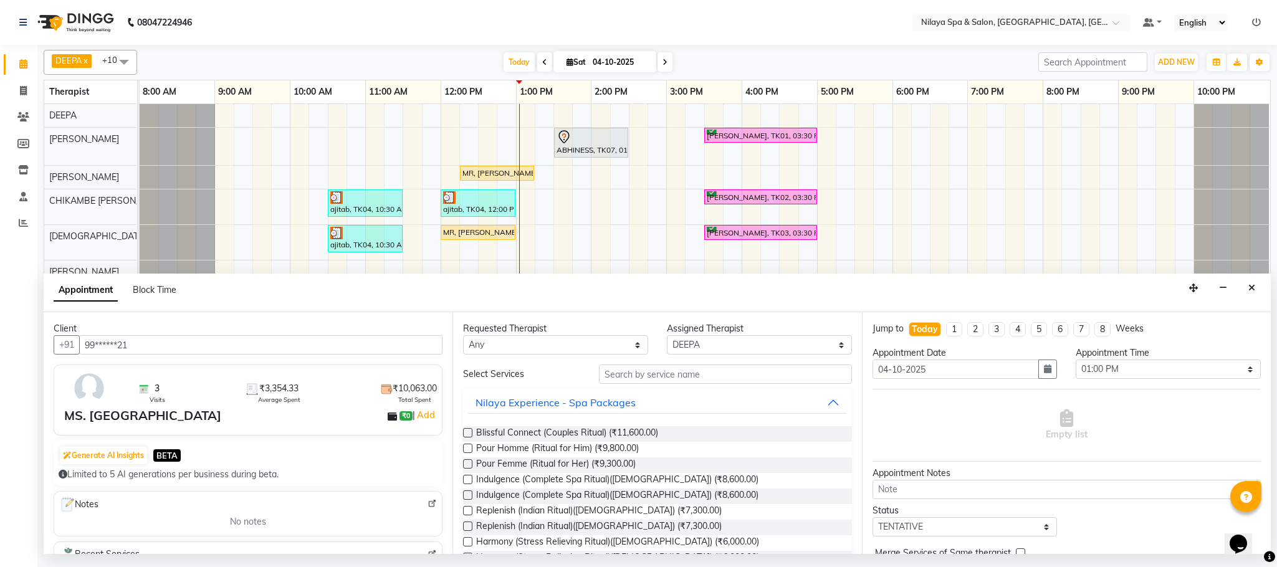
type input "99******21"
click at [636, 374] on input "text" at bounding box center [725, 374] width 253 height 19
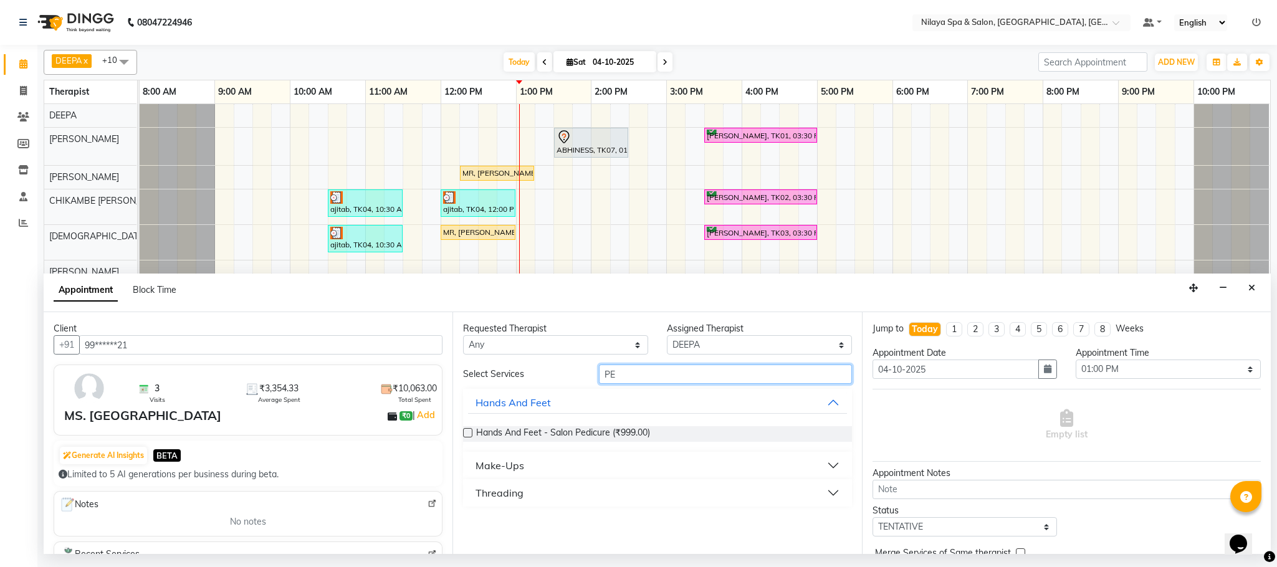
type input "PE"
click at [466, 433] on label at bounding box center [467, 432] width 9 height 9
click at [466, 433] on input "checkbox" at bounding box center [467, 434] width 8 height 8
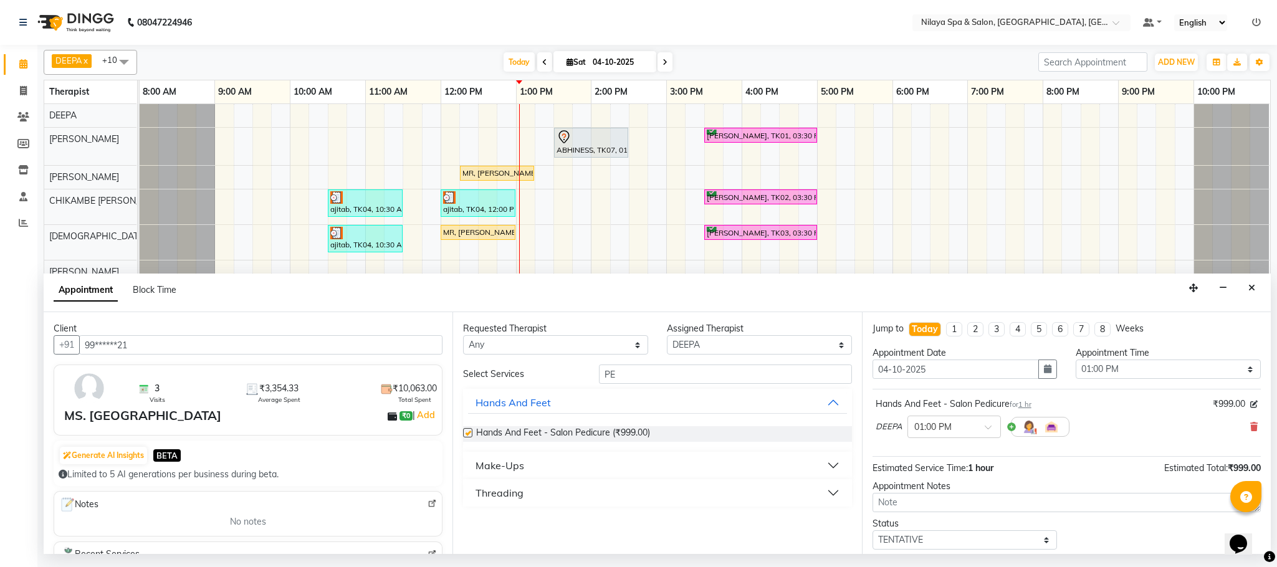
checkbox input "false"
click at [636, 374] on input "PE" at bounding box center [725, 374] width 253 height 19
type input "P"
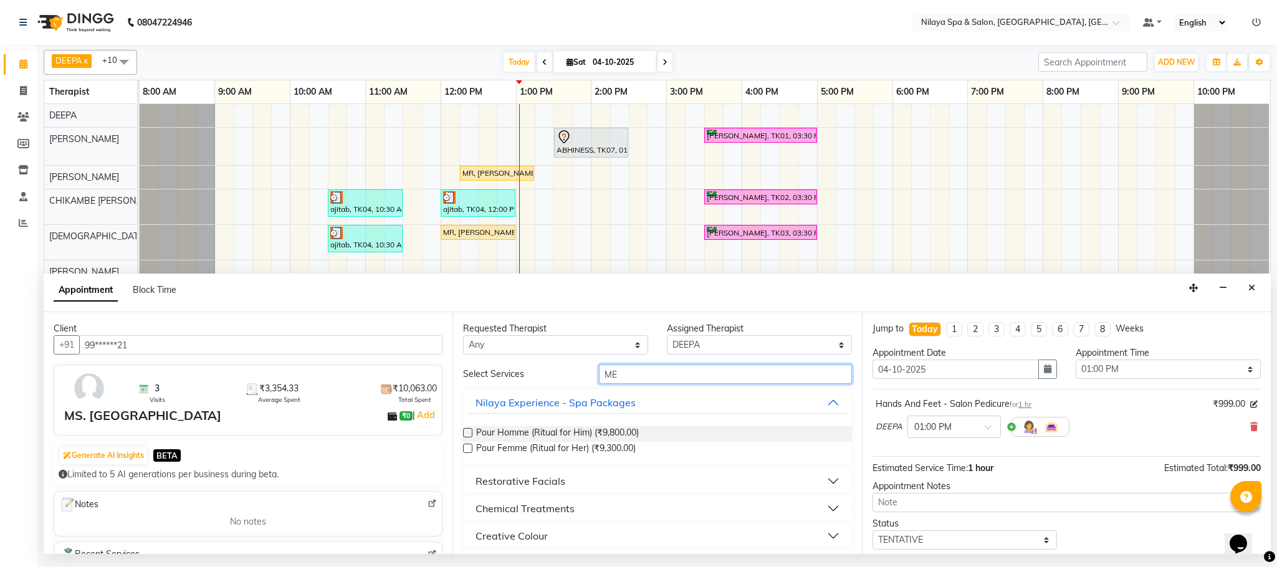
type input "M"
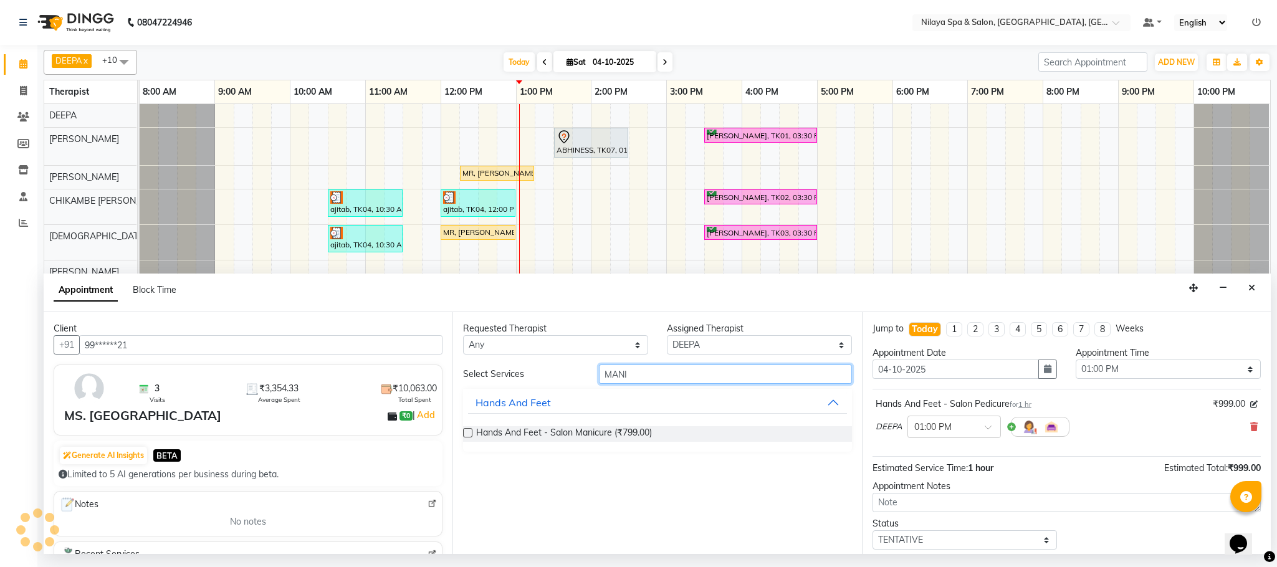
type input "MANI"
click at [464, 431] on label at bounding box center [467, 432] width 9 height 9
click at [464, 431] on input "checkbox" at bounding box center [467, 434] width 8 height 8
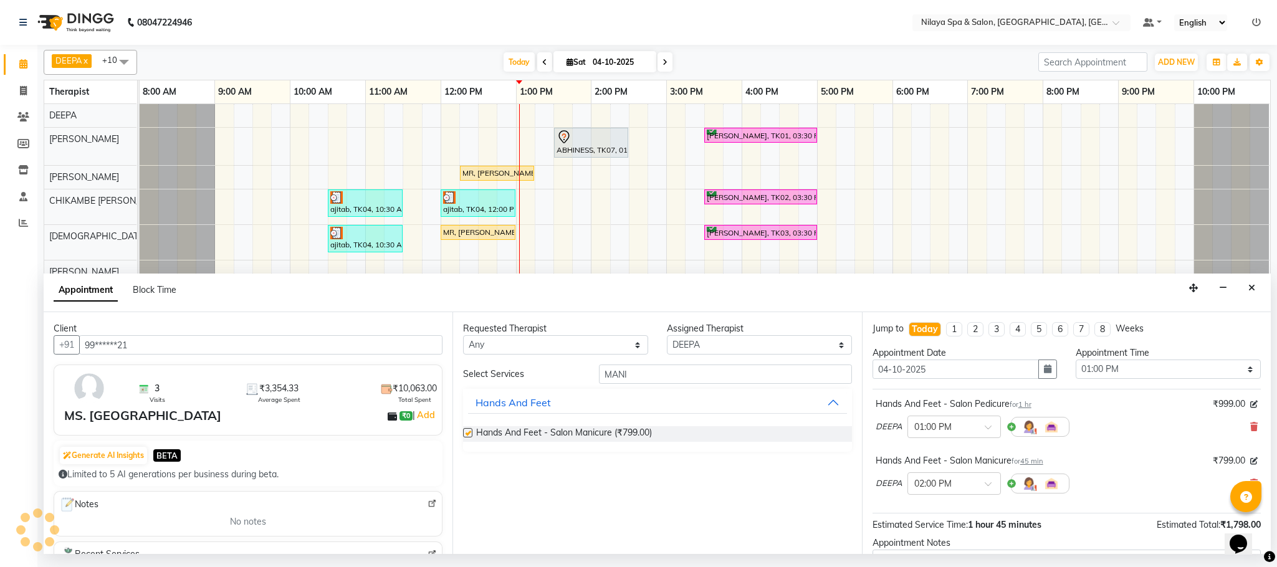
checkbox input "false"
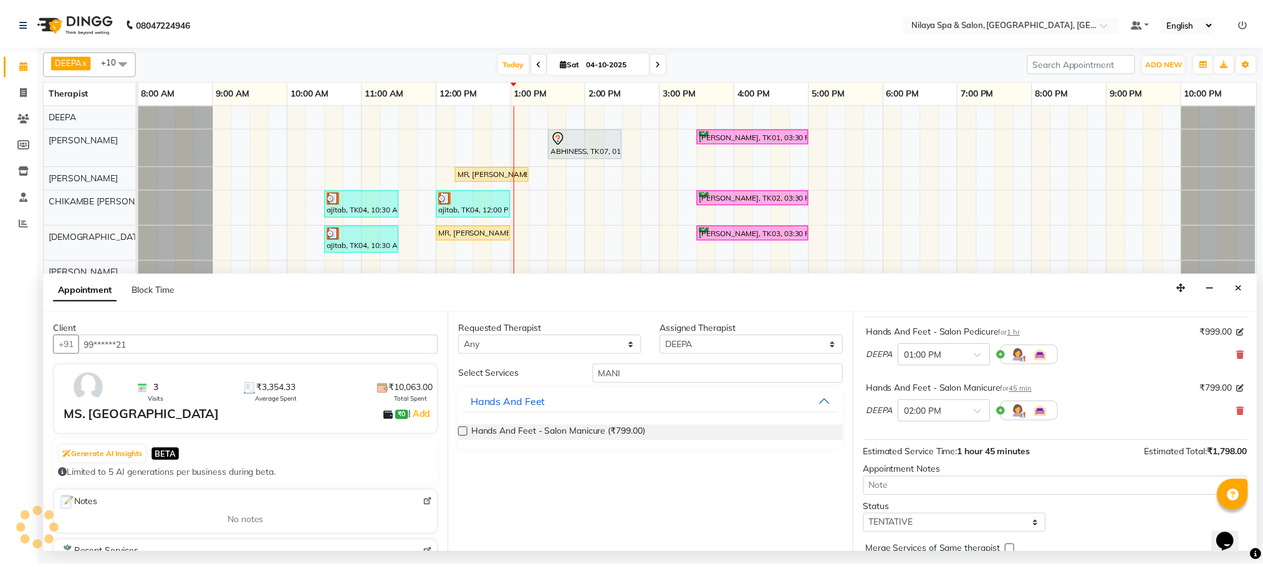
scroll to position [133, 0]
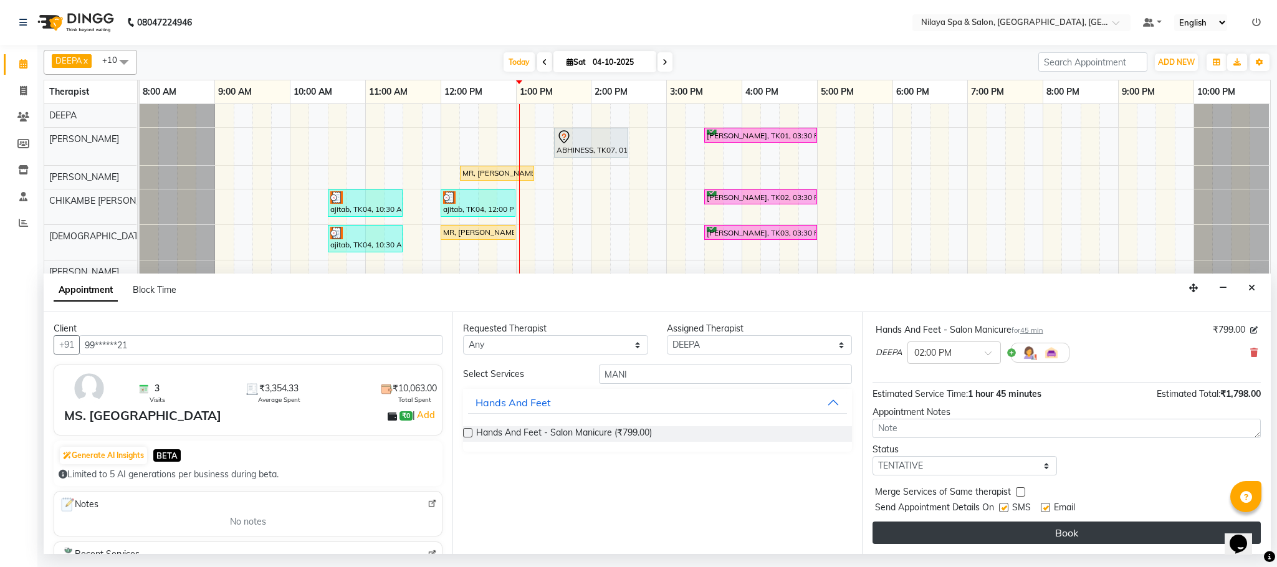
click at [1029, 540] on button "Book" at bounding box center [1067, 533] width 388 height 22
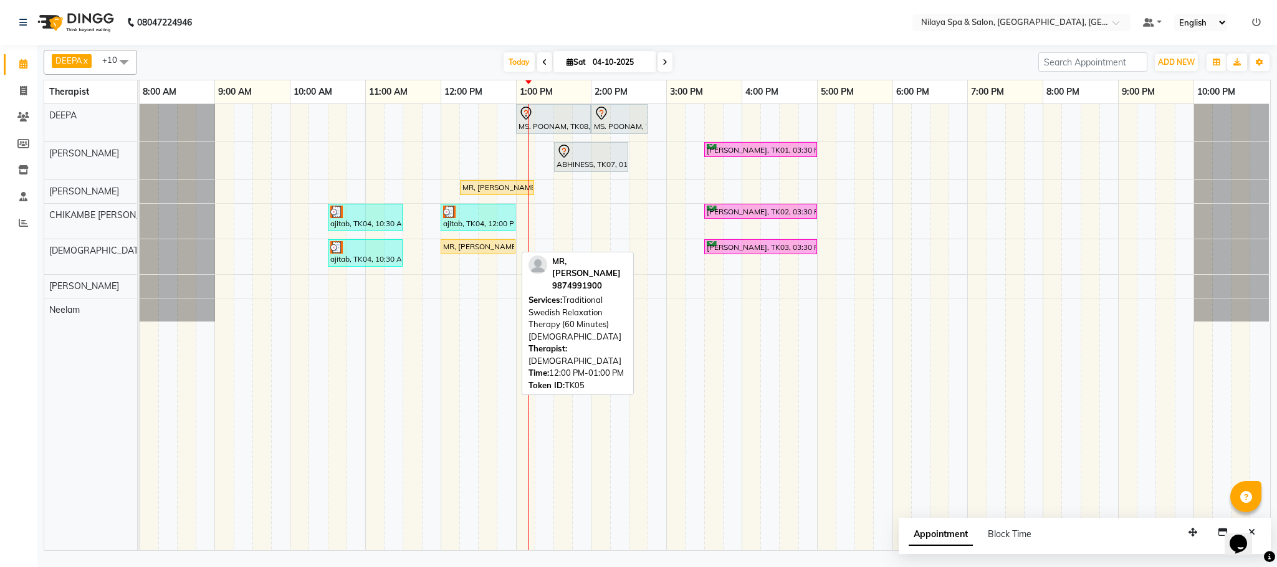
click at [478, 252] on div "MR, [PERSON_NAME], TK05, 12:00 PM-01:00 PM, Traditional Swedish Relaxation Ther…" at bounding box center [478, 246] width 72 height 11
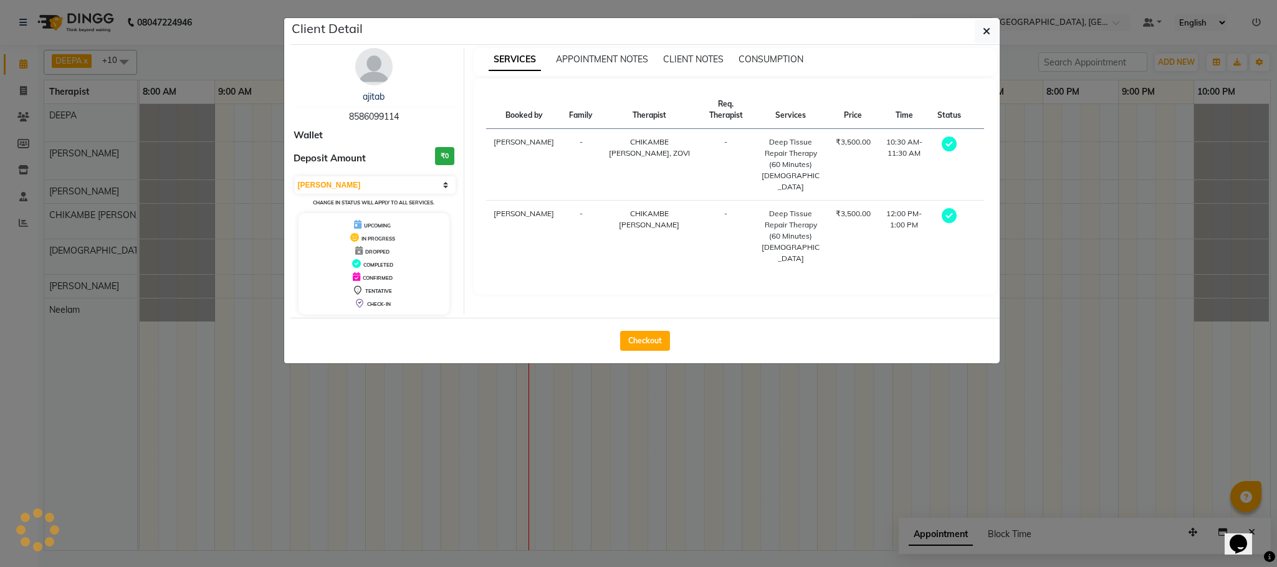
select select "1"
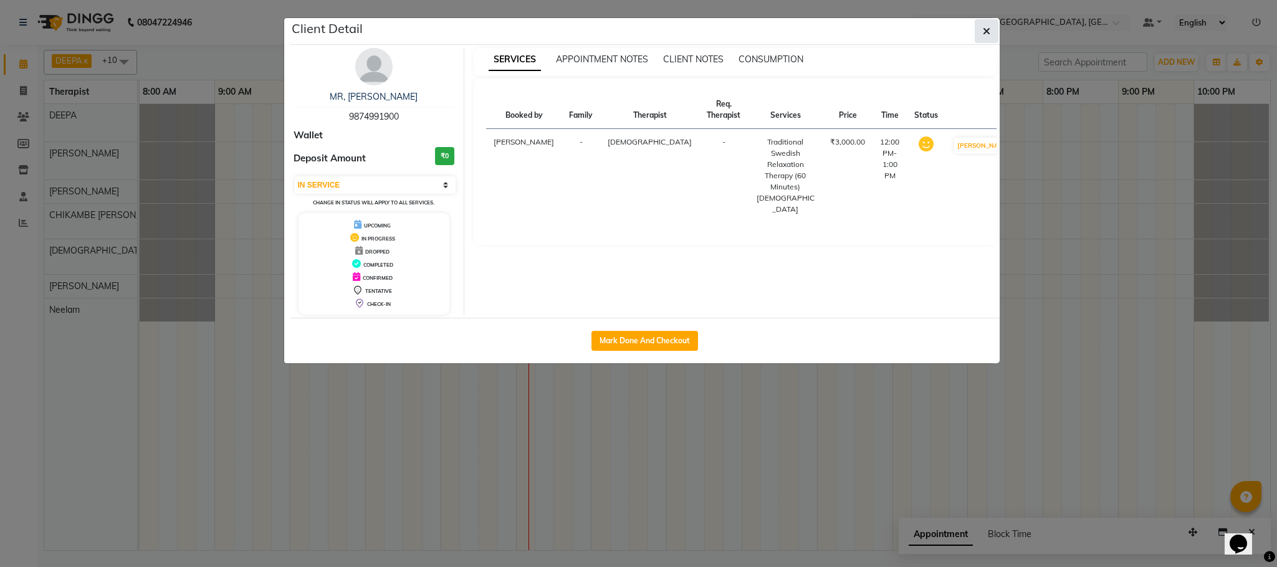
click at [987, 23] on button "button" at bounding box center [987, 31] width 24 height 24
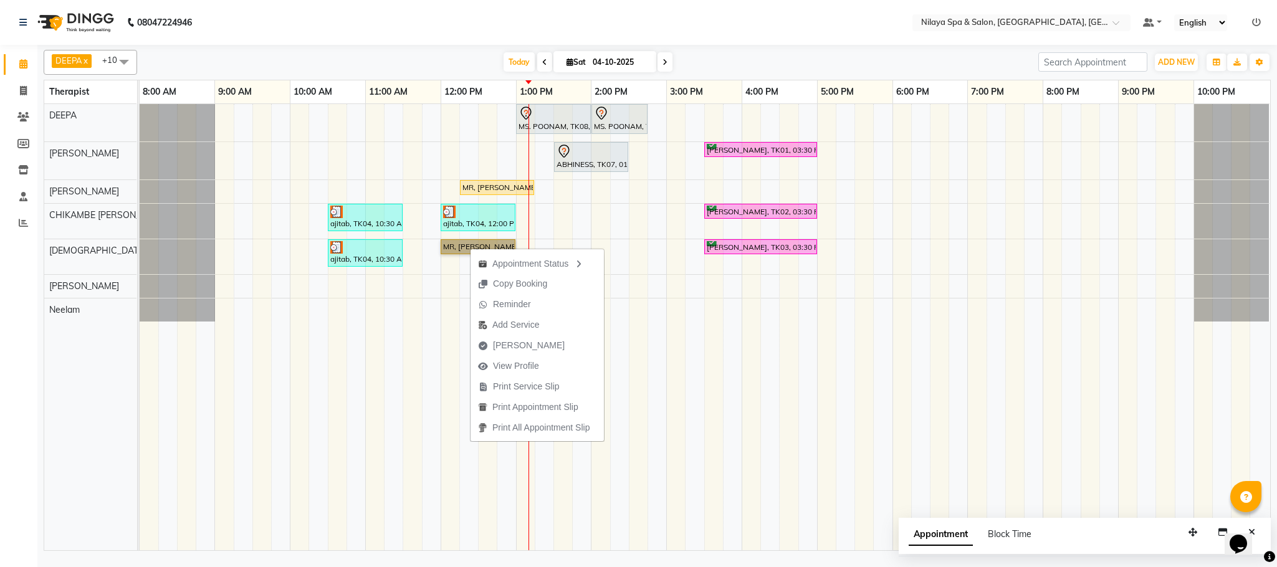
click at [464, 251] on link "MR, [PERSON_NAME], TK05, 12:00 PM-01:00 PM, Traditional Swedish Relaxation Ther…" at bounding box center [478, 246] width 75 height 15
select select "1"
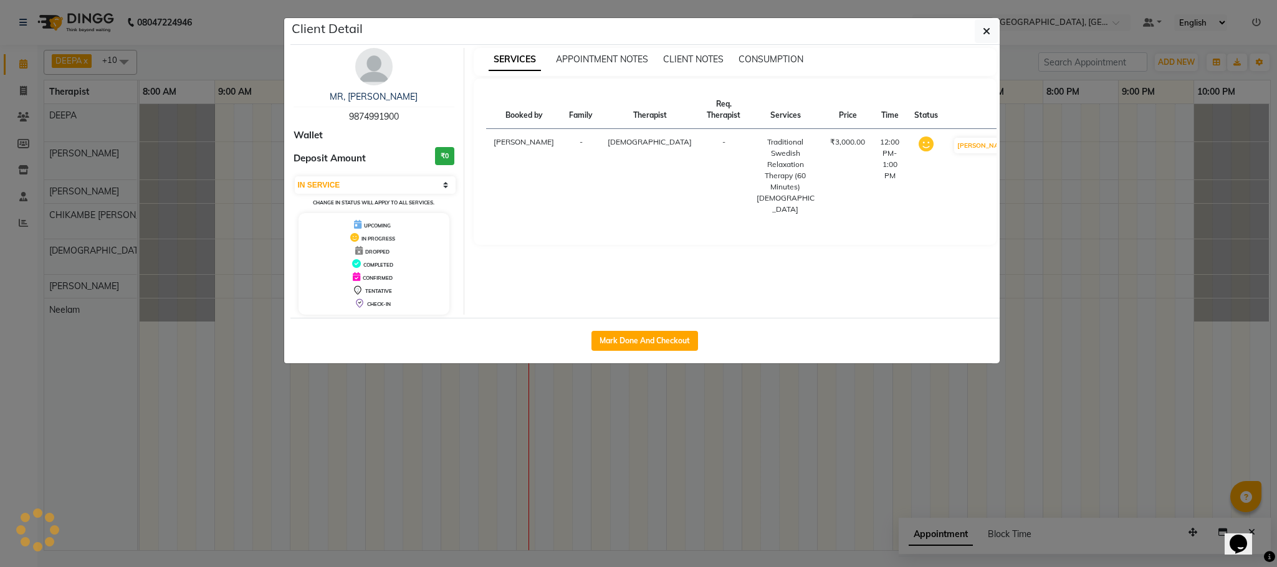
click at [464, 251] on div "SERVICES APPOINTMENT NOTES CLIENT NOTES CONSUMPTION Booked by Family Therapist …" at bounding box center [735, 181] width 542 height 267
click at [989, 28] on icon "button" at bounding box center [986, 31] width 7 height 10
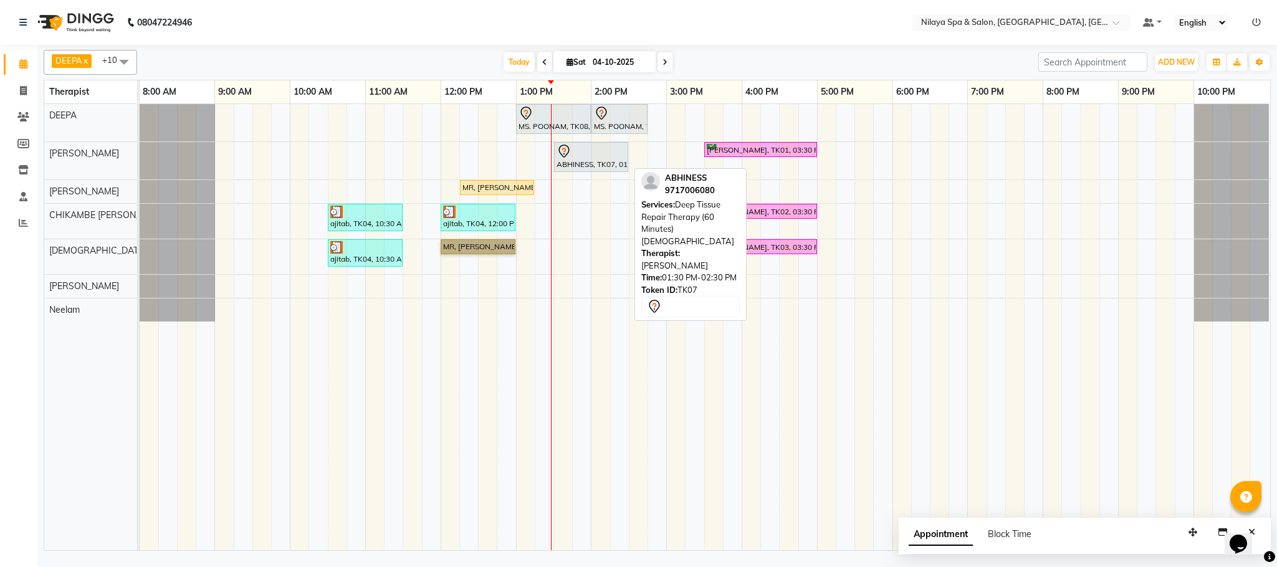
click at [578, 170] on div "ABHINESS, TK07, 01:30 PM-02:30 PM, Deep Tissue Repair Therapy (60 Minutes)[DEMO…" at bounding box center [591, 157] width 72 height 26
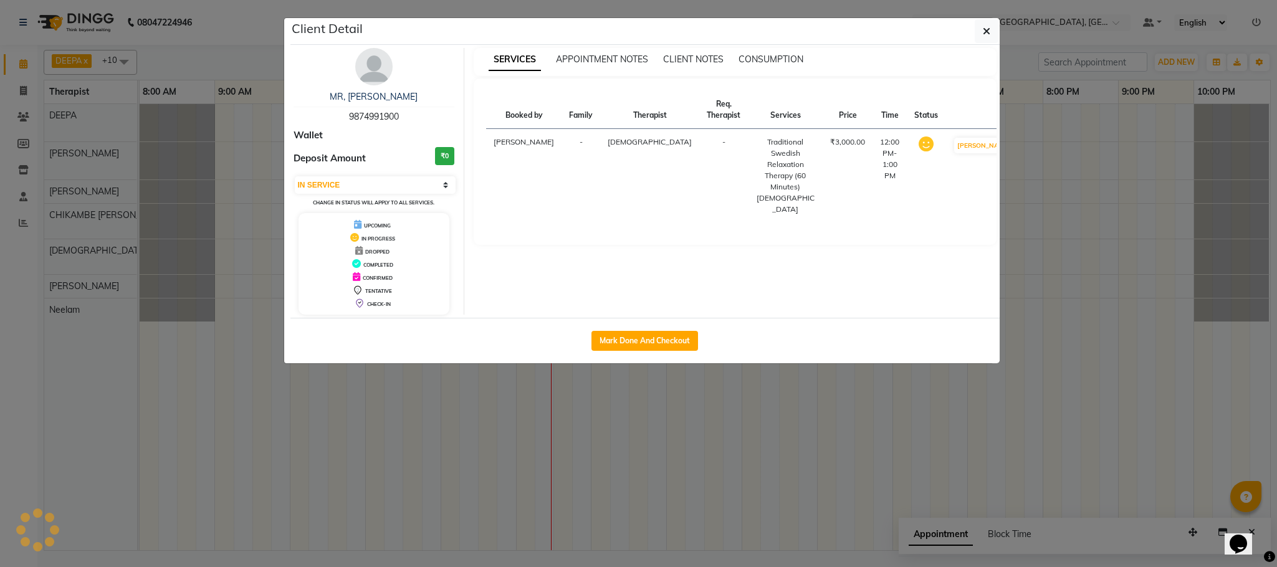
select select "7"
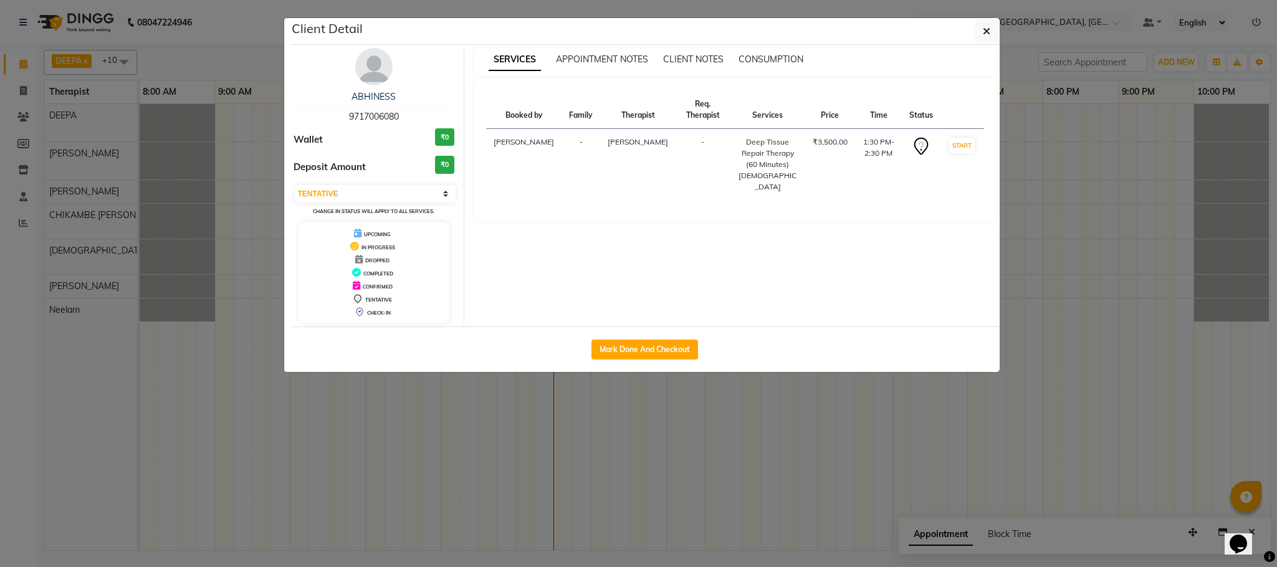
click at [1126, 257] on ngb-modal-window "Client Detail ABHINESS 9717006080 Wallet ₹0 Deposit Amount ₹0 Select IN SERVICE…" at bounding box center [638, 283] width 1277 height 567
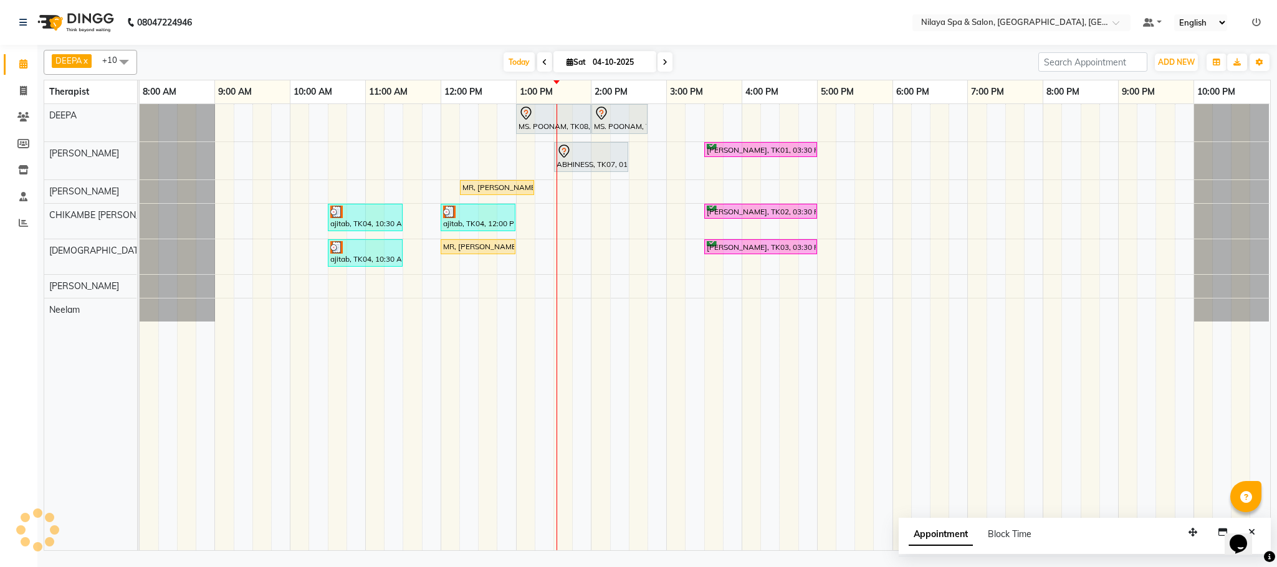
click at [946, 533] on span "Appointment" at bounding box center [941, 535] width 64 height 22
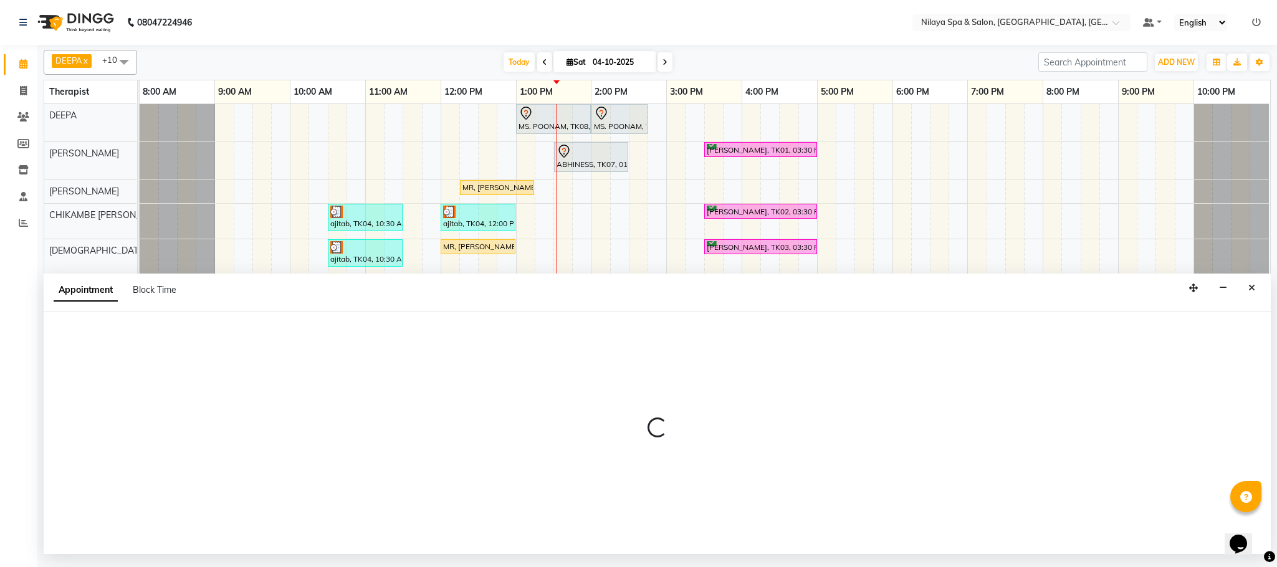
select select "tentative"
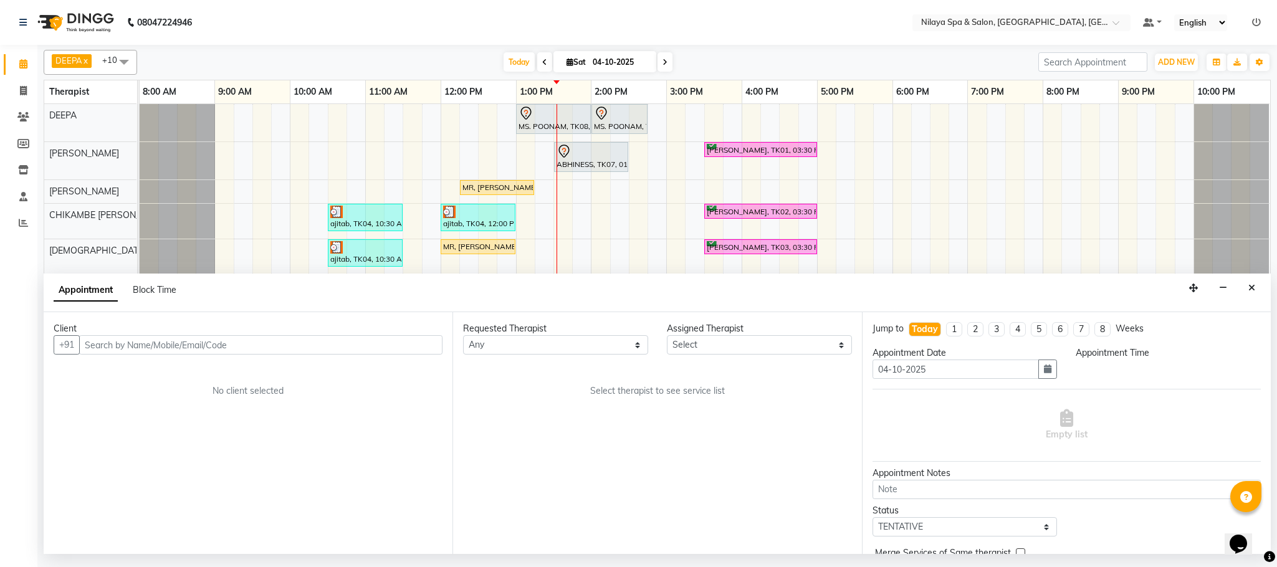
click at [325, 347] on input "text" at bounding box center [260, 344] width 363 height 19
drag, startPoint x: 325, startPoint y: 347, endPoint x: 160, endPoint y: 341, distance: 165.9
click at [160, 341] on input "text" at bounding box center [260, 344] width 363 height 19
type input "3"
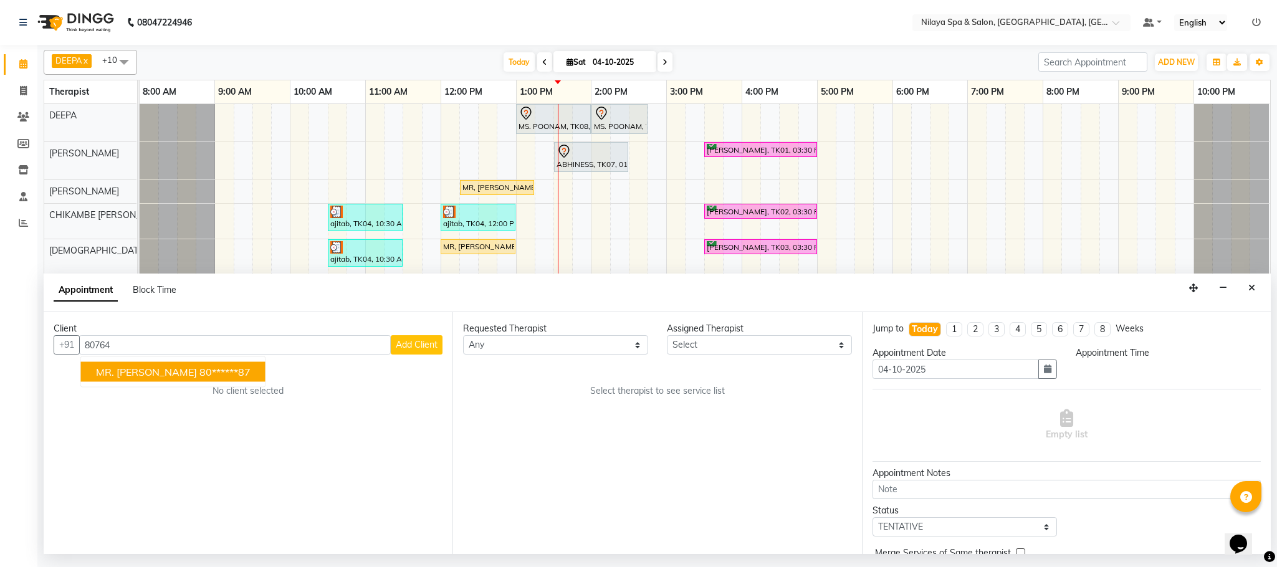
type input "80764"
click at [199, 398] on div "No client selected" at bounding box center [248, 391] width 329 height 13
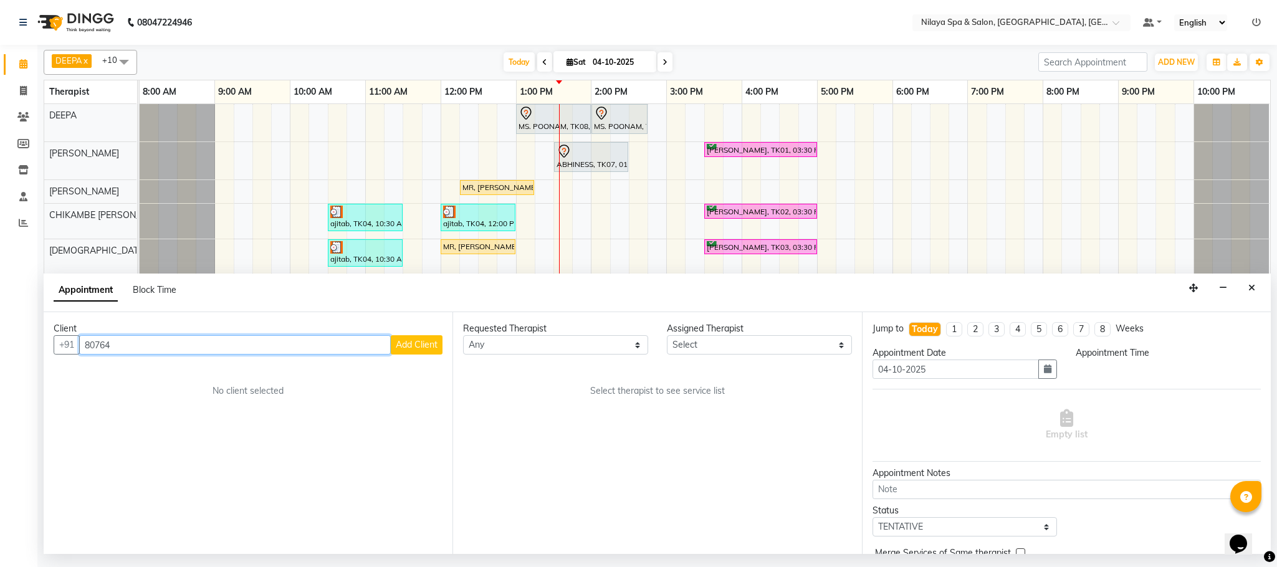
click at [132, 345] on input "80764" at bounding box center [235, 344] width 312 height 19
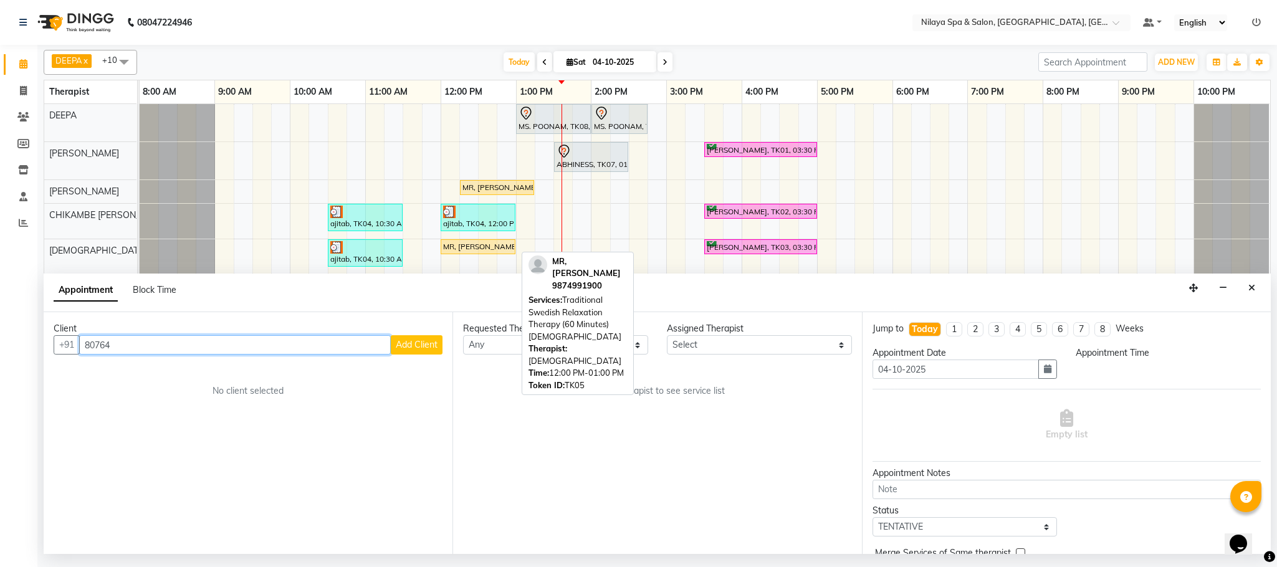
click at [472, 246] on div "MR, [PERSON_NAME], TK05, 12:00 PM-01:00 PM, Traditional Swedish Relaxation Ther…" at bounding box center [478, 246] width 72 height 11
select select "1"
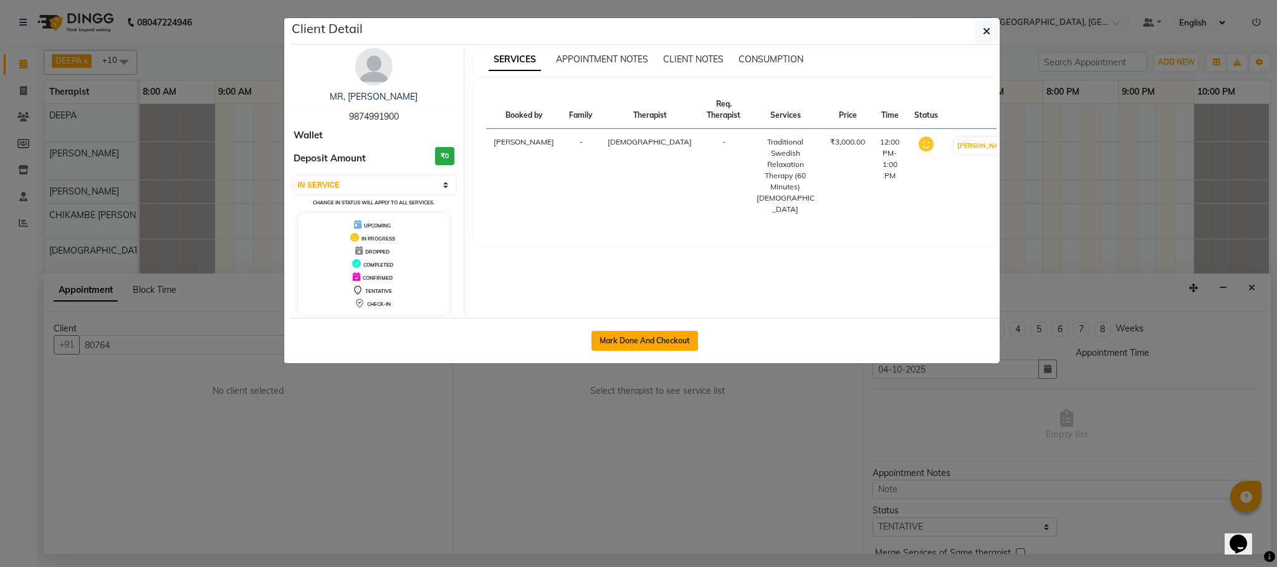
click at [653, 341] on button "Mark Done And Checkout" at bounding box center [645, 341] width 107 height 20
select select "7983"
select select "service"
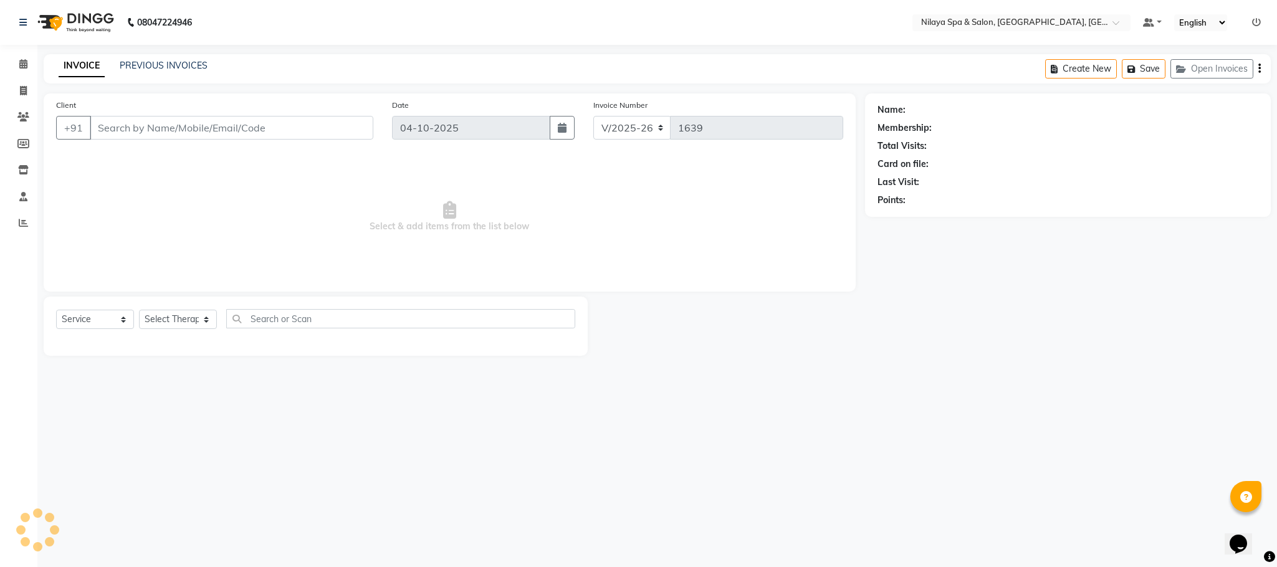
type input "98******00"
select select "85437"
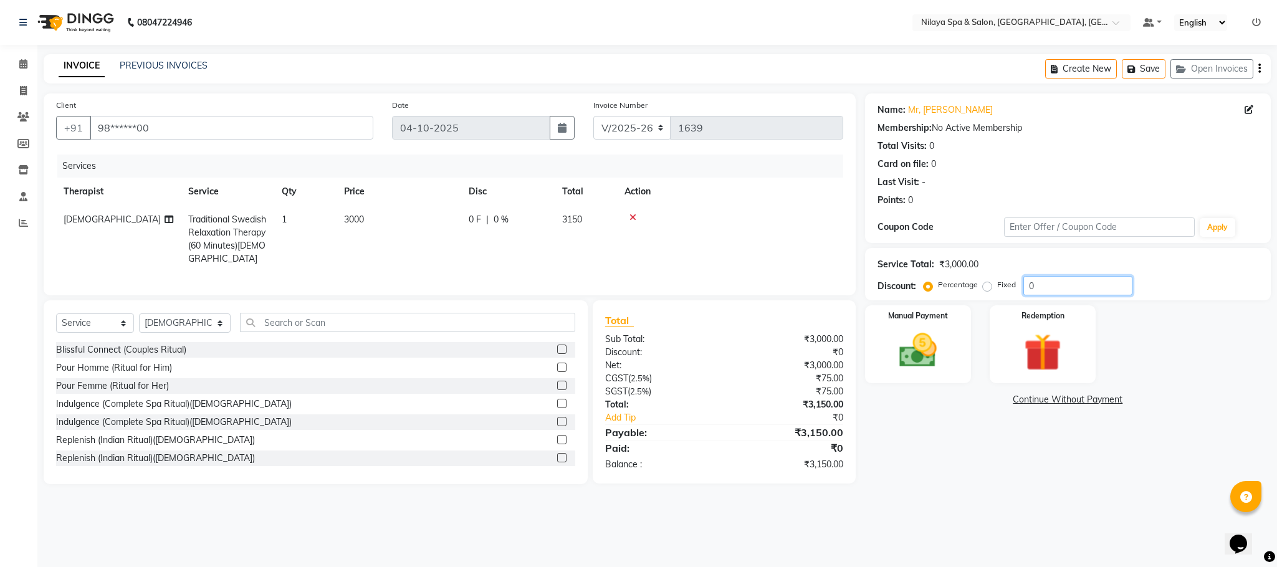
click at [1035, 287] on input "0" at bounding box center [1078, 285] width 109 height 19
type input "1"
click at [1059, 279] on input "number" at bounding box center [1078, 285] width 109 height 19
click at [997, 284] on label "Fixed" at bounding box center [1006, 284] width 19 height 11
click at [986, 284] on input "Fixed" at bounding box center [990, 285] width 9 height 9
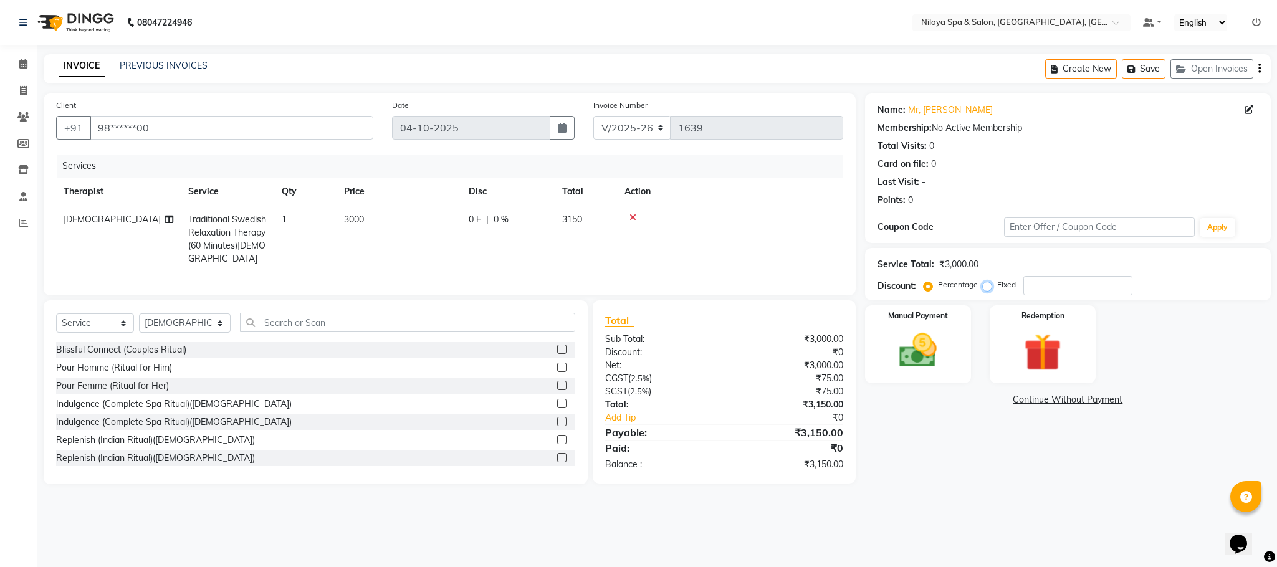
radio input "true"
click at [1066, 287] on input "number" at bounding box center [1078, 285] width 109 height 19
type input "3"
type input "150"
click at [915, 357] on img at bounding box center [918, 351] width 64 height 45
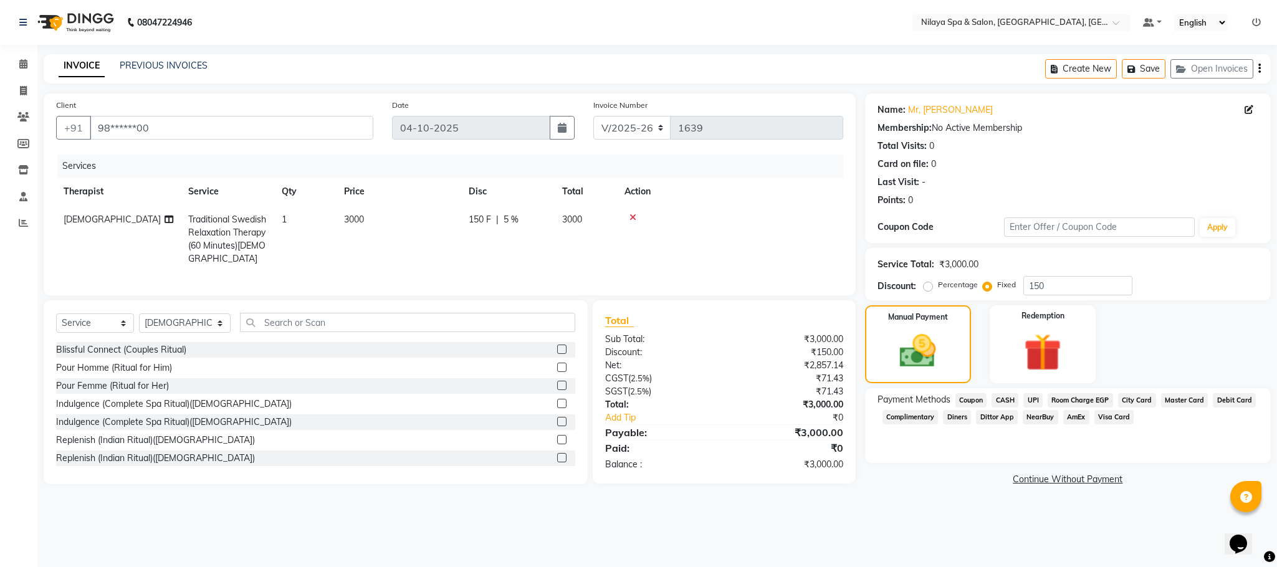
click at [1008, 403] on span "CASH" at bounding box center [1005, 400] width 27 height 14
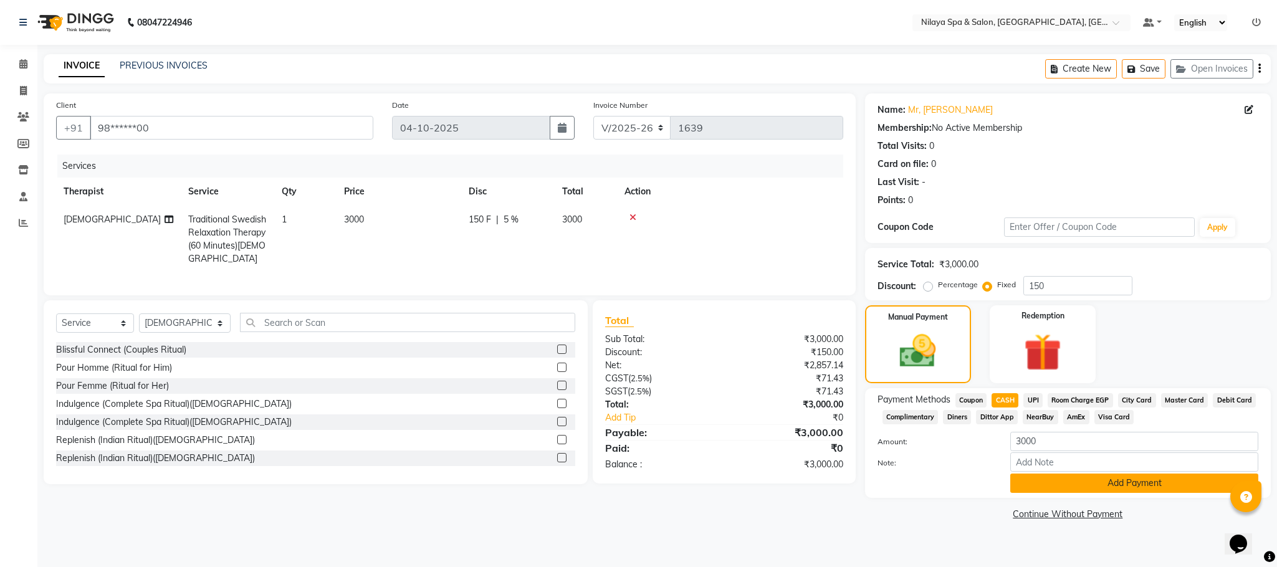
click at [1070, 481] on button "Add Payment" at bounding box center [1135, 483] width 248 height 19
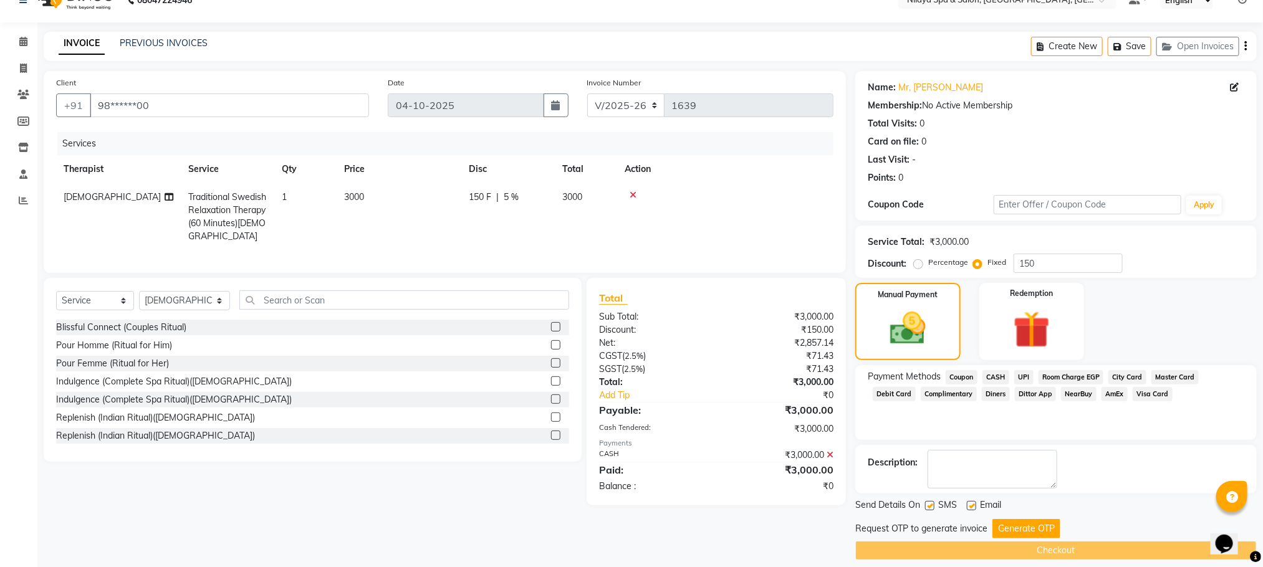
scroll to position [36, 0]
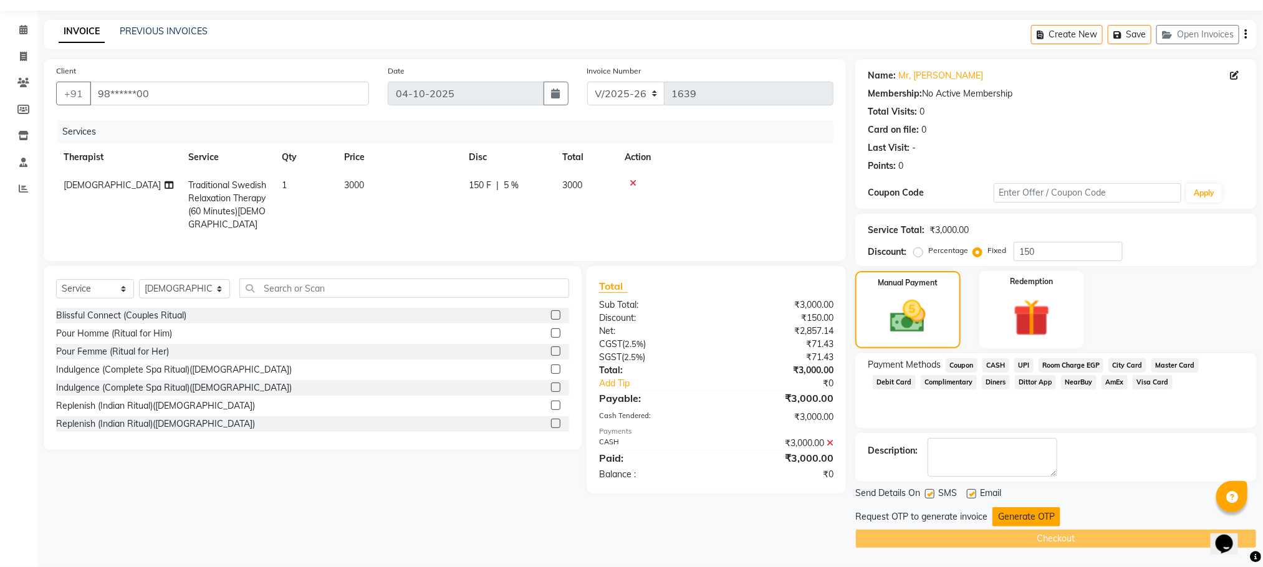
click at [1016, 516] on button "Generate OTP" at bounding box center [1026, 516] width 68 height 19
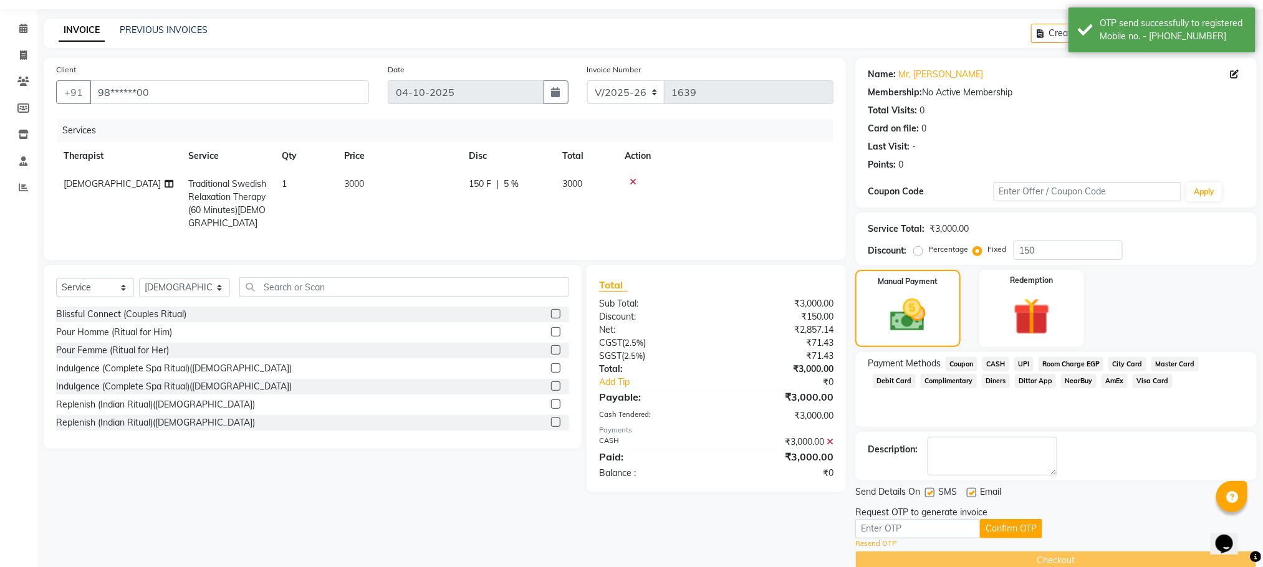
scroll to position [59, 0]
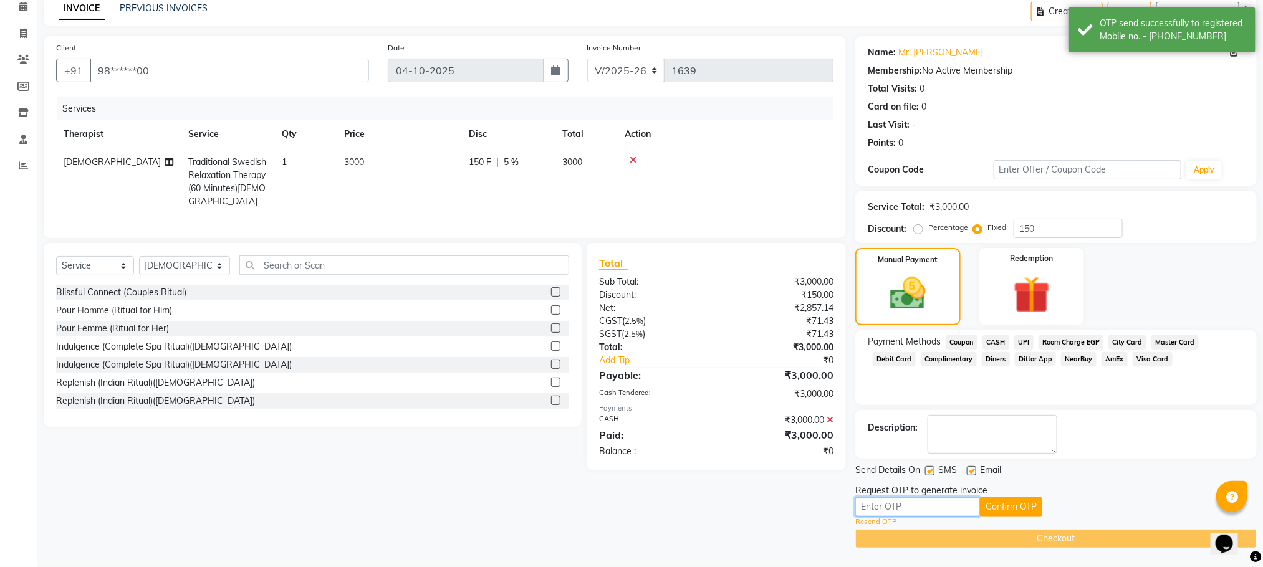
click at [878, 507] on input "text" at bounding box center [917, 506] width 125 height 19
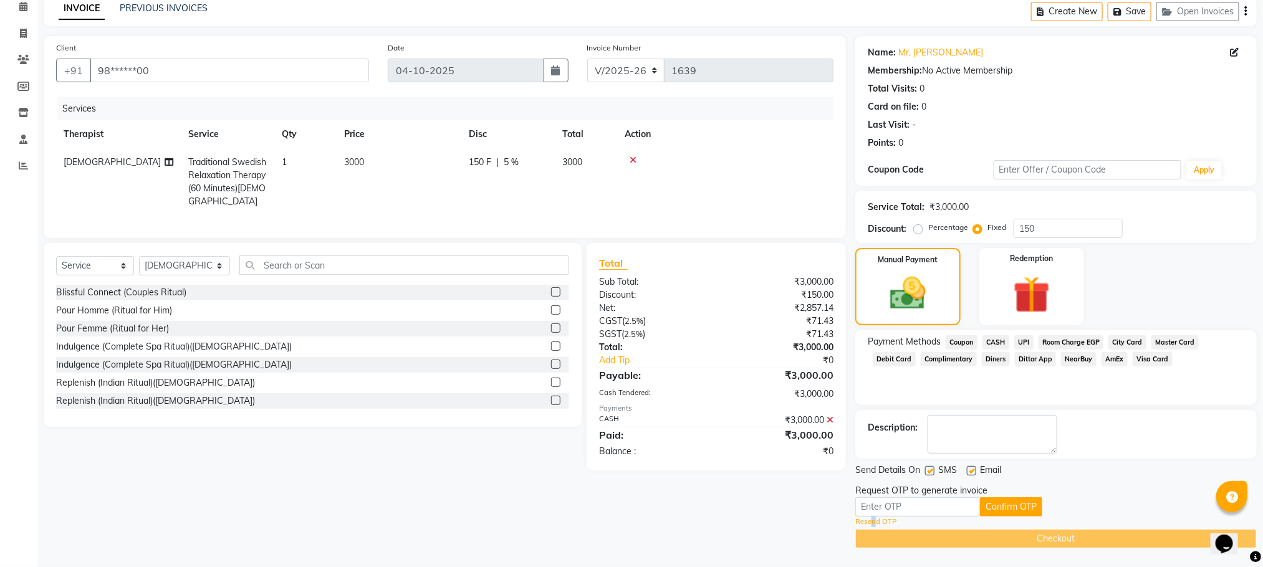
click at [872, 522] on link "Resend OTP" at bounding box center [875, 522] width 41 height 11
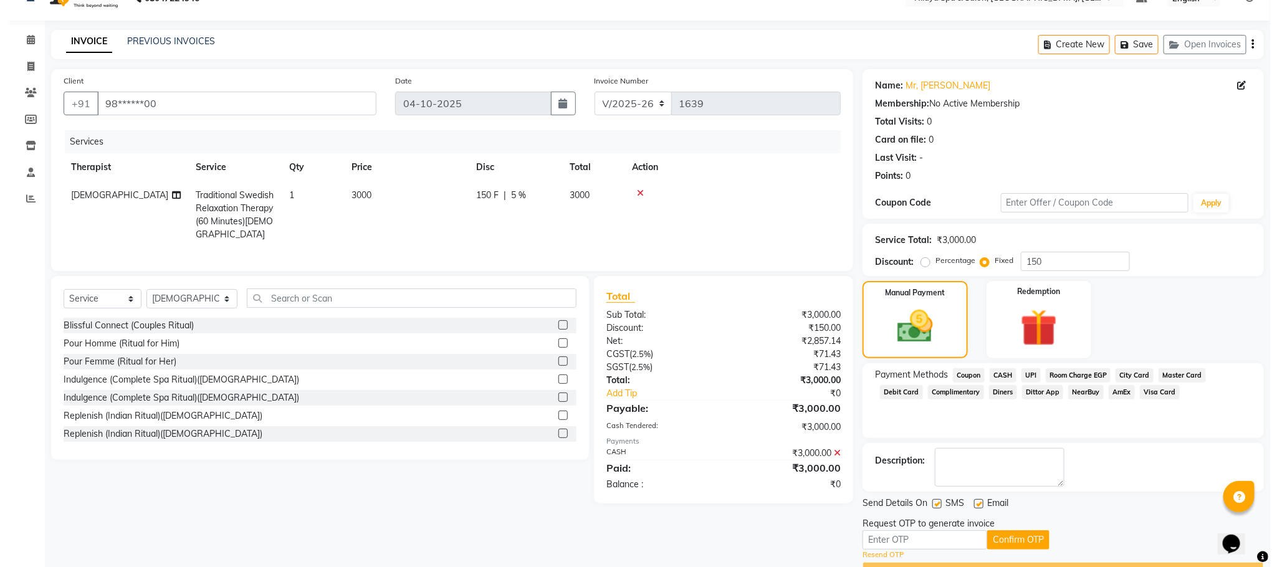
scroll to position [0, 0]
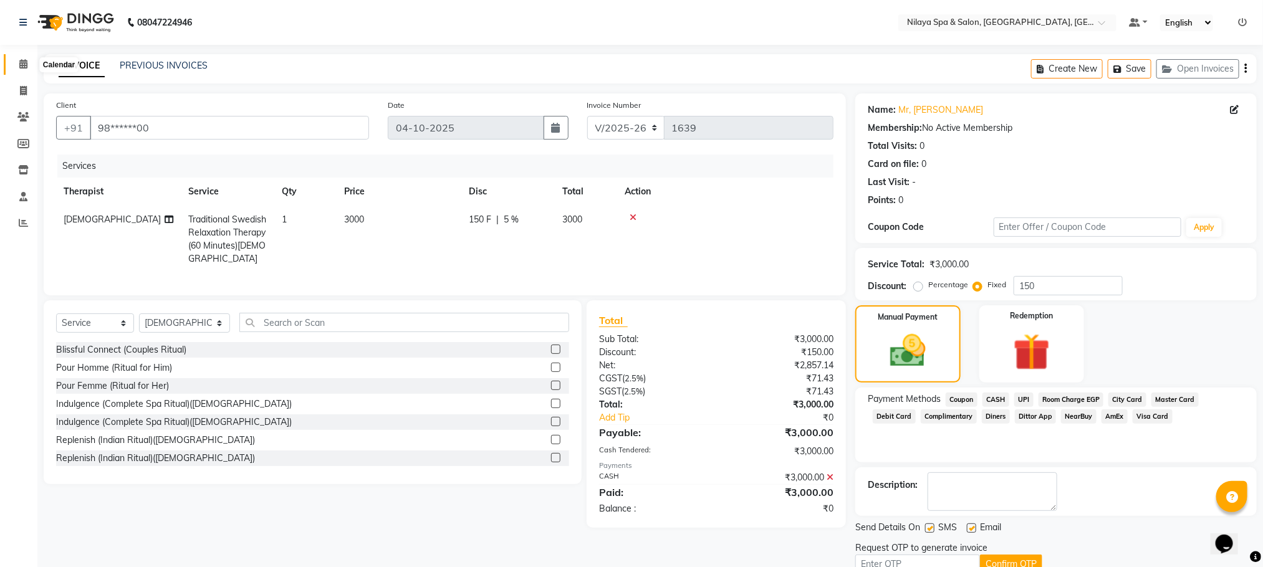
click at [26, 64] on icon at bounding box center [23, 63] width 8 height 9
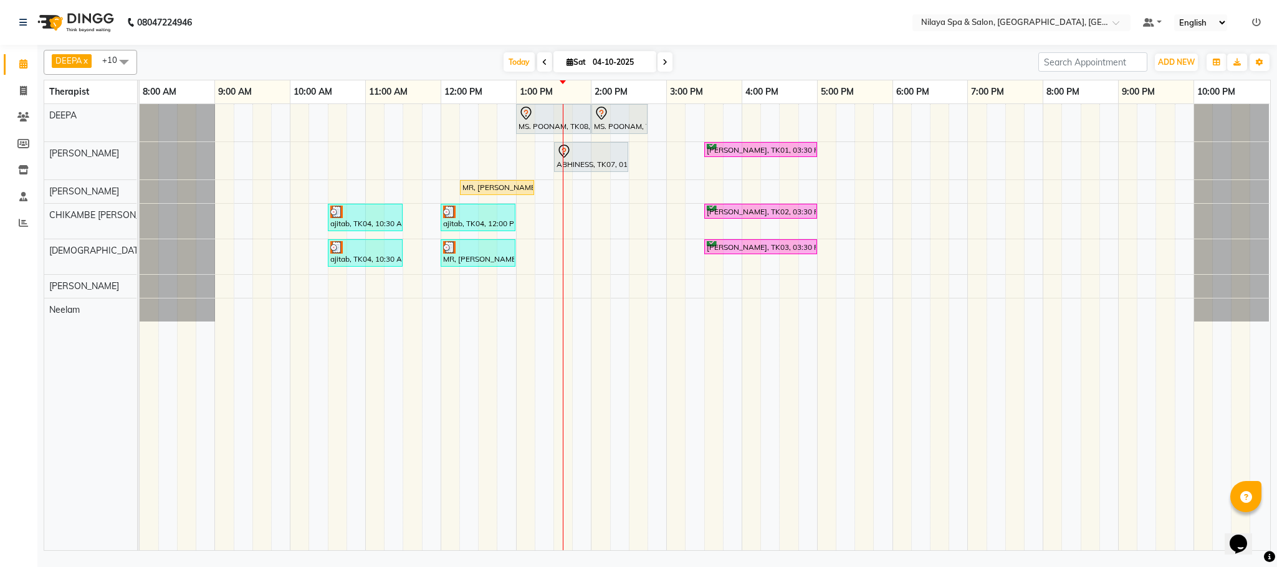
click at [575, 254] on div "MS. POONAM, TK08, 01:00 PM-02:00 PM, Hands And Feet - Salon Pedicure MS. POONAM…" at bounding box center [705, 327] width 1131 height 446
select select "85437"
select select "tentative"
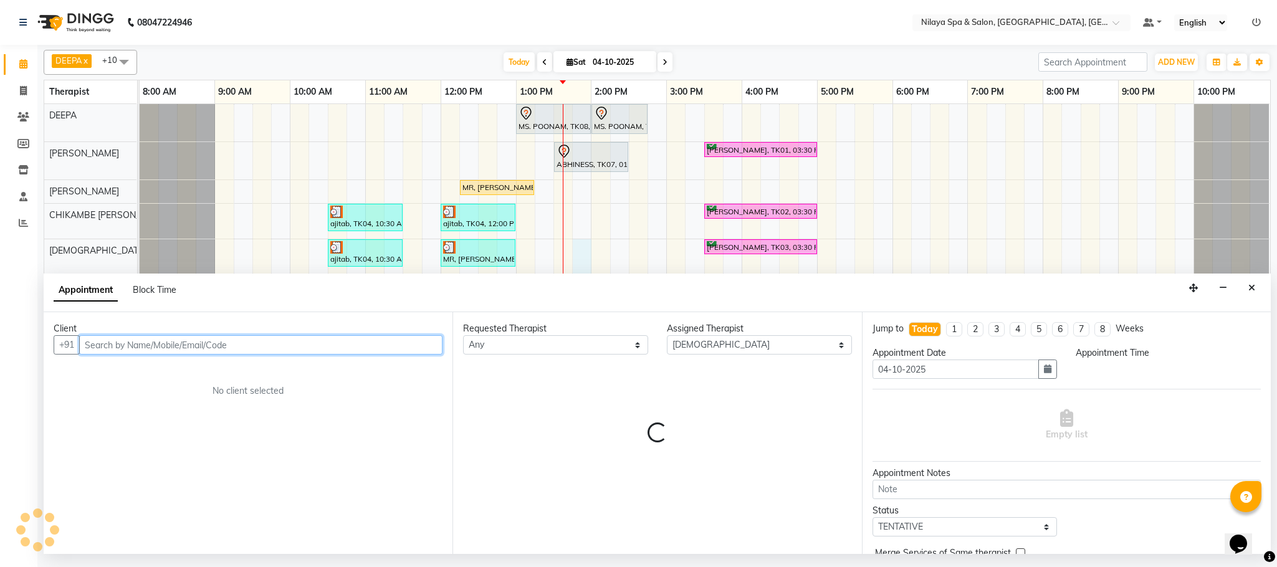
select select "825"
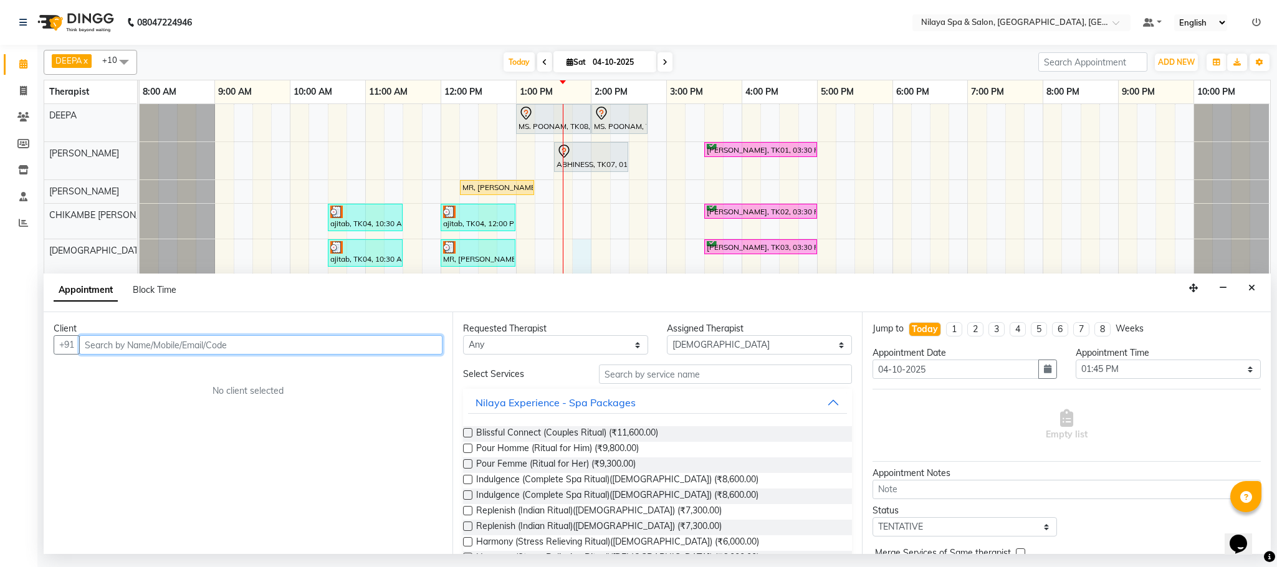
click at [171, 348] on input "text" at bounding box center [260, 344] width 363 height 19
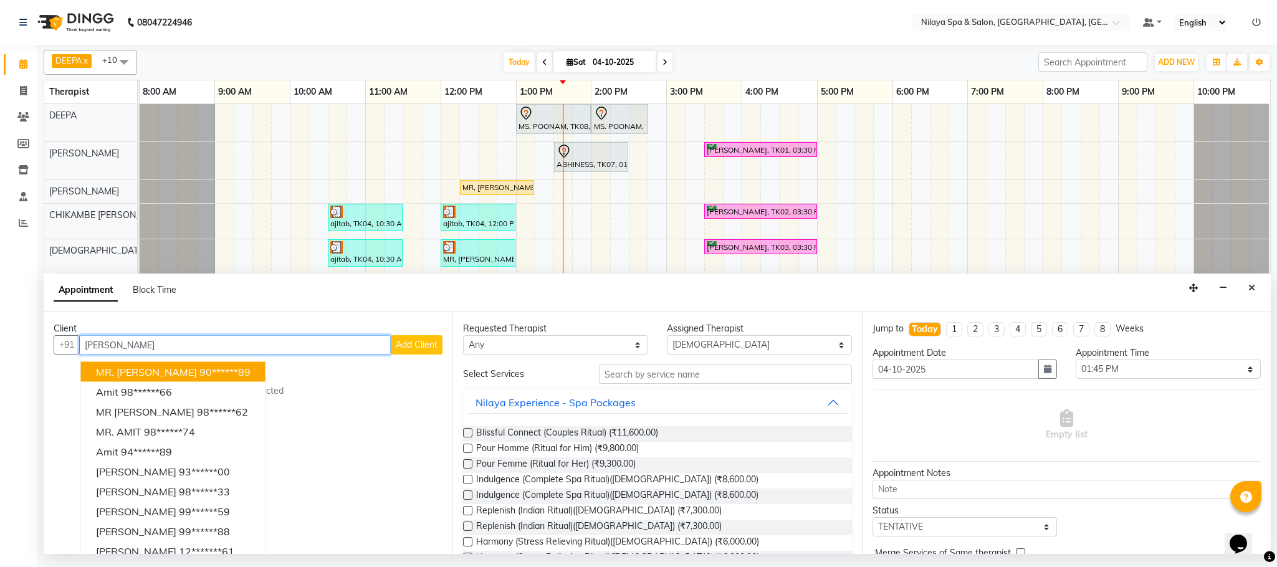
drag, startPoint x: 180, startPoint y: 375, endPoint x: 196, endPoint y: 372, distance: 16.4
click at [180, 374] on button "MR. [PERSON_NAME] 90******89" at bounding box center [173, 372] width 185 height 20
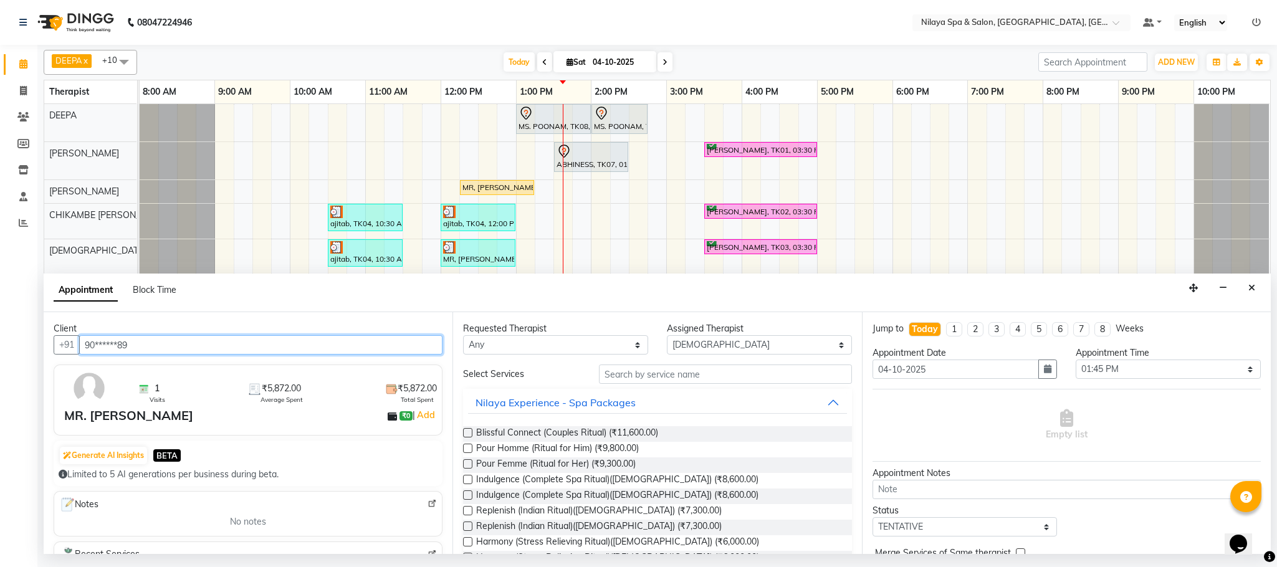
type input "90******89"
click at [610, 382] on input "text" at bounding box center [725, 374] width 253 height 19
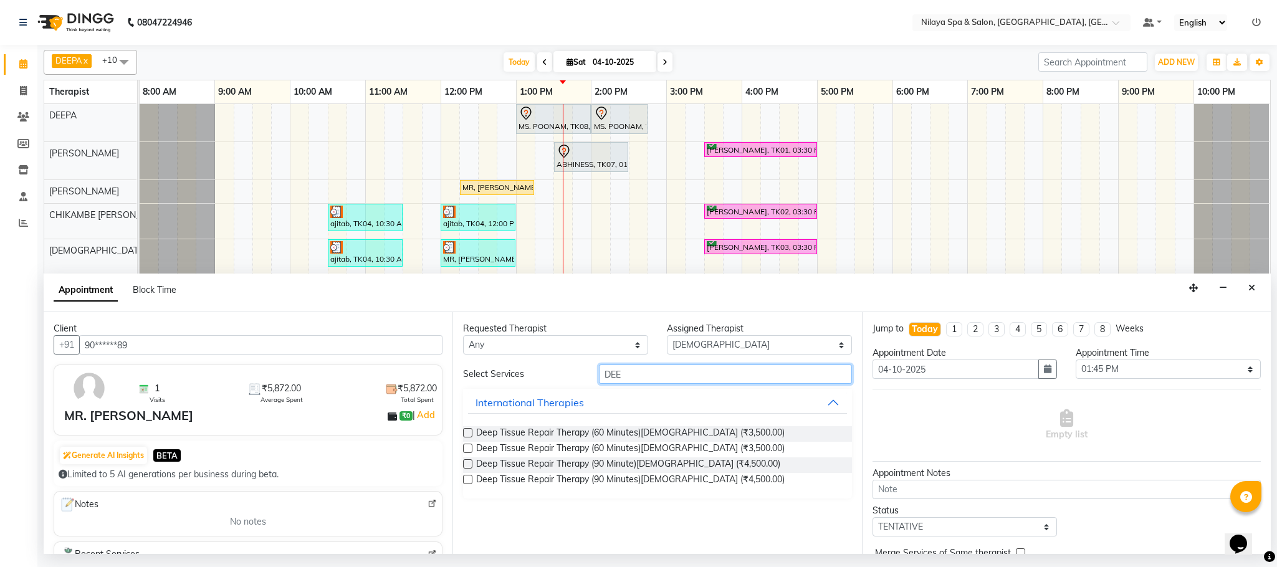
type input "DEE"
click at [472, 434] on label at bounding box center [467, 432] width 9 height 9
click at [471, 434] on input "checkbox" at bounding box center [467, 434] width 8 height 8
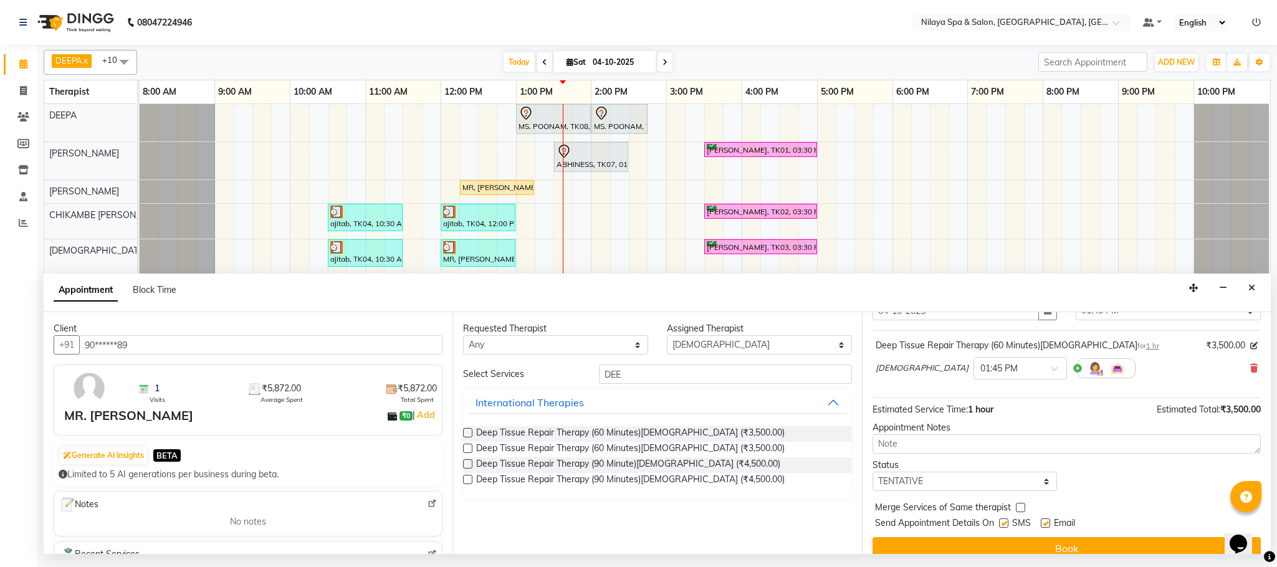
scroll to position [77, 0]
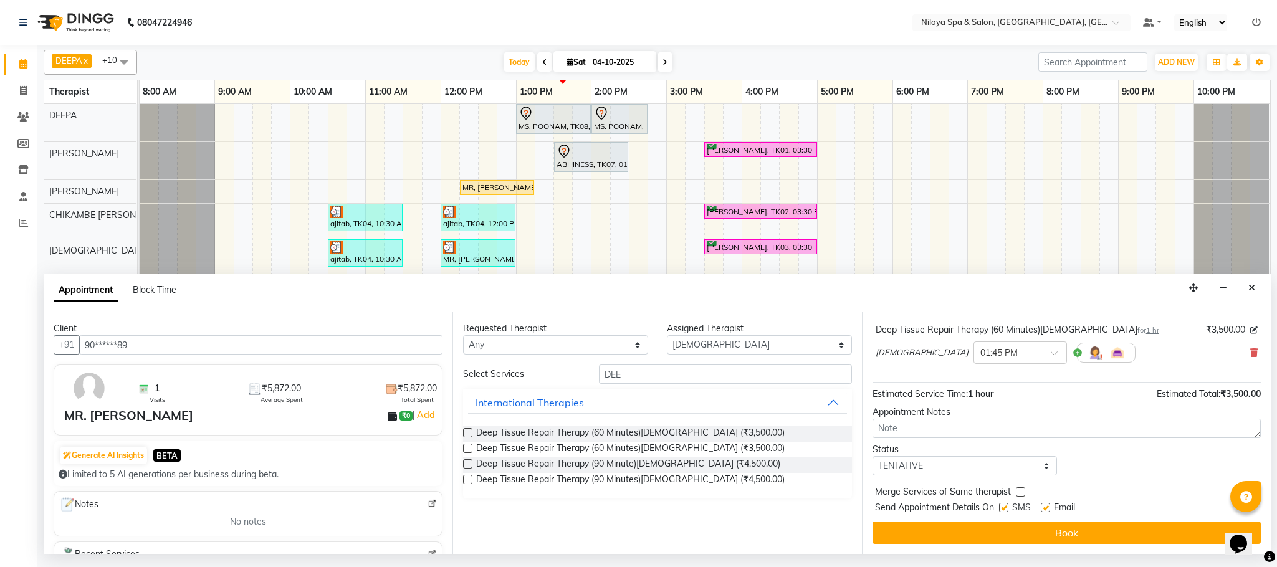
click at [466, 436] on label at bounding box center [467, 432] width 9 height 9
click at [466, 436] on input "checkbox" at bounding box center [467, 434] width 8 height 8
click at [1251, 350] on icon at bounding box center [1254, 352] width 7 height 9
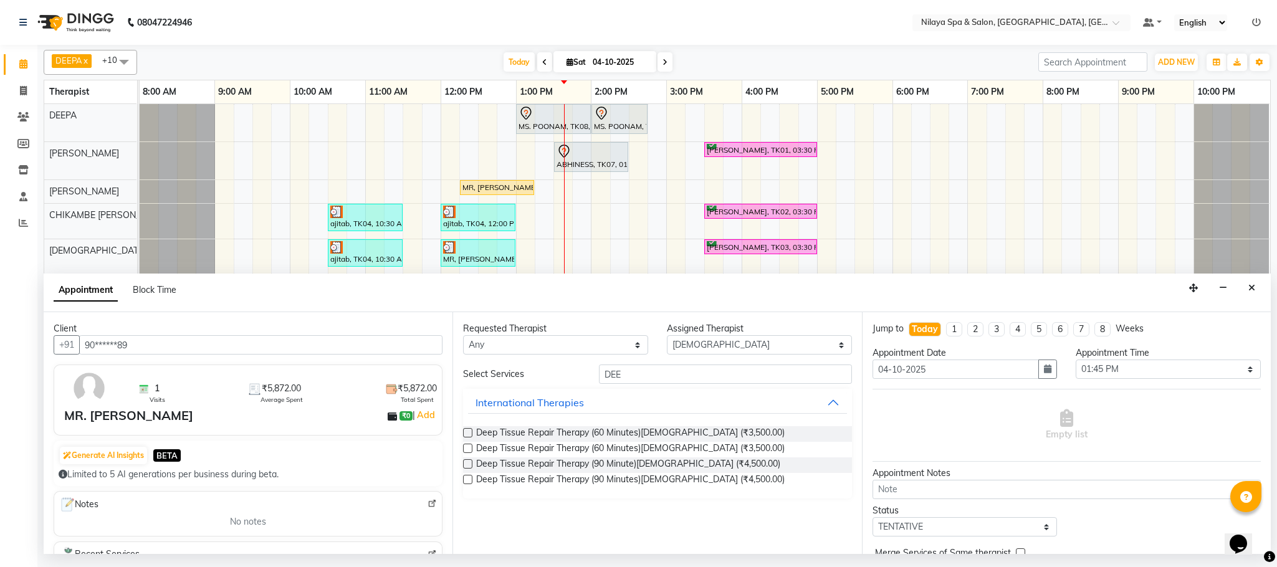
click at [468, 432] on label at bounding box center [467, 432] width 9 height 9
click at [468, 432] on input "checkbox" at bounding box center [467, 434] width 8 height 8
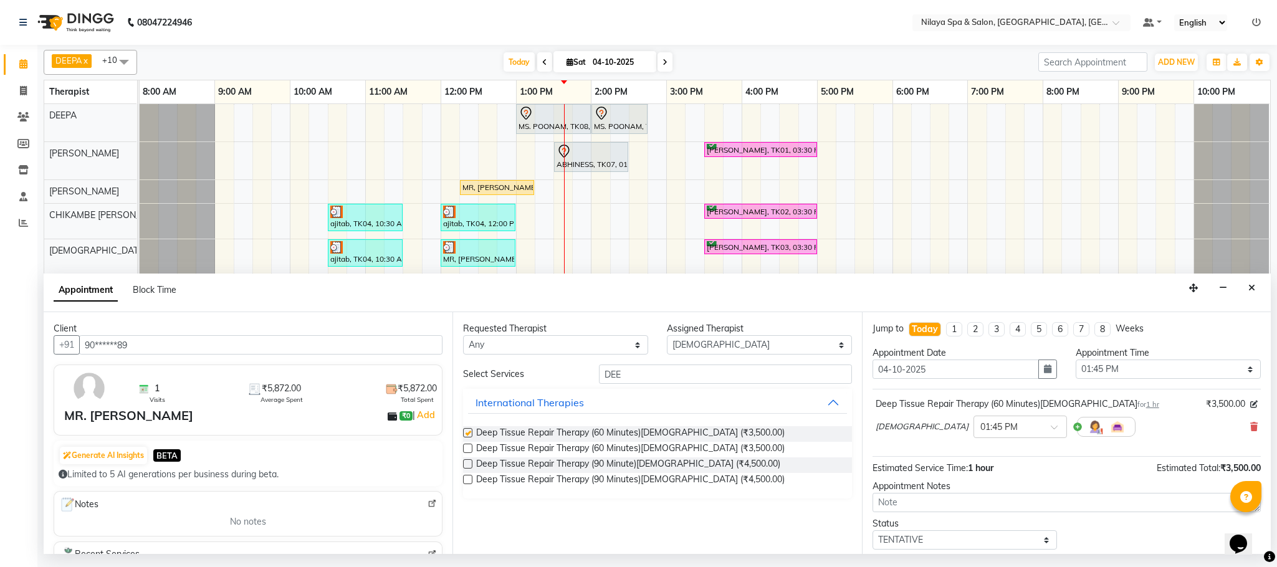
checkbox input "false"
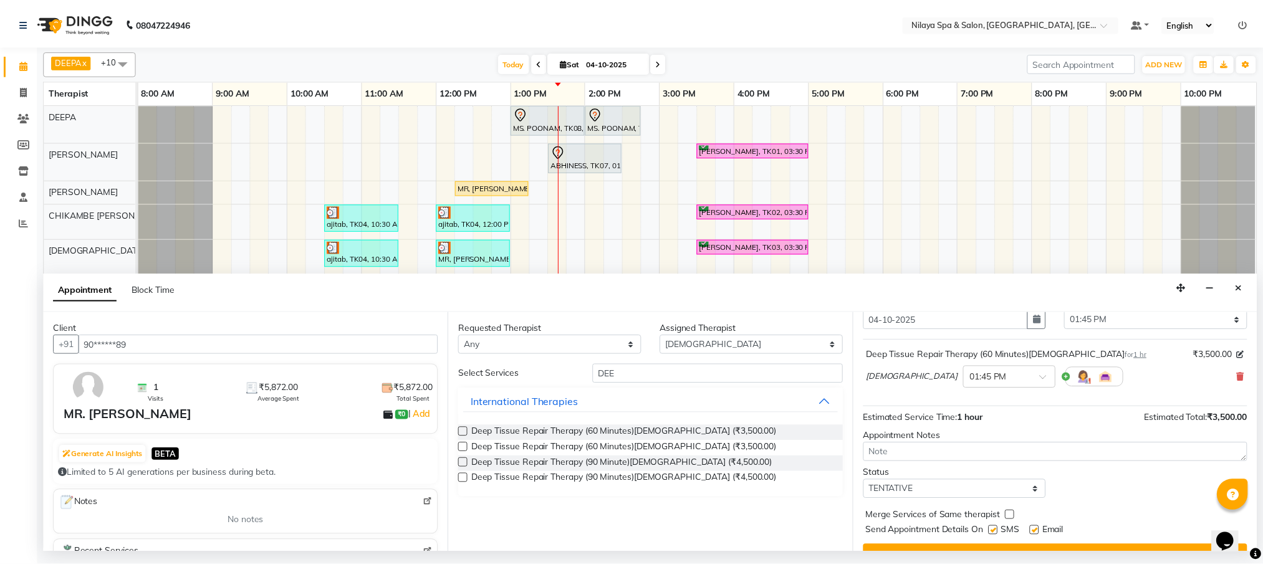
scroll to position [77, 0]
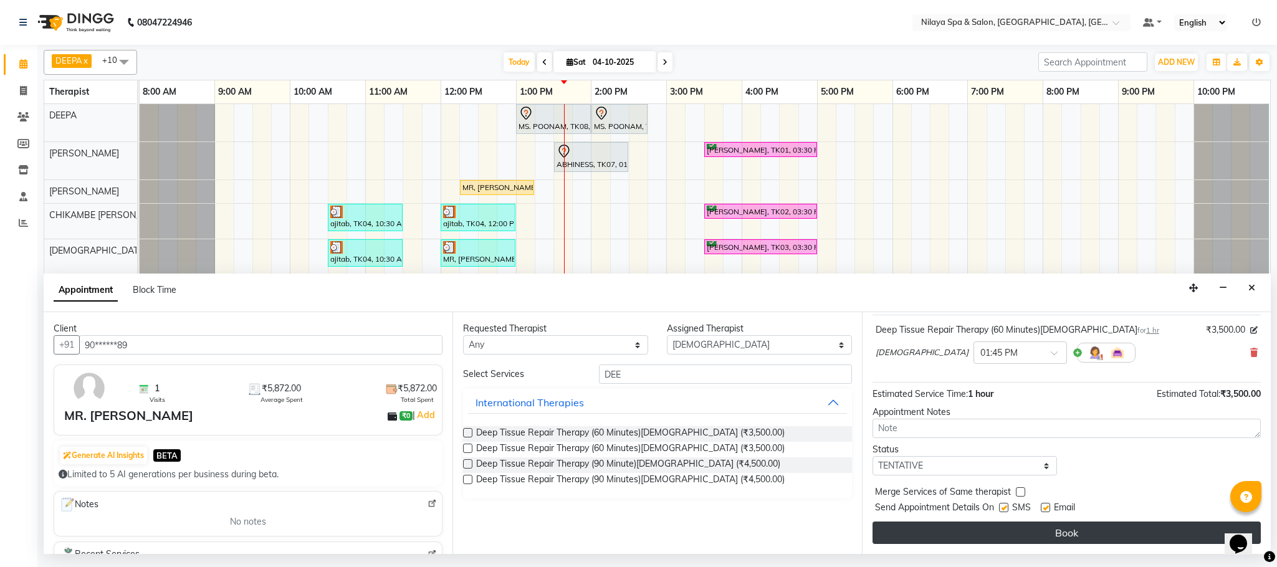
click at [1051, 535] on button "Book" at bounding box center [1067, 533] width 388 height 22
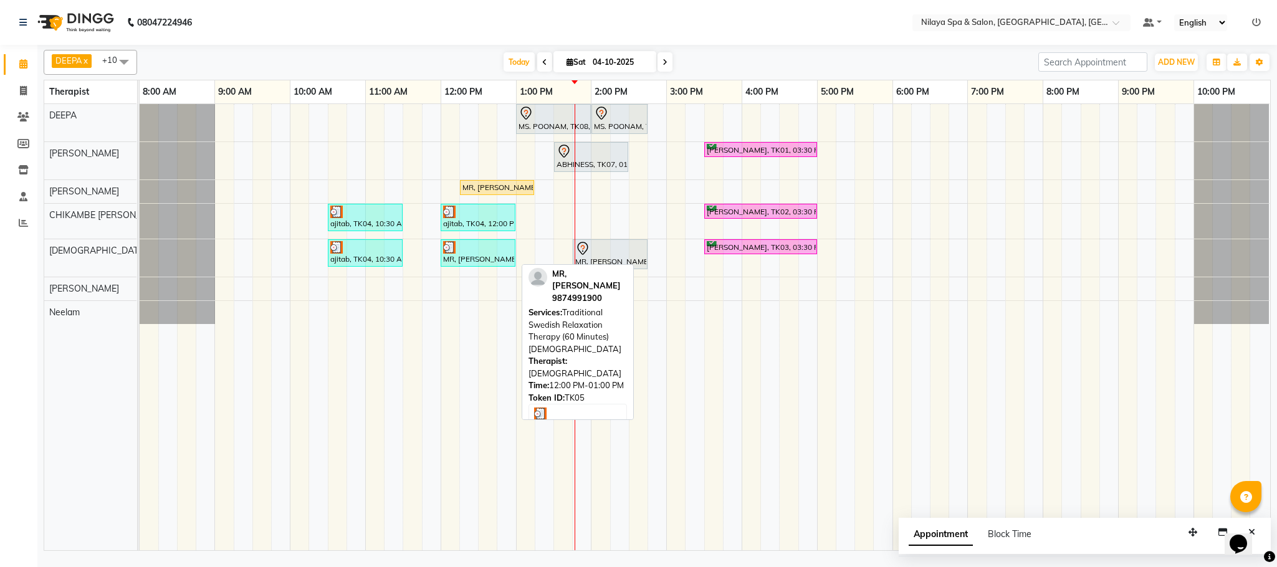
click at [481, 262] on div "MR, [PERSON_NAME], TK05, 12:00 PM-01:00 PM, Traditional Swedish Relaxation Ther…" at bounding box center [478, 253] width 72 height 24
select select "3"
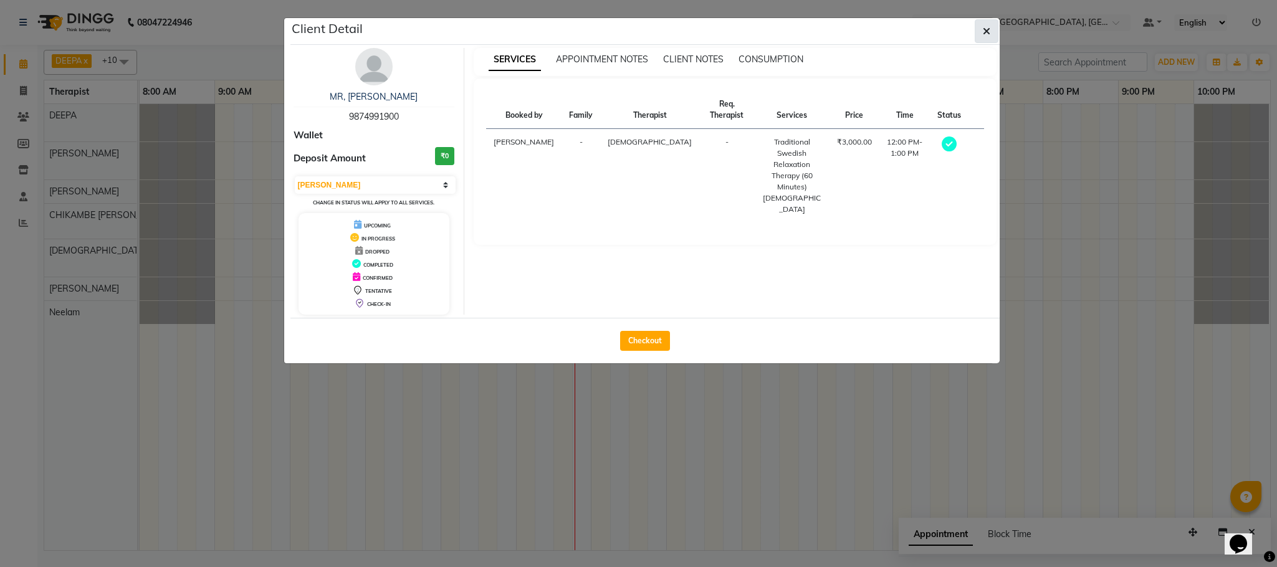
click at [987, 29] on icon "button" at bounding box center [986, 31] width 7 height 10
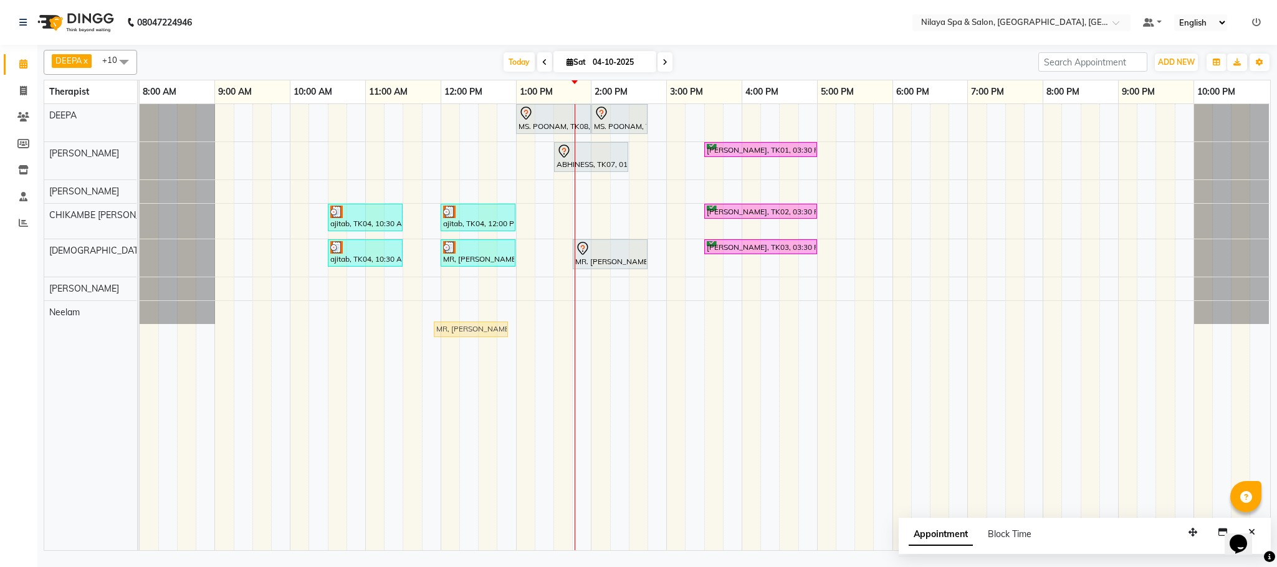
drag, startPoint x: 496, startPoint y: 193, endPoint x: 469, endPoint y: 329, distance: 139.0
click at [469, 330] on div "MS. POONAM, TK08, 01:00 PM-02:00 PM, Hands And Feet - Salon Pedicure MS. POONAM…" at bounding box center [705, 327] width 1131 height 446
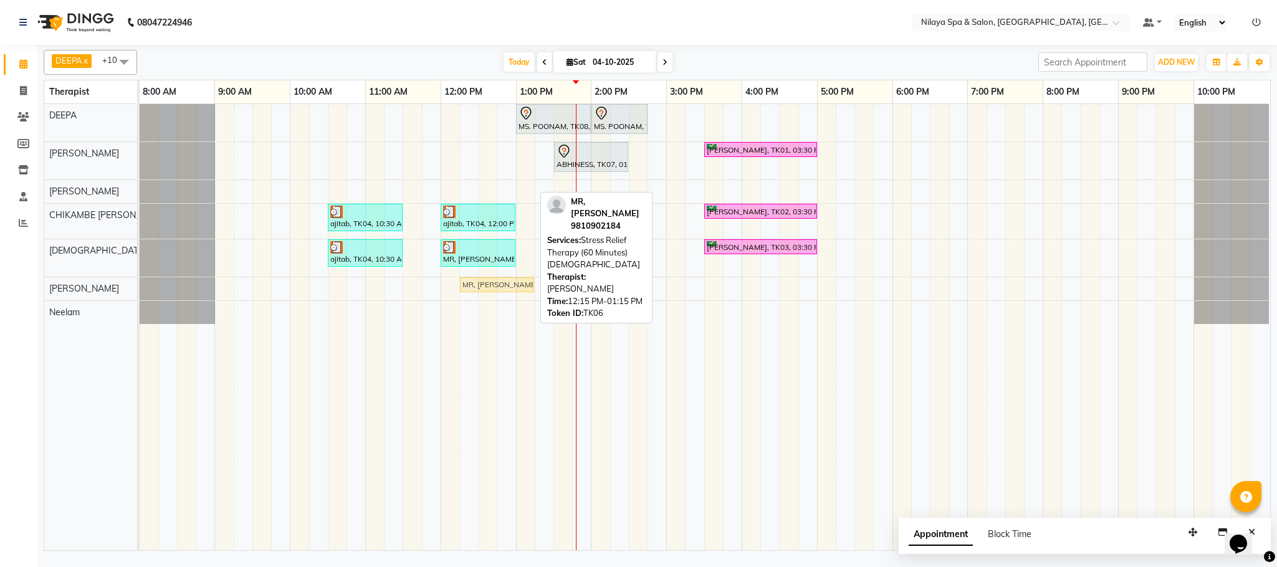
drag, startPoint x: 492, startPoint y: 187, endPoint x: 492, endPoint y: 299, distance: 112.2
click at [492, 299] on div "MS. POONAM, TK08, 01:00 PM-02:00 PM, Hands And Feet - Salon Pedicure MS. POONAM…" at bounding box center [705, 327] width 1131 height 446
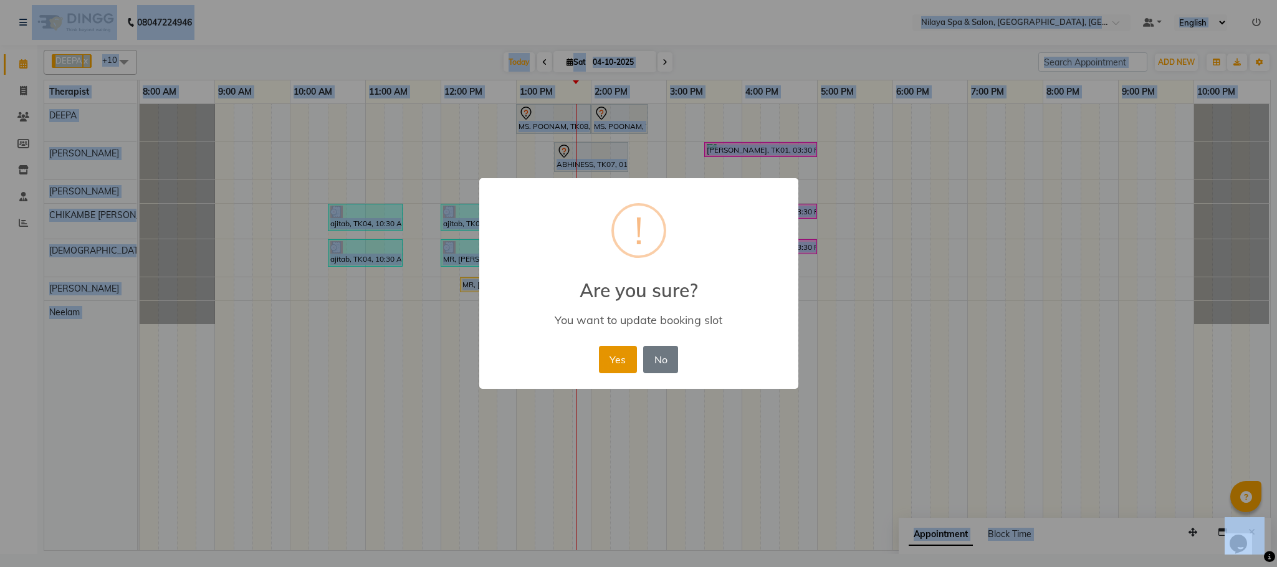
click at [618, 356] on button "Yes" at bounding box center [618, 359] width 38 height 27
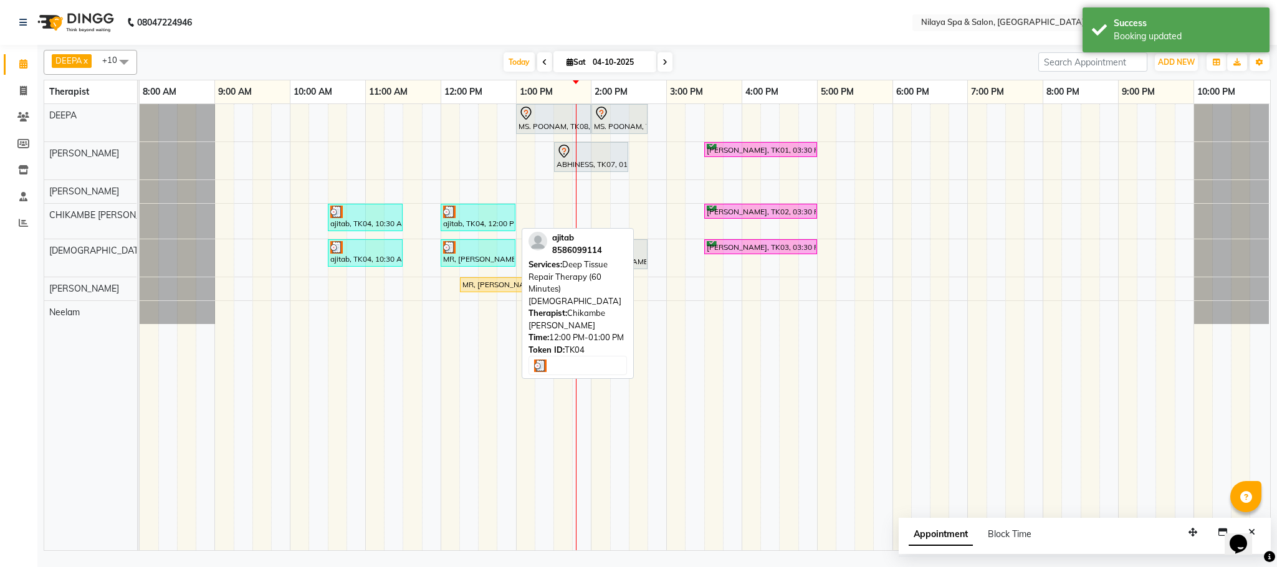
click at [475, 223] on div "ajitab, TK04, 12:00 PM-01:00 PM, Deep Tissue Repair Therapy (60 Minutes)[DEMOGR…" at bounding box center [478, 218] width 72 height 24
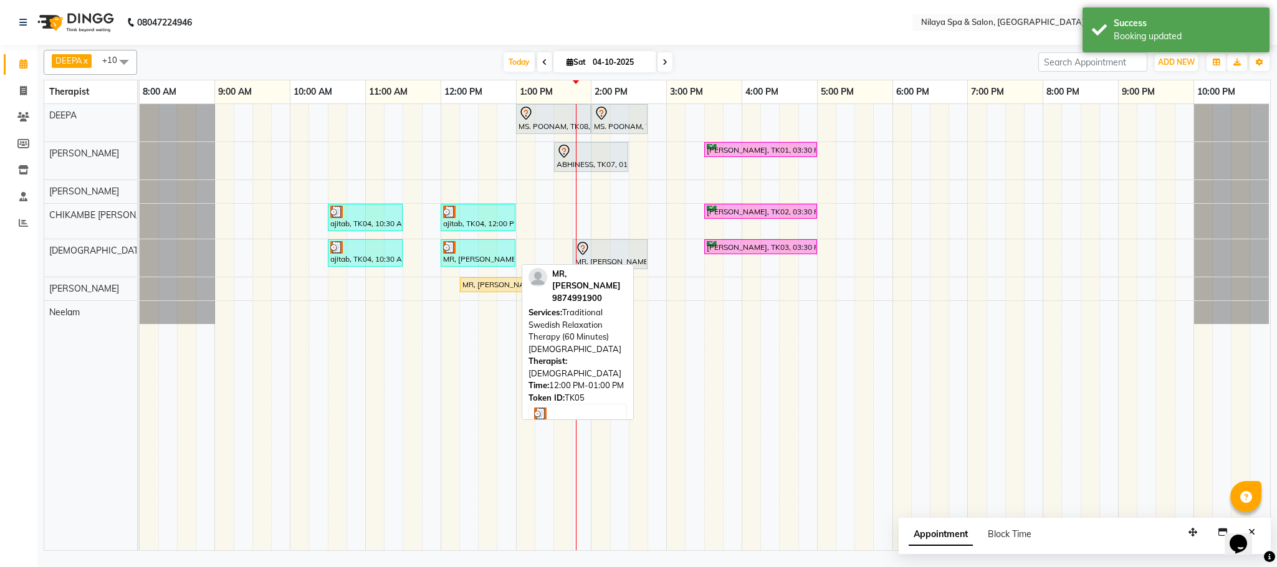
click at [469, 260] on div "MR, [PERSON_NAME], TK05, 12:00 PM-01:00 PM, Traditional Swedish Relaxation Ther…" at bounding box center [478, 253] width 72 height 24
select select "3"
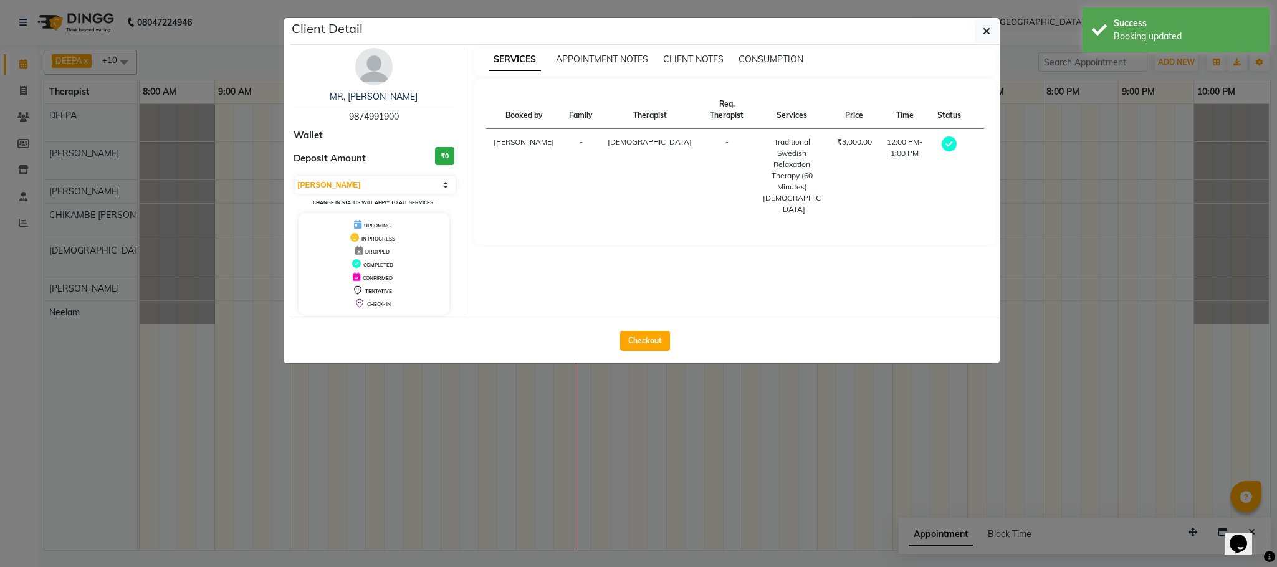
click at [487, 213] on div "Client Detail MR, [PERSON_NAME] 9874991900 Wallet Deposit Amount ₹0 Select MARK…" at bounding box center [644, 190] width 709 height 345
click at [989, 30] on icon "button" at bounding box center [986, 31] width 7 height 10
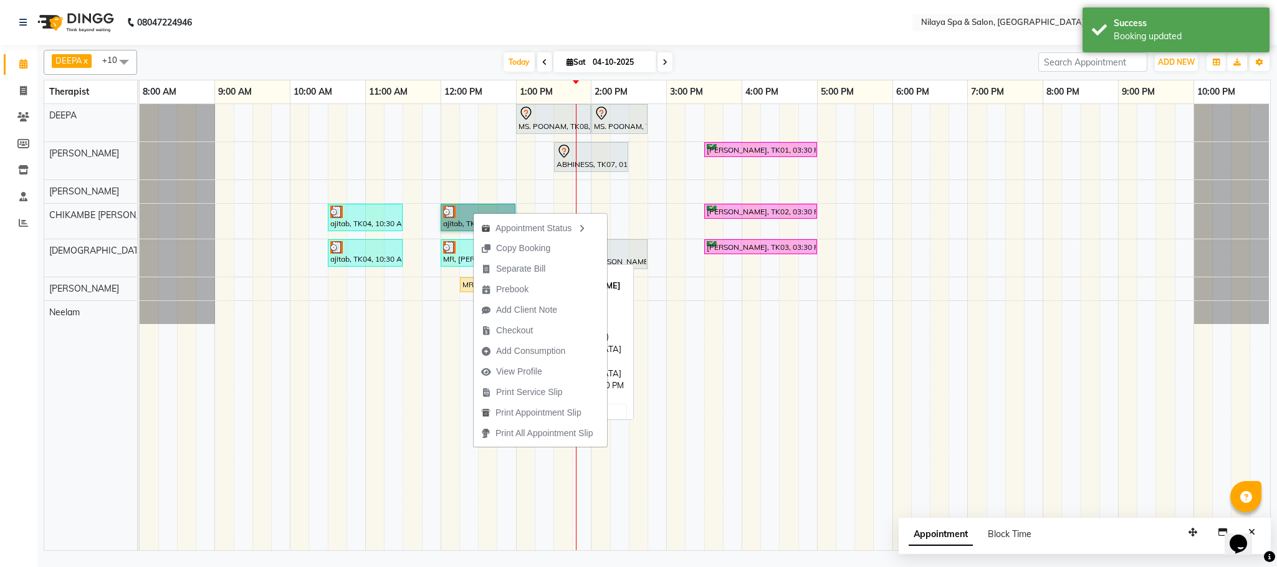
click at [462, 257] on div "MR, [PERSON_NAME], TK05, 12:00 PM-01:00 PM, Traditional Swedish Relaxation Ther…" at bounding box center [478, 253] width 72 height 24
select select "3"
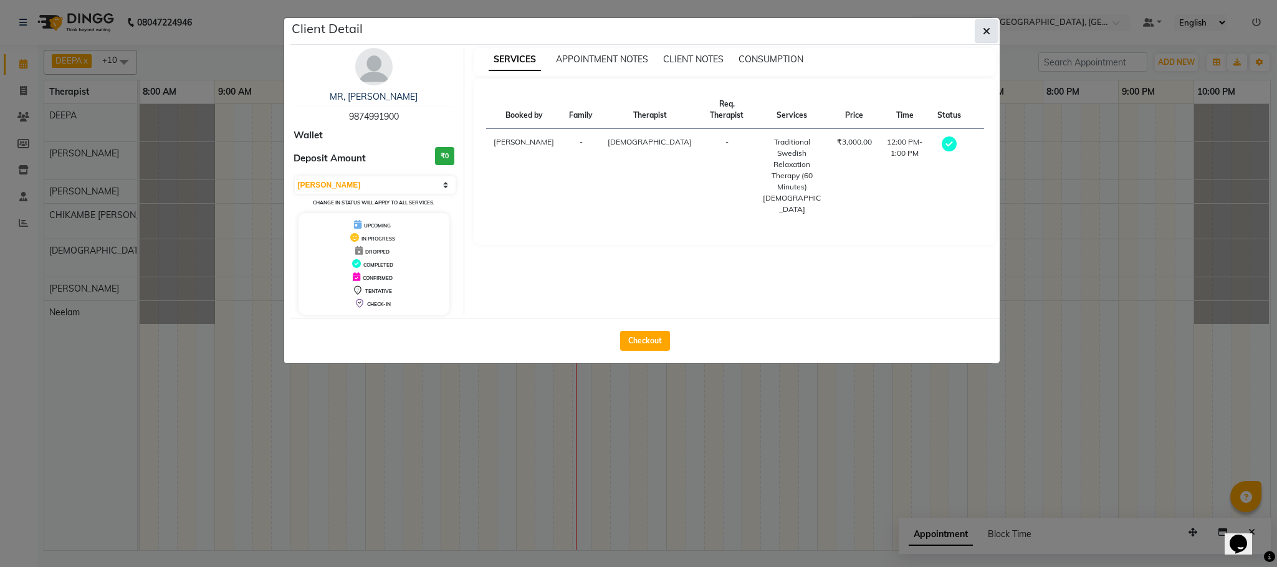
click at [983, 27] on icon "button" at bounding box center [986, 31] width 7 height 10
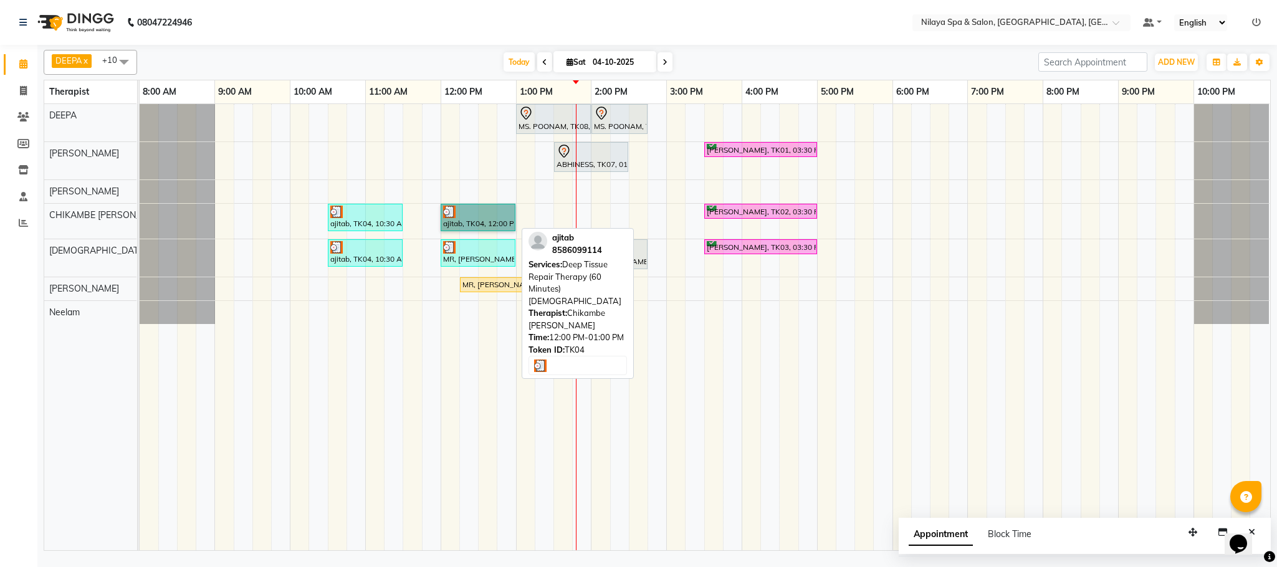
drag, startPoint x: 466, startPoint y: 260, endPoint x: 505, endPoint y: 210, distance: 63.5
click at [505, 210] on tbody "MS. POONAM, TK08, 01:00 PM-02:00 PM, Hands And Feet - Salon Pedicure MS. POONAM…" at bounding box center [705, 214] width 1130 height 220
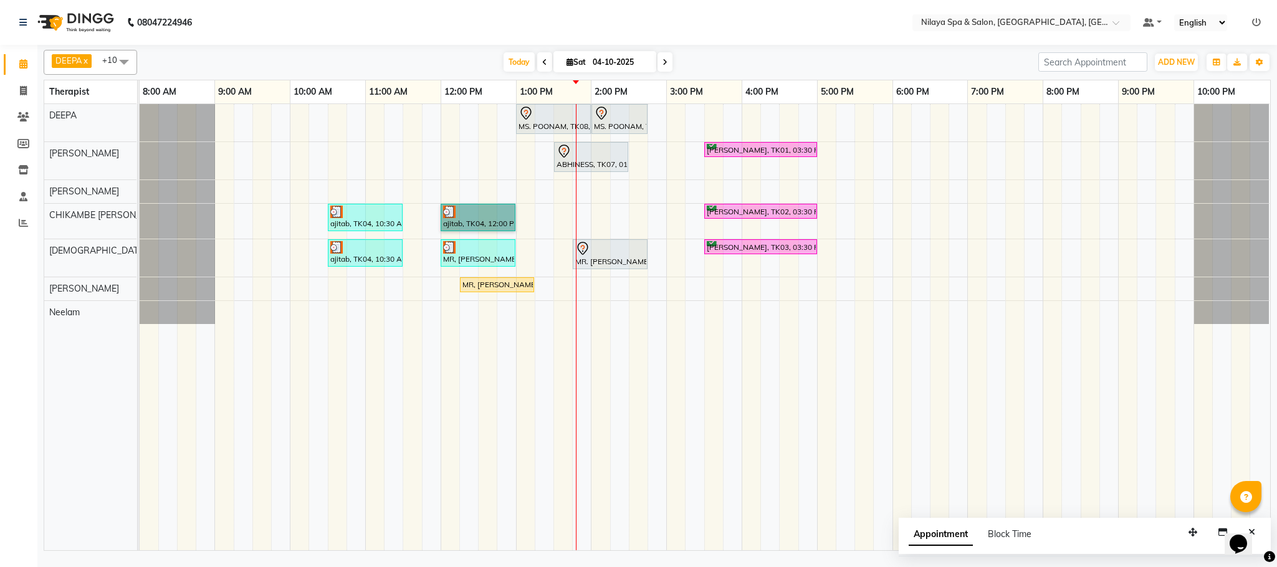
drag, startPoint x: 471, startPoint y: 262, endPoint x: 560, endPoint y: 221, distance: 97.6
click at [560, 221] on div "MS. POONAM, TK08, 01:00 PM-02:00 PM, Hands And Feet - Salon Pedicure MS. POONAM…" at bounding box center [705, 327] width 1131 height 446
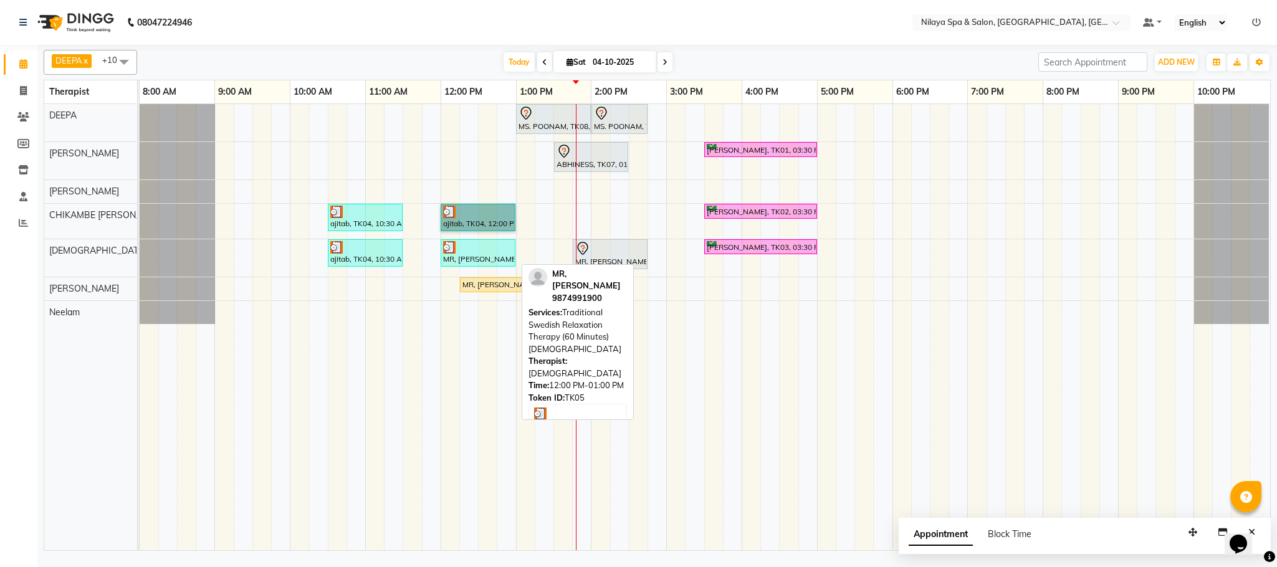
click at [464, 261] on div "MR, [PERSON_NAME], TK05, 12:00 PM-01:00 PM, Traditional Swedish Relaxation Ther…" at bounding box center [478, 253] width 72 height 24
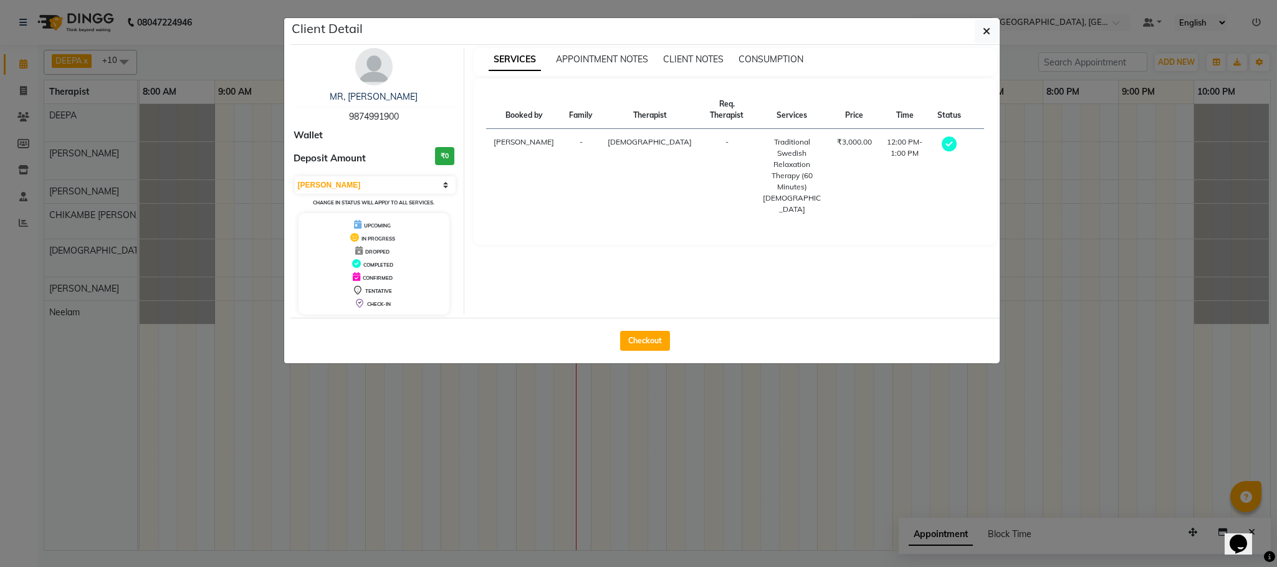
click at [453, 174] on div "MR, [PERSON_NAME] 9874991900 Wallet Deposit Amount ₹0 Select MARK DONE UPCOMING…" at bounding box center [374, 181] width 181 height 267
click at [449, 182] on select "Select MARK DONE UPCOMING" at bounding box center [375, 184] width 161 height 17
select select "5"
click at [295, 177] on select "Select MARK DONE UPCOMING" at bounding box center [375, 184] width 161 height 17
drag, startPoint x: 1259, startPoint y: 252, endPoint x: 920, endPoint y: 271, distance: 339.0
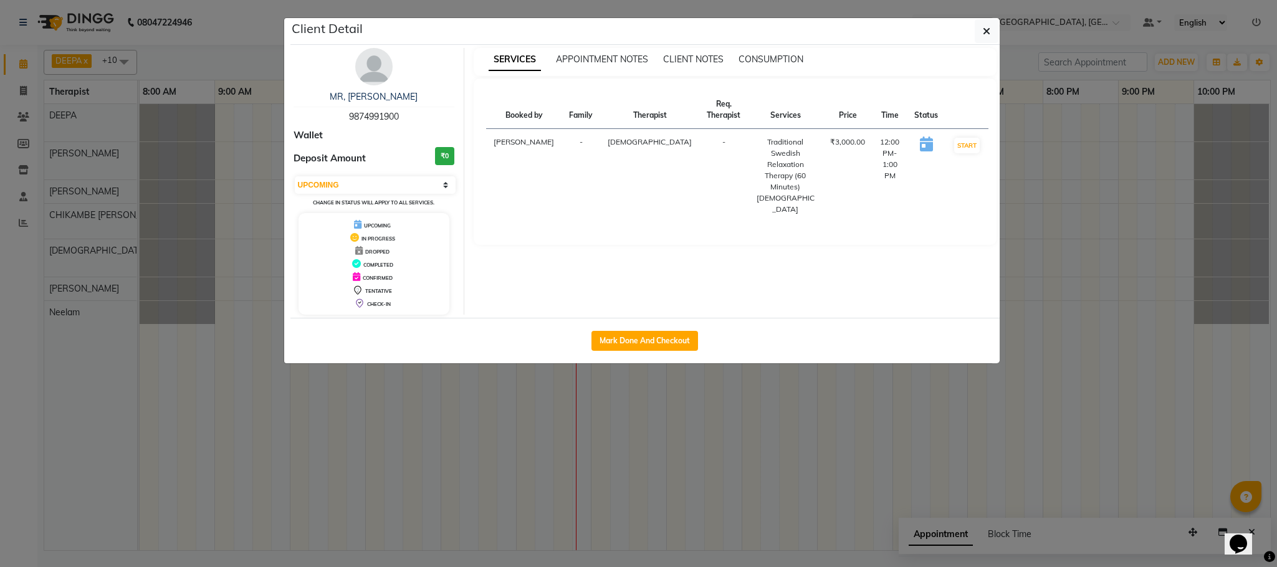
click at [1248, 251] on ngb-modal-window "Client Detail MR, [PERSON_NAME] 9874991900 Wallet Deposit Amount ₹0 Select IN S…" at bounding box center [638, 283] width 1277 height 567
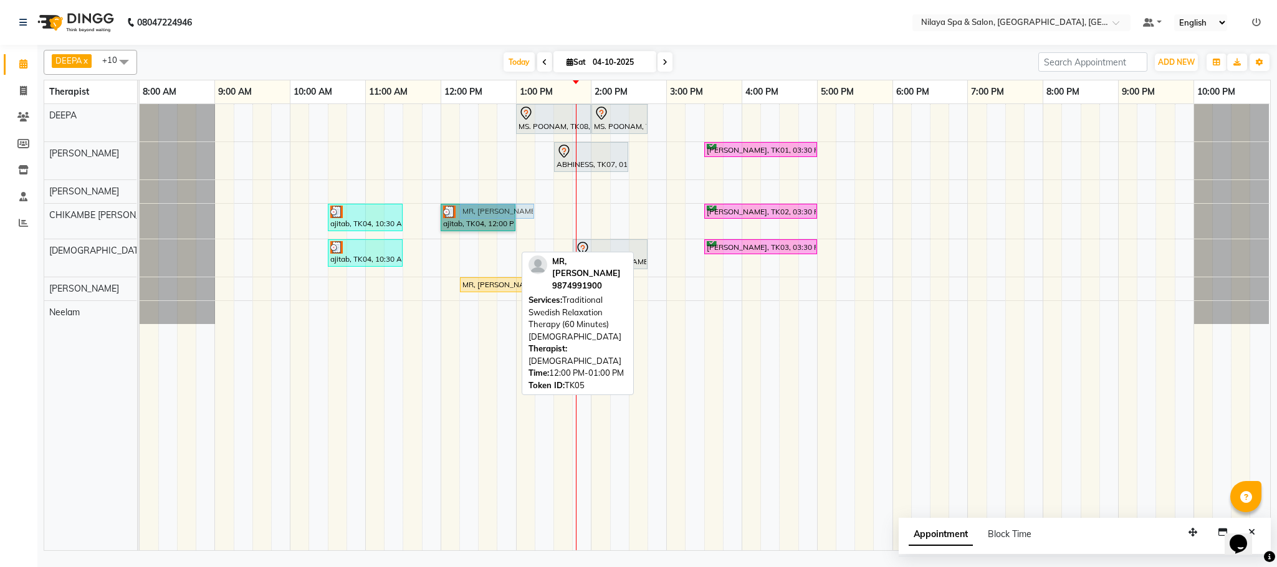
drag, startPoint x: 466, startPoint y: 252, endPoint x: 490, endPoint y: 223, distance: 38.2
click at [490, 223] on tbody "MS. POONAM, TK08, 01:00 PM-02:00 PM, Hands And Feet - Salon Pedicure MS. POONAM…" at bounding box center [705, 214] width 1130 height 220
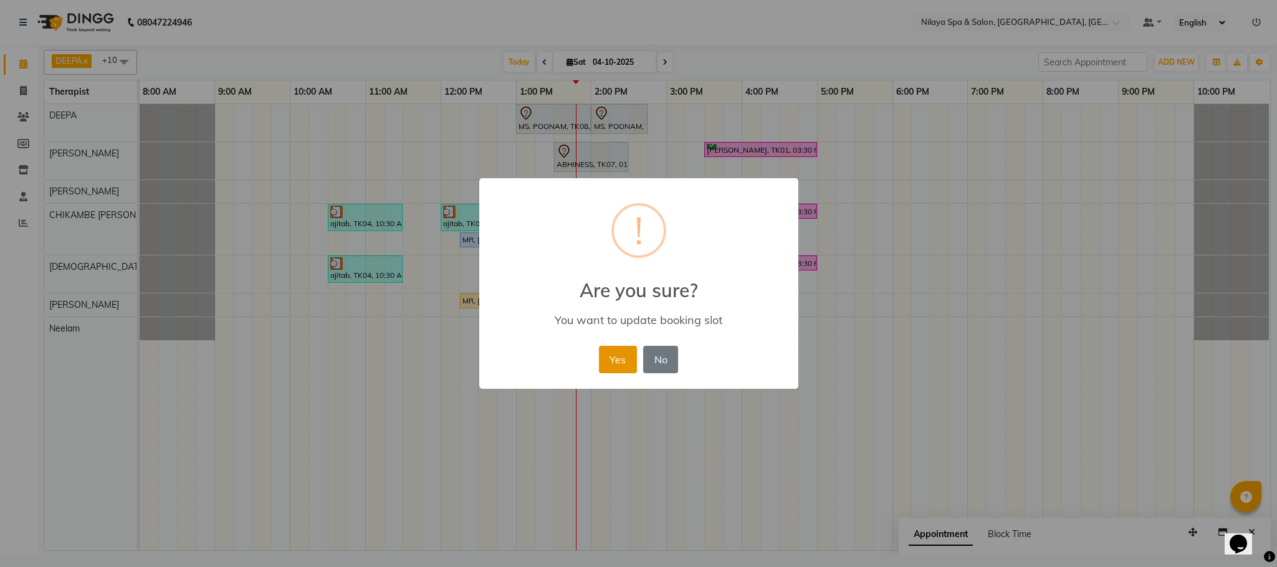
click at [630, 361] on button "Yes" at bounding box center [618, 359] width 38 height 27
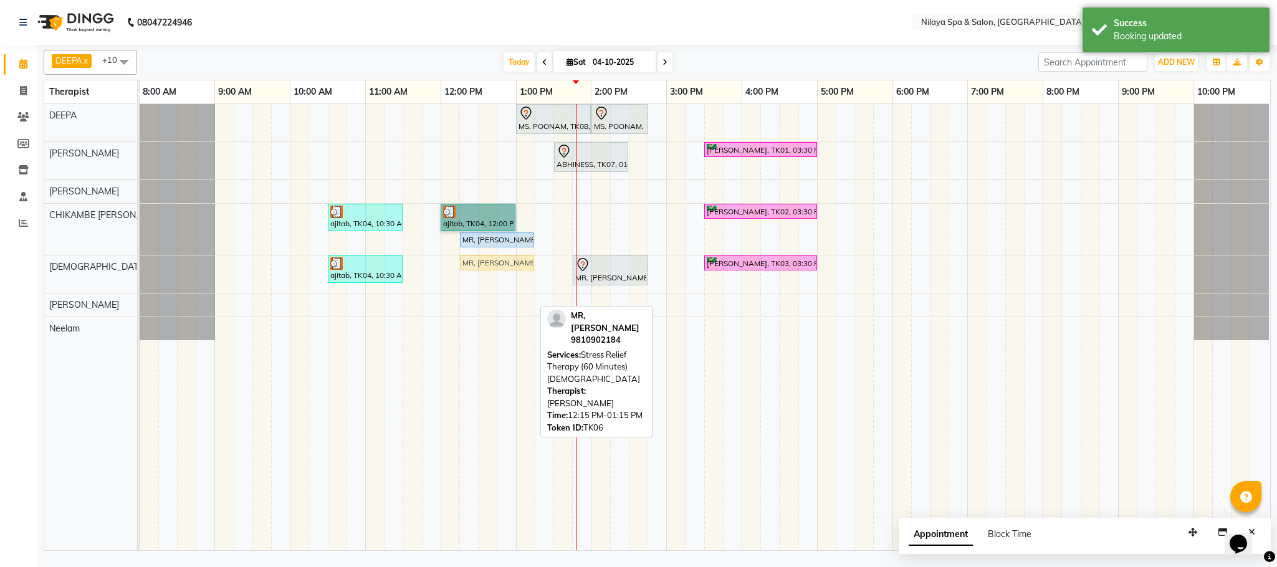
drag, startPoint x: 477, startPoint y: 305, endPoint x: 485, endPoint y: 281, distance: 25.0
click at [485, 281] on div "MS. POONAM, TK08, 01:00 PM-02:00 PM, Hands And Feet - Salon Pedicure MS. POONAM…" at bounding box center [705, 327] width 1131 height 446
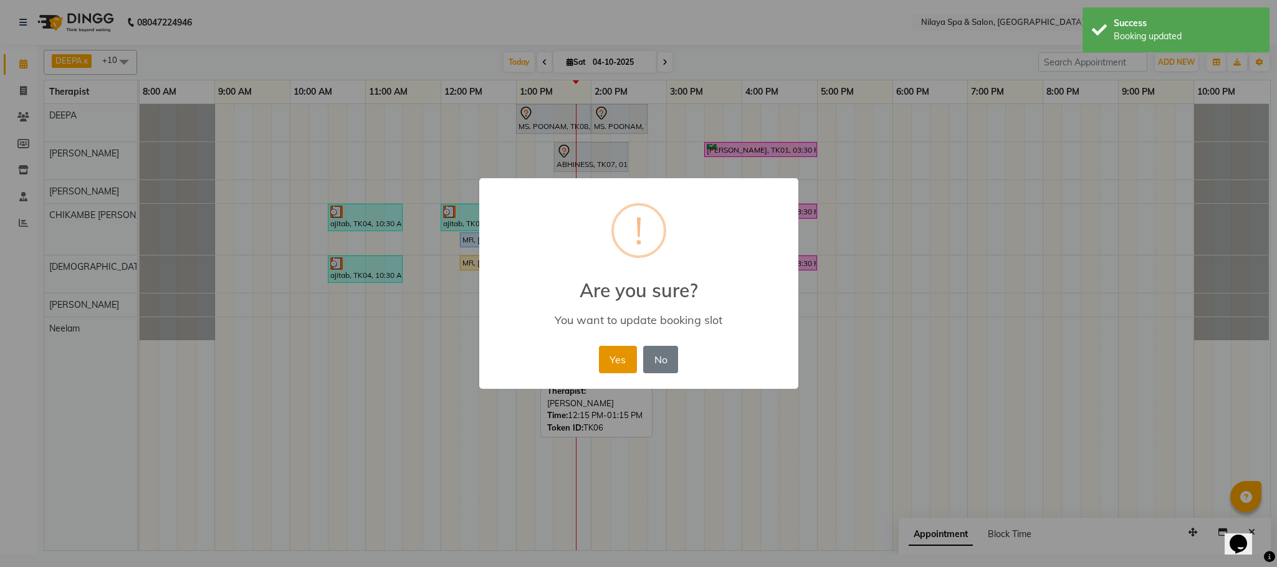
click at [623, 354] on button "Yes" at bounding box center [618, 359] width 38 height 27
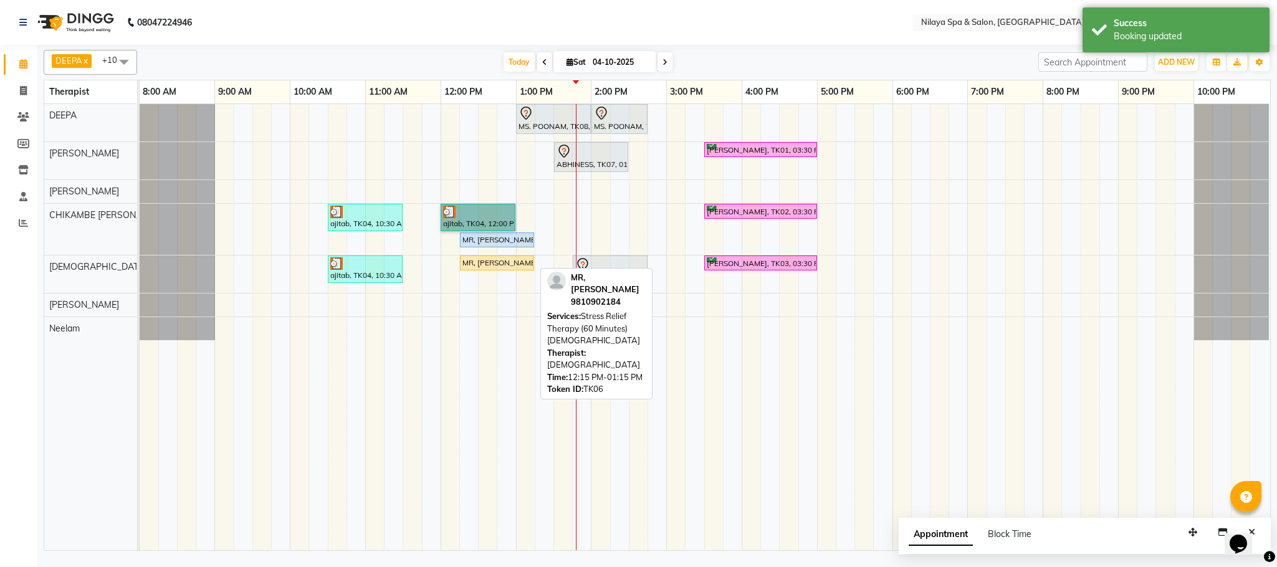
click at [478, 266] on div "MR, [PERSON_NAME], TK06, 12:15 PM-01:15 PM, Stress Relief Therapy (60 Minutes)[…" at bounding box center [497, 262] width 72 height 11
click at [481, 269] on div "MR, [PERSON_NAME], TK06, 12:15 PM-01:15 PM, Stress Relief Therapy (60 Minutes)[…" at bounding box center [497, 262] width 72 height 11
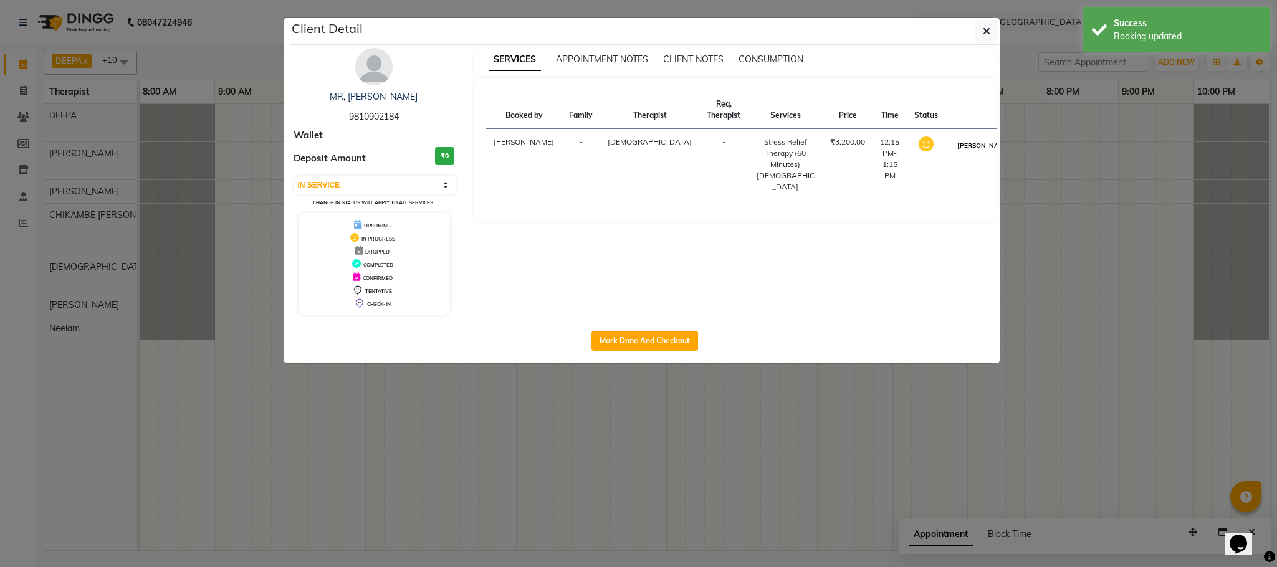
click at [954, 150] on button "[PERSON_NAME]" at bounding box center [983, 146] width 59 height 16
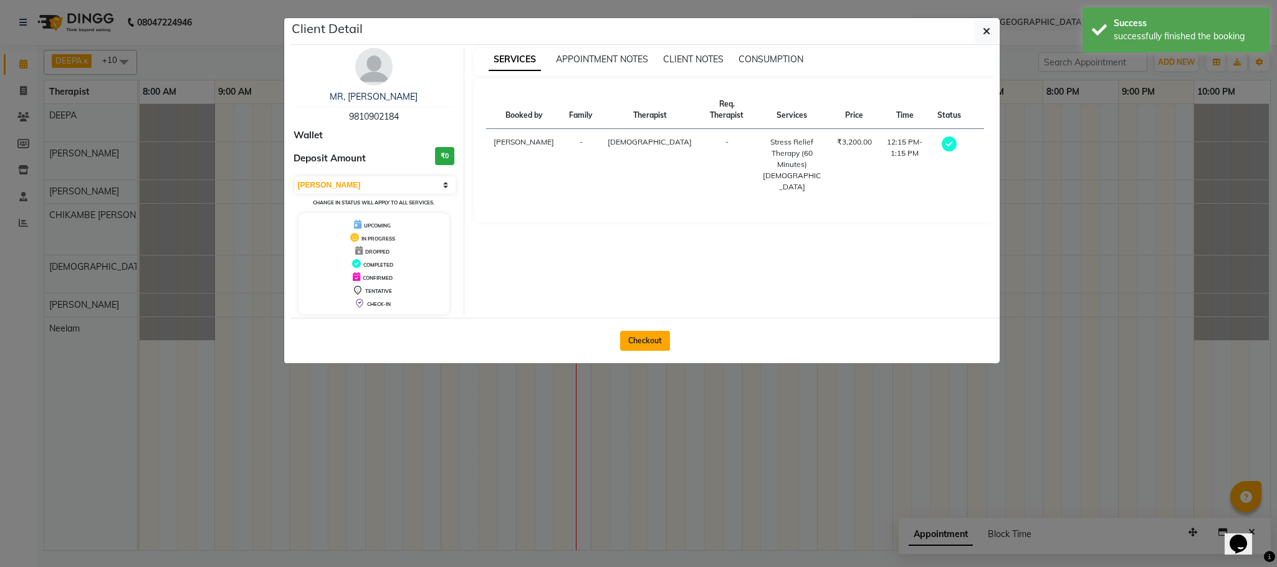
click at [649, 344] on button "Checkout" at bounding box center [645, 341] width 50 height 20
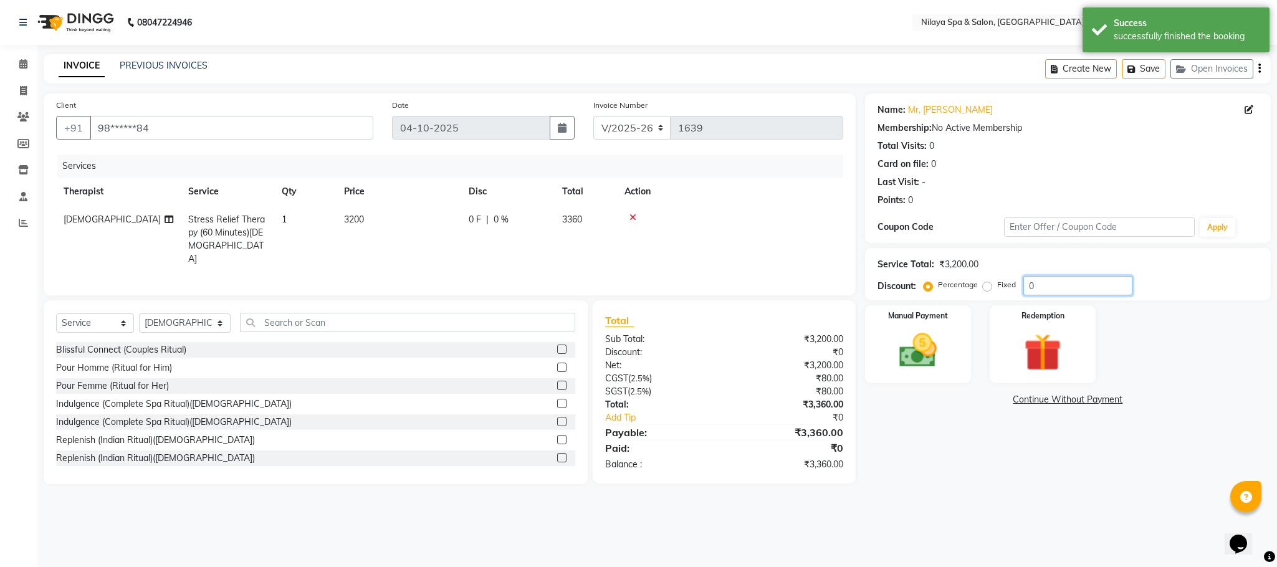
click at [1025, 284] on input "0" at bounding box center [1078, 285] width 109 height 19
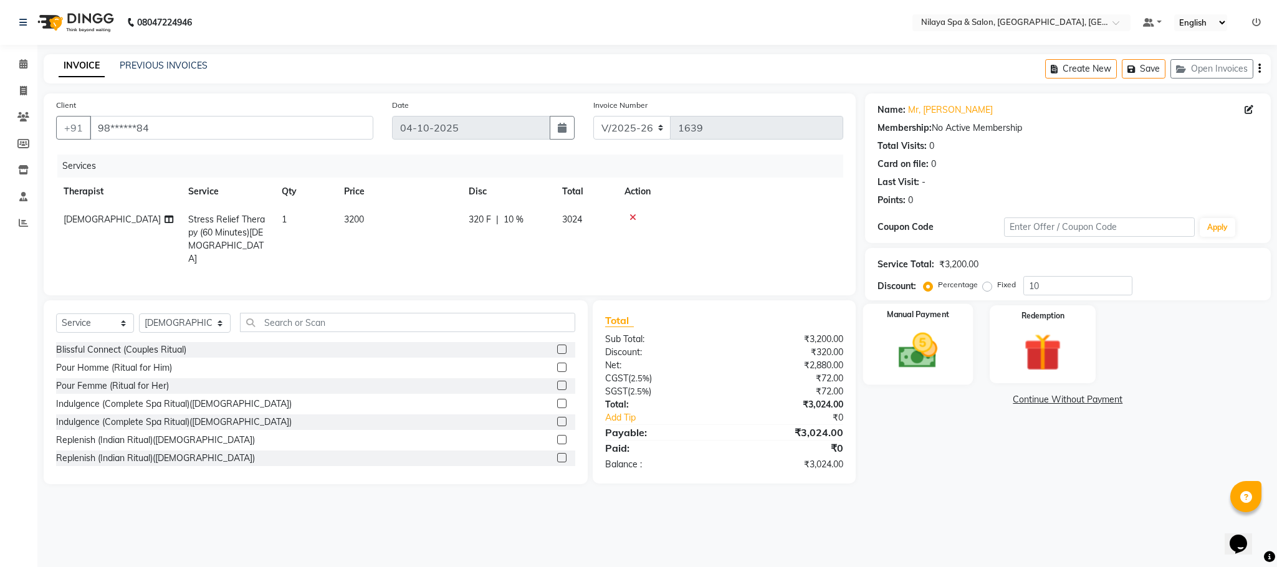
click at [939, 355] on img at bounding box center [918, 351] width 64 height 45
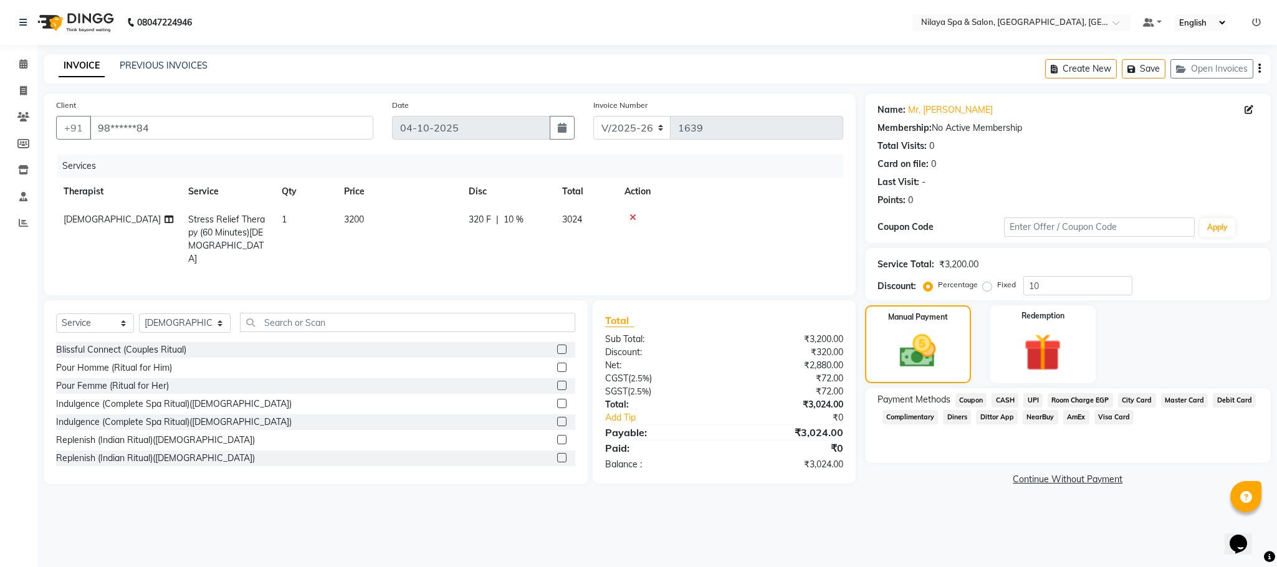
click at [1080, 423] on span "AmEx" at bounding box center [1076, 417] width 26 height 14
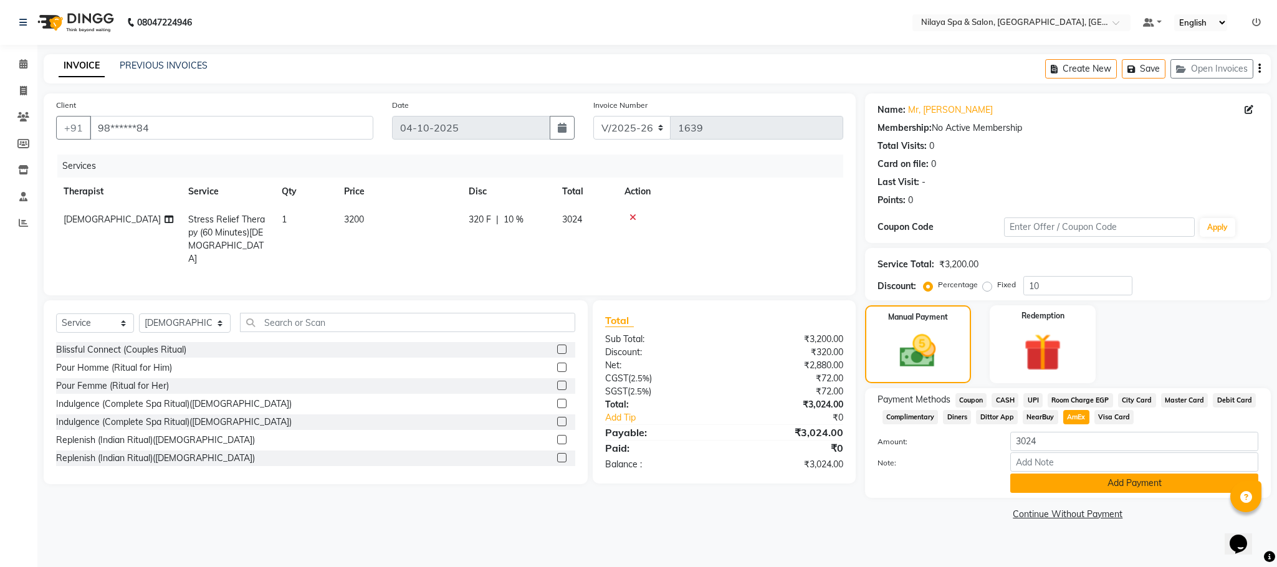
click at [1070, 482] on button "Add Payment" at bounding box center [1135, 483] width 248 height 19
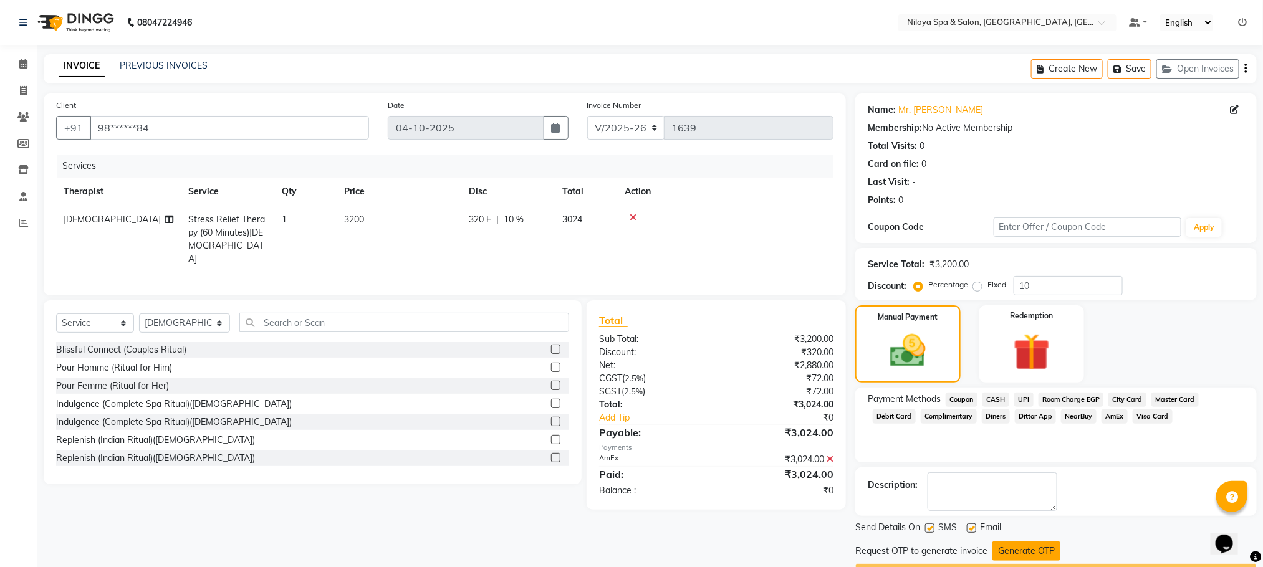
scroll to position [36, 0]
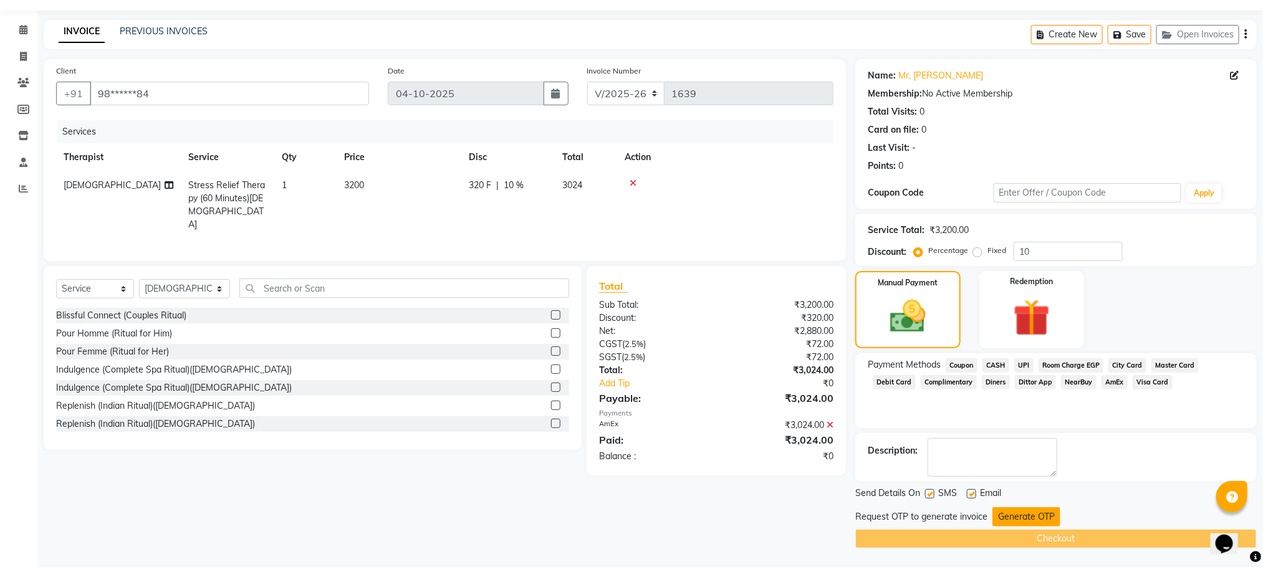
click at [1017, 520] on button "Generate OTP" at bounding box center [1026, 516] width 68 height 19
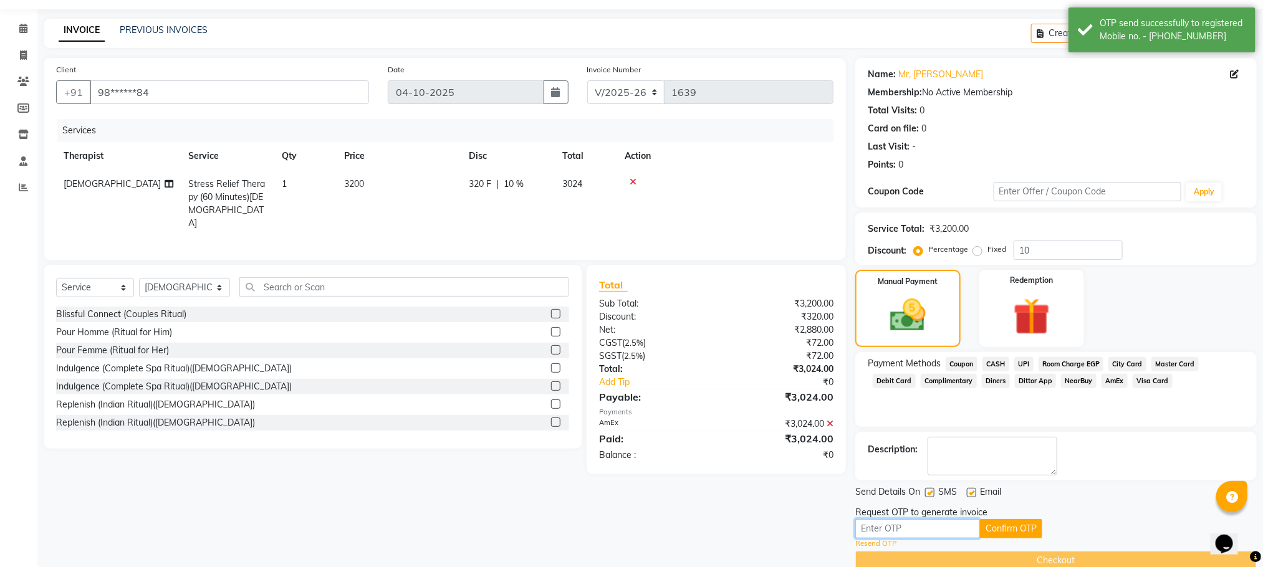
click at [904, 532] on input "text" at bounding box center [917, 528] width 125 height 19
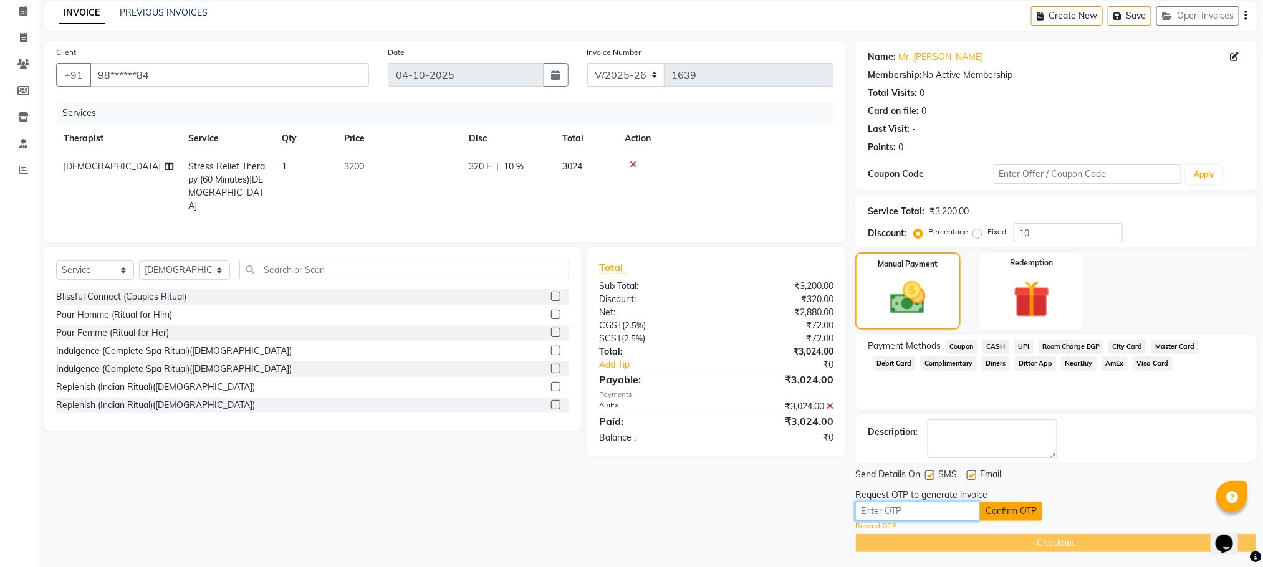
scroll to position [59, 0]
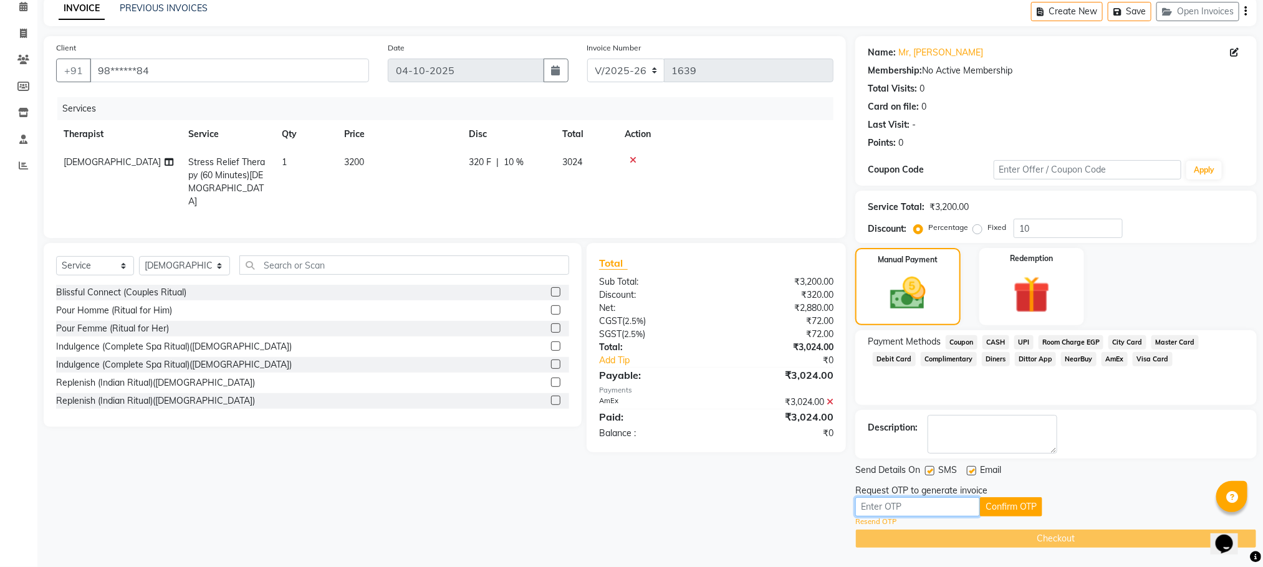
click at [889, 513] on input "text" at bounding box center [917, 506] width 125 height 19
click at [996, 507] on button "Confirm OTP" at bounding box center [1011, 506] width 62 height 19
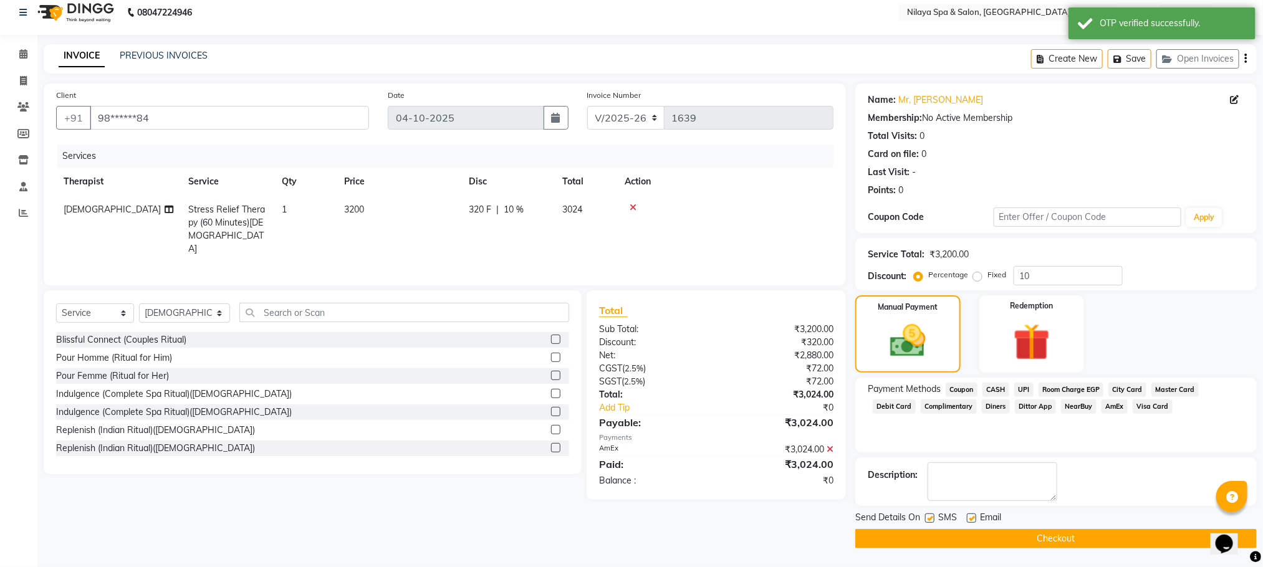
click at [986, 535] on button "Checkout" at bounding box center [1055, 538] width 401 height 19
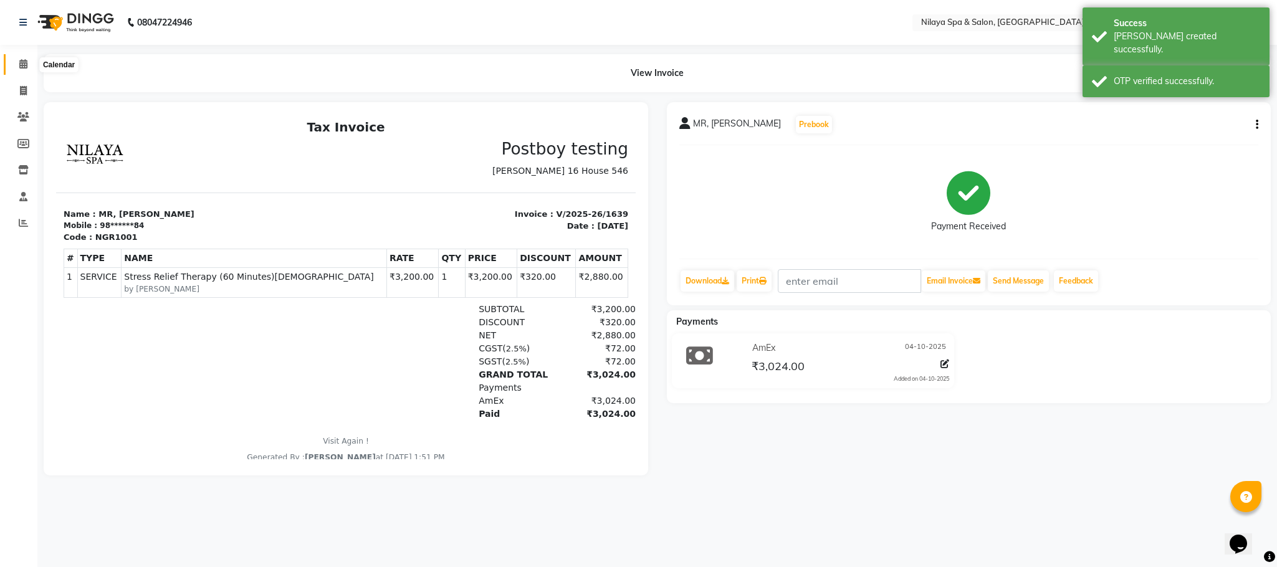
click at [26, 64] on icon at bounding box center [23, 63] width 8 height 9
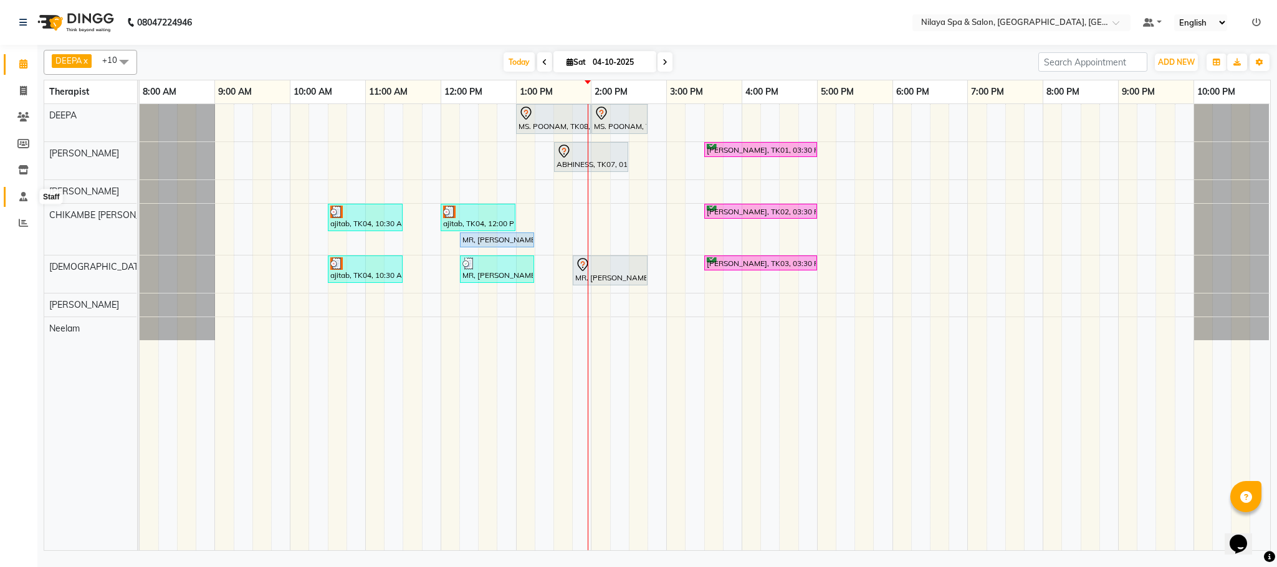
click at [24, 193] on icon at bounding box center [23, 196] width 8 height 9
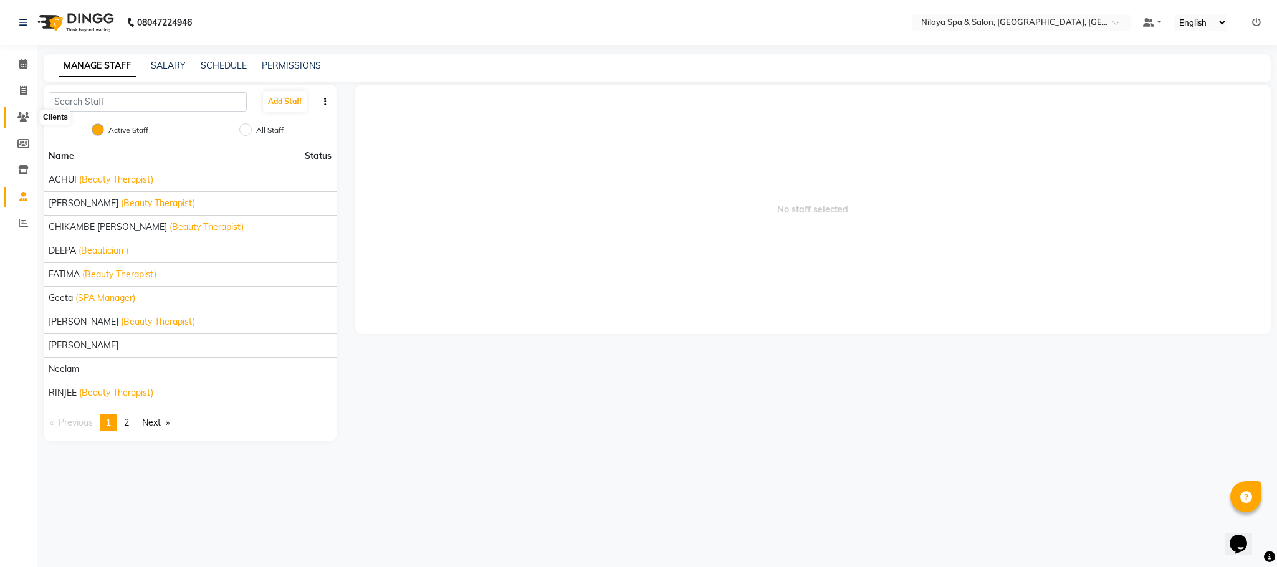
click at [30, 110] on span at bounding box center [23, 117] width 22 height 14
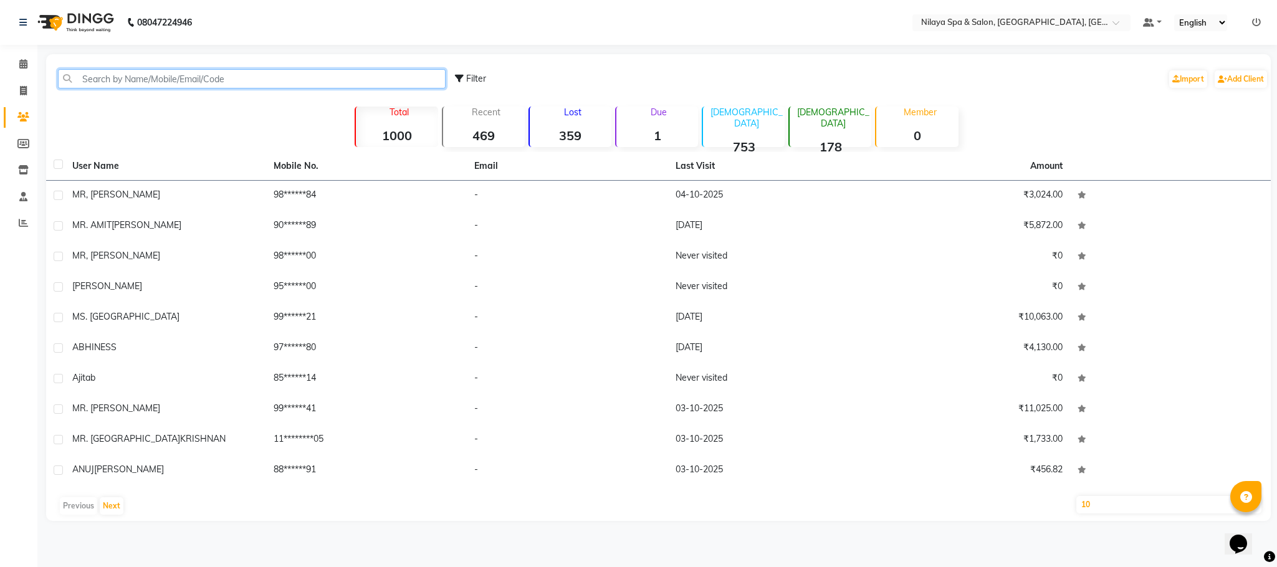
click at [126, 75] on input "text" at bounding box center [252, 78] width 388 height 19
click at [19, 173] on icon at bounding box center [23, 169] width 11 height 9
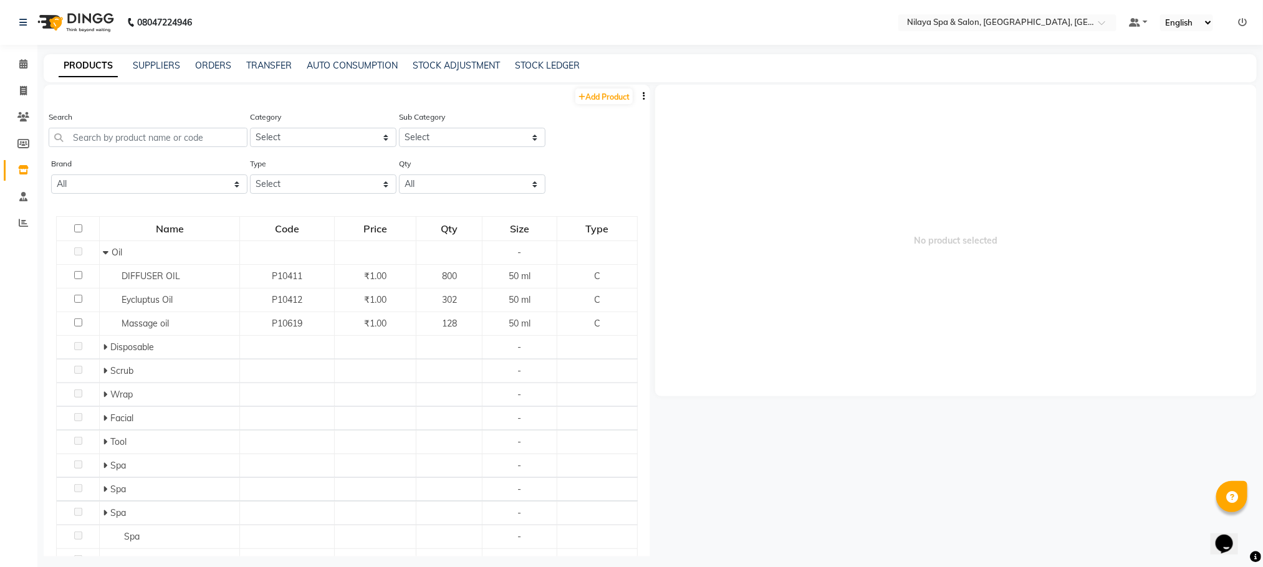
click at [434, 58] on div "PRODUCTS SUPPLIERS ORDERS TRANSFER AUTO CONSUMPTION STOCK ADJUSTMENT STOCK LEDG…" at bounding box center [650, 68] width 1213 height 28
click at [434, 60] on link "STOCK ADJUSTMENT" at bounding box center [456, 65] width 87 height 11
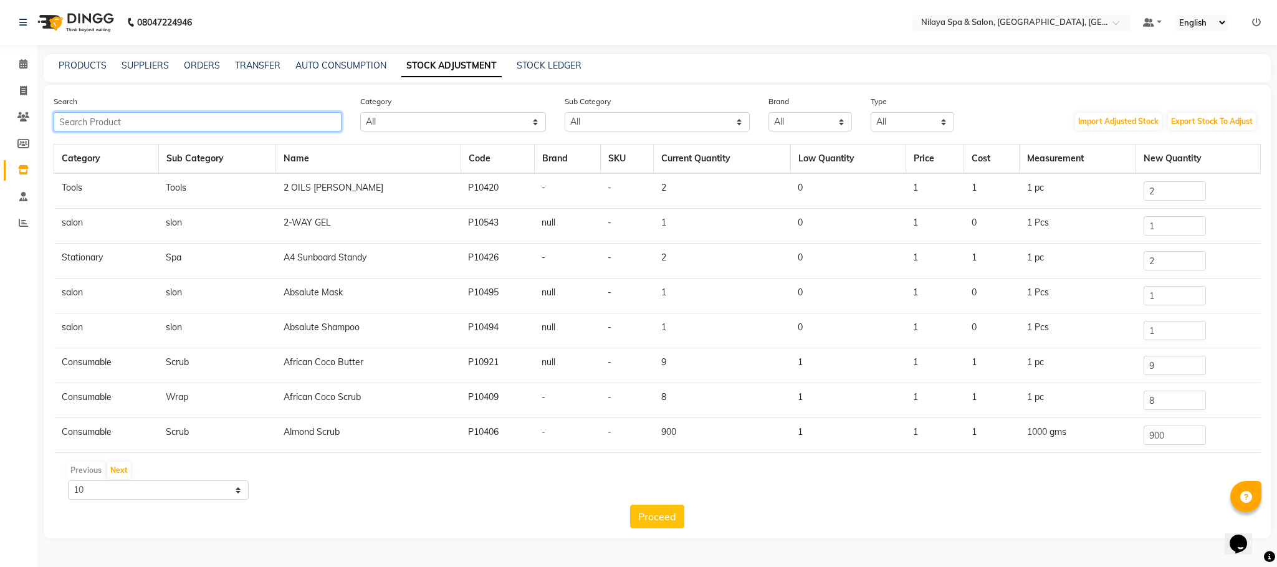
click at [107, 127] on input "text" at bounding box center [198, 121] width 288 height 19
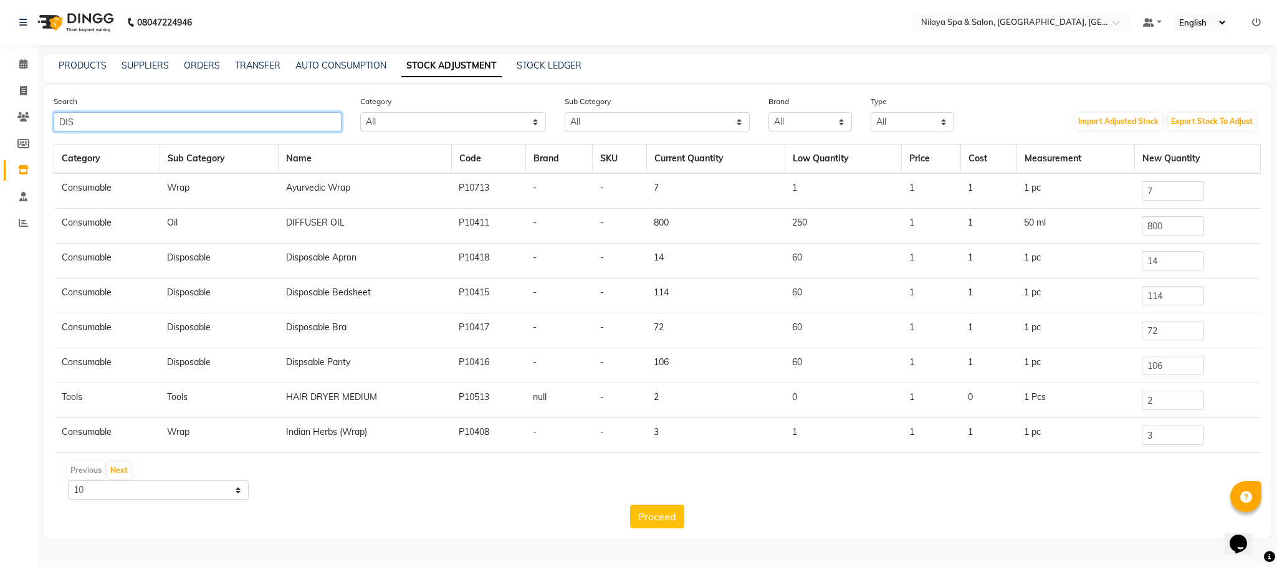
click at [110, 118] on input "DIS" at bounding box center [198, 121] width 288 height 19
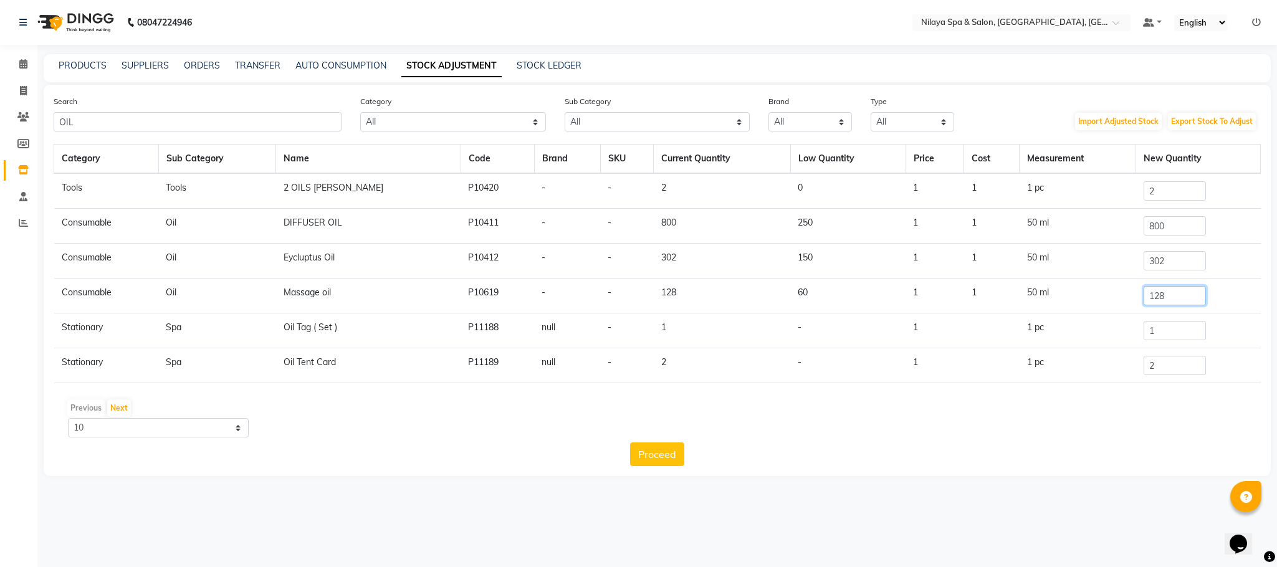
click at [1165, 303] on input "128" at bounding box center [1175, 295] width 62 height 19
click at [84, 113] on input "OIL" at bounding box center [198, 121] width 288 height 19
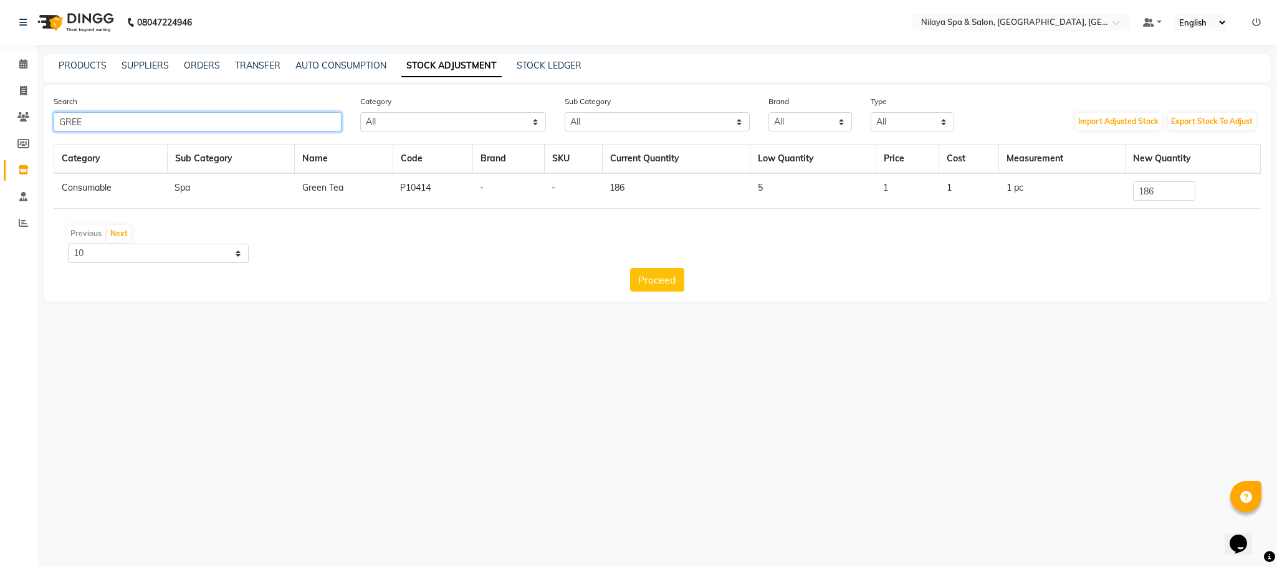
click at [90, 122] on input "GREE" at bounding box center [198, 121] width 288 height 19
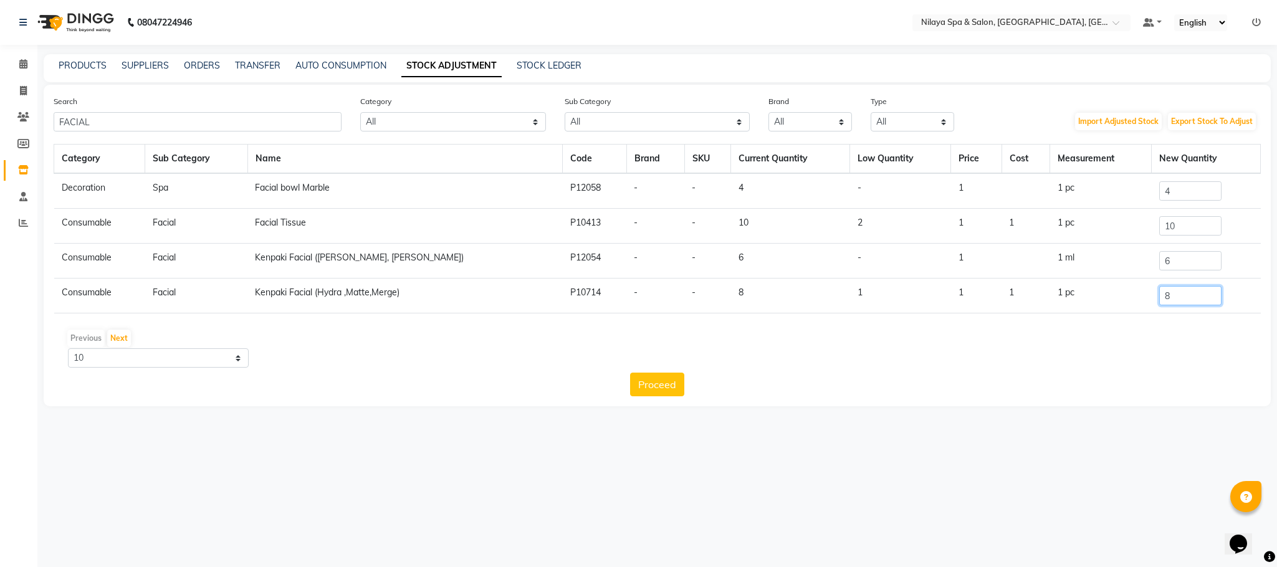
click at [1176, 298] on input "8" at bounding box center [1190, 295] width 62 height 19
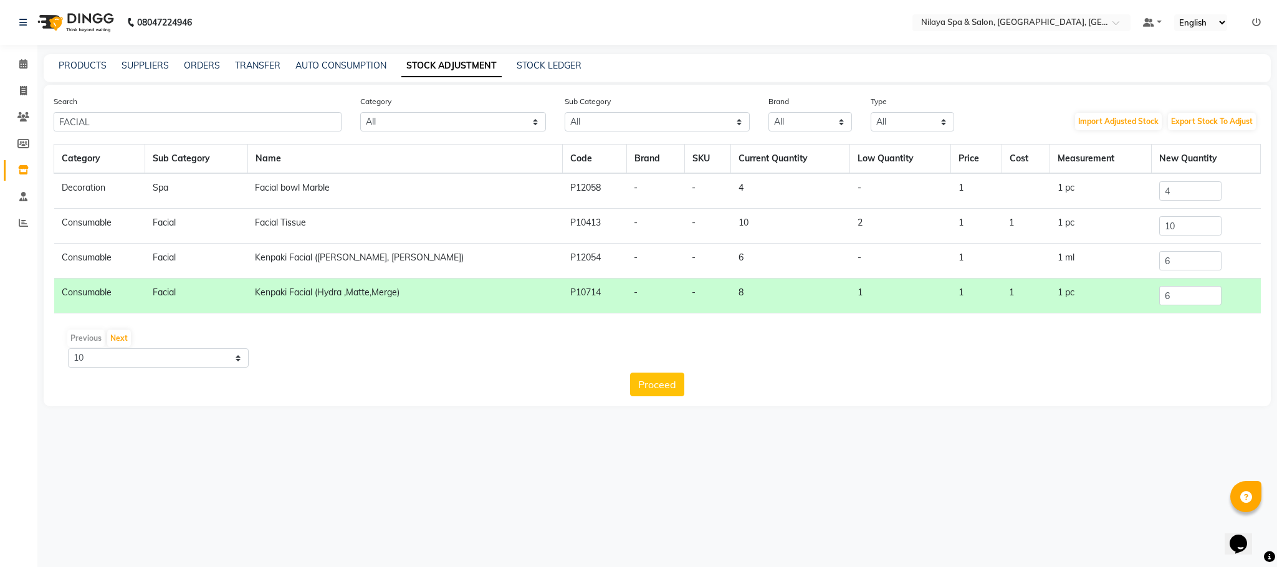
click at [636, 398] on div "Search FACIAL Category All Personal Care Name Batch Uniform salon Other Consuma…" at bounding box center [657, 246] width 1227 height 322
click at [651, 386] on button "Proceed" at bounding box center [657, 385] width 54 height 24
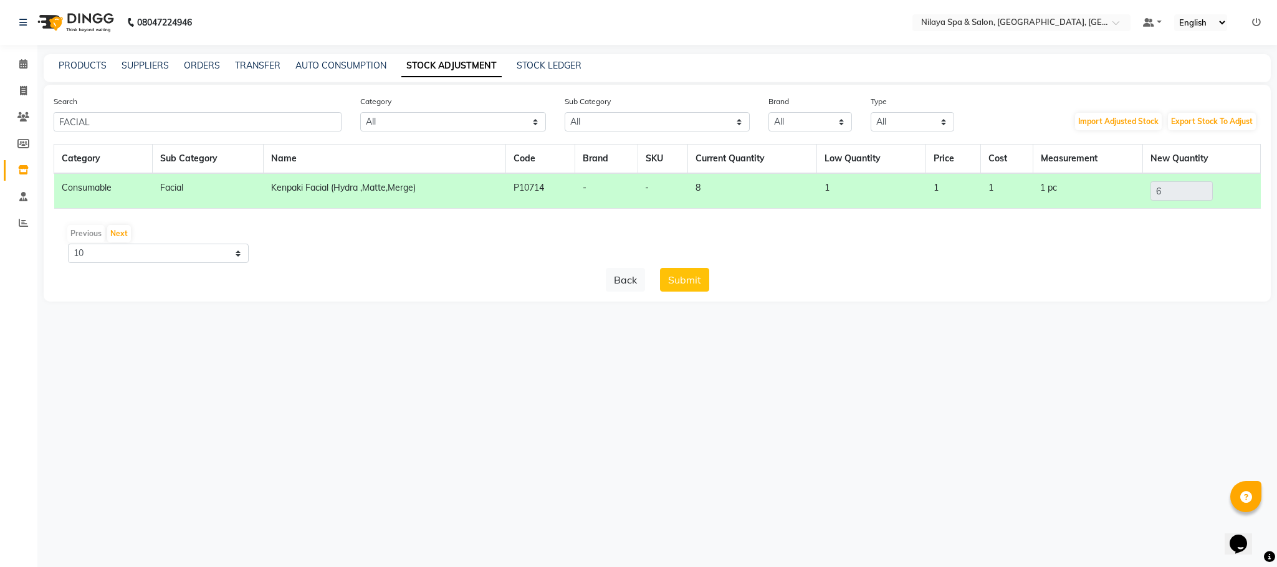
click at [691, 275] on button "Submit" at bounding box center [684, 280] width 49 height 24
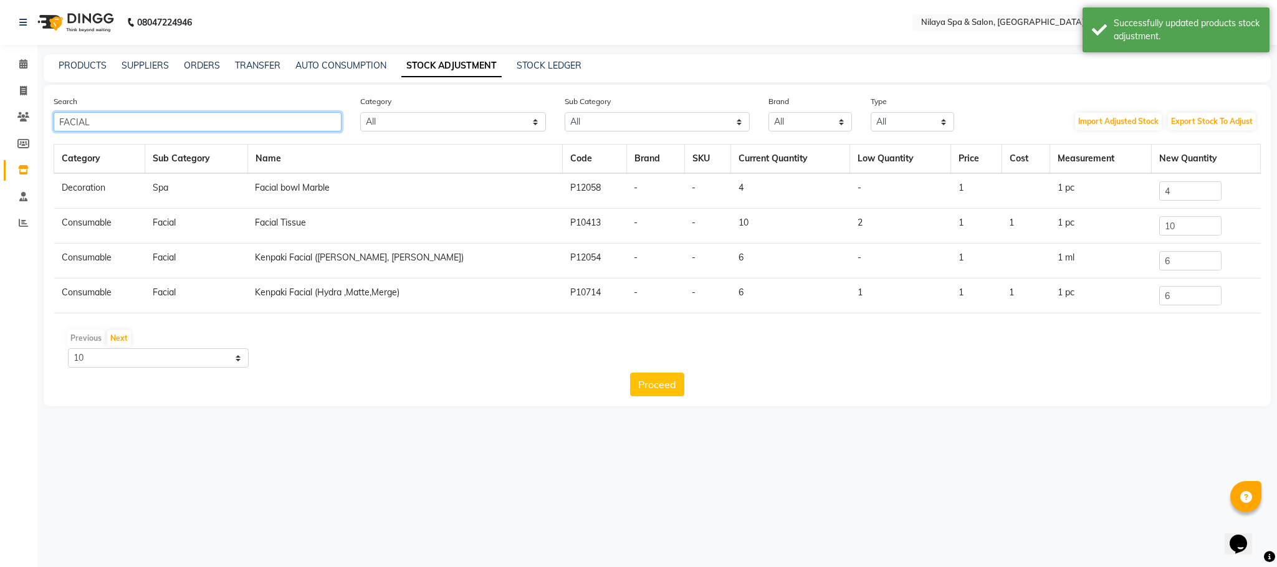
drag, startPoint x: 99, startPoint y: 120, endPoint x: 139, endPoint y: 132, distance: 41.4
click at [99, 120] on input "FACIAL" at bounding box center [198, 121] width 288 height 19
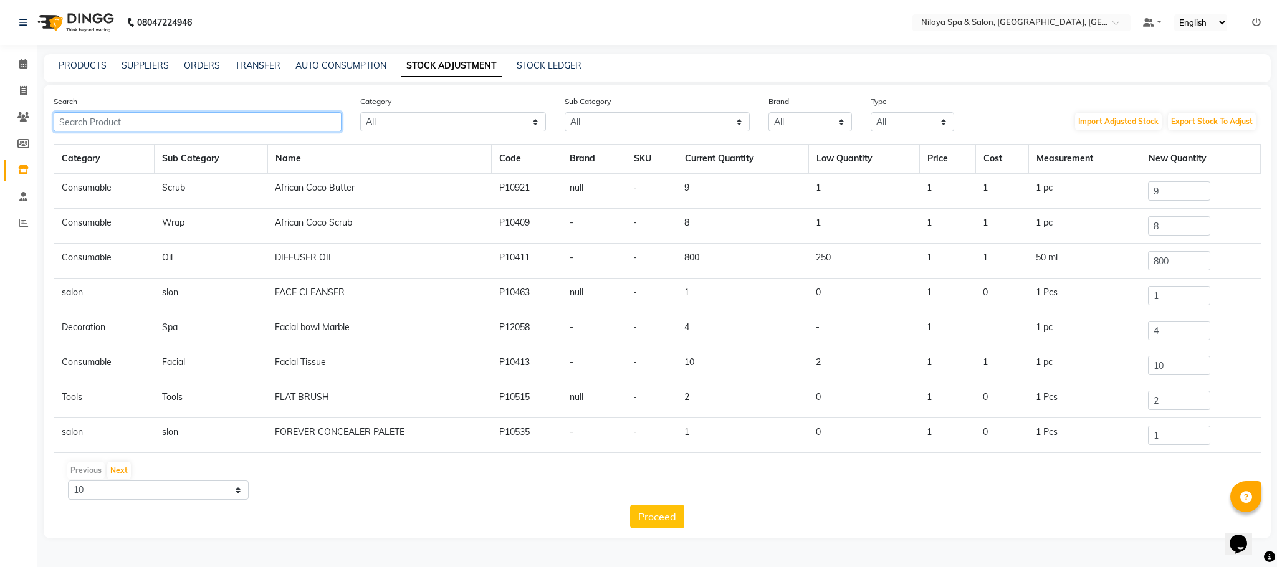
click at [97, 120] on input "text" at bounding box center [198, 121] width 288 height 19
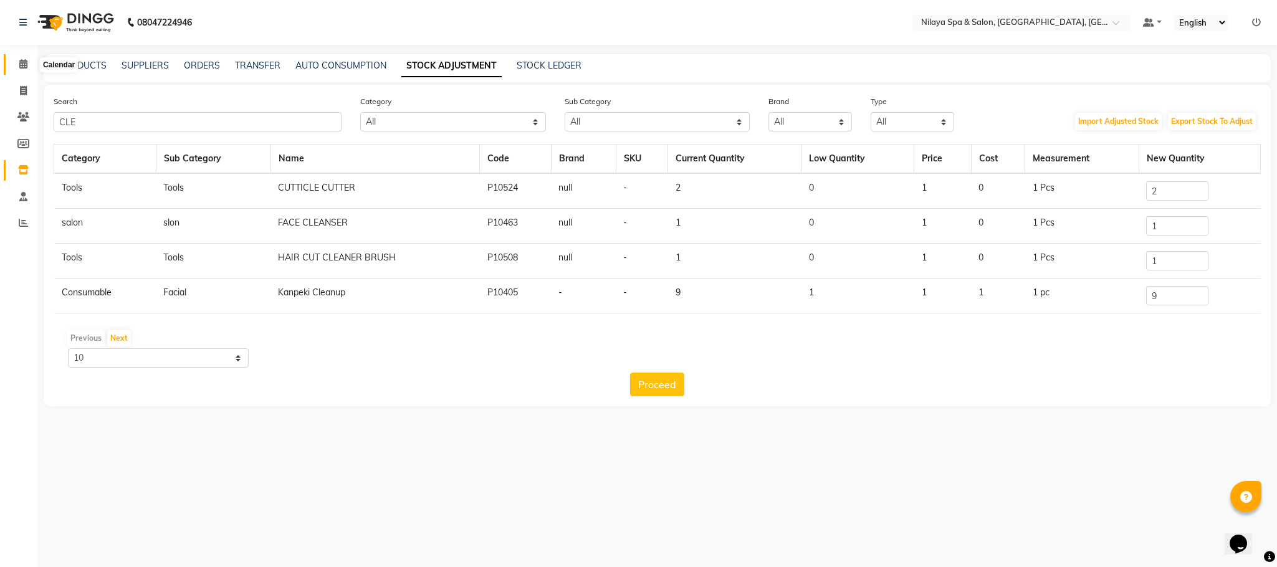
click at [19, 60] on icon at bounding box center [23, 63] width 8 height 9
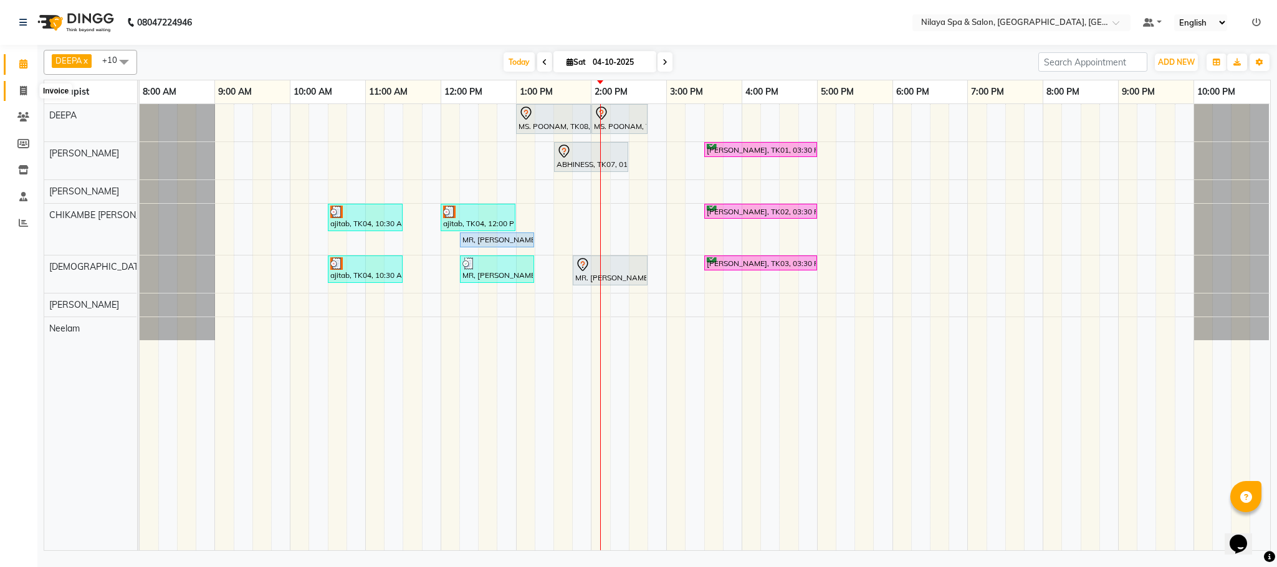
click at [22, 94] on icon at bounding box center [23, 90] width 7 height 9
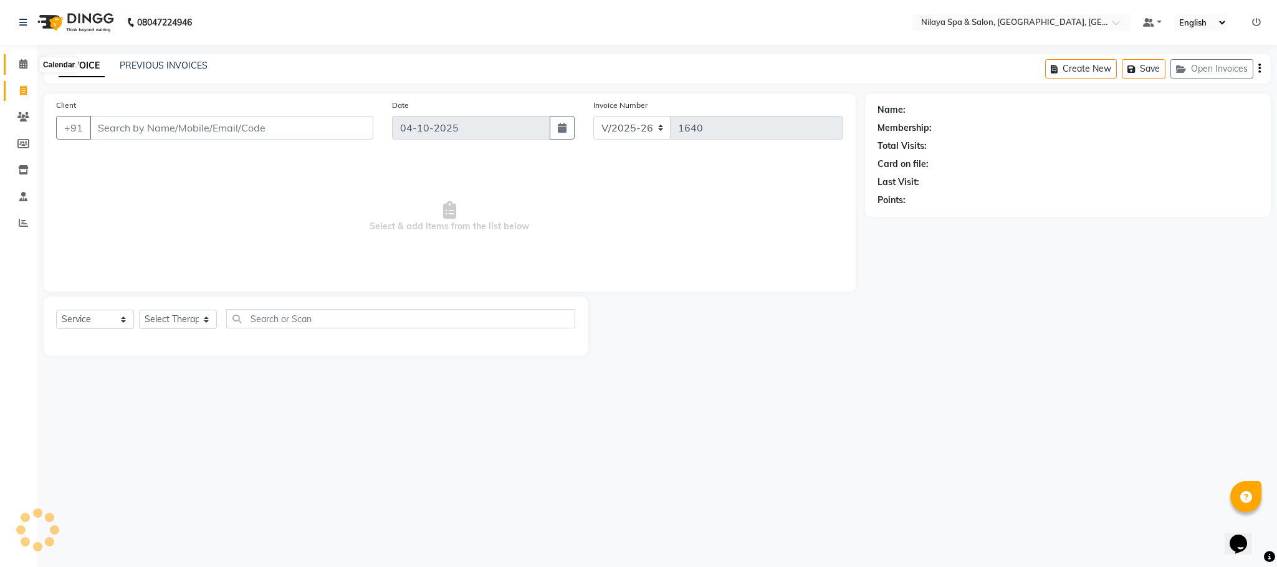
click at [19, 58] on span at bounding box center [23, 64] width 22 height 14
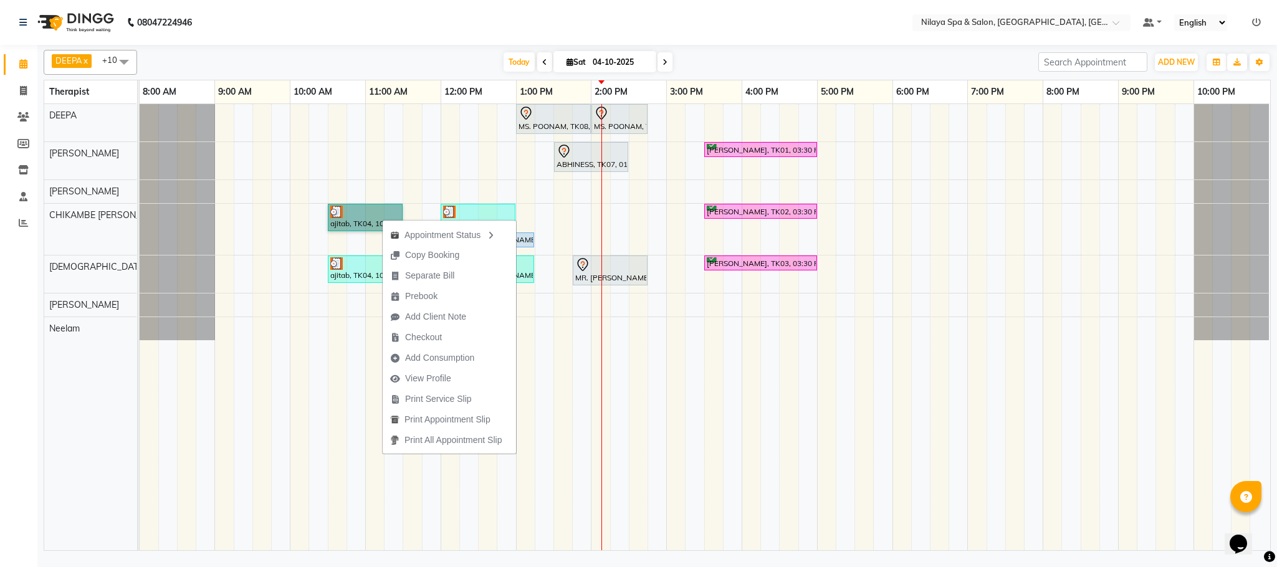
click at [569, 343] on div "MS. POONAM, TK08, 01:00 PM-02:00 PM, Hands And Feet - Salon Pedicure MS. POONAM…" at bounding box center [705, 327] width 1131 height 446
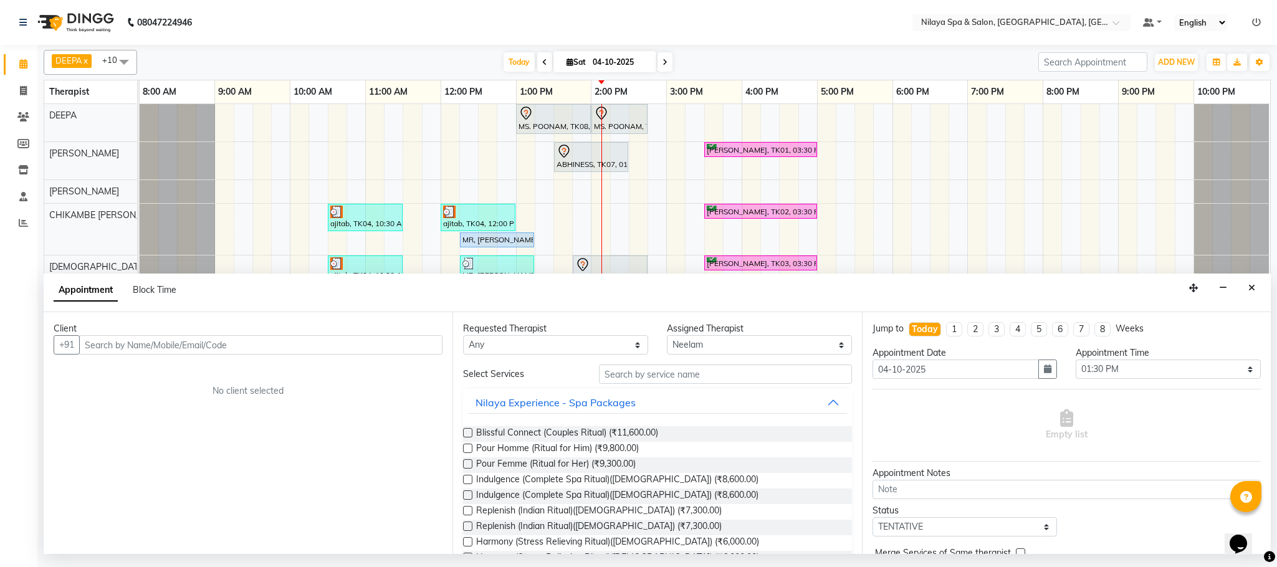
click at [1261, 289] on div "Appointment Block Time" at bounding box center [657, 293] width 1227 height 39
click at [1250, 292] on icon "Close" at bounding box center [1252, 288] width 7 height 9
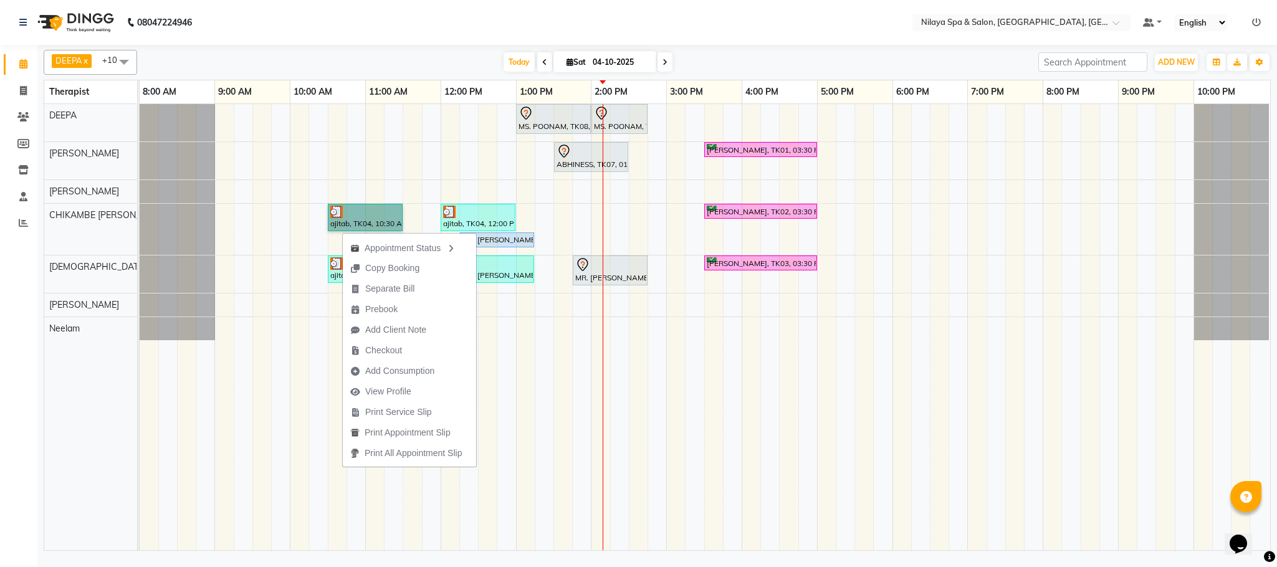
click at [522, 345] on td at bounding box center [525, 327] width 19 height 446
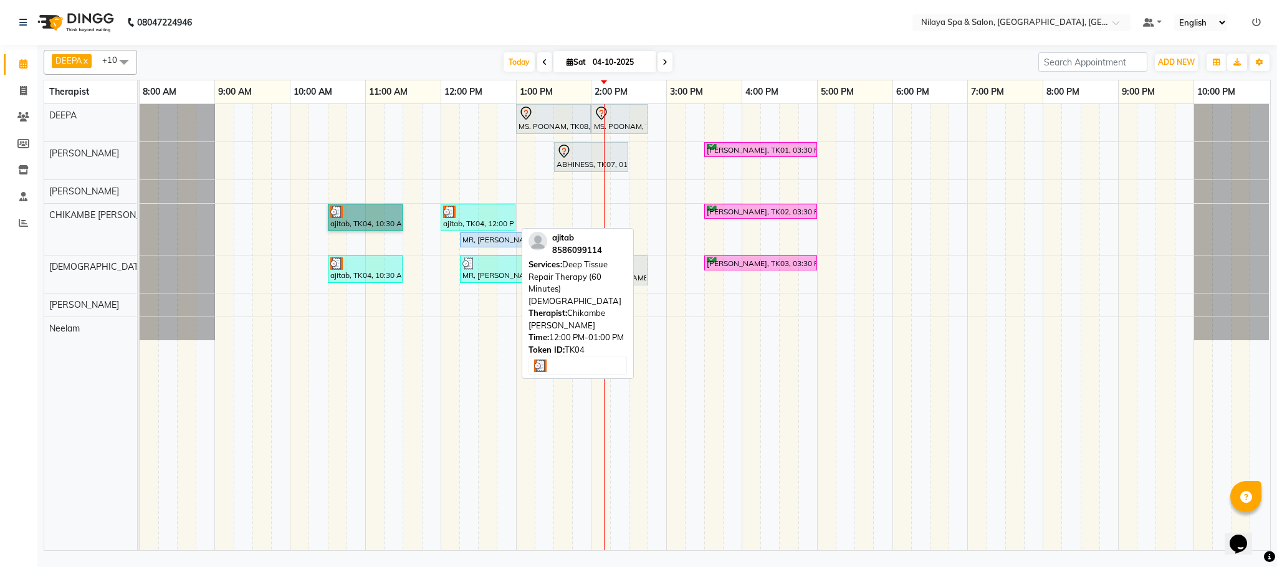
click at [462, 229] on div "ajitab, TK04, 12:00 PM-01:00 PM, Deep Tissue Repair Therapy (60 Minutes)[DEMOGR…" at bounding box center [478, 218] width 72 height 24
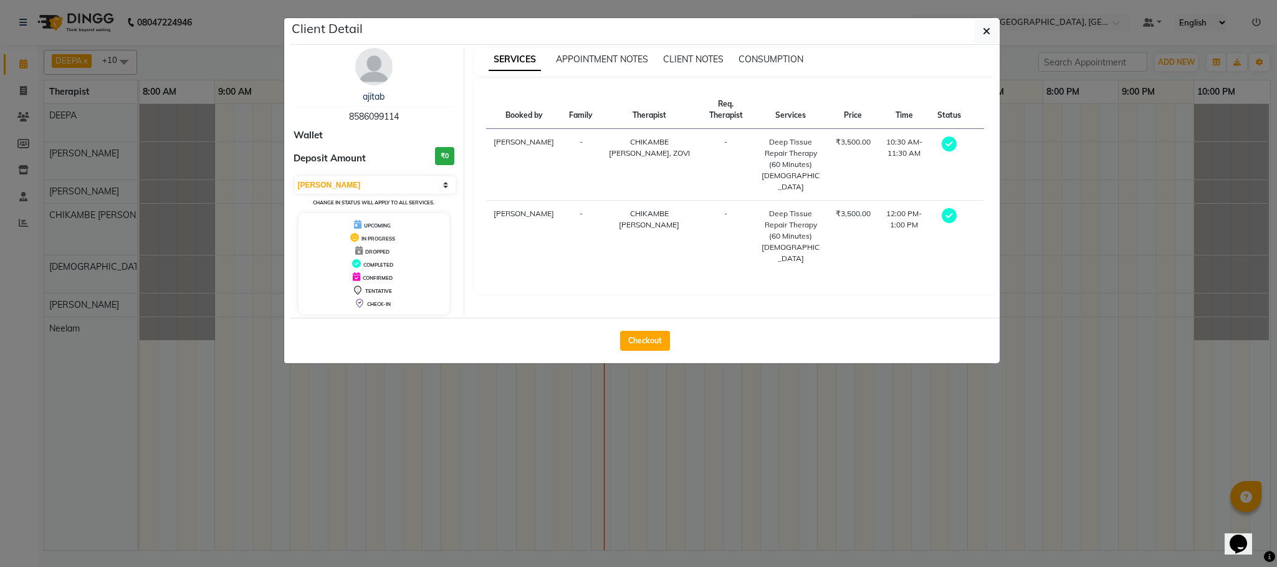
click at [670, 395] on ngb-modal-window "Client Detail ajitab 8586099114 Wallet Deposit Amount ₹0 Select MARK DONE UPCOM…" at bounding box center [638, 283] width 1277 height 567
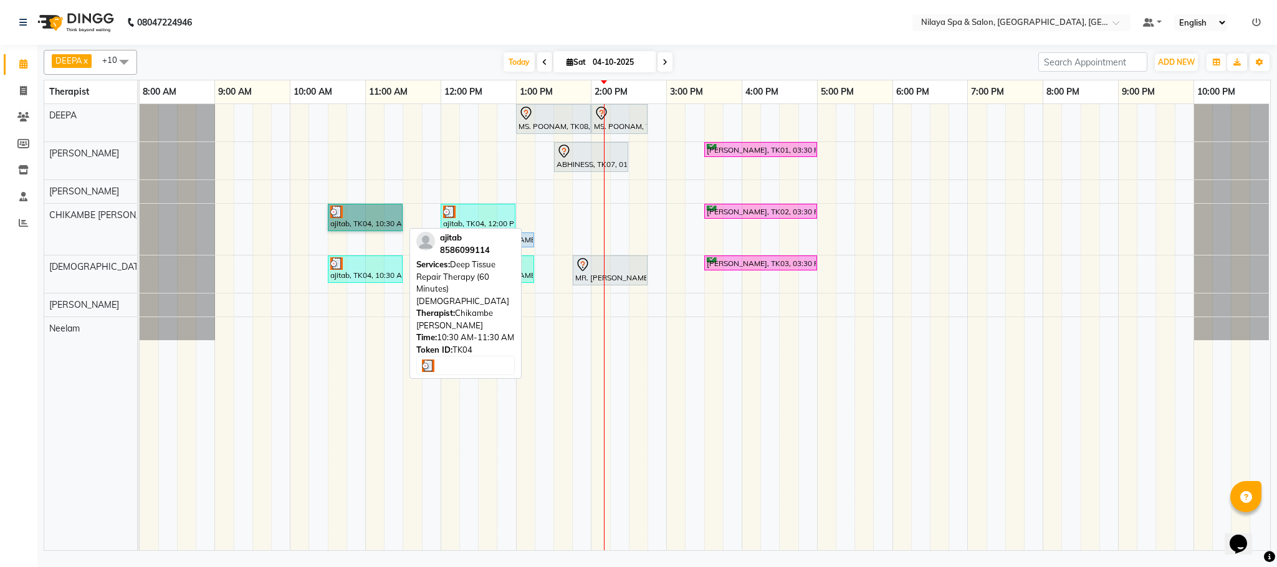
click at [368, 221] on link "ajitab, TK04, 10:30 AM-11:30 AM, Deep Tissue Repair Therapy (60 Minutes)[DEMOGR…" at bounding box center [365, 217] width 75 height 27
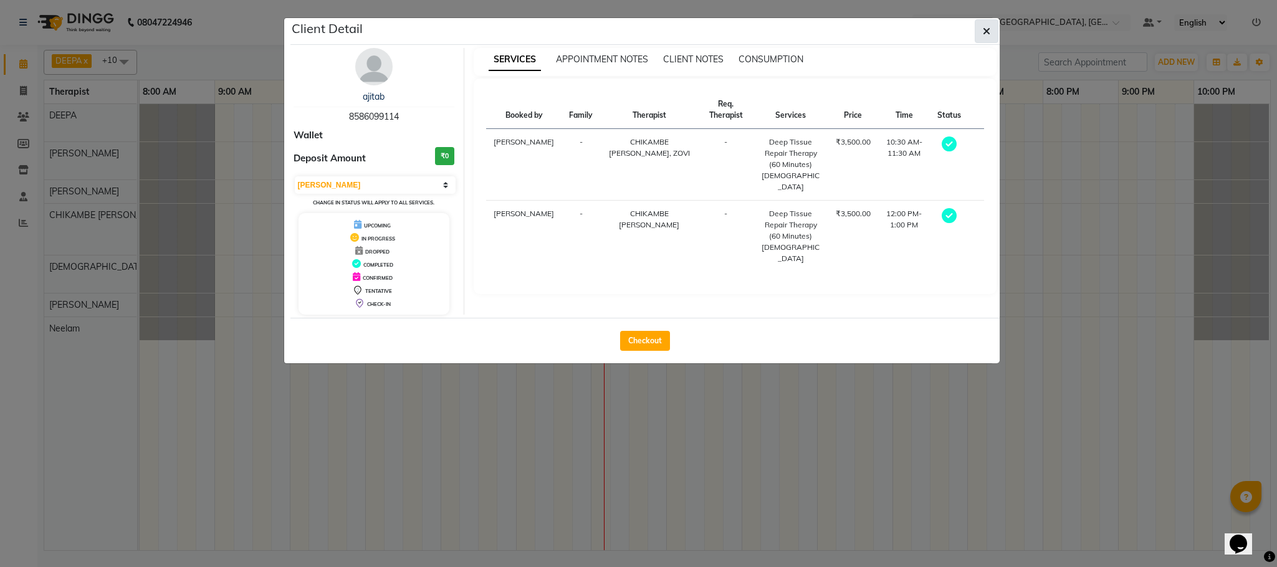
click at [984, 24] on button "button" at bounding box center [987, 31] width 24 height 24
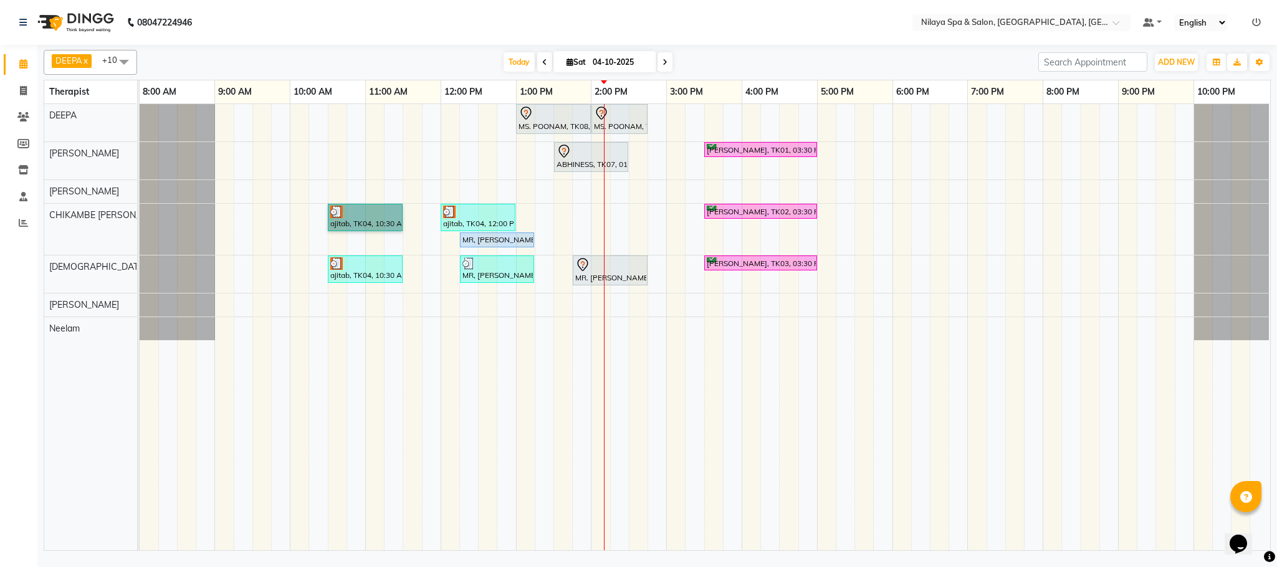
click at [369, 270] on div at bounding box center [365, 263] width 70 height 12
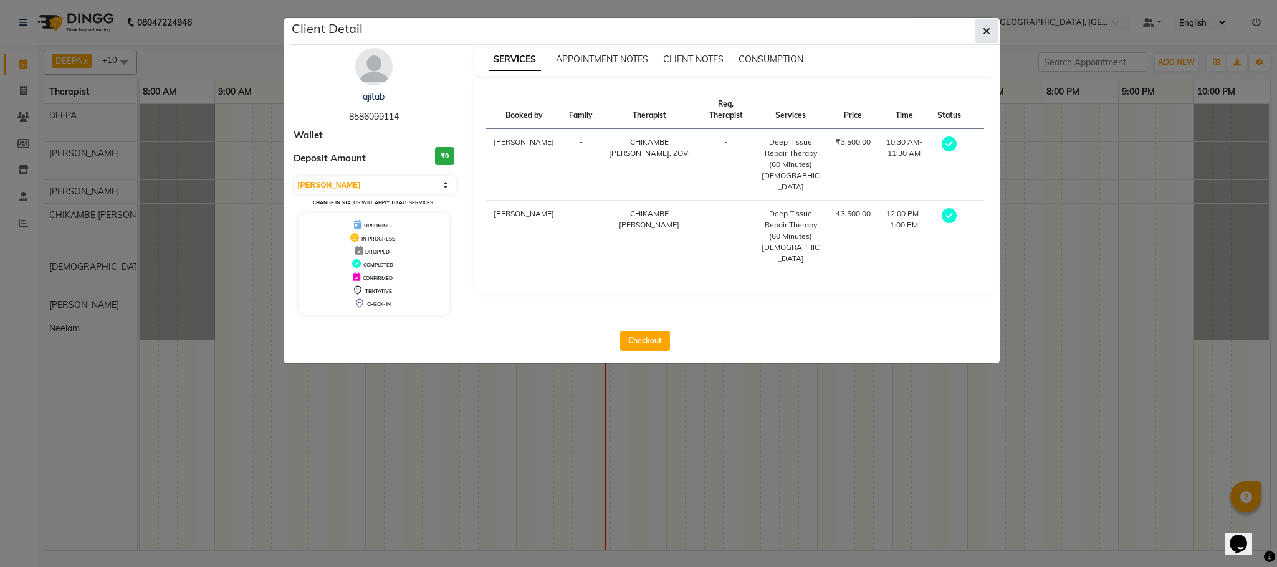
click at [979, 28] on button "button" at bounding box center [987, 31] width 24 height 24
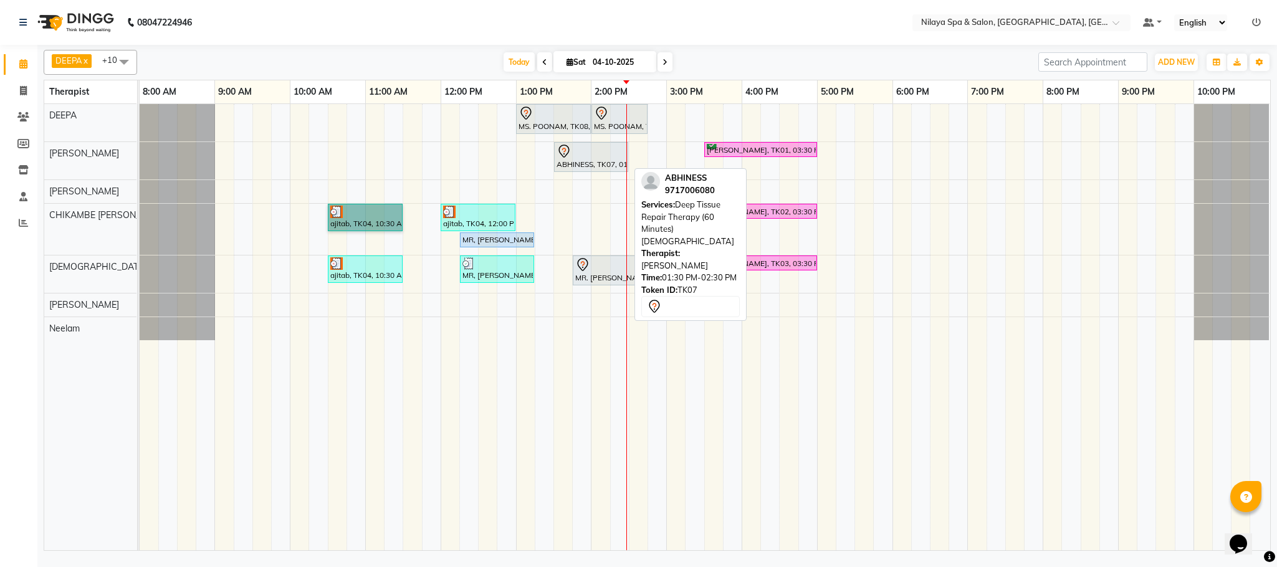
click at [608, 158] on div at bounding box center [591, 151] width 69 height 15
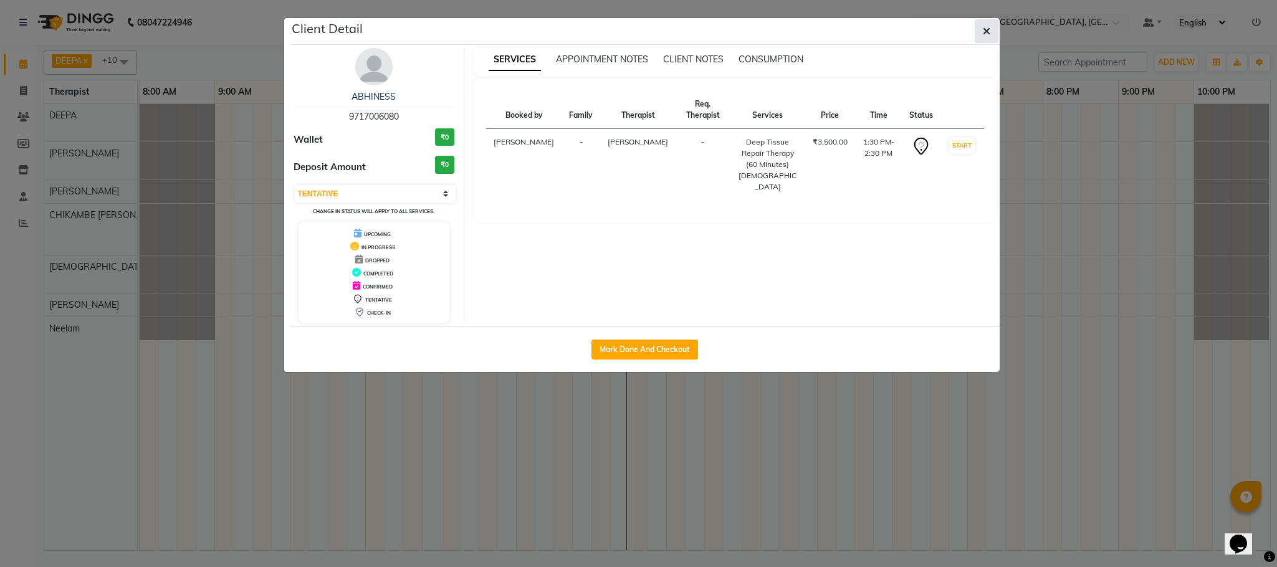
click at [992, 26] on button "button" at bounding box center [987, 31] width 24 height 24
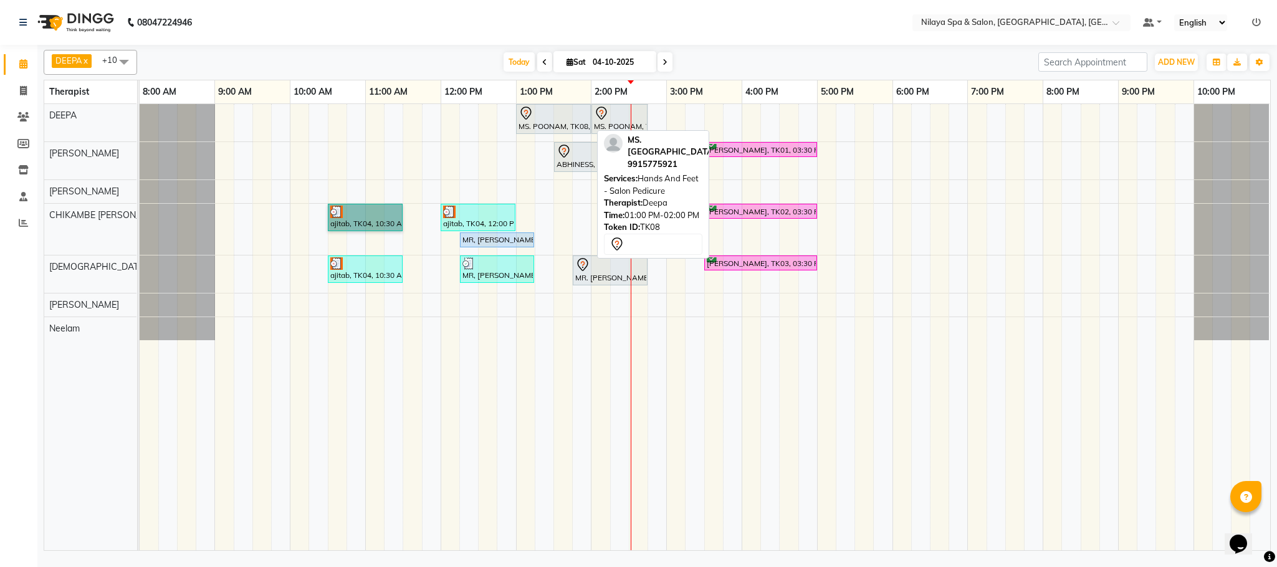
click at [552, 130] on div "MS. POONAM, TK08, 01:00 PM-02:00 PM, Hands And Feet - Salon Pedicure" at bounding box center [553, 119] width 72 height 26
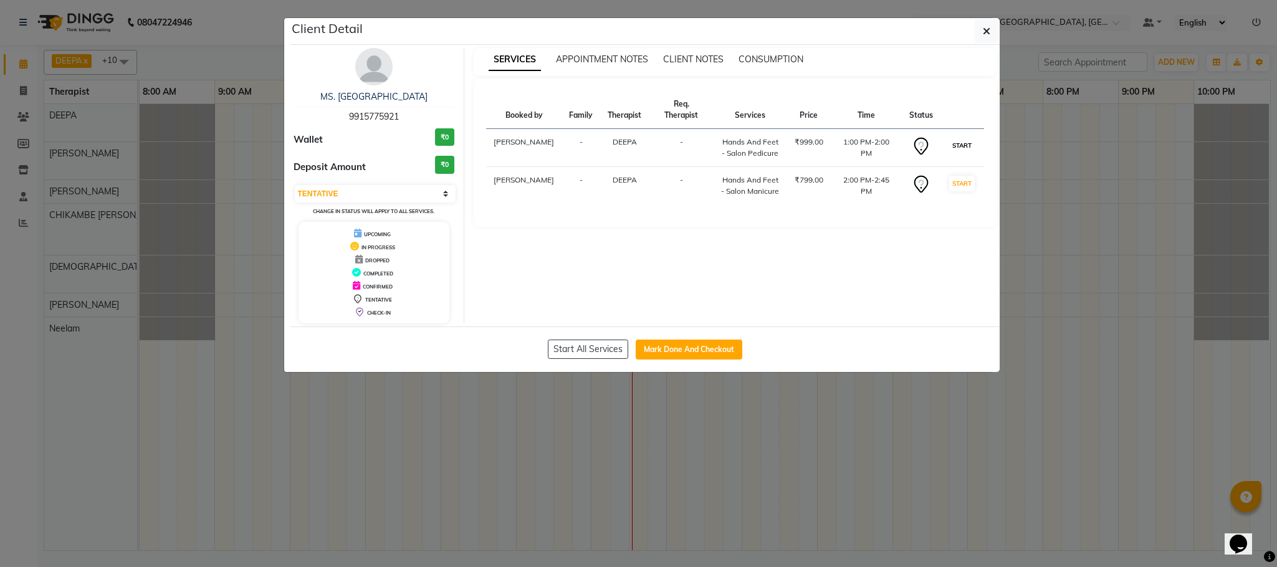
click at [966, 138] on button "START" at bounding box center [962, 146] width 26 height 16
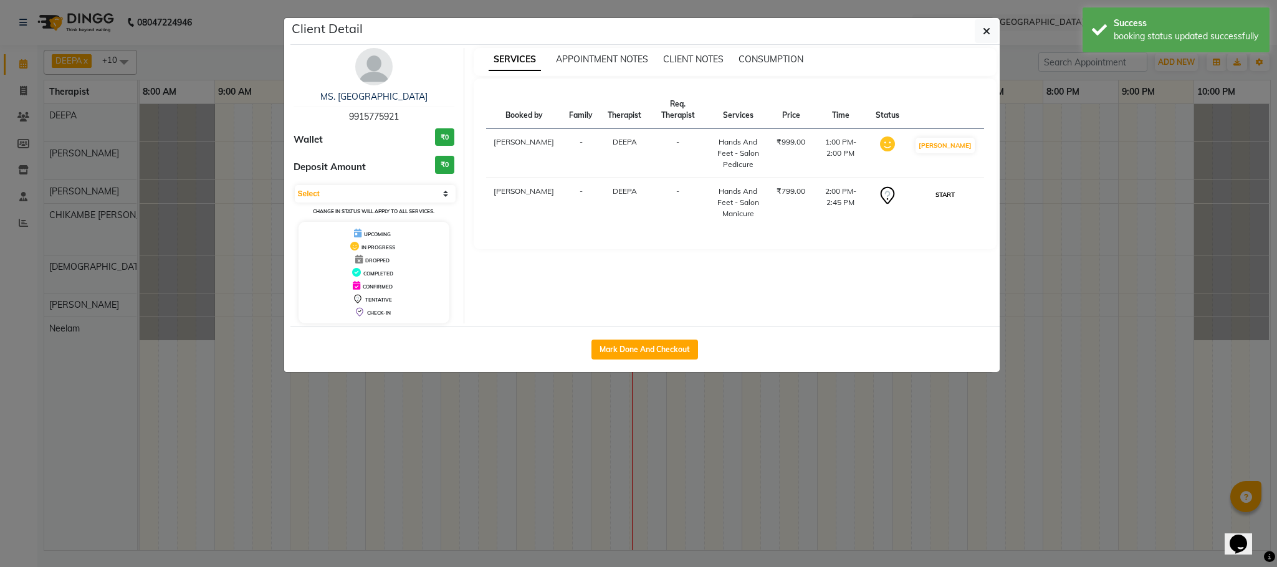
click at [950, 191] on button "START" at bounding box center [946, 195] width 26 height 16
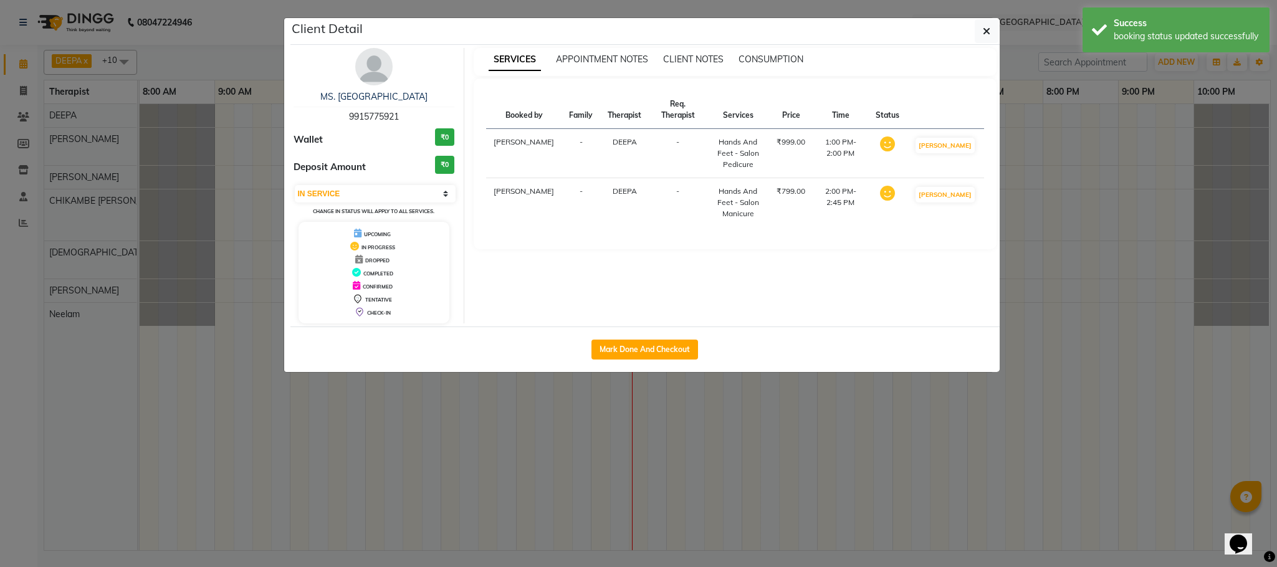
drag, startPoint x: 779, startPoint y: 425, endPoint x: 772, endPoint y: 421, distance: 7.0
click at [777, 425] on ngb-modal-window "Client Detail MS. POONAM 9915775921 Wallet ₹0 Deposit Amount ₹0 Select IN SERVI…" at bounding box center [638, 283] width 1277 height 567
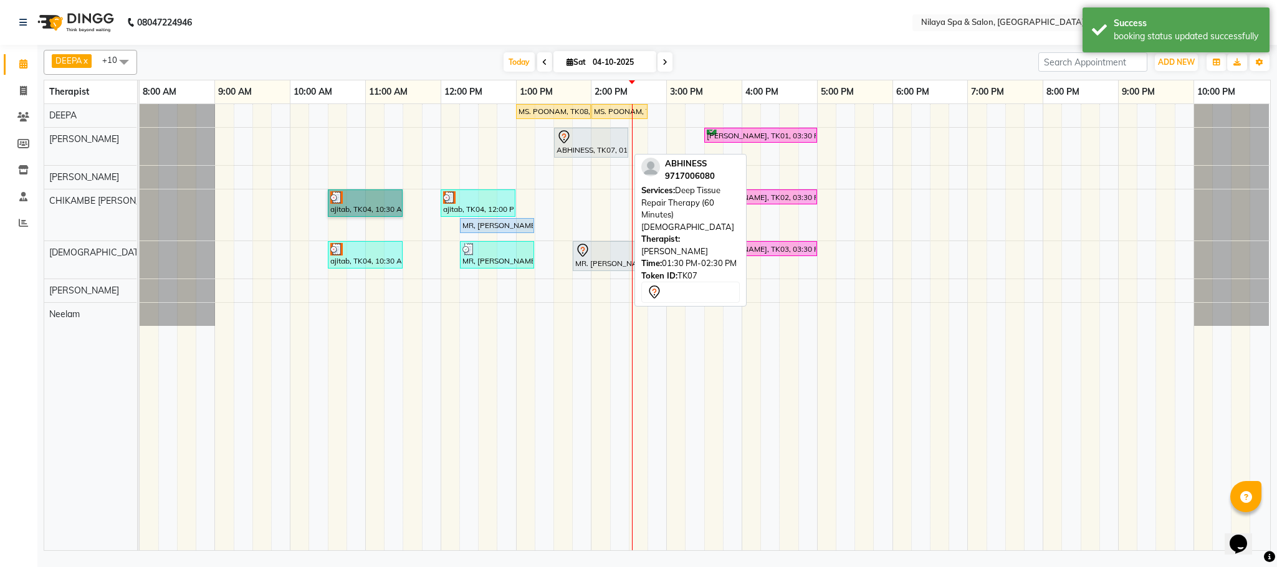
click at [576, 145] on div at bounding box center [591, 137] width 69 height 15
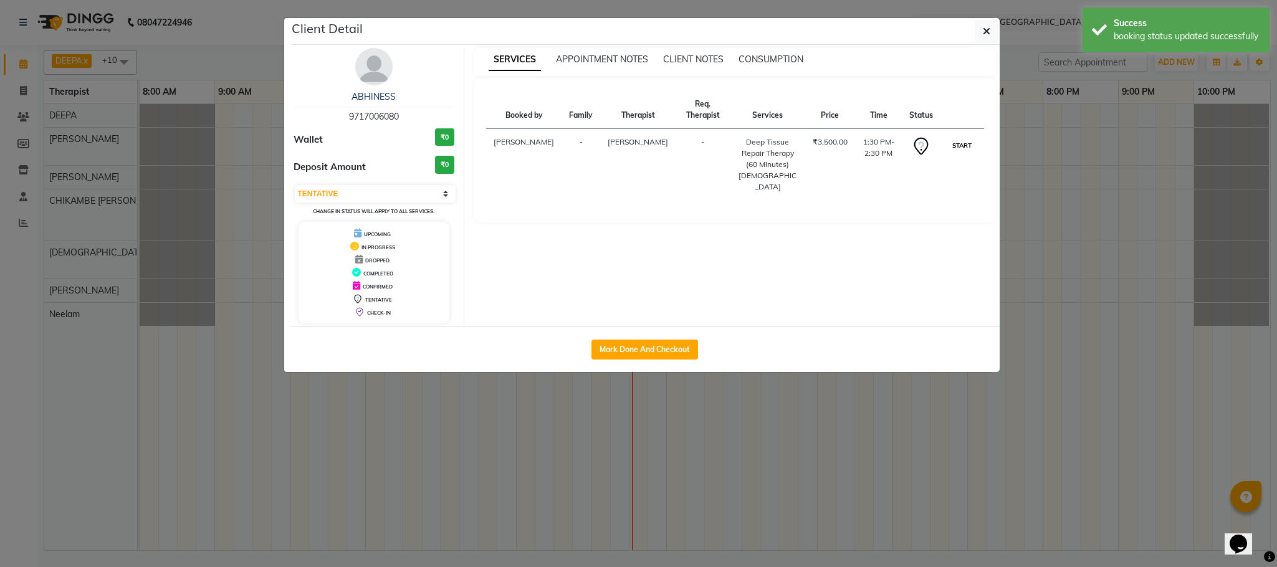
click at [958, 138] on button "START" at bounding box center [962, 146] width 26 height 16
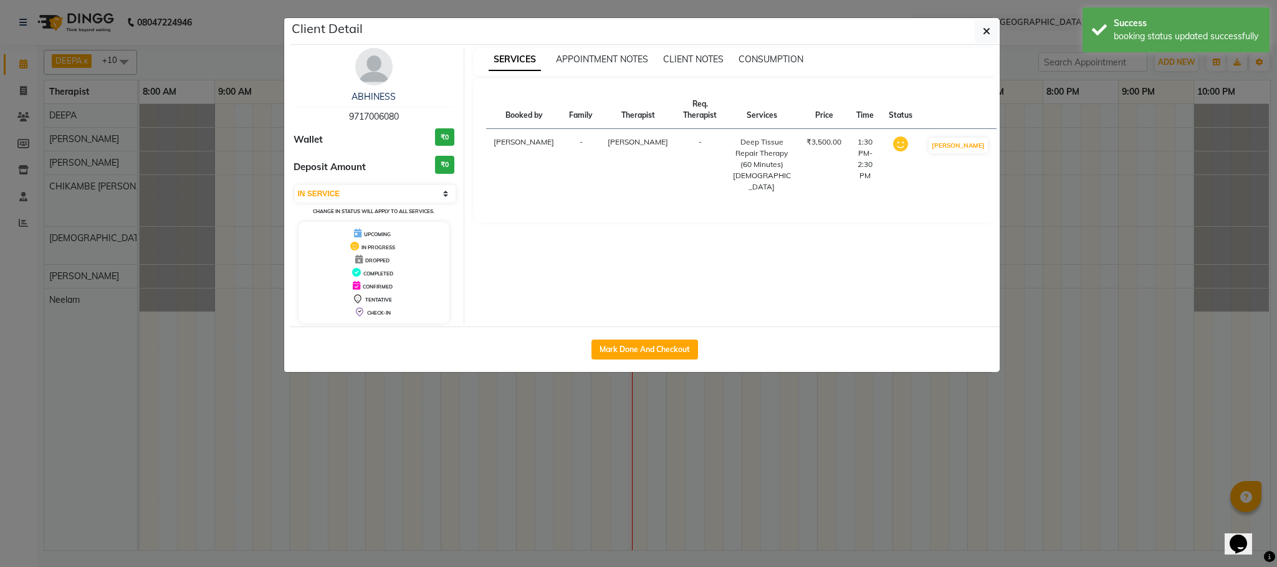
click at [746, 453] on ngb-modal-window "Client Detail ABHINESS 9717006080 Wallet ₹0 Deposit Amount ₹0 Select IN SERVICE…" at bounding box center [638, 283] width 1277 height 567
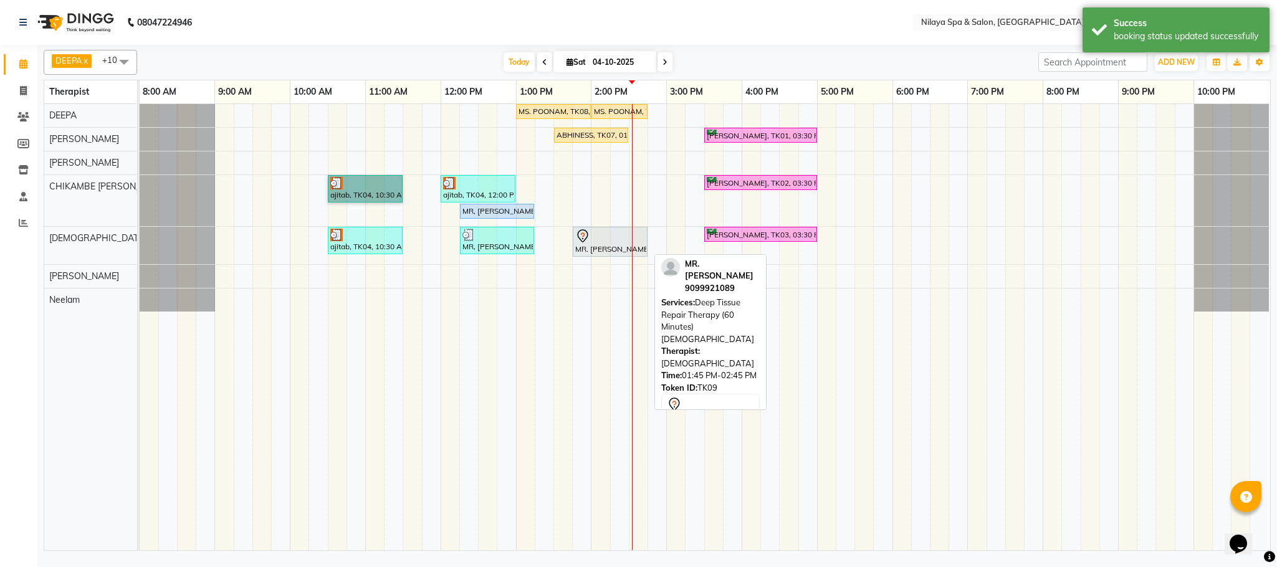
click at [591, 252] on div "MR. [PERSON_NAME], TK09, 01:45 PM-02:45 PM, Deep Tissue Repair Therapy (60 Minu…" at bounding box center [610, 242] width 72 height 26
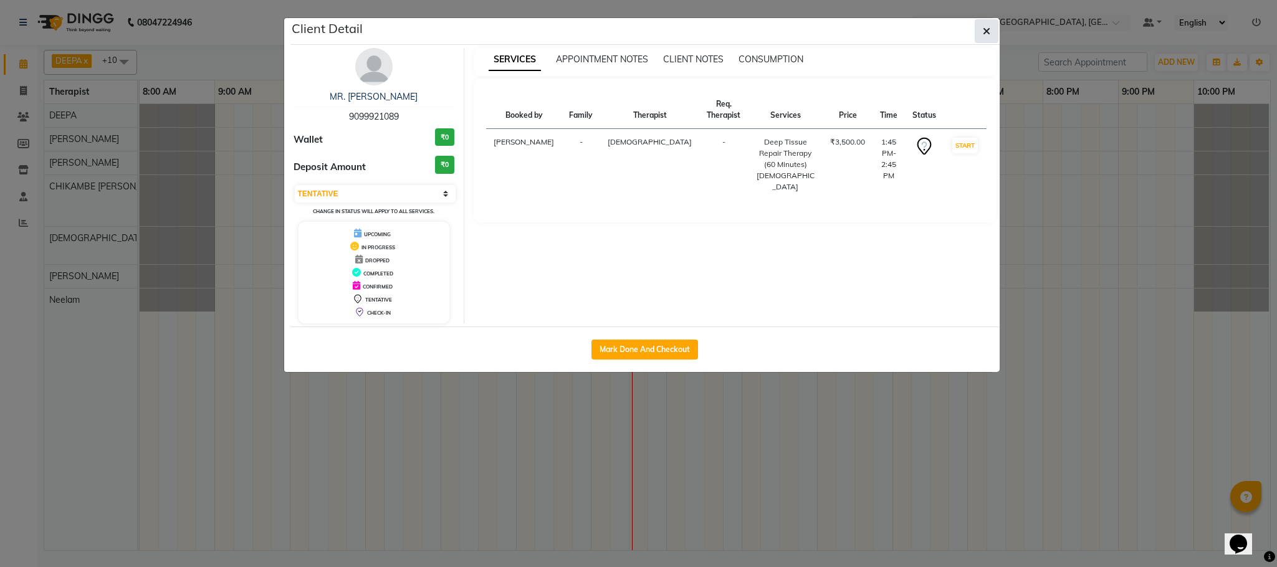
click at [988, 32] on icon "button" at bounding box center [986, 31] width 7 height 10
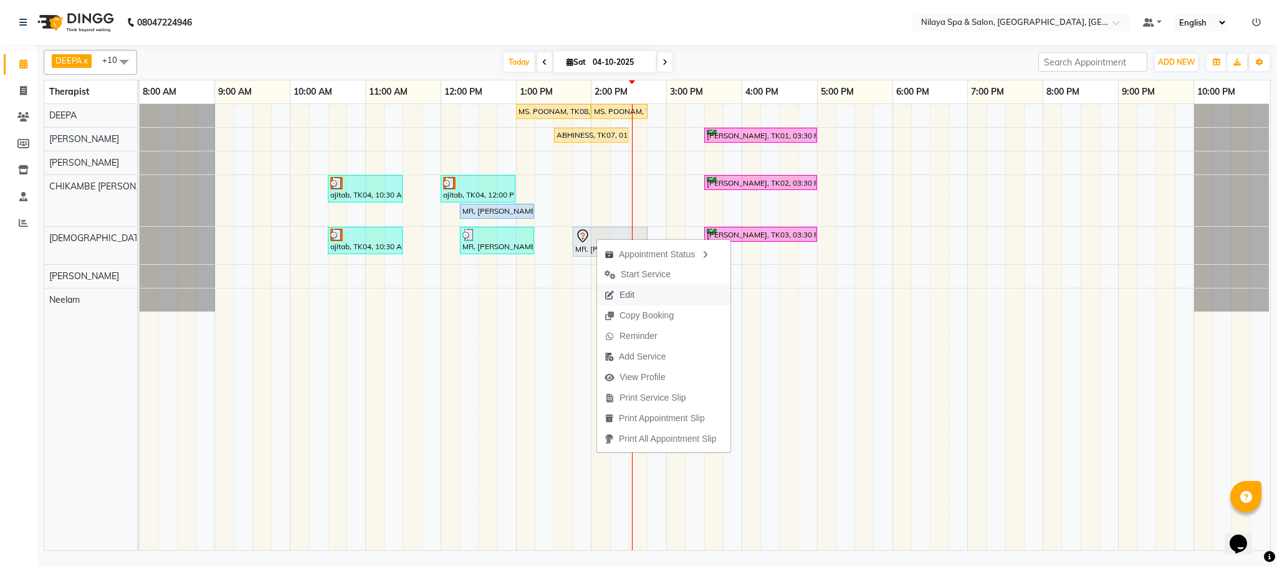
click at [635, 296] on span "Edit" at bounding box center [627, 295] width 15 height 13
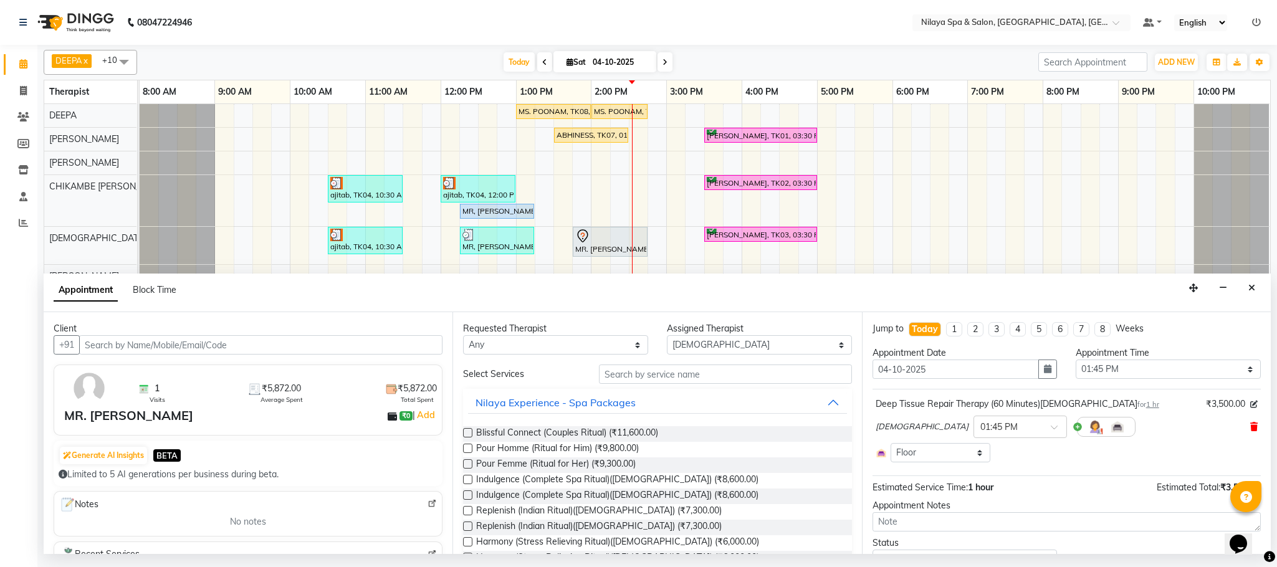
click at [1251, 429] on icon at bounding box center [1254, 427] width 7 height 9
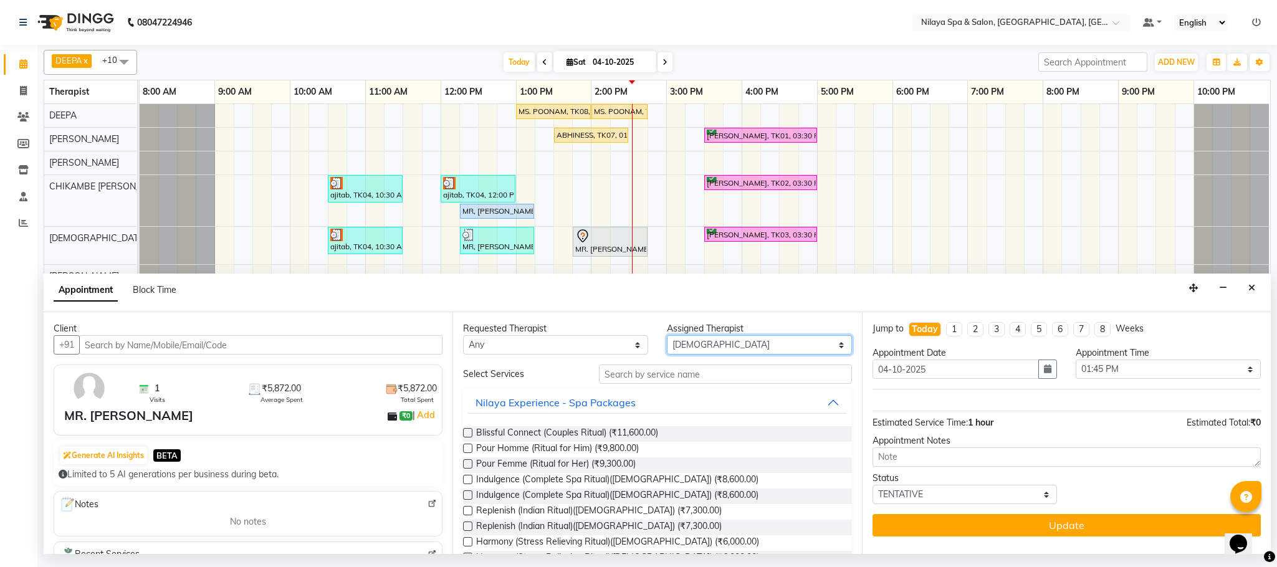
click at [724, 343] on select "Select ACHUI [PERSON_NAME] [PERSON_NAME] [PERSON_NAME] [PERSON_NAME] [PERSON_NA…" at bounding box center [759, 344] width 185 height 19
click at [667, 337] on select "Select ACHUI [PERSON_NAME] [PERSON_NAME] [PERSON_NAME] [PERSON_NAME] [PERSON_NA…" at bounding box center [759, 344] width 185 height 19
click at [628, 380] on input "text" at bounding box center [725, 374] width 253 height 19
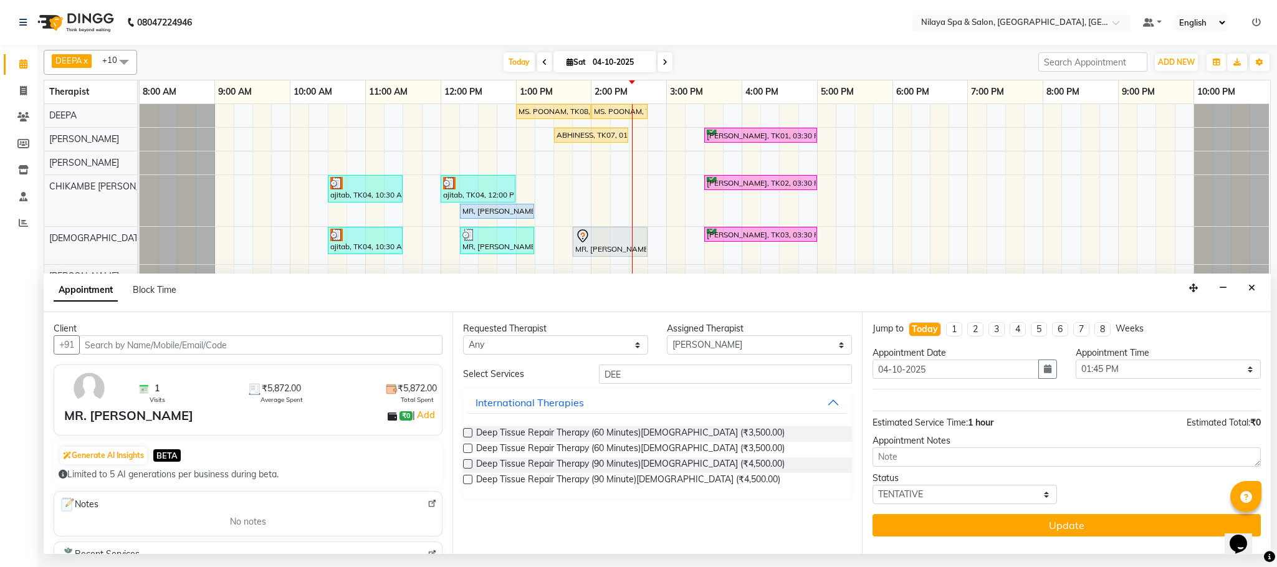
click at [469, 464] on label at bounding box center [467, 463] width 9 height 9
click at [469, 464] on input "checkbox" at bounding box center [467, 465] width 8 height 8
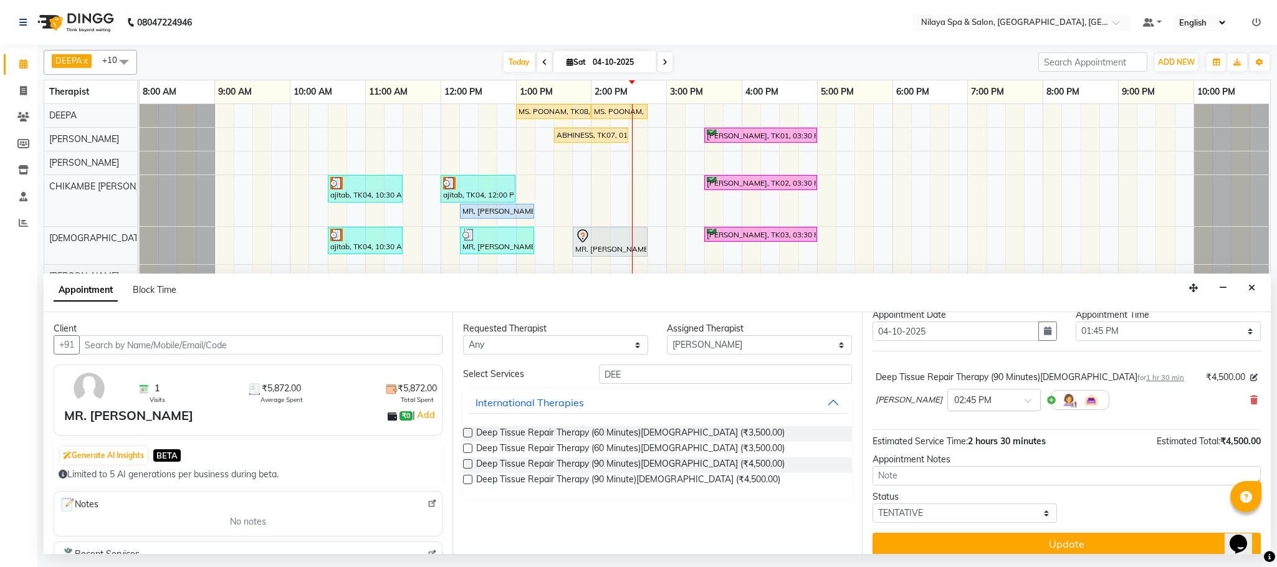
scroll to position [51, 0]
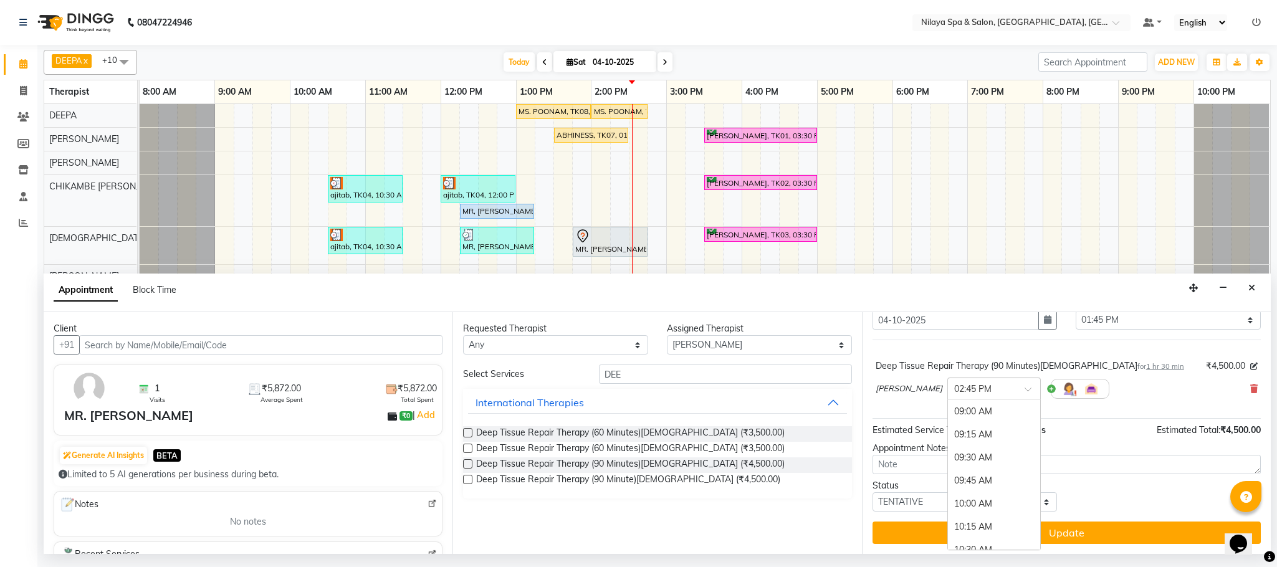
click at [954, 391] on input "text" at bounding box center [981, 388] width 55 height 13
click at [948, 412] on div "01:30 PM" at bounding box center [994, 409] width 92 height 23
click at [1025, 389] on span at bounding box center [1033, 392] width 16 height 13
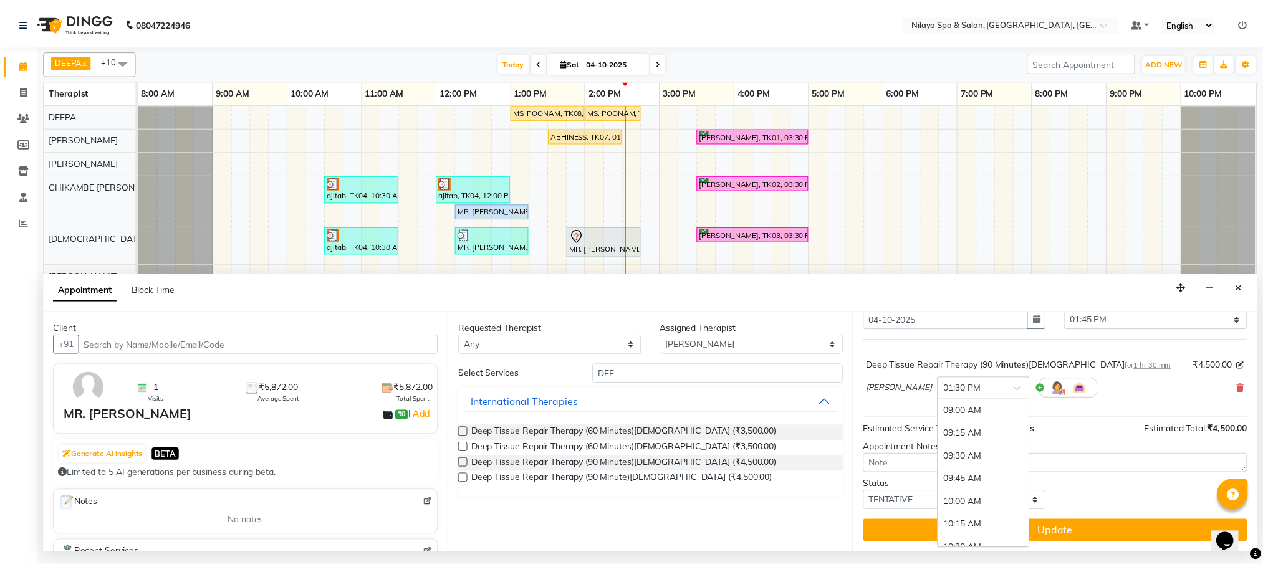
scroll to position [414, 0]
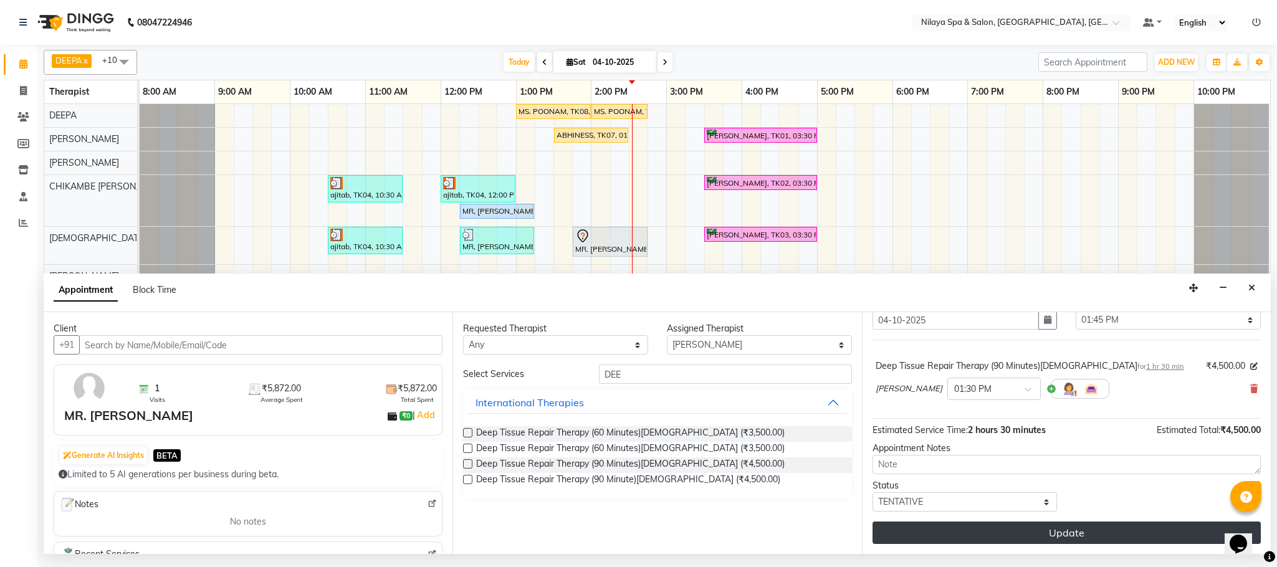
click at [1032, 533] on button "Update" at bounding box center [1067, 533] width 388 height 22
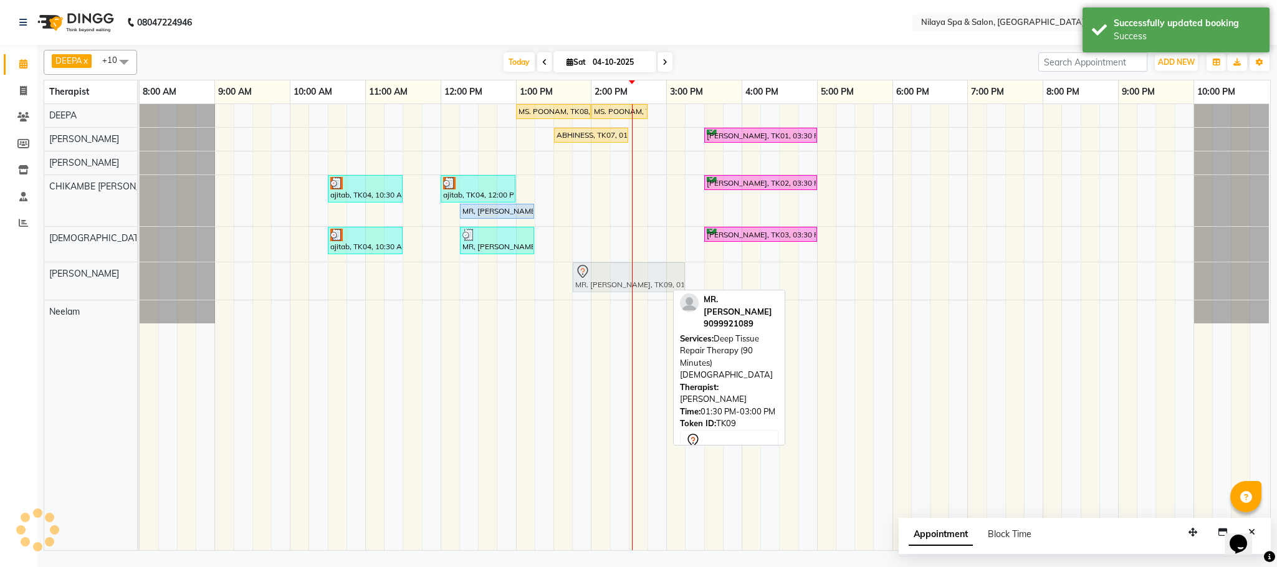
click at [140, 288] on div "MR. [PERSON_NAME], TK09, 01:30 PM-03:00 PM, Deep Tissue Repair Therapy (90 Minu…" at bounding box center [140, 280] width 0 height 37
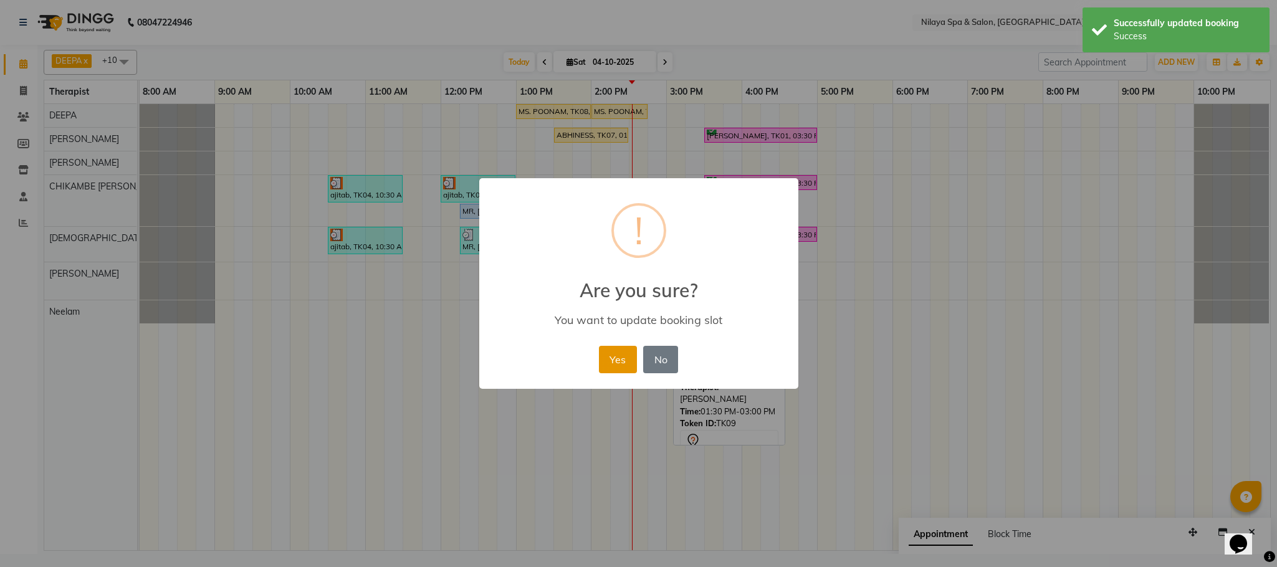
click at [606, 367] on button "Yes" at bounding box center [618, 359] width 38 height 27
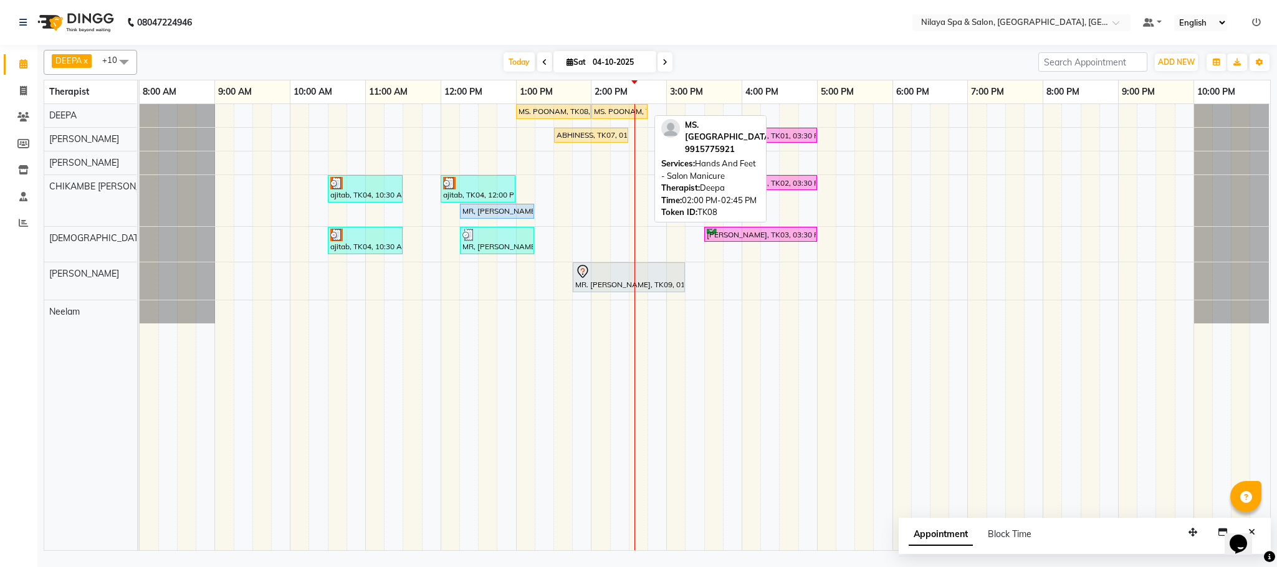
click at [565, 112] on div "MS. POONAM, TK08, 01:00 PM-02:00 PM, Hands And Feet - Salon Pedicure" at bounding box center [553, 111] width 72 height 11
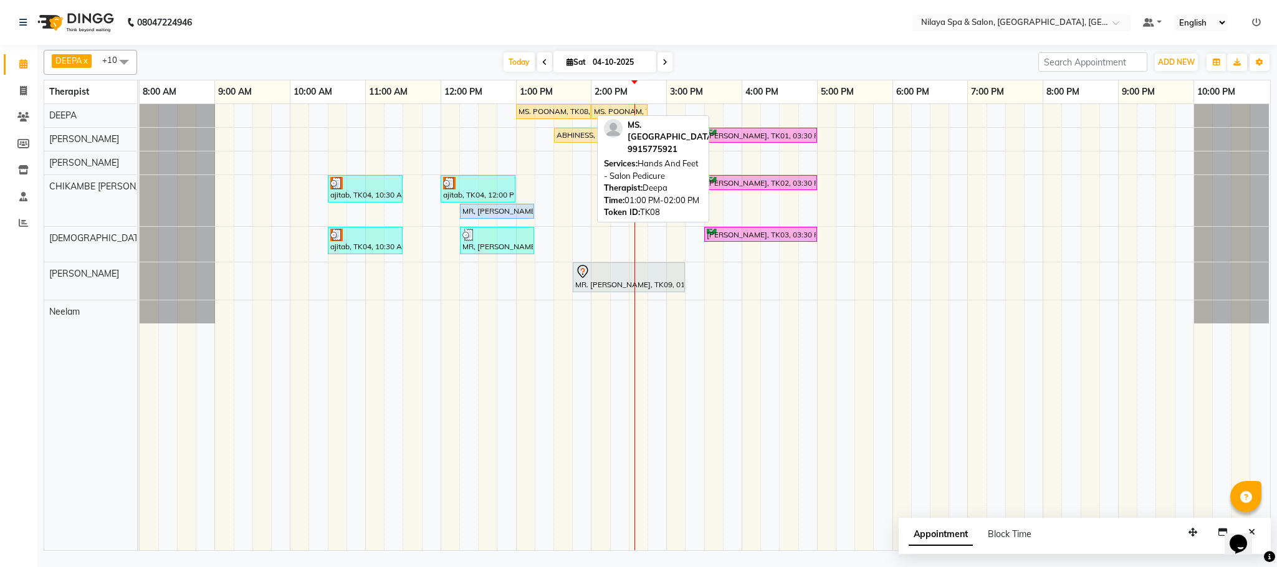
click at [548, 108] on div "MS. POONAM, TK08, 01:00 PM-02:00 PM, Hands And Feet - Salon Pedicure" at bounding box center [553, 111] width 72 height 11
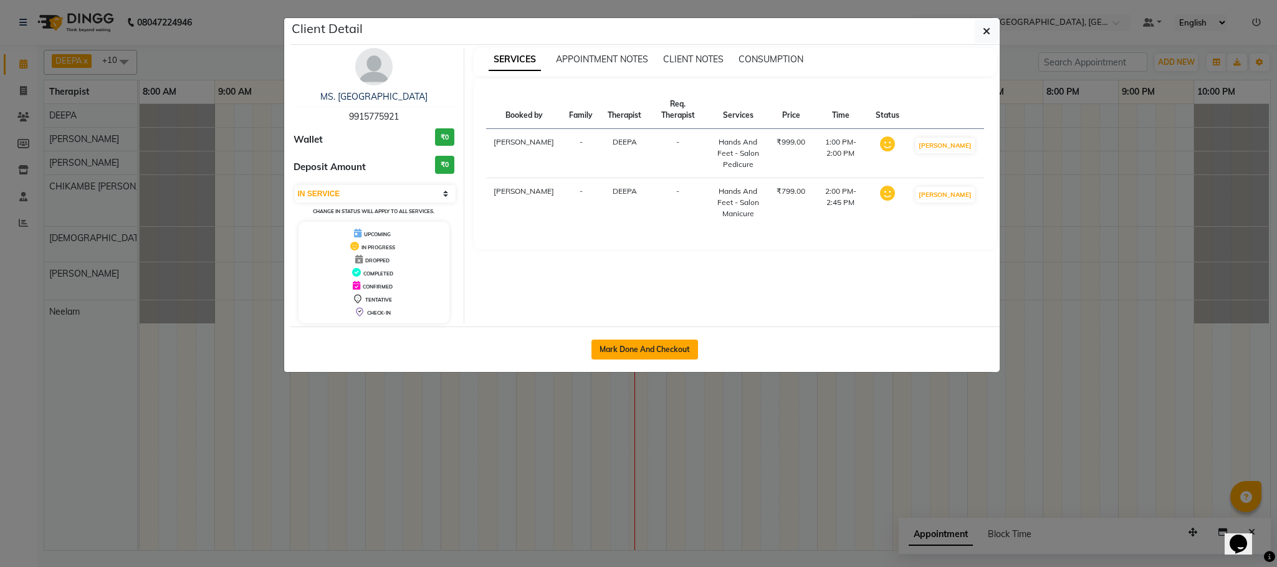
click at [647, 344] on button "Mark Done And Checkout" at bounding box center [645, 350] width 107 height 20
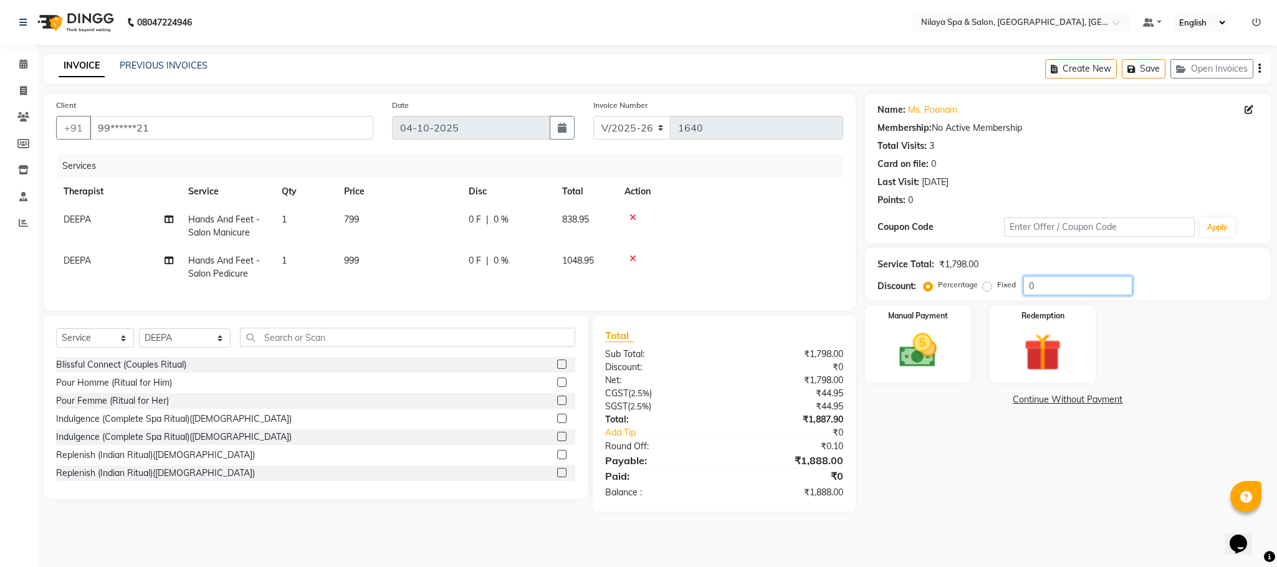
click at [1027, 286] on input "0" at bounding box center [1078, 285] width 109 height 19
click at [928, 348] on img at bounding box center [918, 351] width 64 height 45
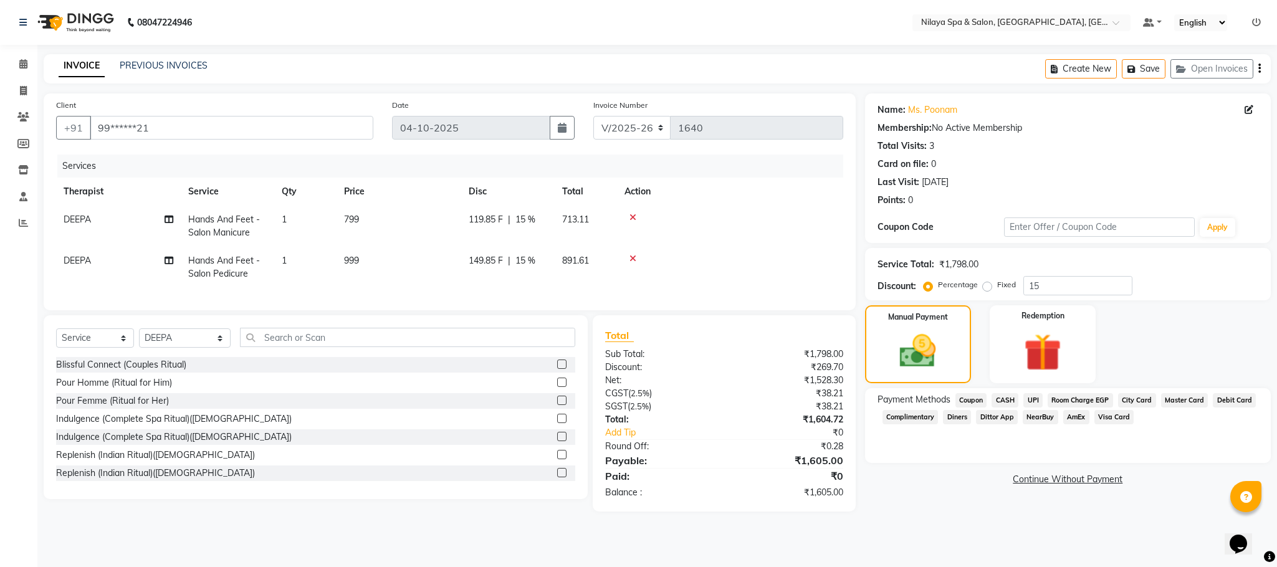
click at [1094, 395] on span "Room Charge EGP" at bounding box center [1080, 400] width 65 height 14
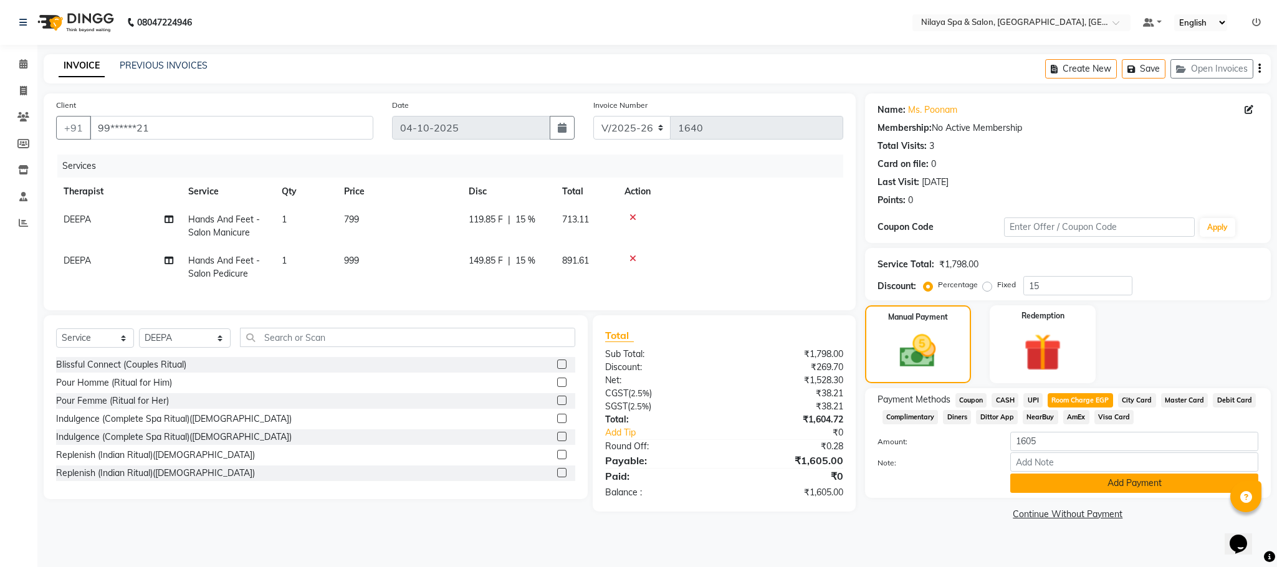
click at [1064, 482] on button "Add Payment" at bounding box center [1135, 483] width 248 height 19
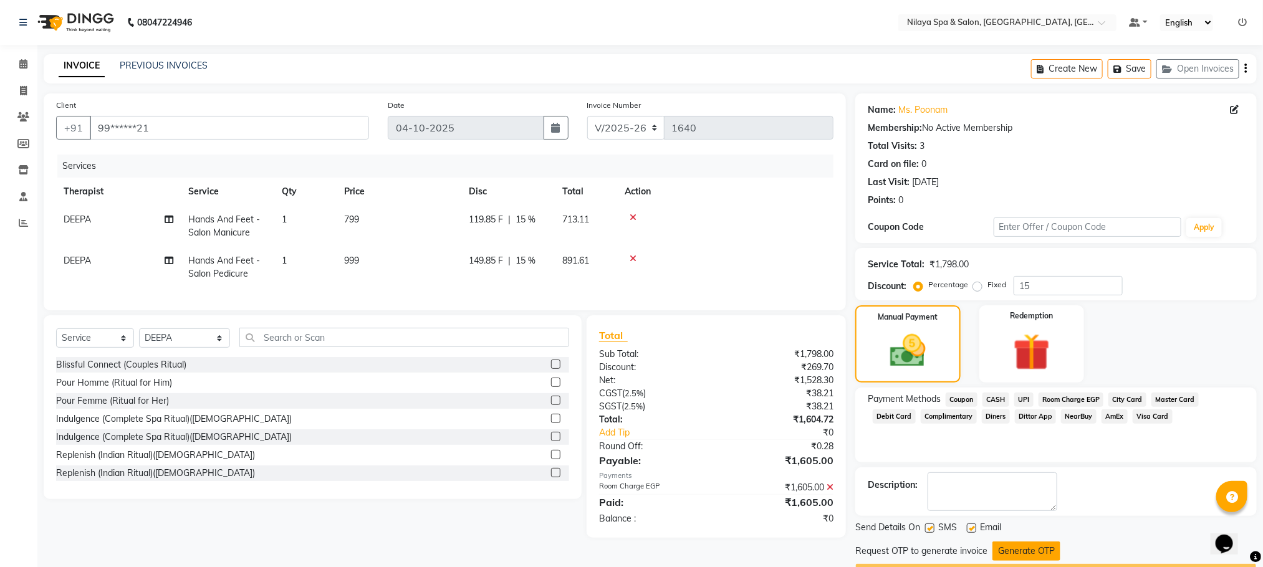
click at [1018, 548] on button "Generate OTP" at bounding box center [1026, 551] width 68 height 19
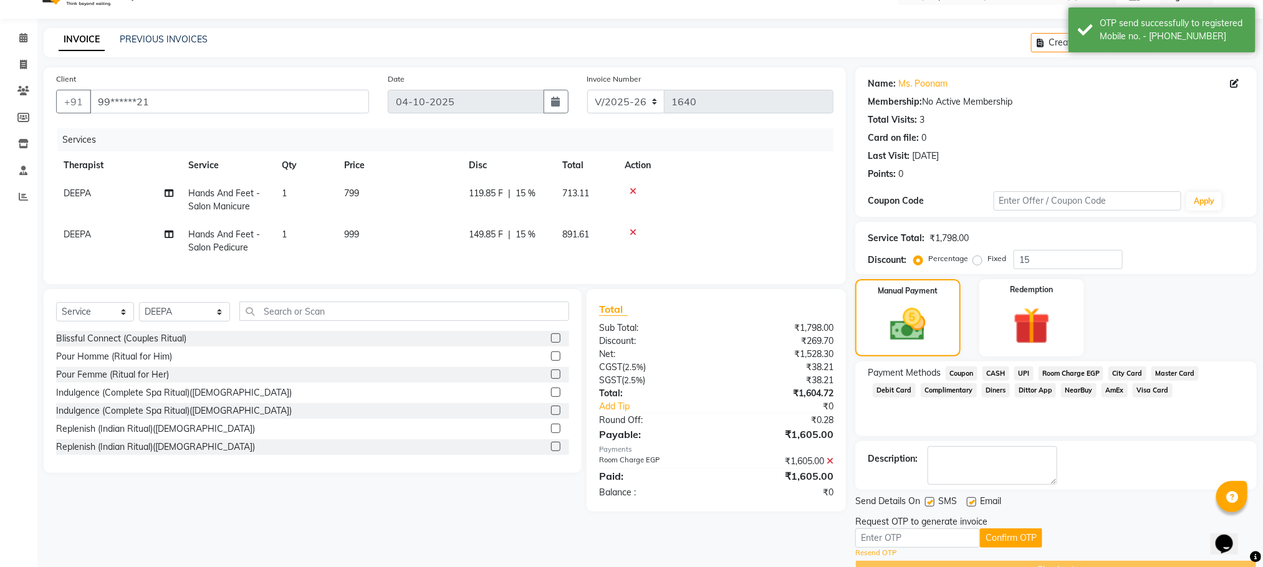
scroll to position [59, 0]
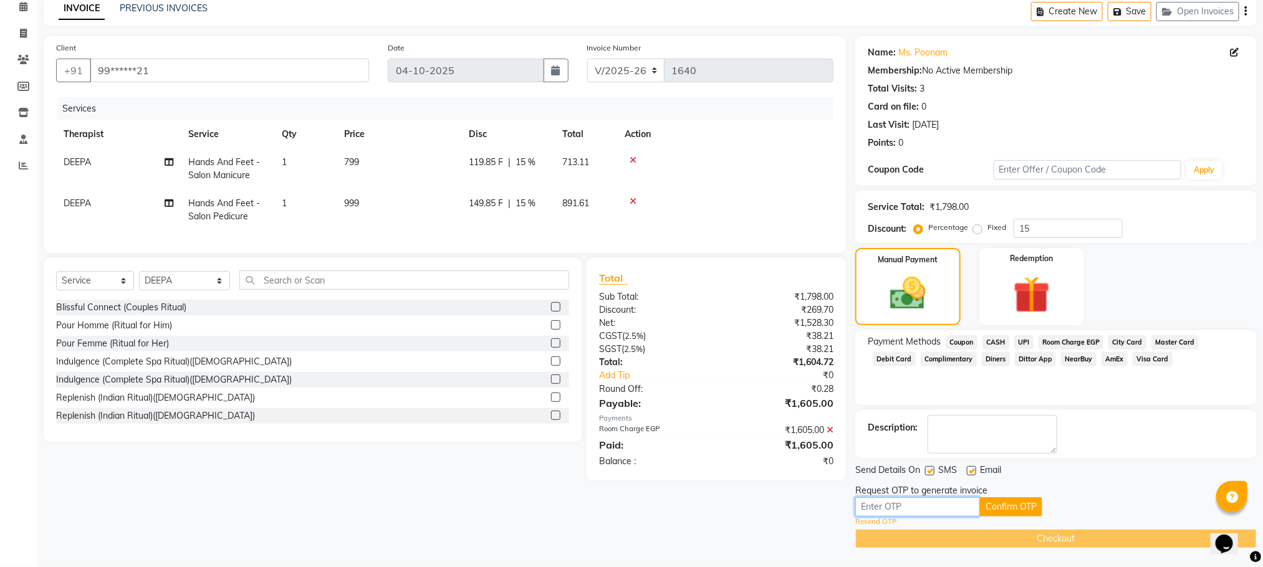
click at [920, 502] on input "text" at bounding box center [917, 506] width 125 height 19
click at [1030, 500] on button "Confirm OTP" at bounding box center [1011, 506] width 62 height 19
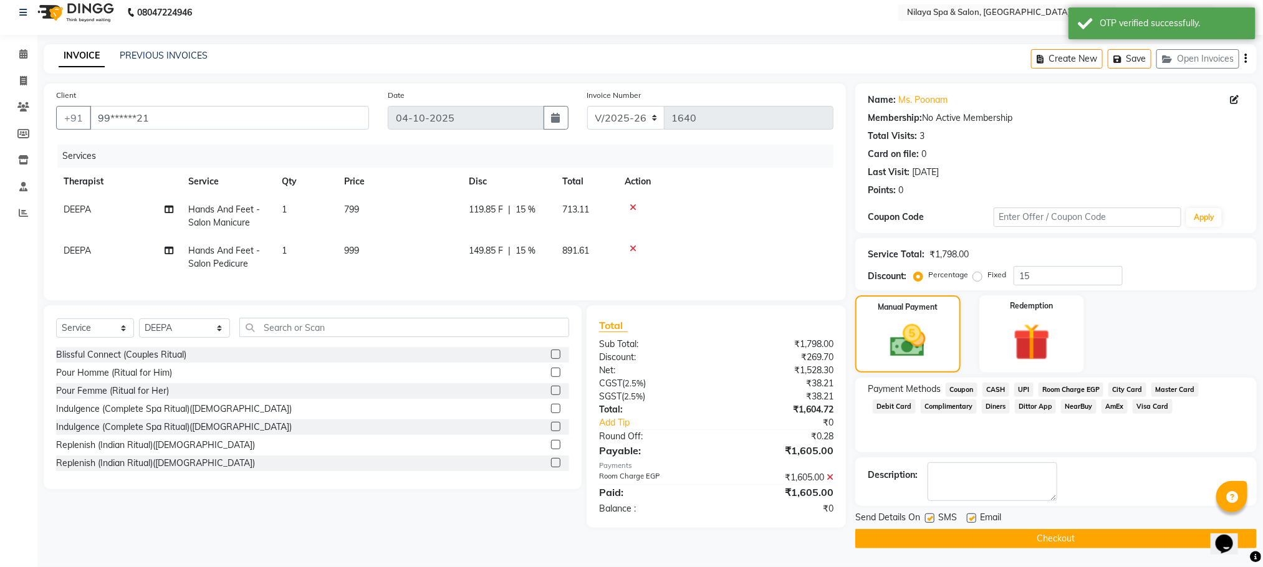
scroll to position [11, 0]
click at [1027, 539] on button "Checkout" at bounding box center [1055, 538] width 401 height 19
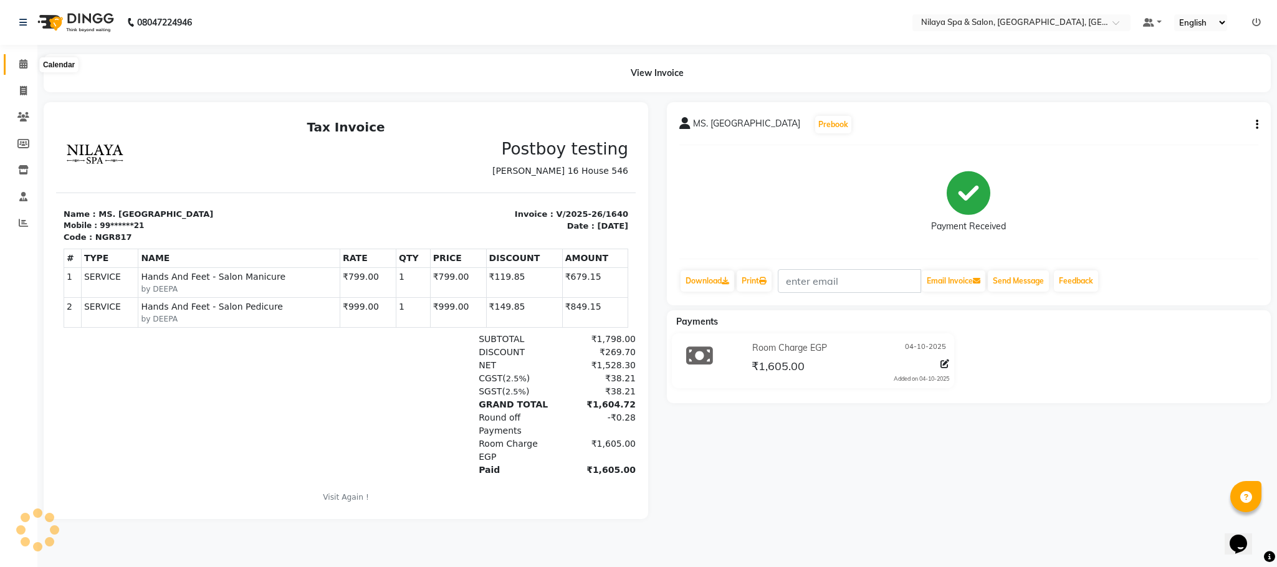
click at [28, 64] on span at bounding box center [23, 64] width 22 height 14
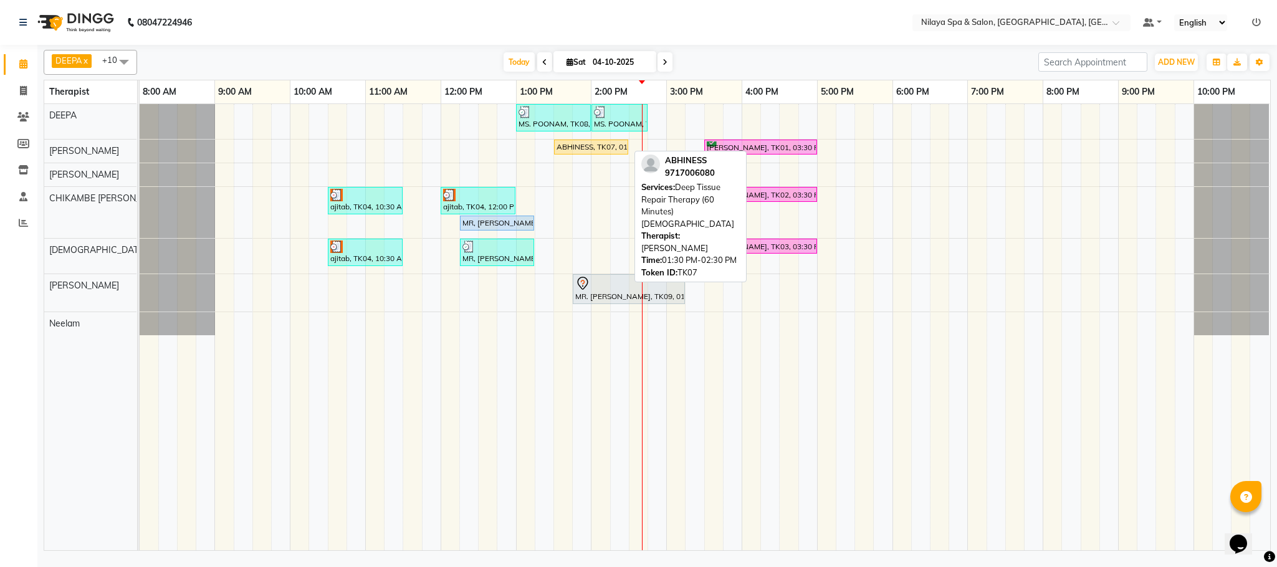
click at [585, 152] on div "ABHINESS, TK07, 01:30 PM-02:30 PM, Deep Tissue Repair Therapy (60 Minutes)[DEMO…" at bounding box center [591, 147] width 72 height 11
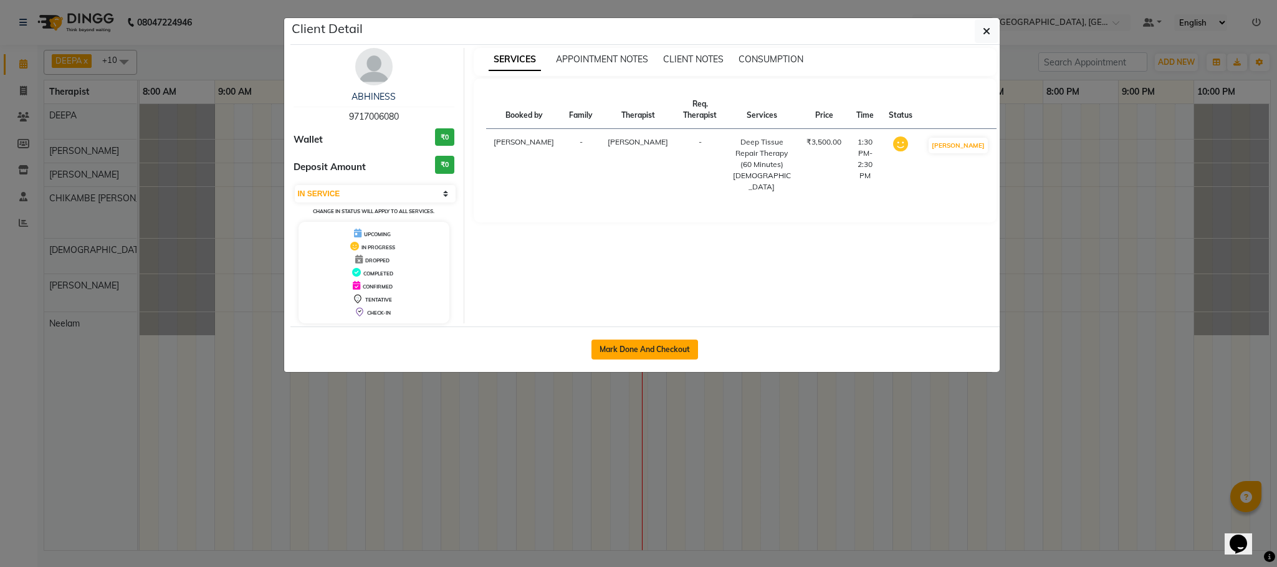
click at [653, 348] on button "Mark Done And Checkout" at bounding box center [645, 350] width 107 height 20
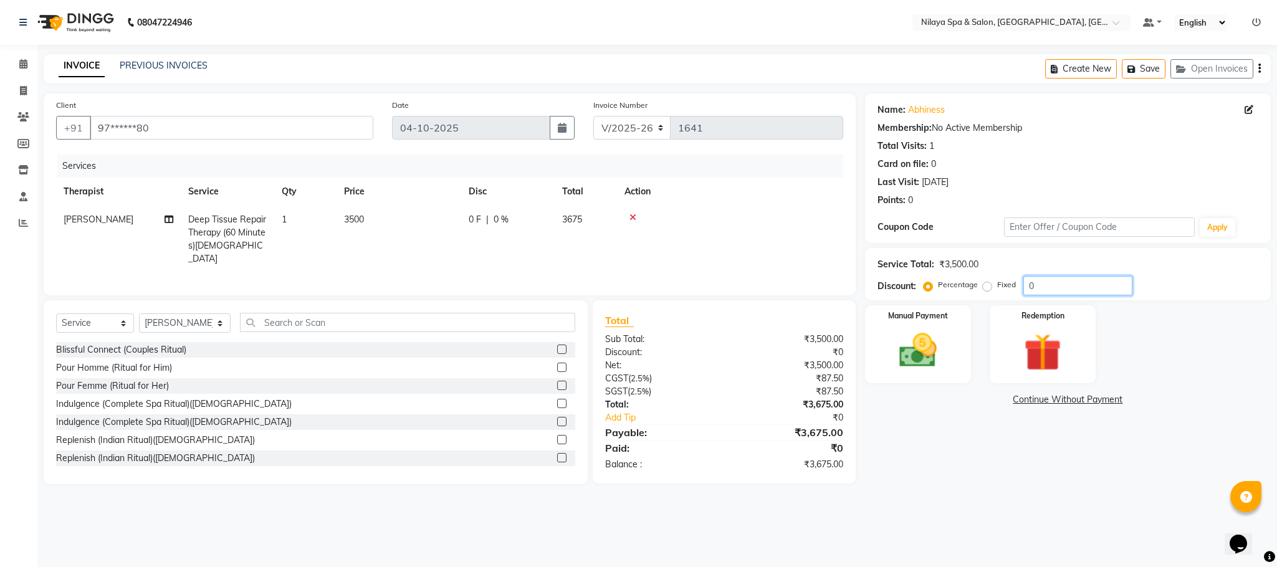
click at [1035, 285] on input "0" at bounding box center [1078, 285] width 109 height 19
click at [924, 346] on img at bounding box center [918, 351] width 64 height 45
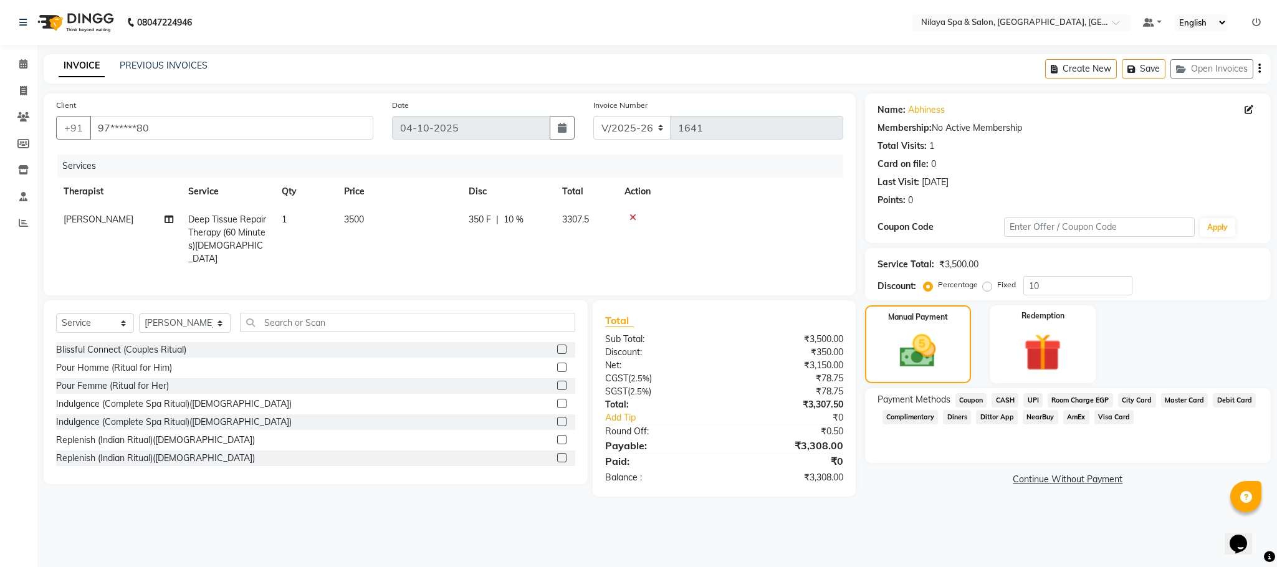
click at [1126, 412] on span "Visa Card" at bounding box center [1115, 417] width 40 height 14
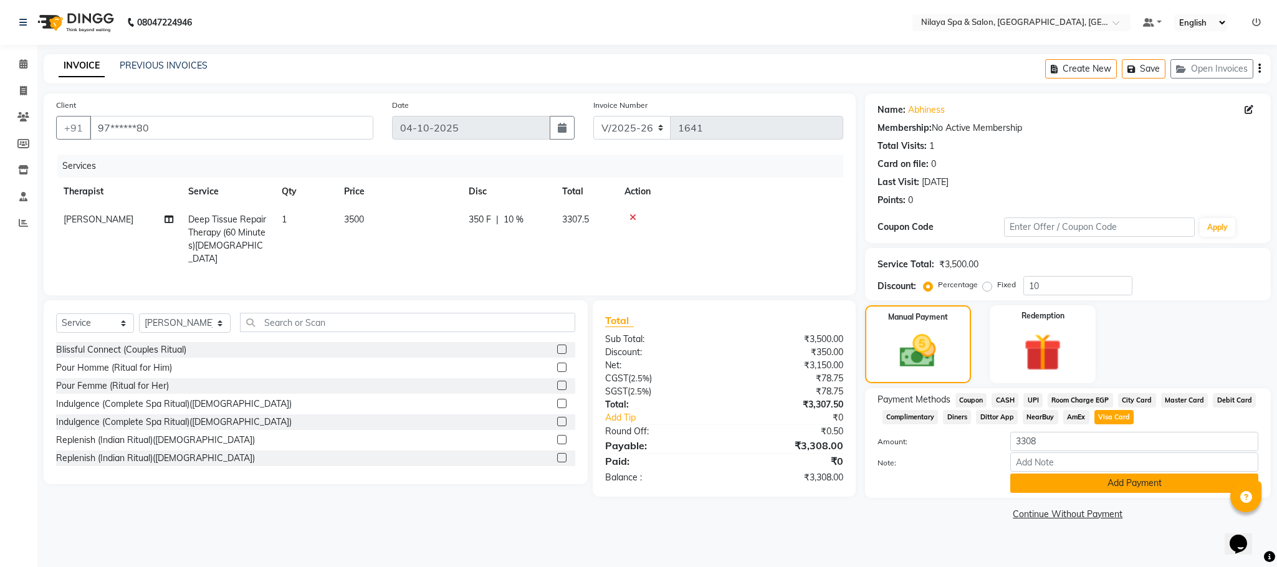
click at [1082, 481] on button "Add Payment" at bounding box center [1135, 483] width 248 height 19
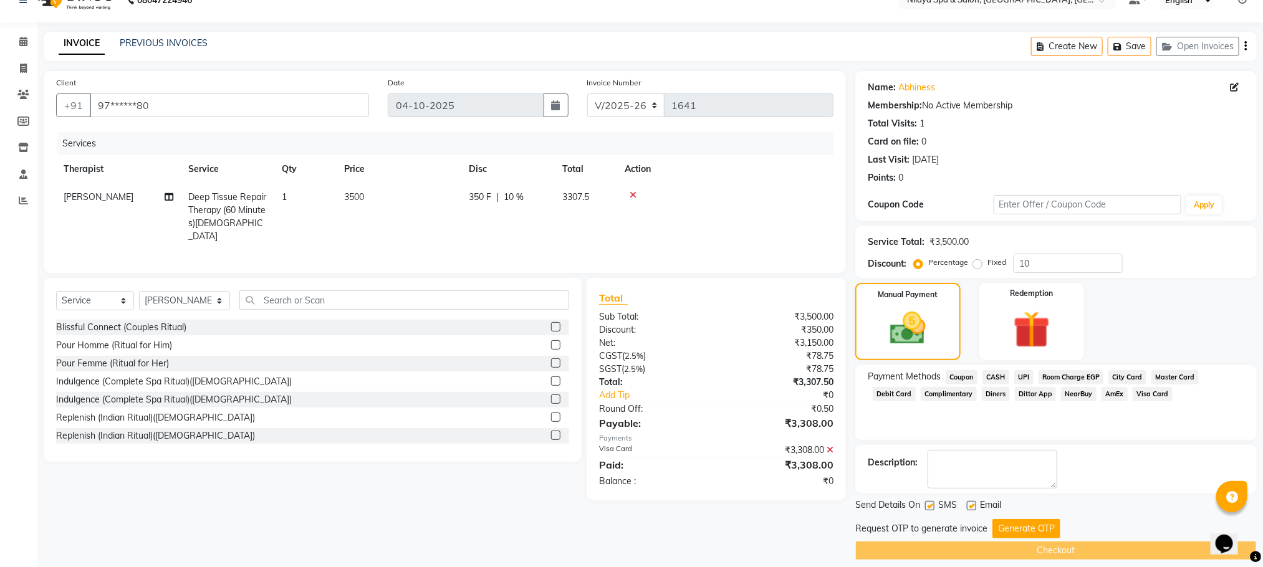
scroll to position [36, 0]
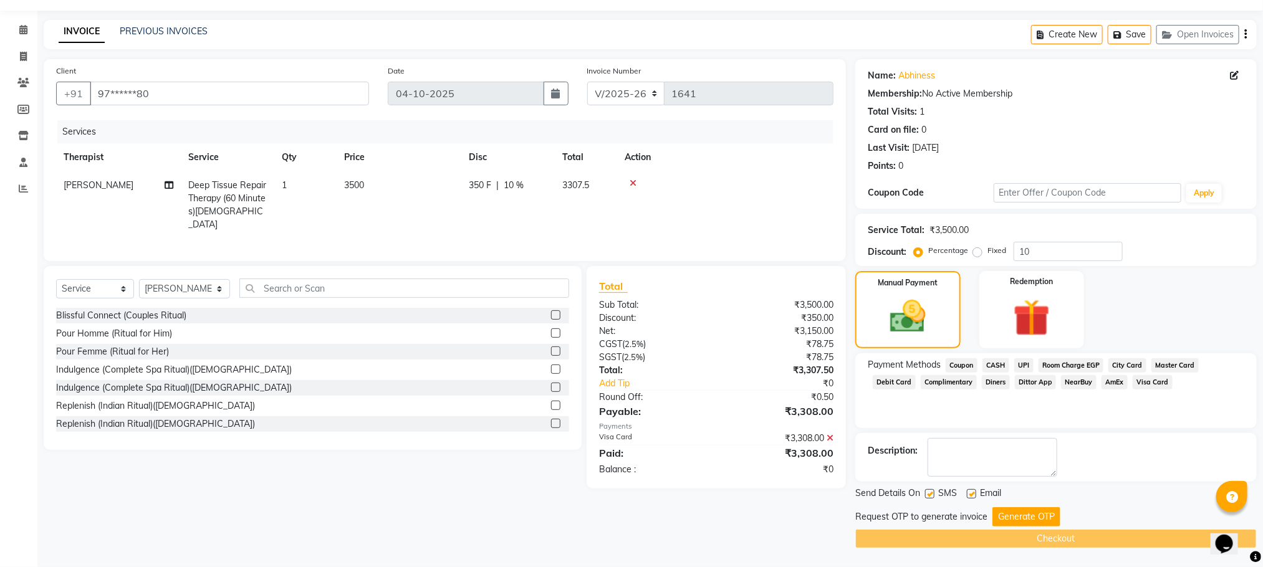
click at [1020, 516] on button "Generate OTP" at bounding box center [1026, 516] width 68 height 19
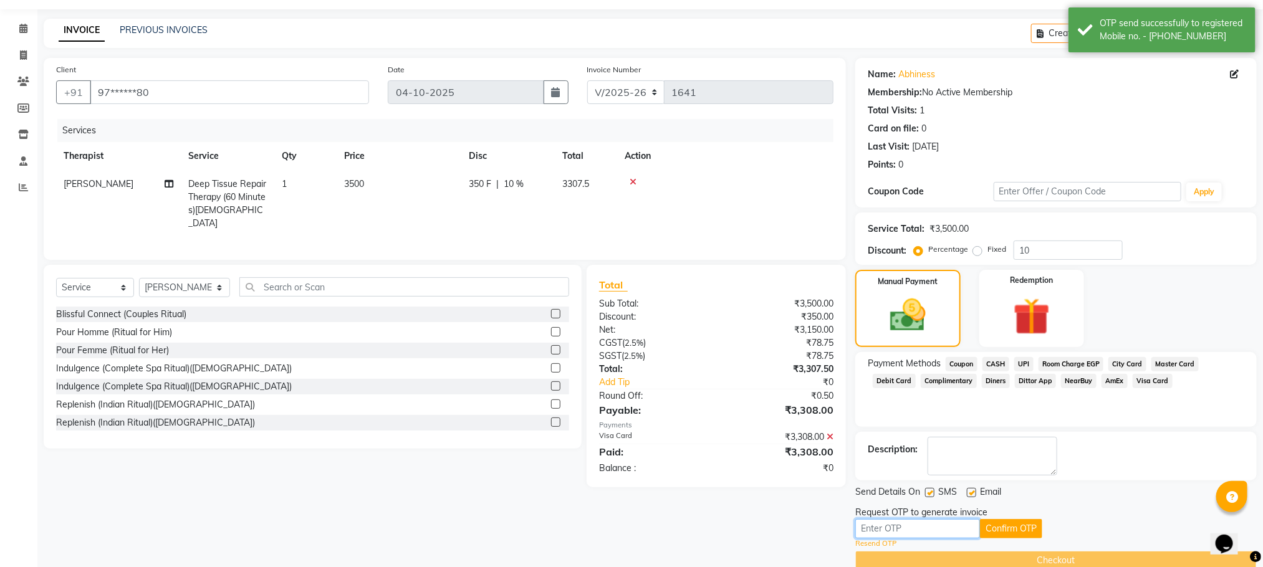
click at [883, 528] on input "text" at bounding box center [917, 528] width 125 height 19
click at [1012, 529] on button "Confirm OTP" at bounding box center [1011, 528] width 62 height 19
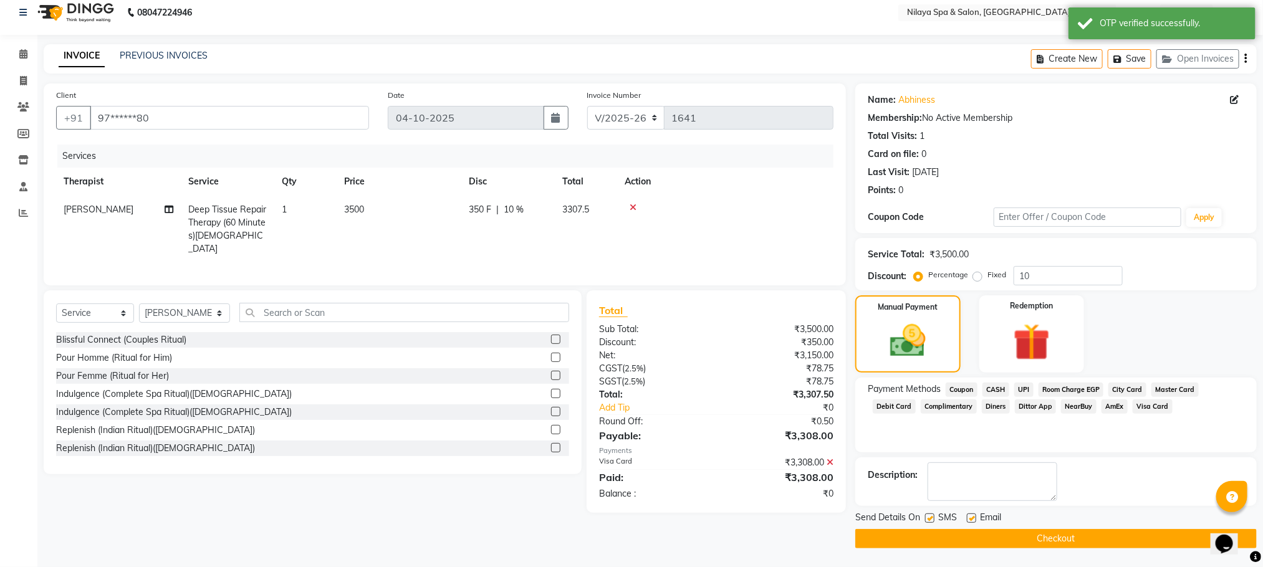
click at [1025, 537] on button "Checkout" at bounding box center [1055, 538] width 401 height 19
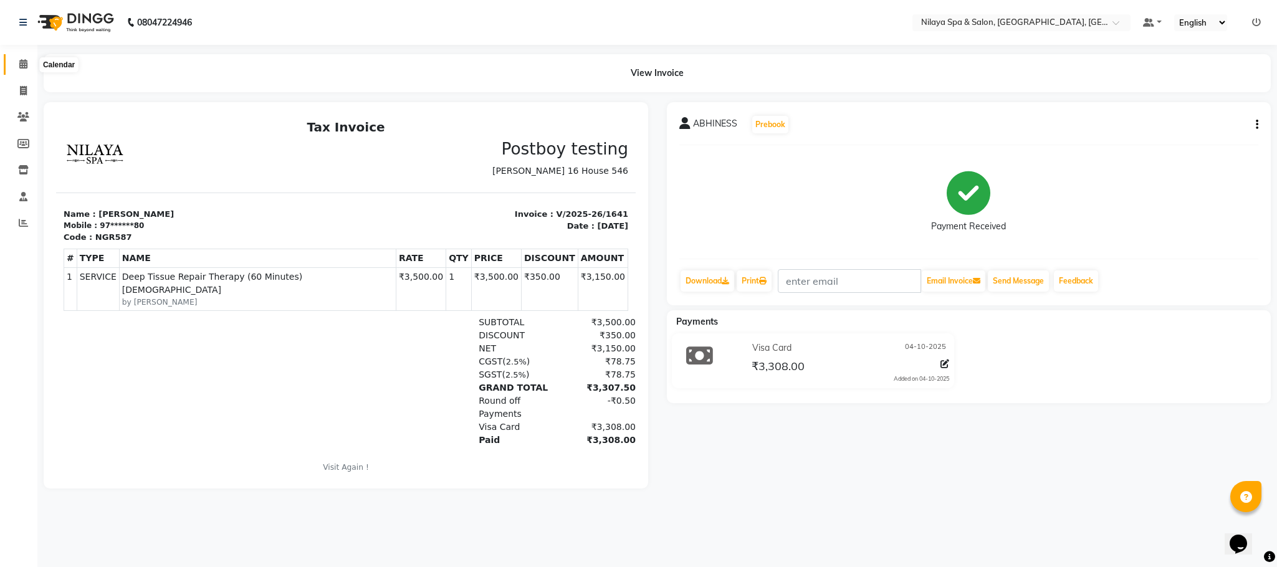
click at [23, 60] on icon at bounding box center [23, 63] width 8 height 9
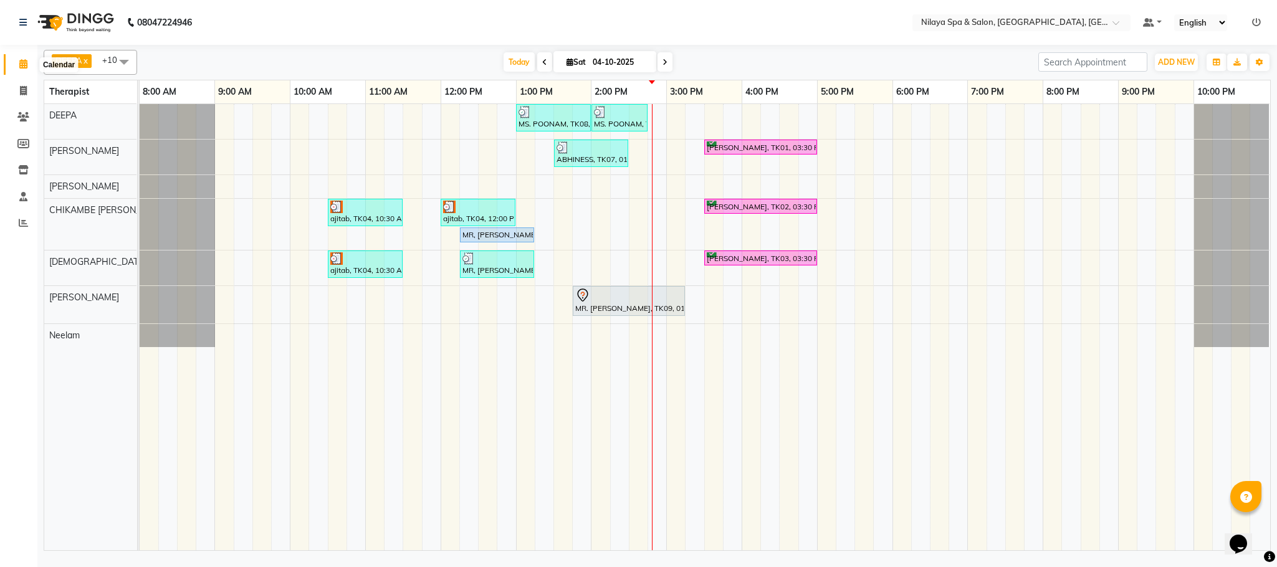
click at [24, 57] on span at bounding box center [23, 64] width 22 height 14
click at [898, 148] on div "MS. POONAM, TK08, 01:00 PM-02:00 PM, Hands And Feet - Salon Pedicure MS. POONAM…" at bounding box center [705, 327] width 1131 height 446
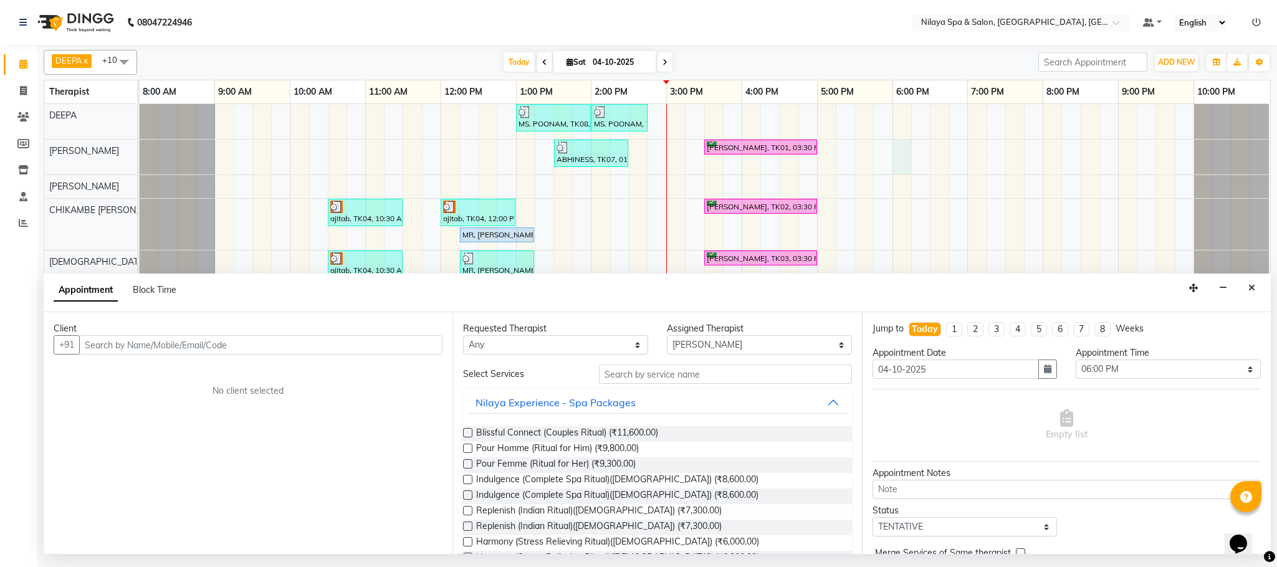
click at [120, 340] on input "text" at bounding box center [260, 344] width 363 height 19
click at [124, 345] on input "text" at bounding box center [260, 344] width 363 height 19
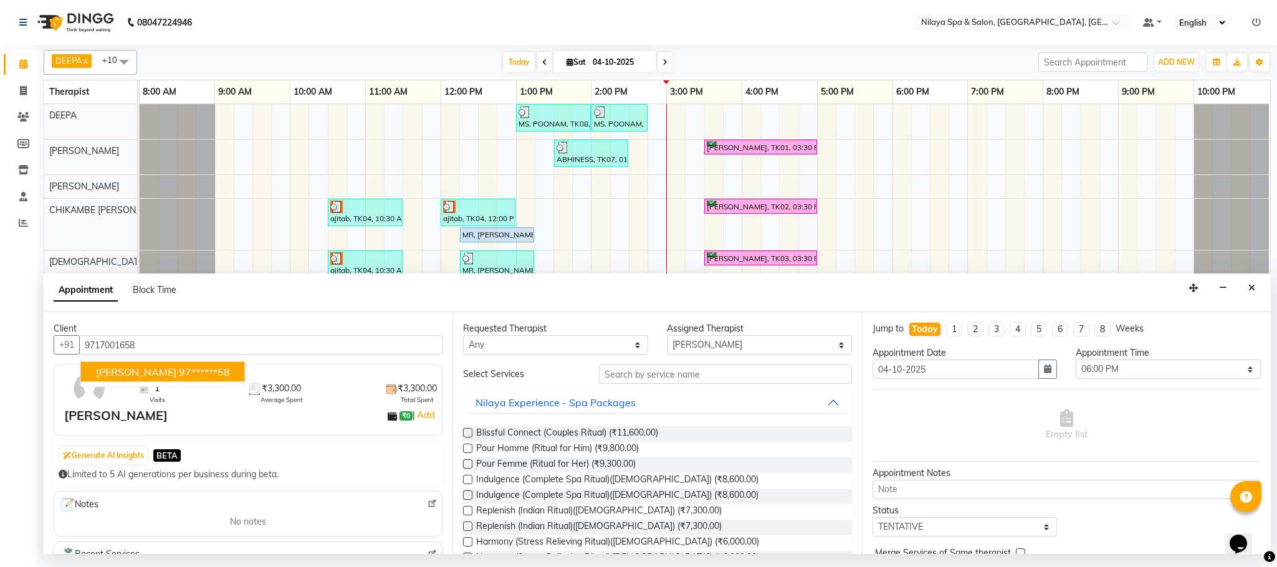
click at [179, 378] on ngb-highlight "97******58" at bounding box center [204, 372] width 51 height 12
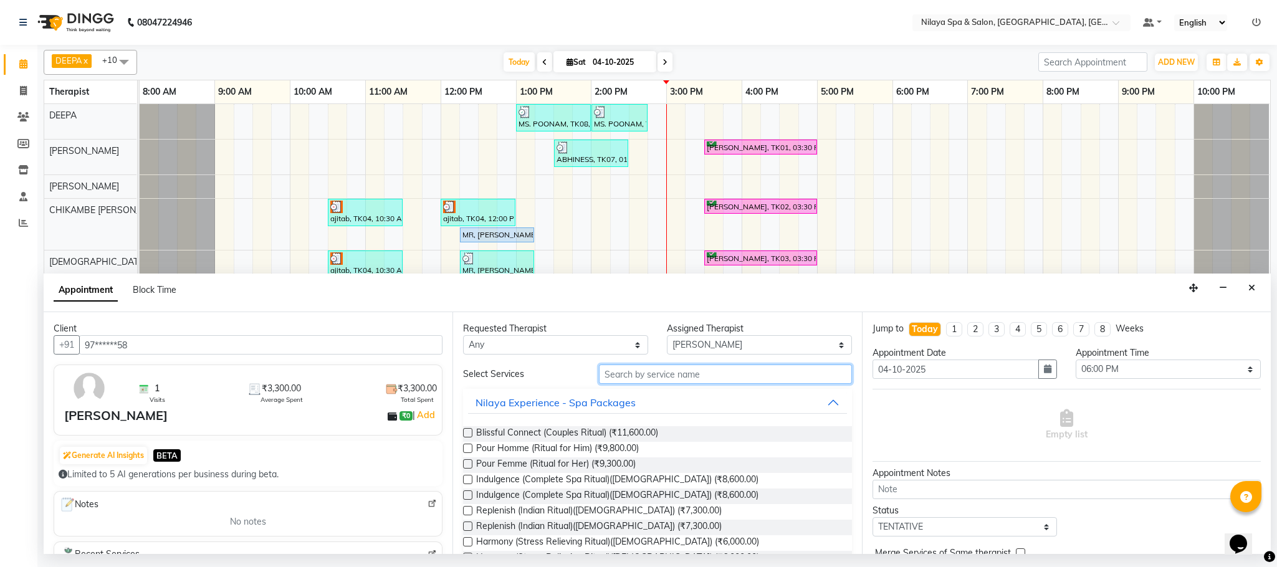
click at [625, 378] on input "text" at bounding box center [725, 374] width 253 height 19
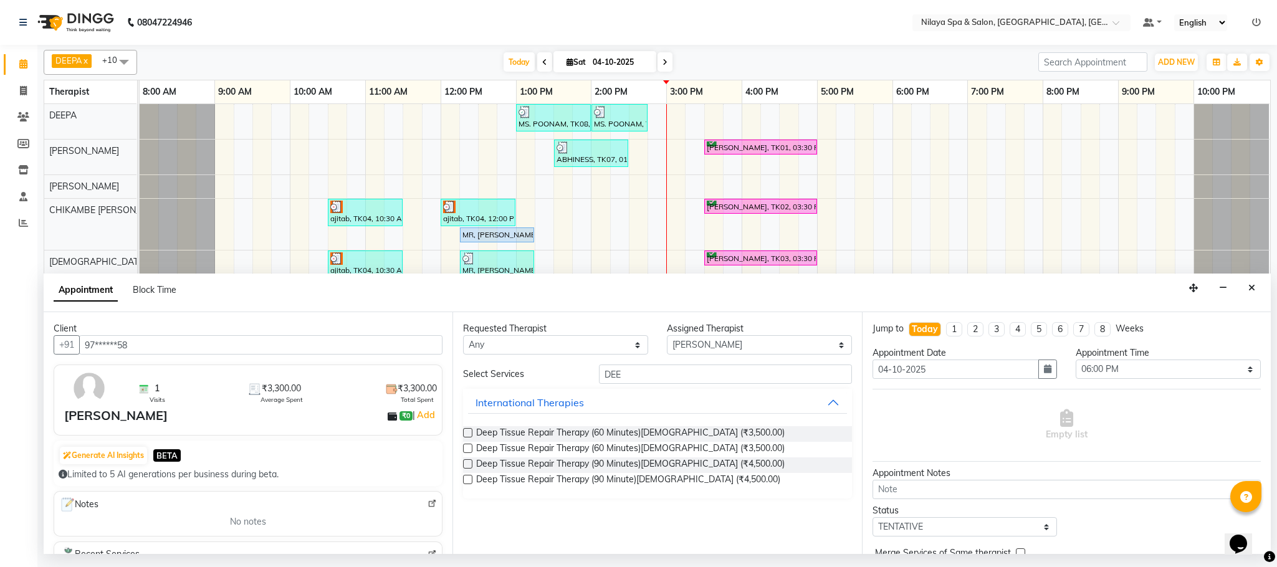
click at [469, 470] on div at bounding box center [467, 466] width 8 height 13
click at [464, 466] on label at bounding box center [467, 463] width 9 height 9
click at [464, 466] on input "checkbox" at bounding box center [467, 465] width 8 height 8
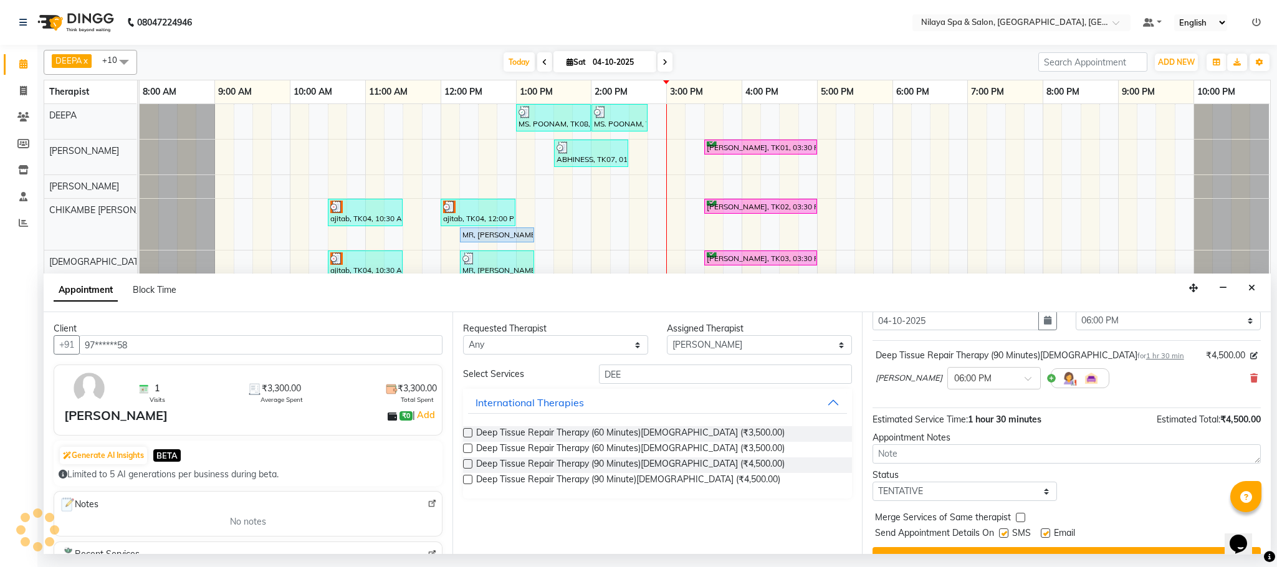
scroll to position [77, 0]
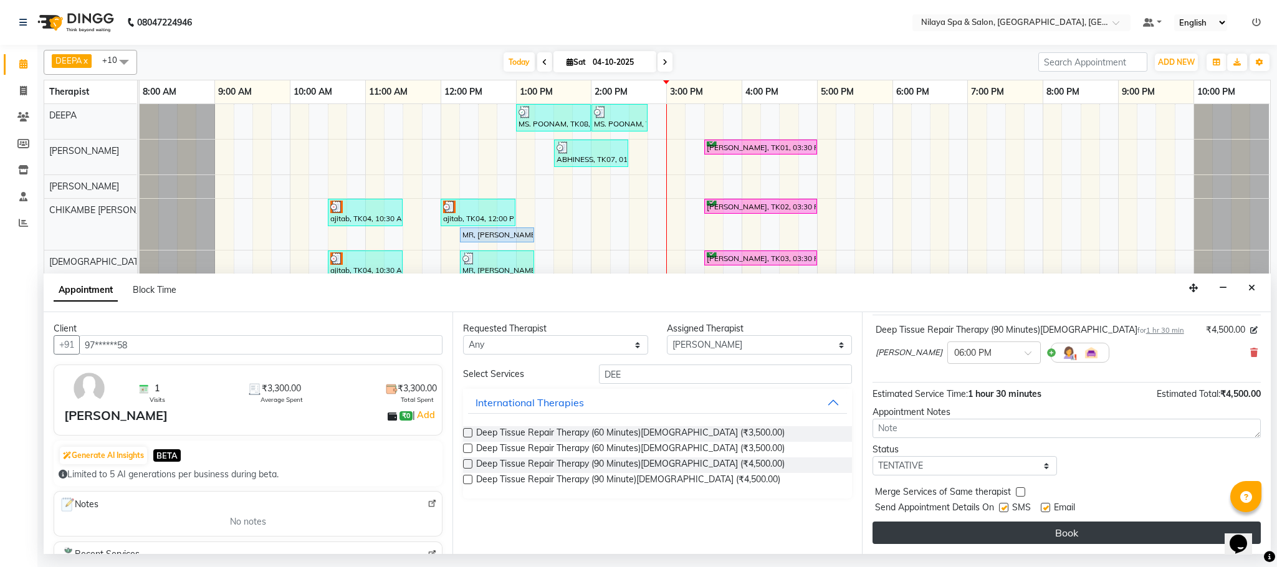
click at [1035, 534] on button "Book" at bounding box center [1067, 533] width 388 height 22
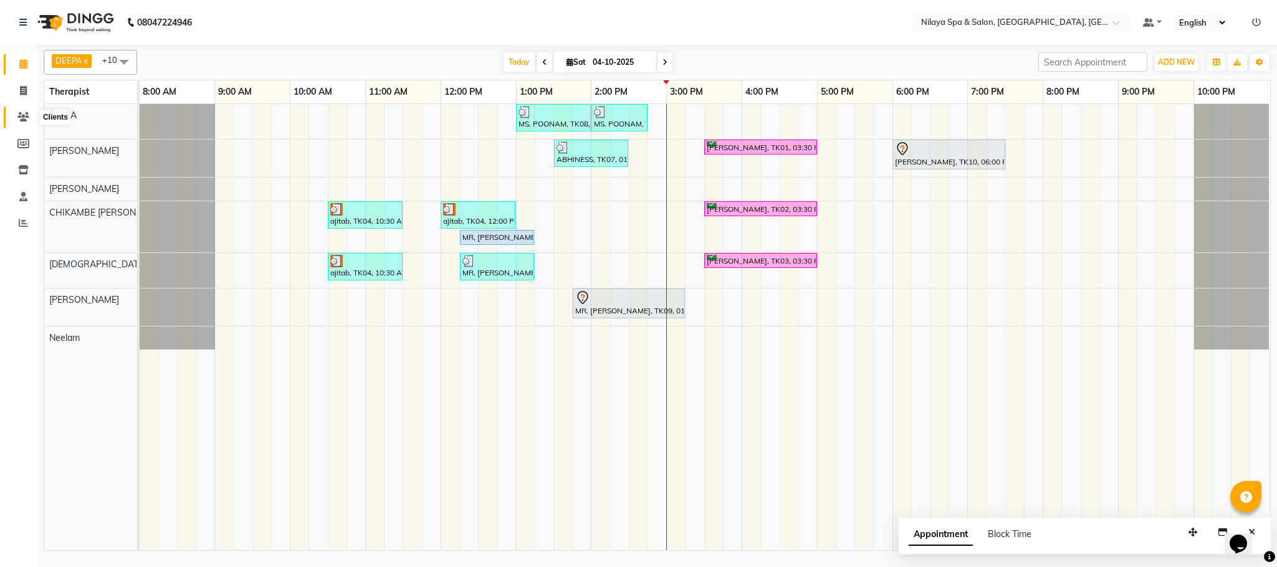
click at [27, 118] on icon at bounding box center [23, 116] width 12 height 9
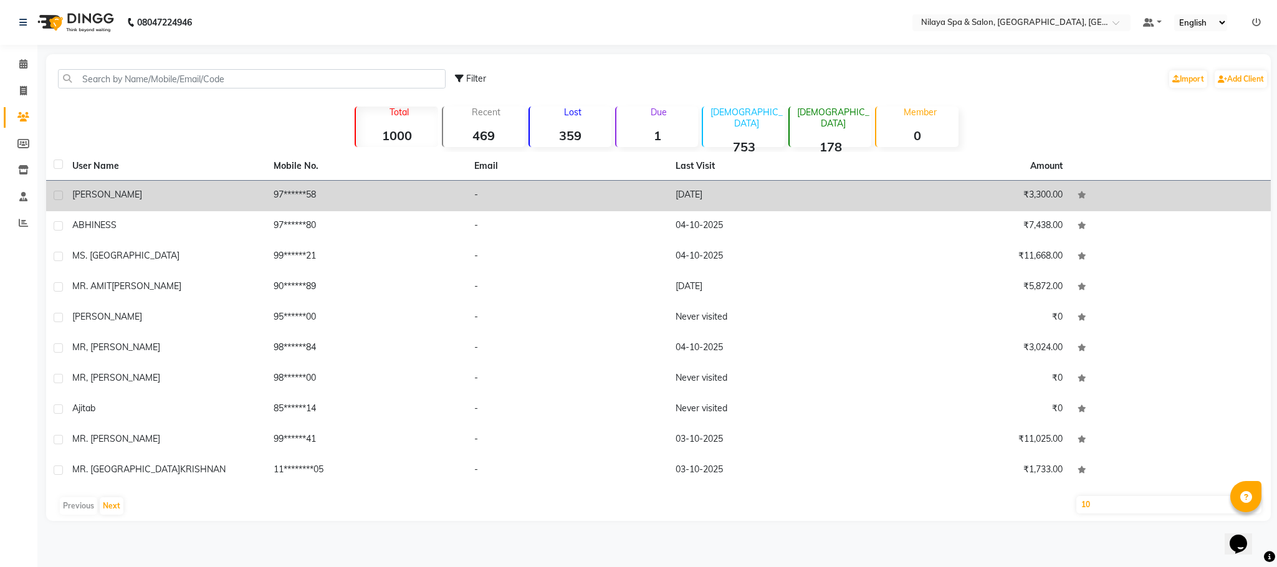
click at [156, 198] on div "[PERSON_NAME]" at bounding box center [165, 194] width 186 height 13
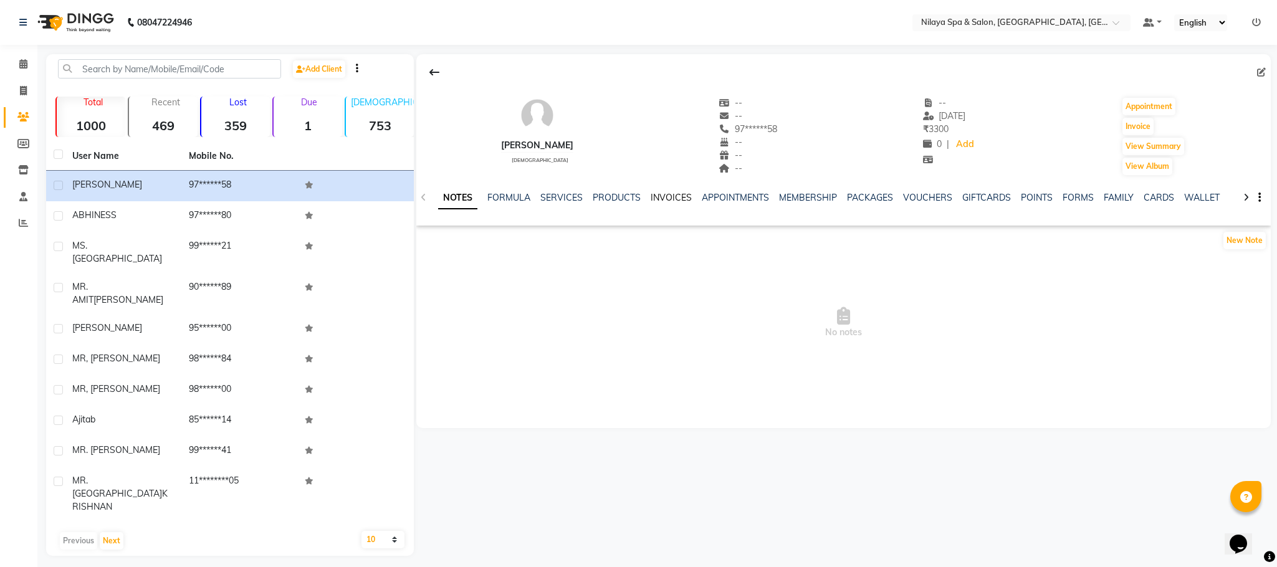
click at [670, 196] on link "INVOICES" at bounding box center [671, 197] width 41 height 11
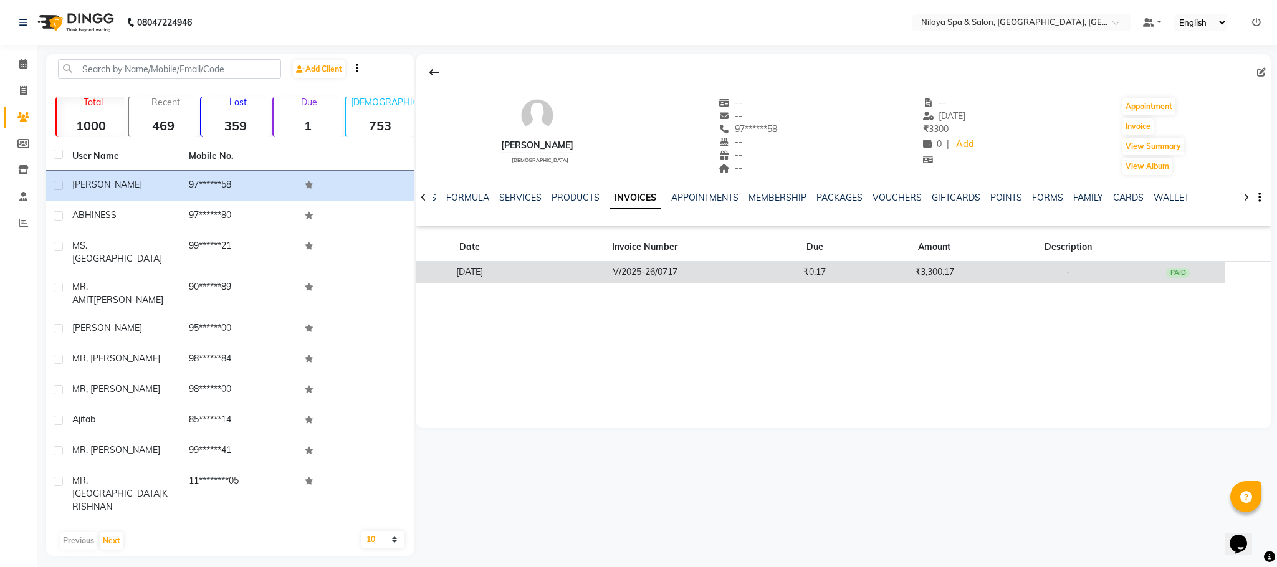
click at [668, 281] on td "V/2025-26/0717" at bounding box center [645, 273] width 243 height 22
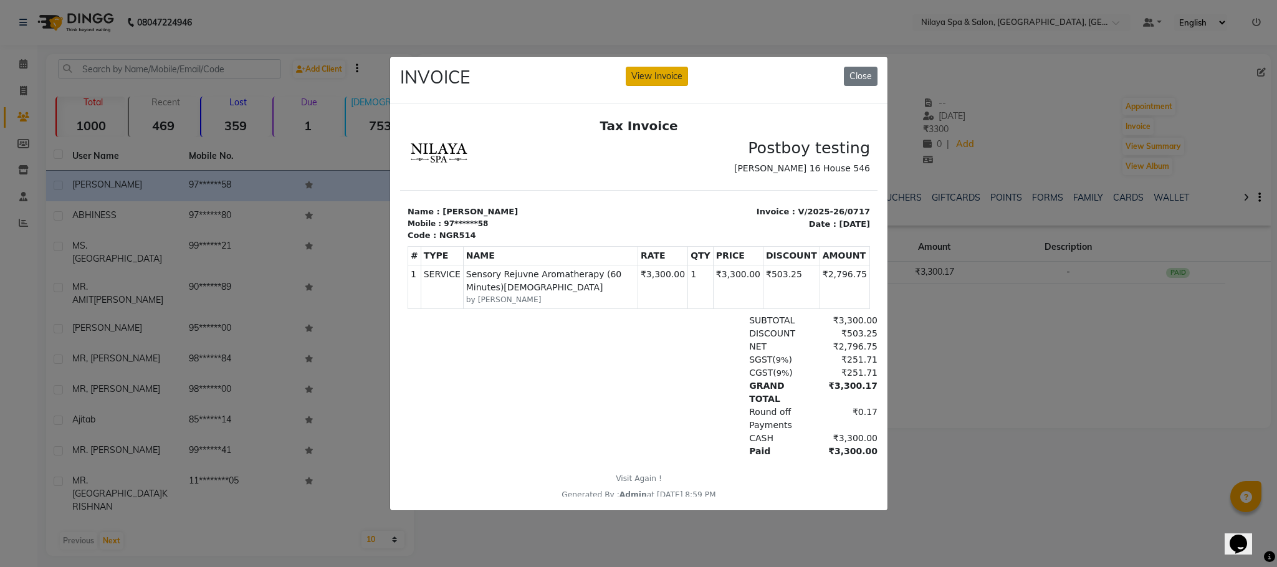
click at [653, 72] on button "View Invoice" at bounding box center [657, 76] width 62 height 19
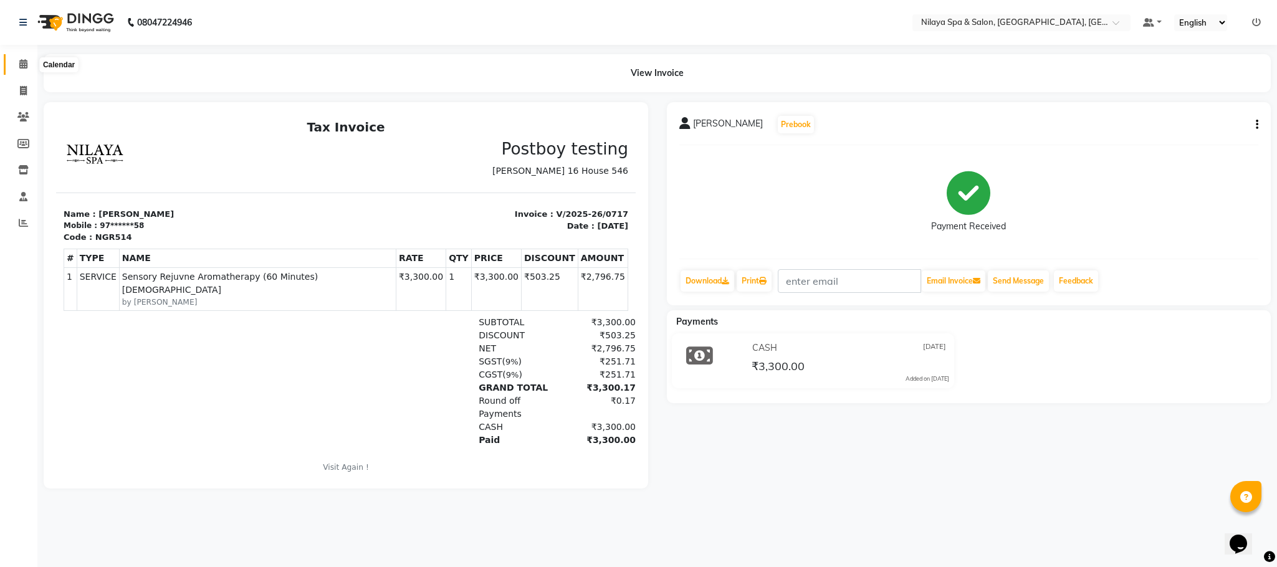
click at [15, 58] on span at bounding box center [23, 64] width 22 height 14
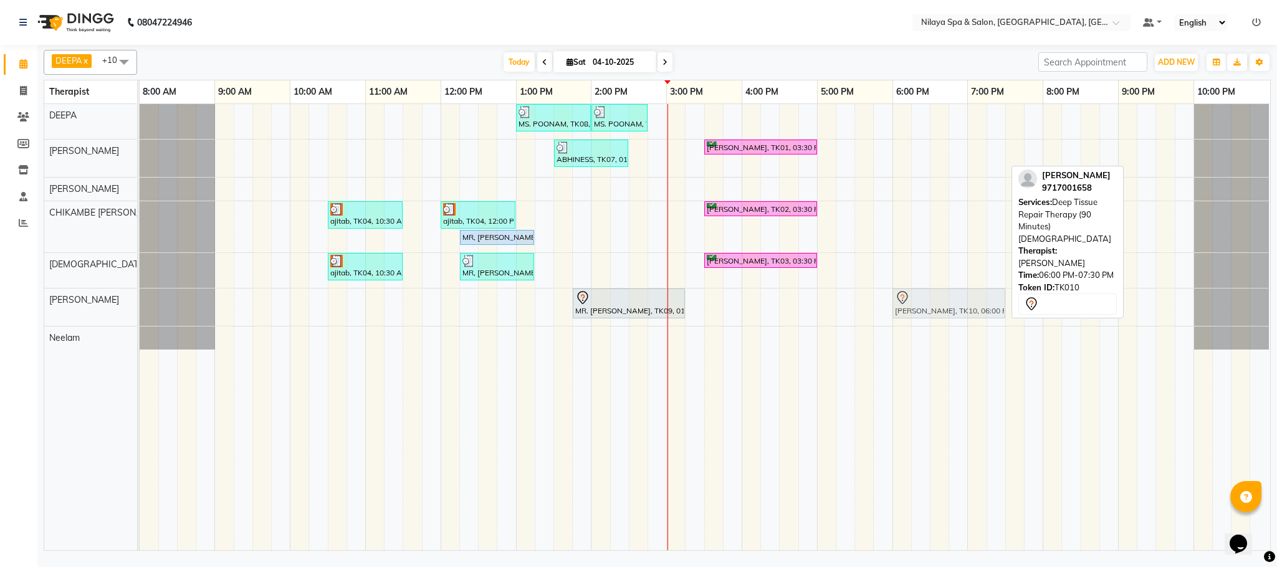
drag, startPoint x: 943, startPoint y: 159, endPoint x: 941, endPoint y: 310, distance: 151.5
click at [941, 310] on tbody "MS. POONAM, TK08, 01:00 PM-02:00 PM, Hands And Feet - Salon Pedicure MS. POONAM…" at bounding box center [705, 227] width 1130 height 246
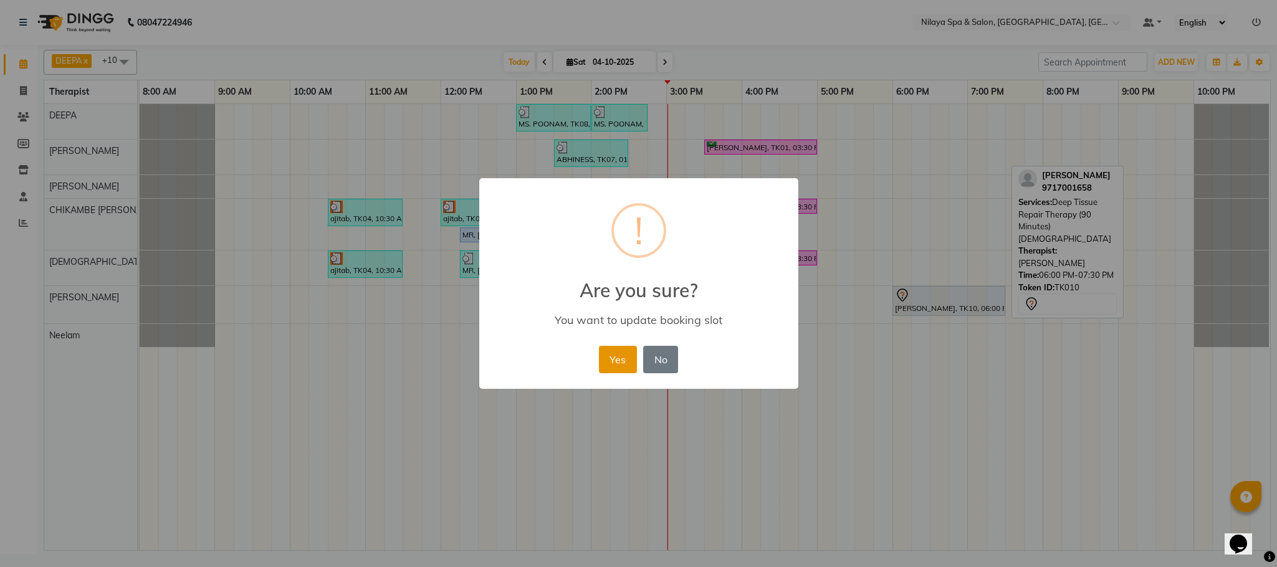
click at [607, 356] on button "Yes" at bounding box center [618, 359] width 38 height 27
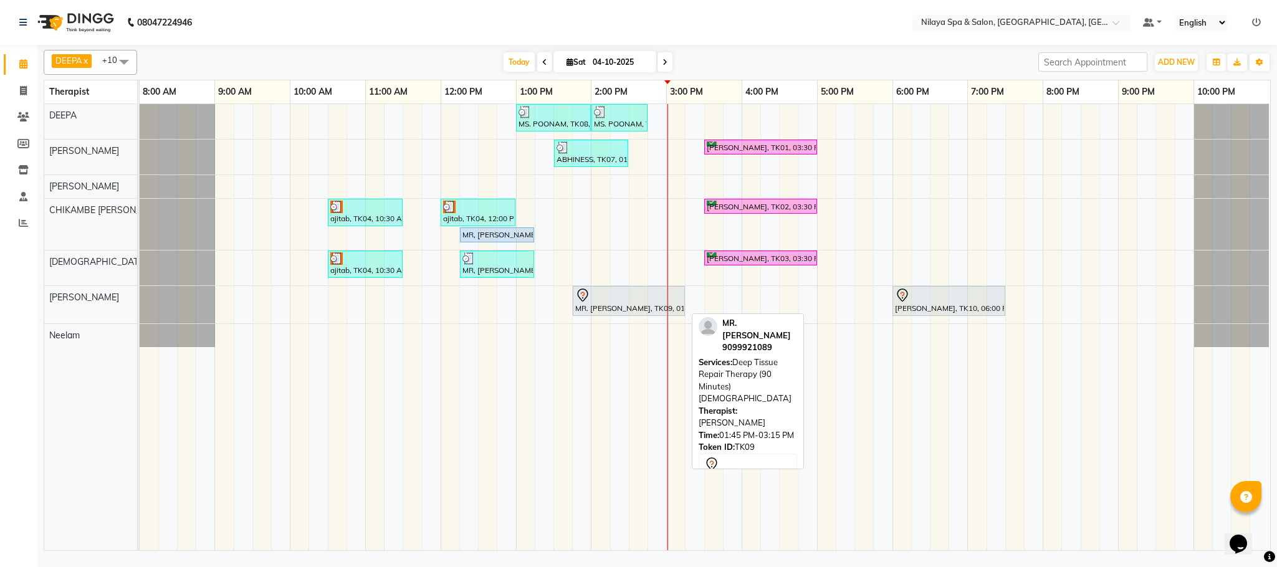
click at [604, 309] on div "MR. [PERSON_NAME], TK09, 01:45 PM-03:15 PM, Deep Tissue Repair Therapy (90 Minu…" at bounding box center [629, 301] width 110 height 26
click at [627, 302] on div at bounding box center [628, 295] width 107 height 15
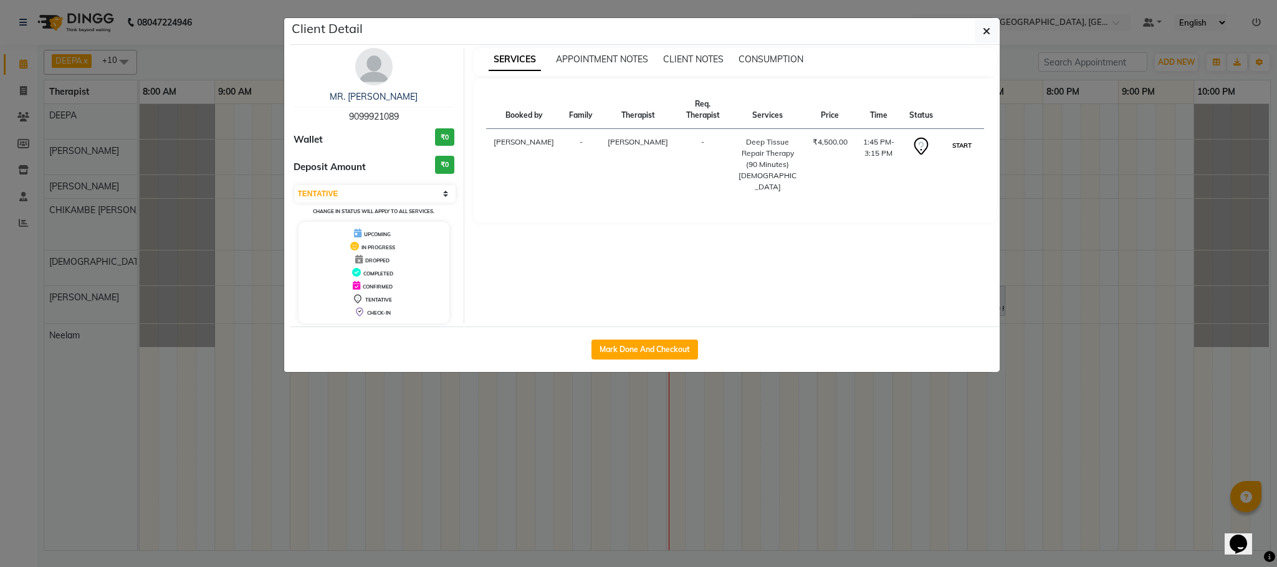
click at [967, 138] on button "START" at bounding box center [962, 146] width 26 height 16
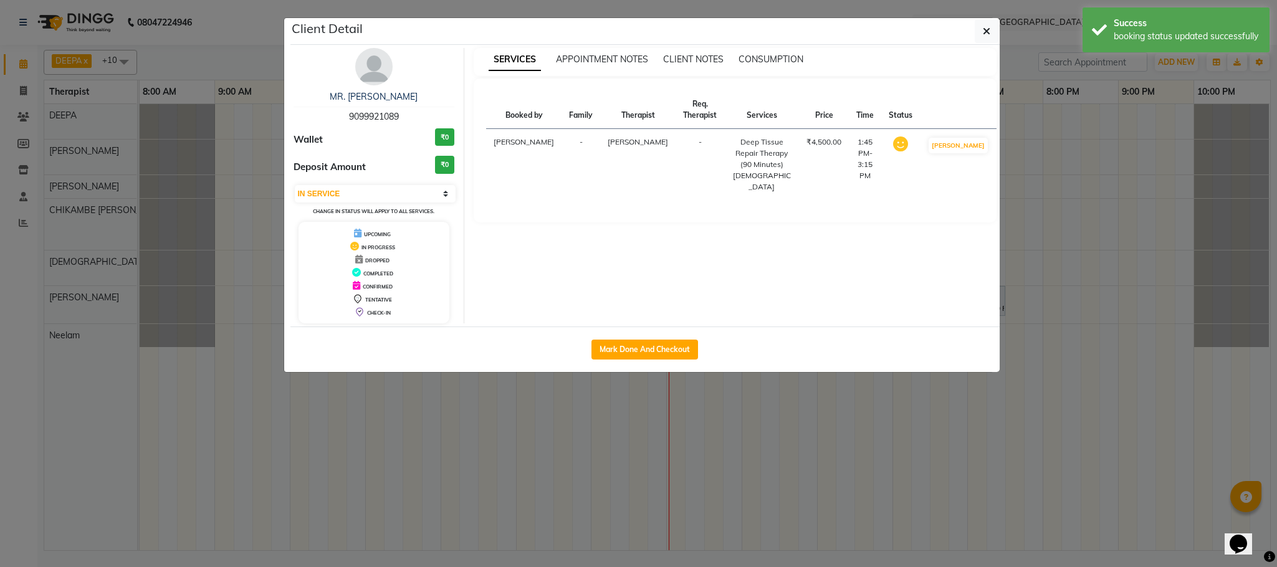
drag, startPoint x: 986, startPoint y: 24, endPoint x: 1016, endPoint y: 80, distance: 63.9
click at [984, 25] on button "button" at bounding box center [987, 31] width 24 height 24
